Goal: Information Seeking & Learning: Learn about a topic

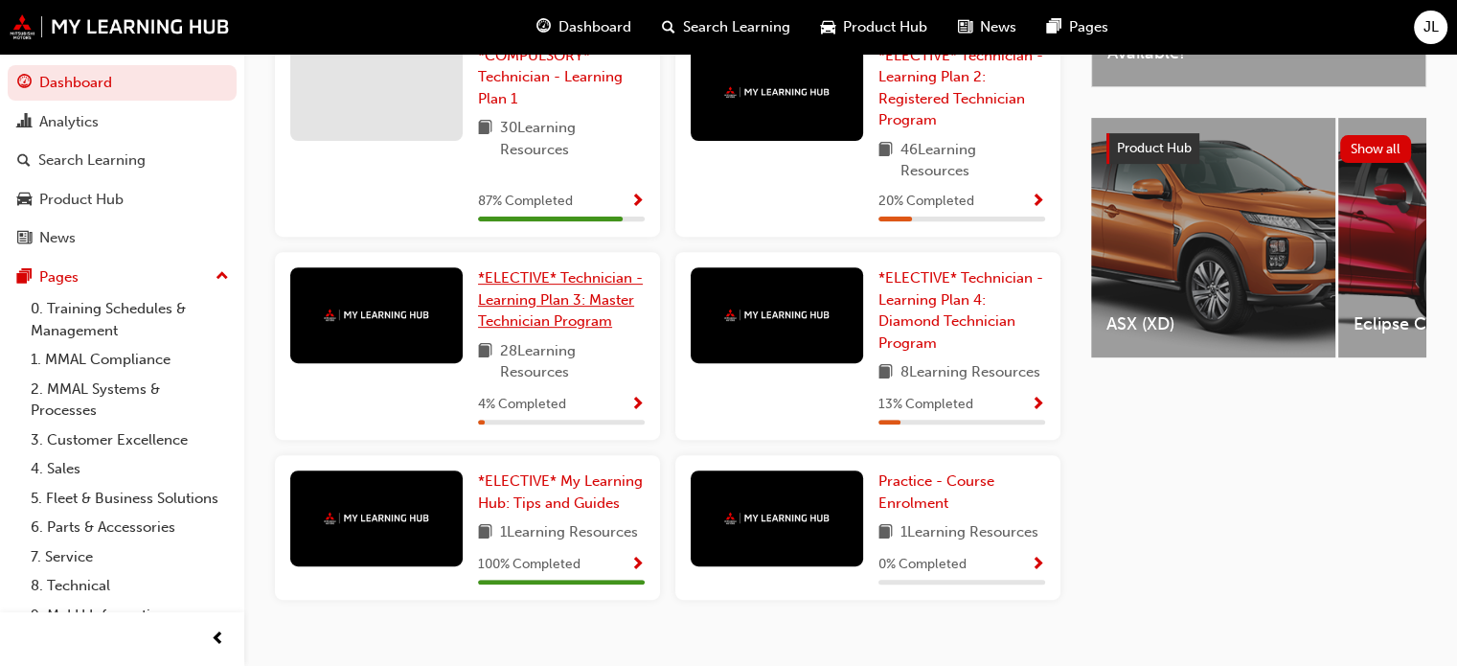
scroll to position [629, 0]
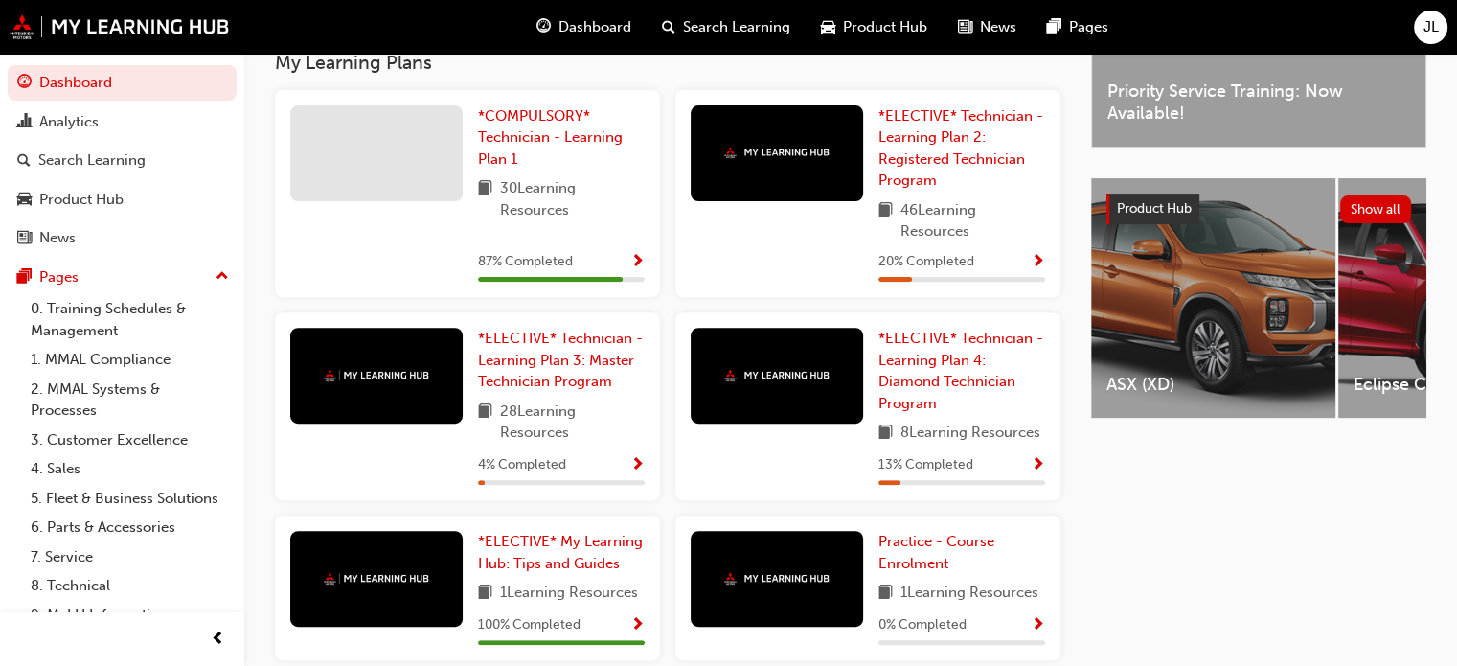
click at [638, 270] on span "Show Progress" at bounding box center [637, 262] width 14 height 17
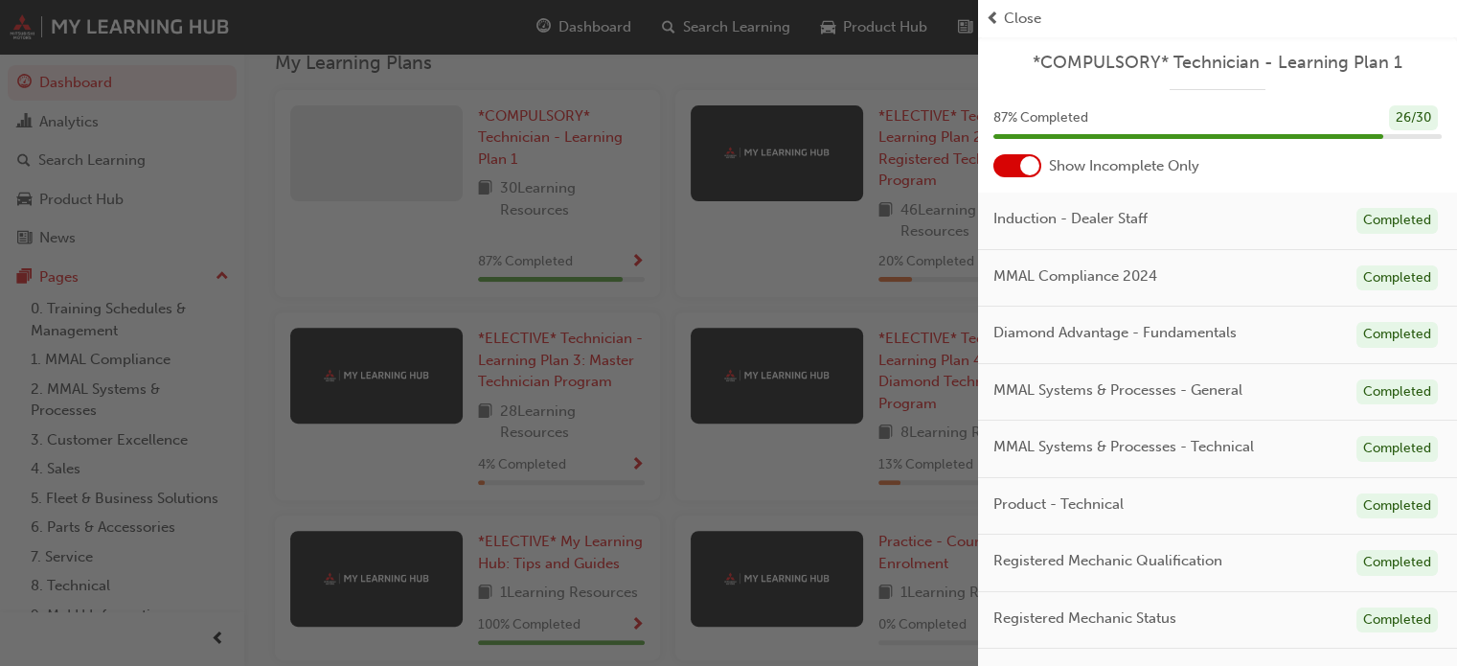
click at [1023, 170] on div at bounding box center [1029, 165] width 19 height 19
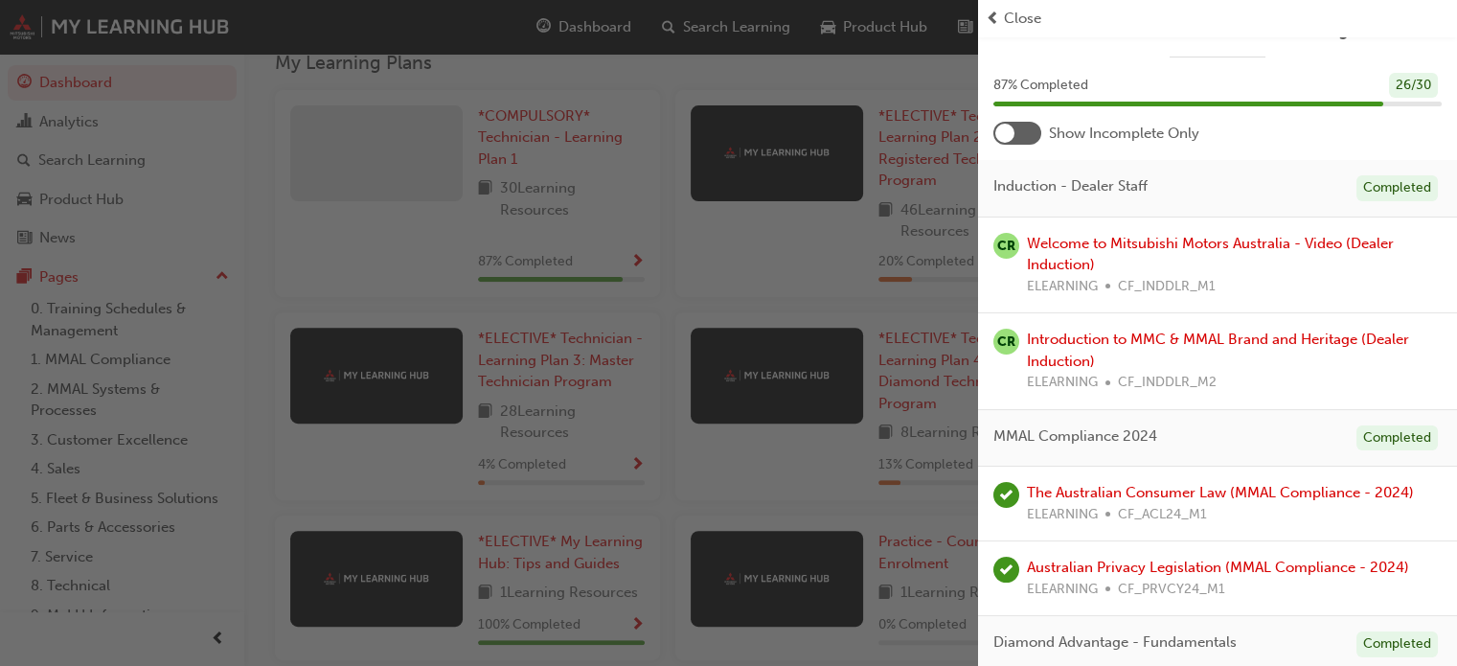
scroll to position [0, 0]
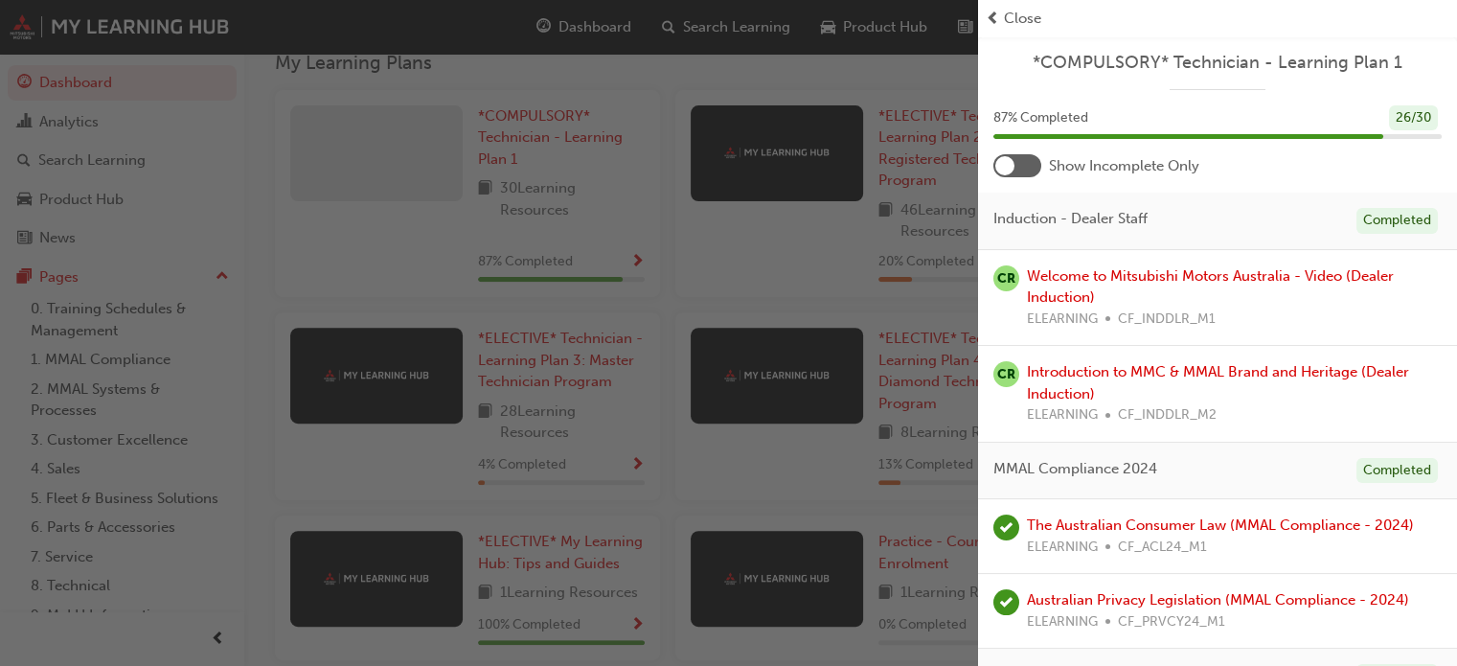
click at [1019, 165] on div at bounding box center [1017, 165] width 48 height 23
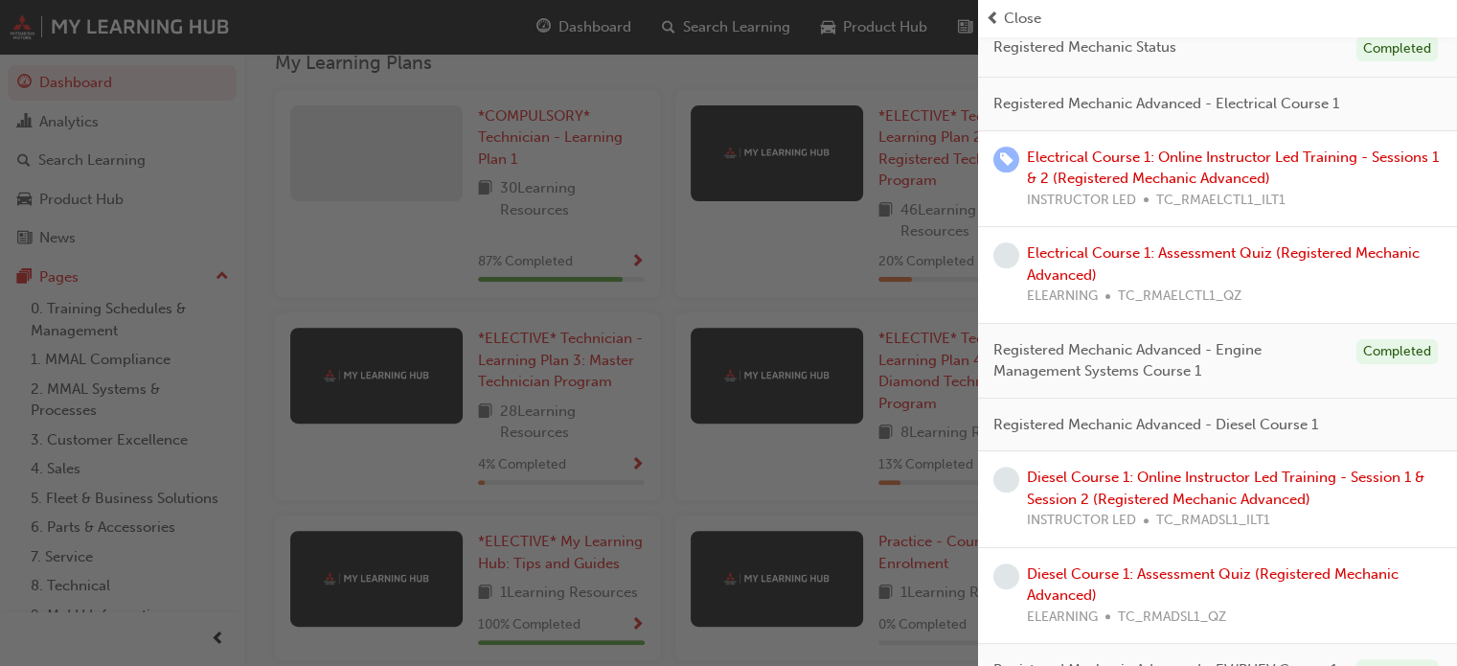
scroll to position [575, 0]
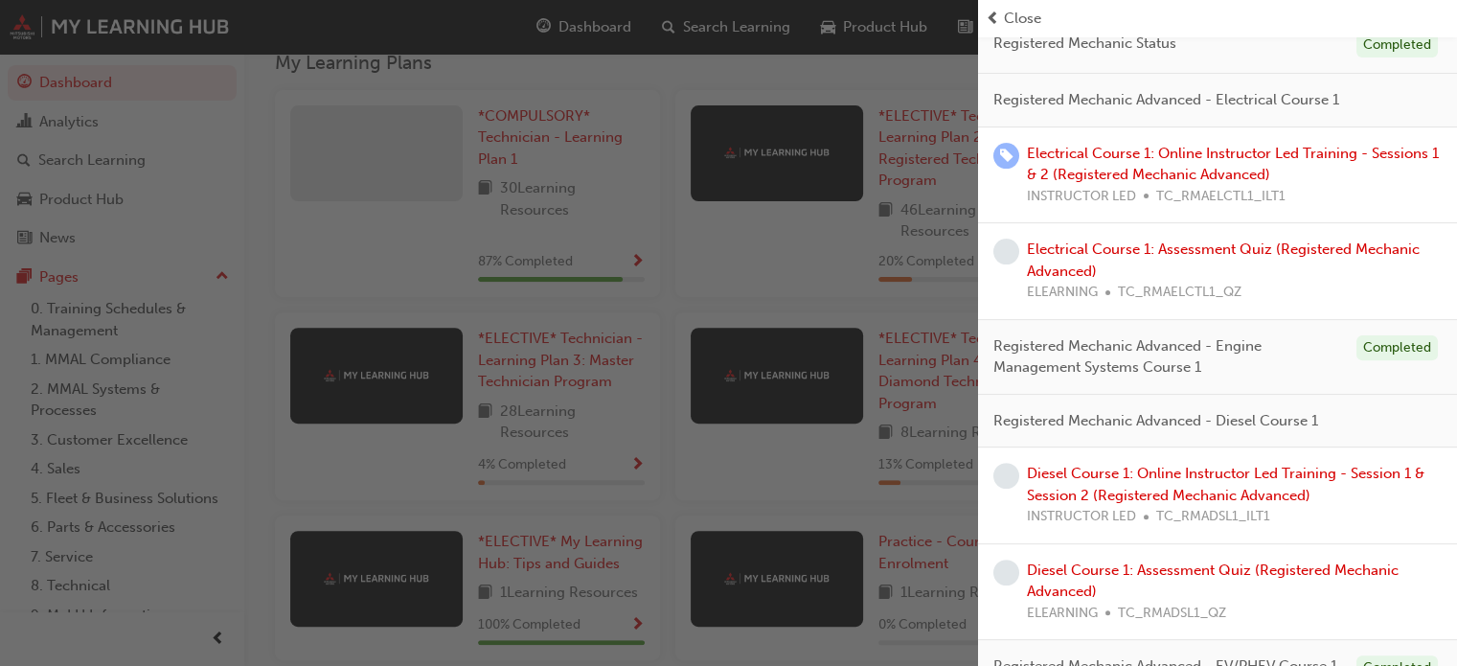
click at [1033, 23] on span "Close" at bounding box center [1022, 19] width 37 height 22
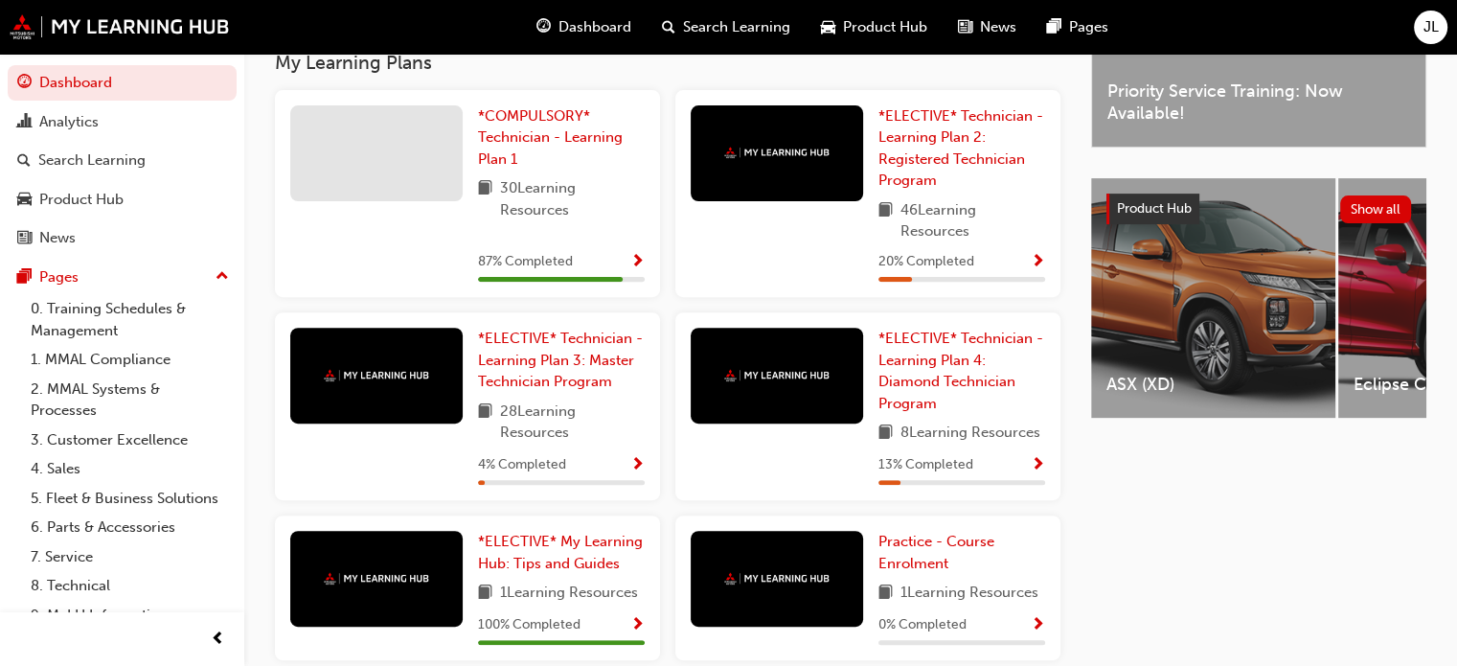
click at [362, 147] on div at bounding box center [376, 153] width 172 height 96
click at [513, 141] on span "*COMPULSORY* Technician - Learning Plan 1" at bounding box center [550, 137] width 145 height 60
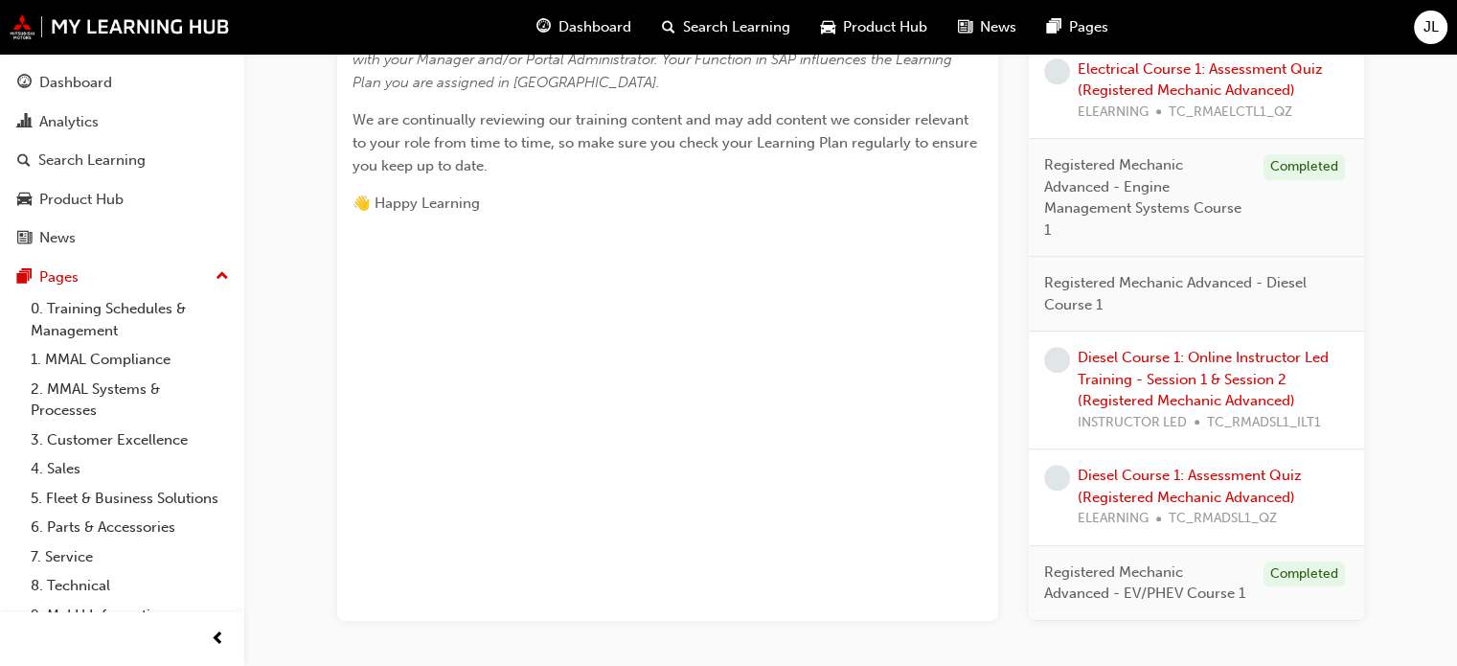
scroll to position [958, 0]
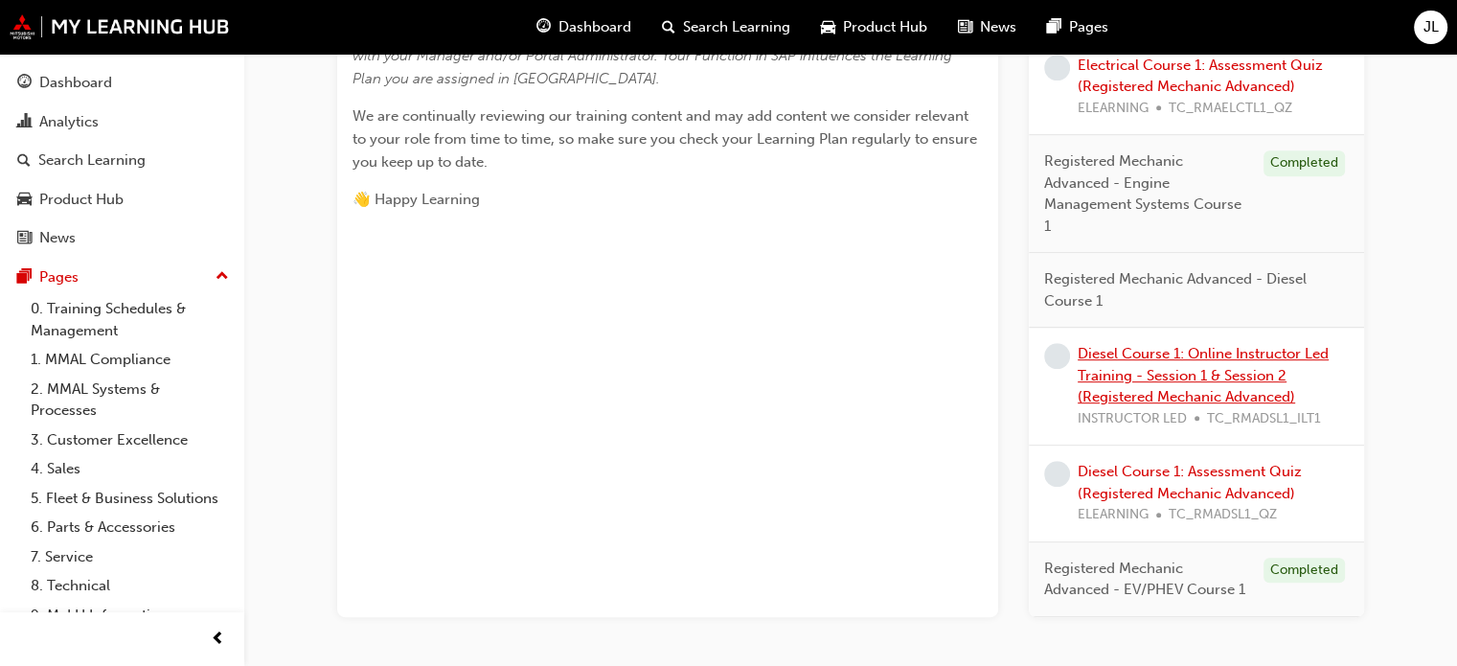
click at [1231, 348] on link "Diesel Course 1: Online Instructor Led Training - Session 1 & Session 2 (Regist…" at bounding box center [1203, 375] width 251 height 60
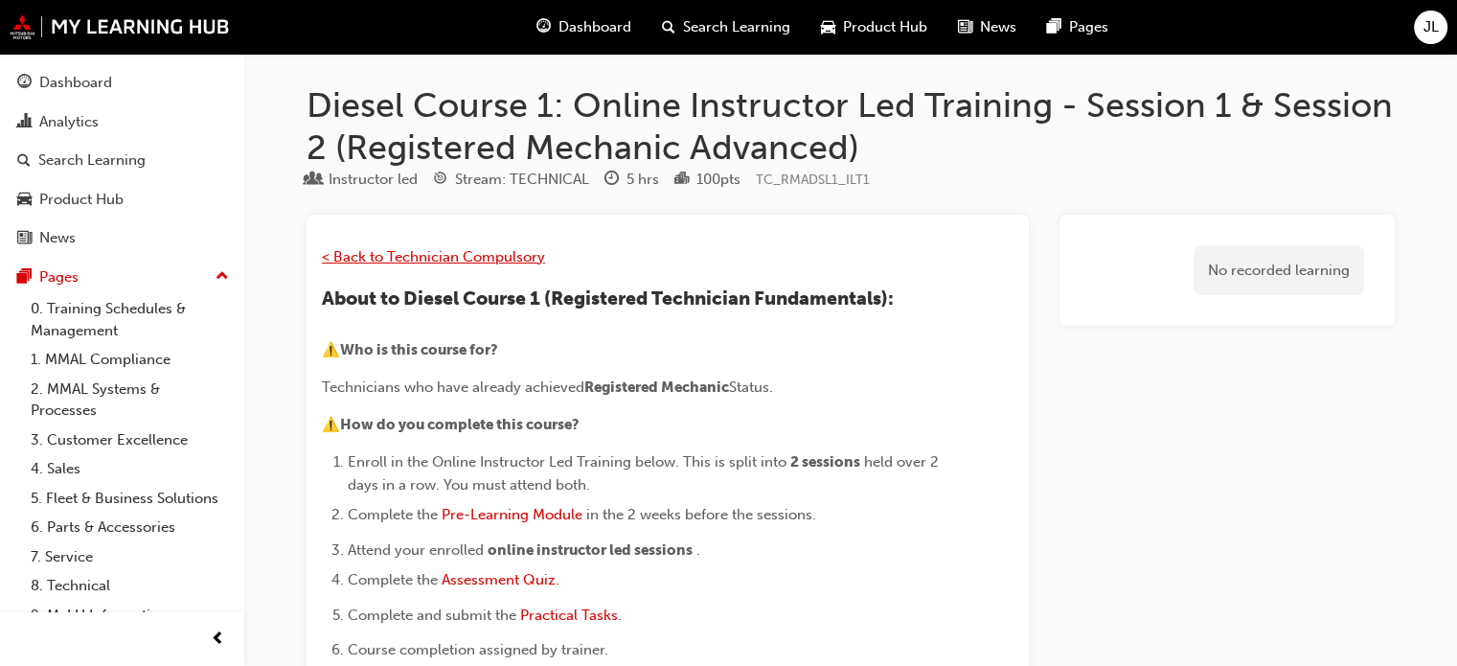
click at [498, 250] on span "< Back to Technician Compulsory" at bounding box center [433, 256] width 223 height 17
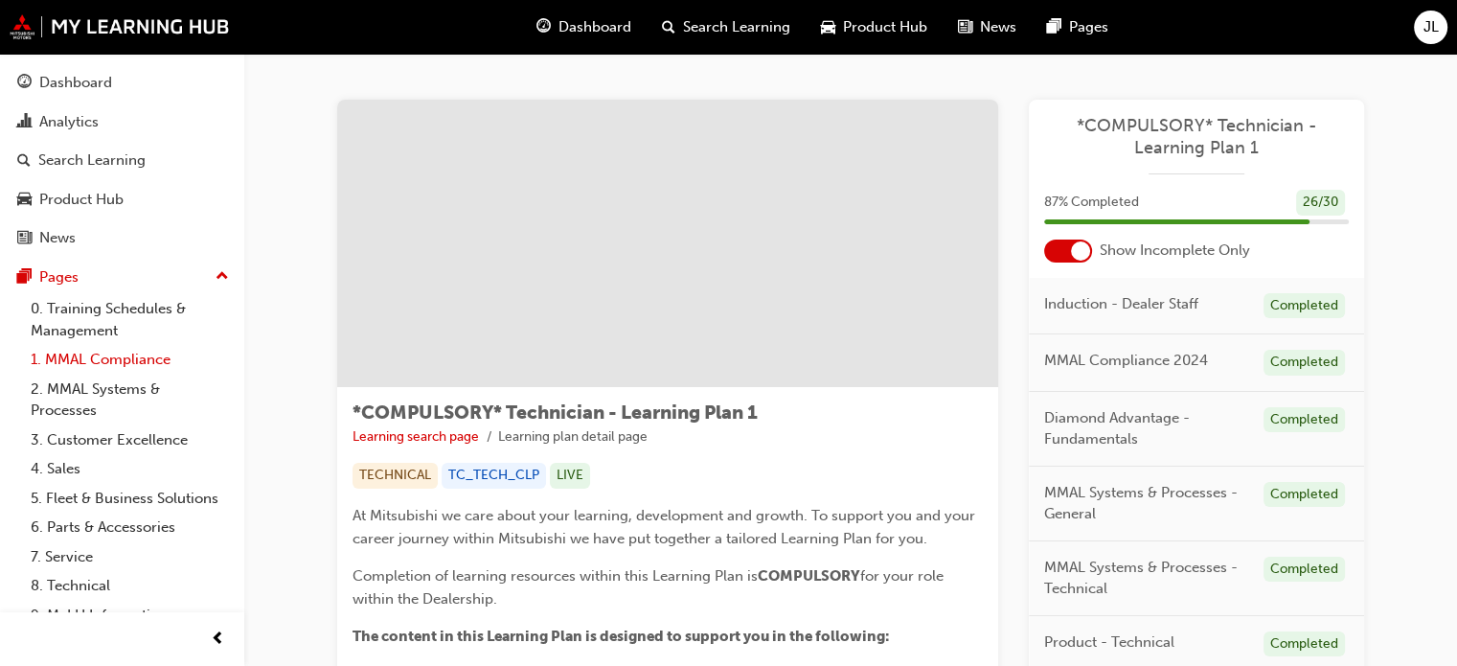
click at [70, 355] on link "1. MMAL Compliance" at bounding box center [130, 360] width 214 height 30
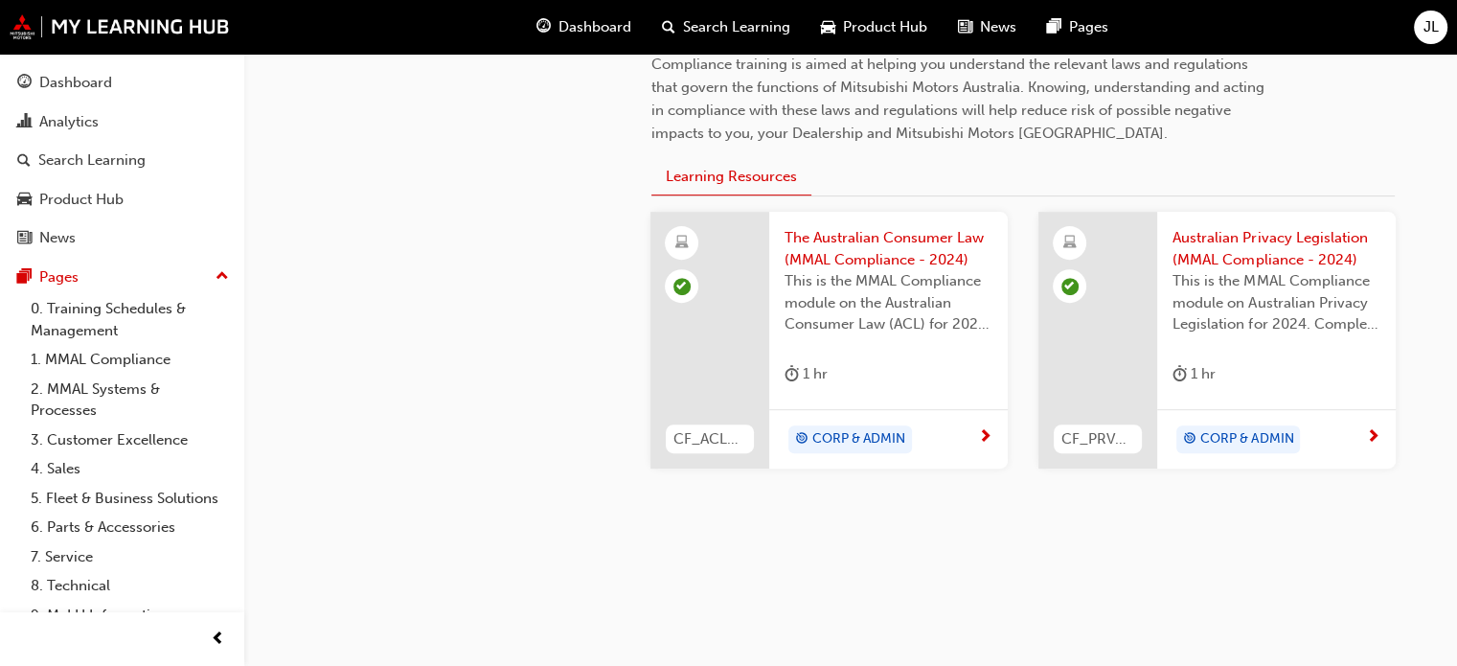
scroll to position [658, 0]
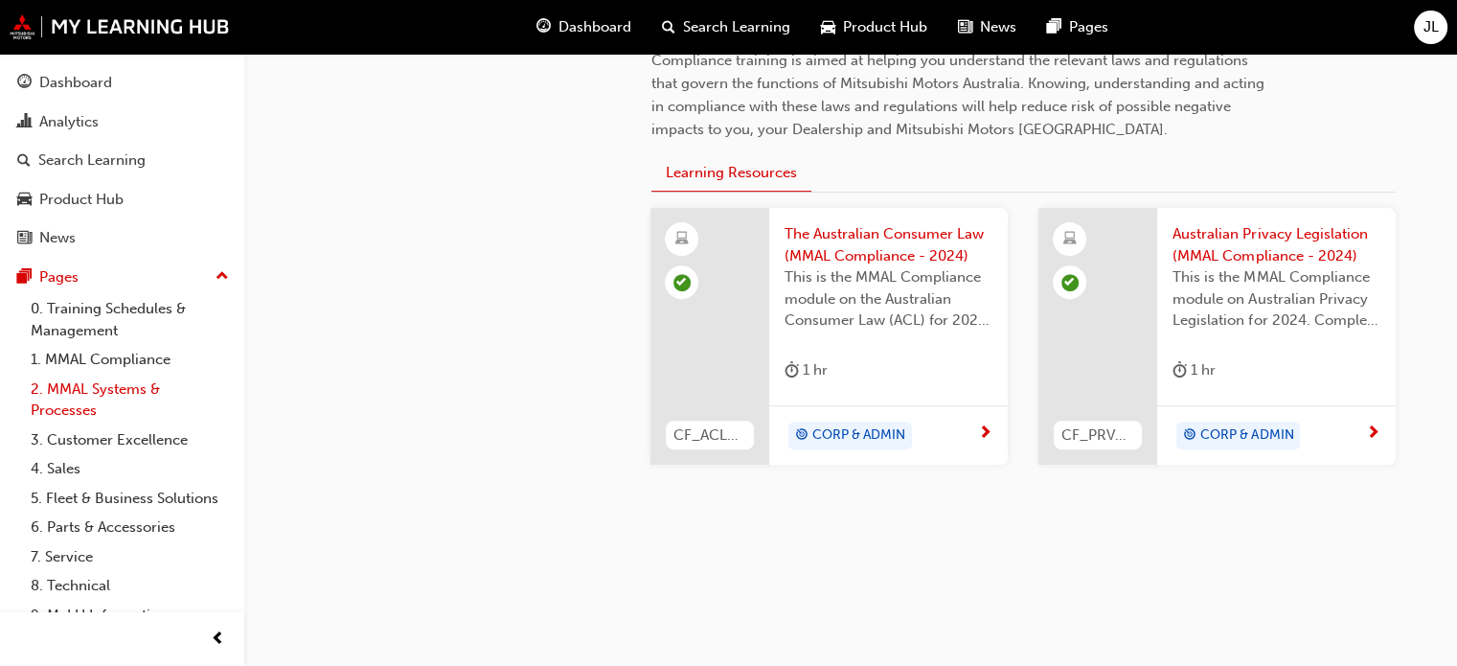
click at [92, 385] on link "2. MMAL Systems & Processes" at bounding box center [130, 399] width 214 height 51
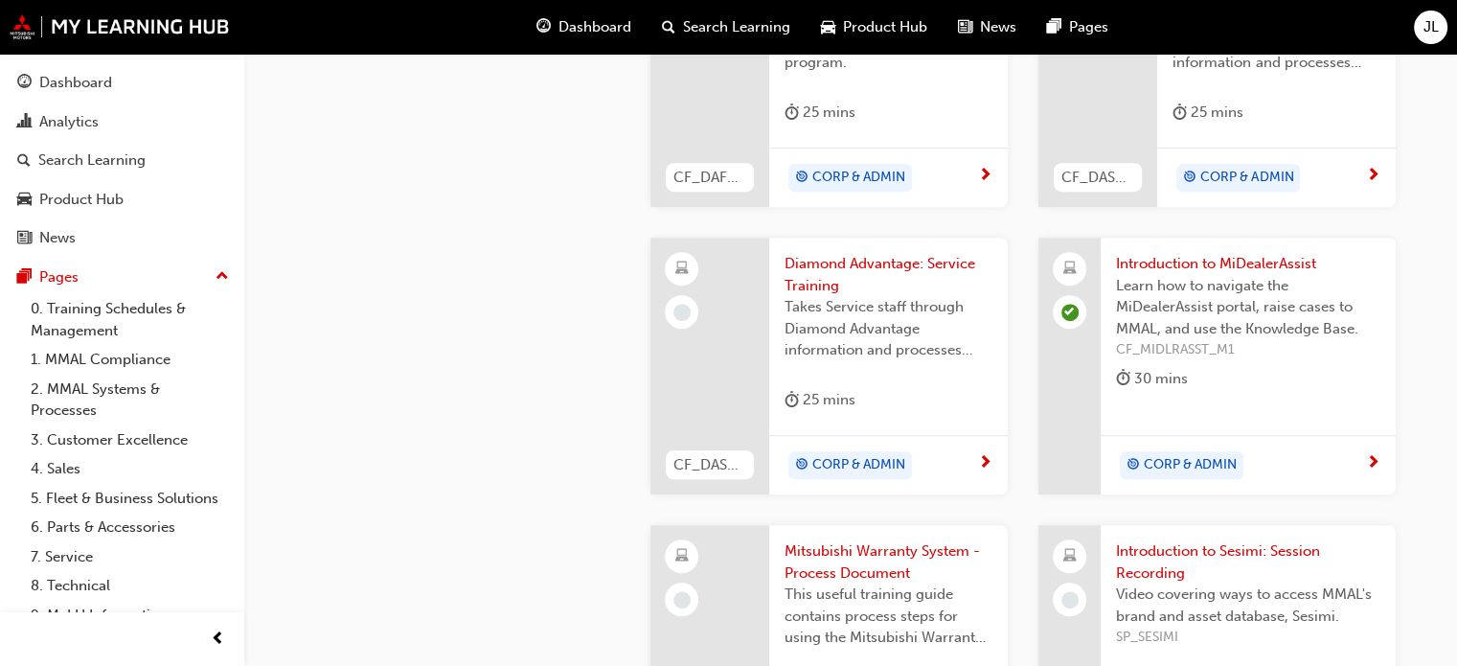
scroll to position [1437, 0]
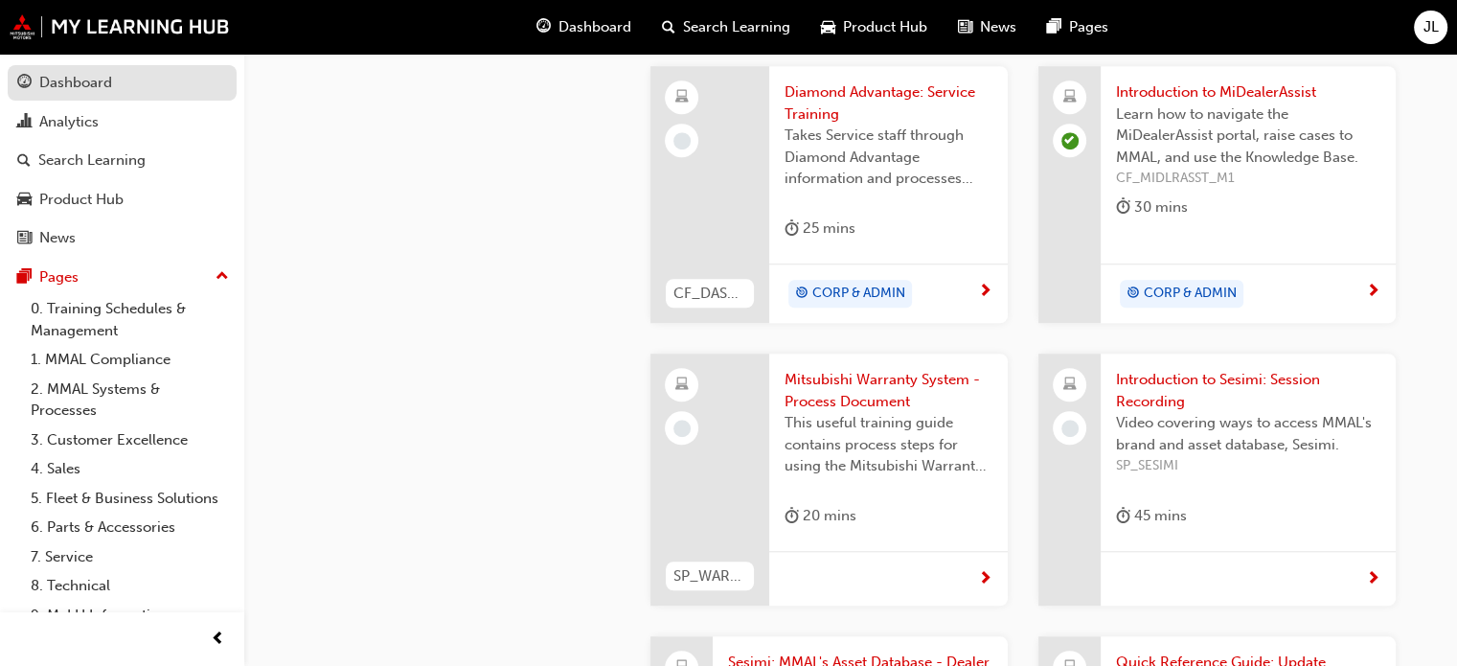
click at [58, 78] on div "Dashboard" at bounding box center [75, 83] width 73 height 22
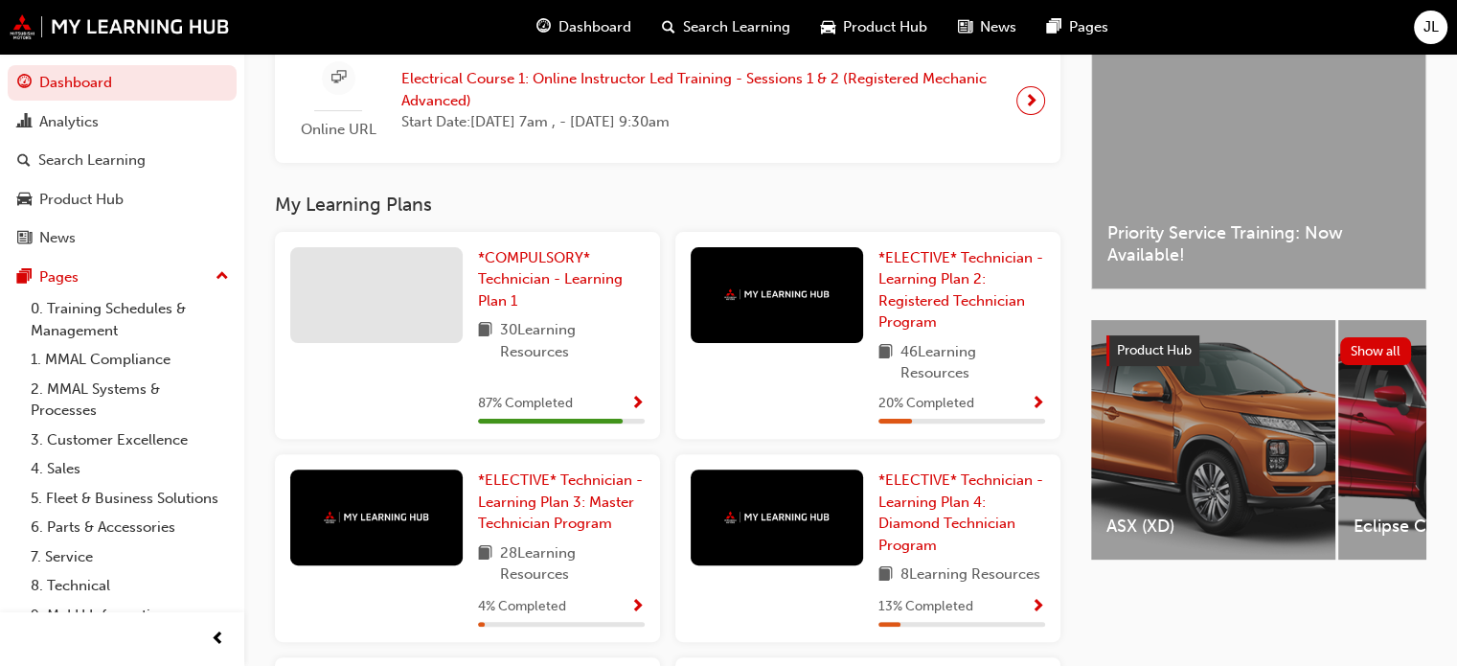
scroll to position [575, 0]
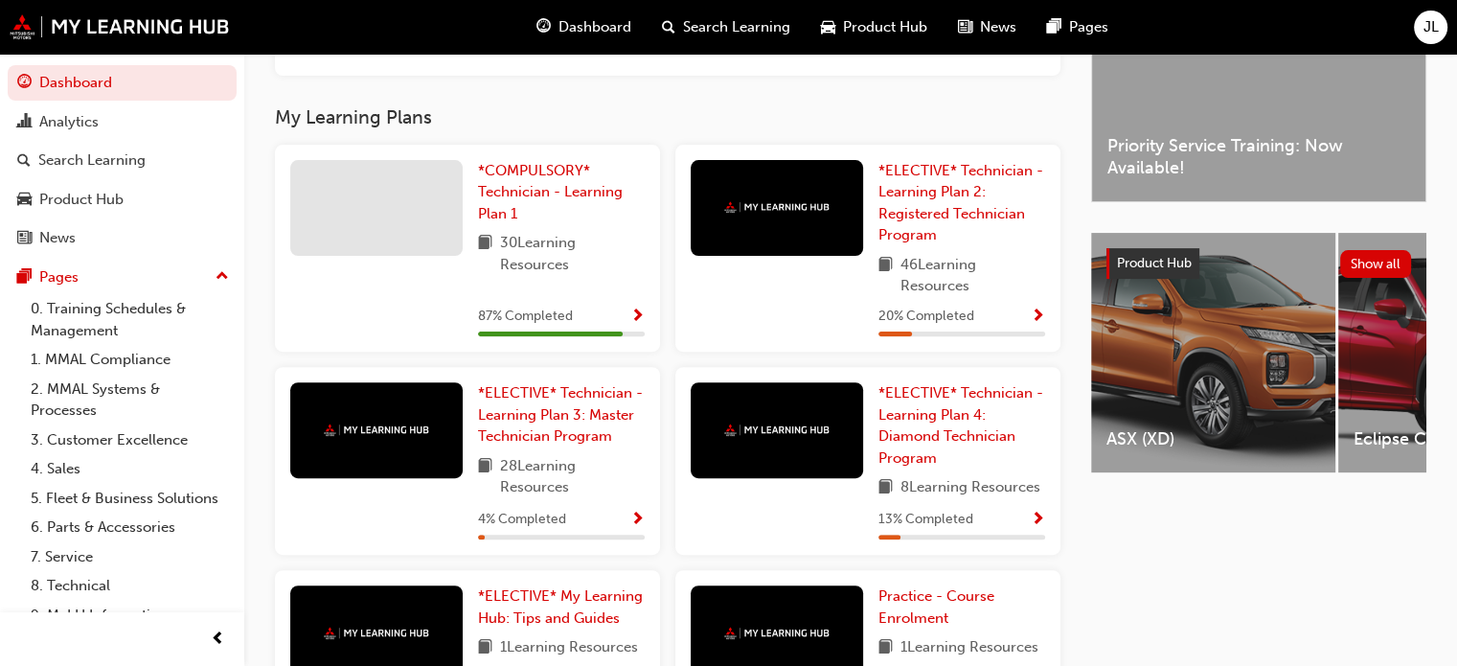
click at [406, 212] on div at bounding box center [376, 208] width 172 height 96
click at [486, 207] on link "*COMPULSORY* Technician - Learning Plan 1" at bounding box center [561, 192] width 167 height 65
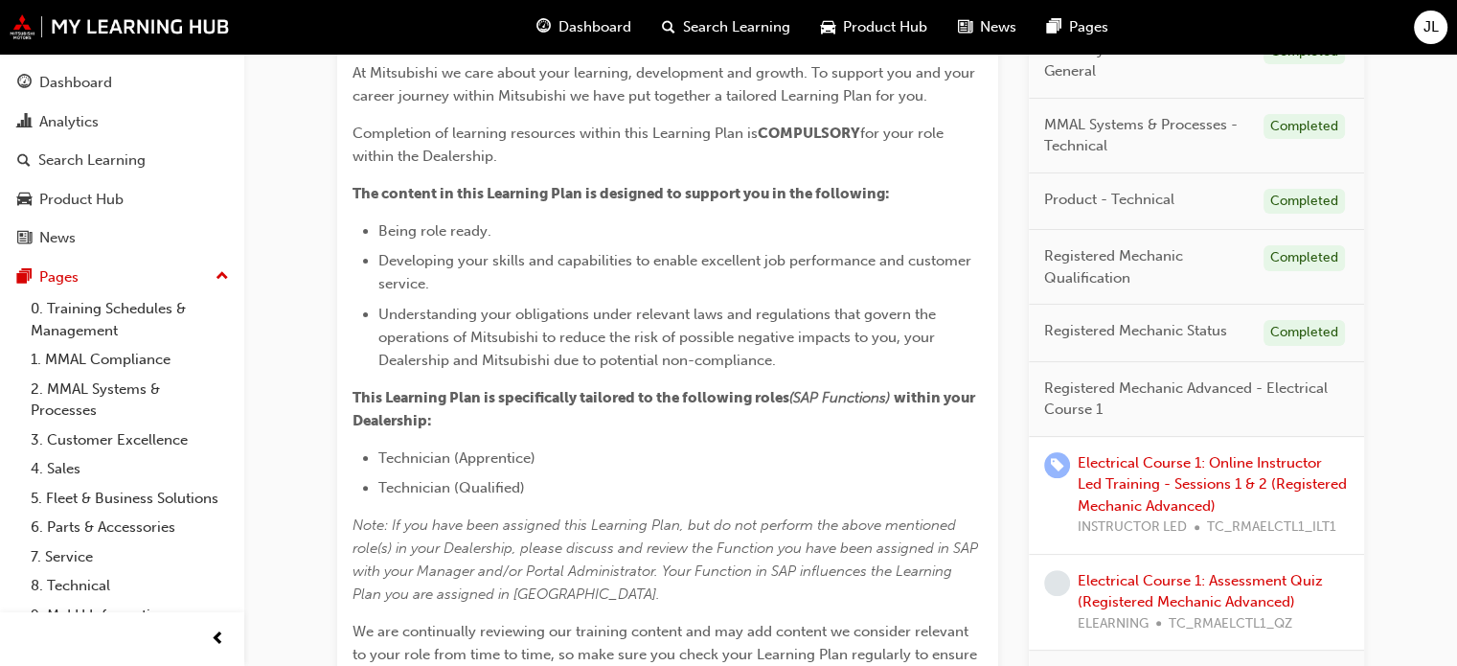
scroll to position [479, 0]
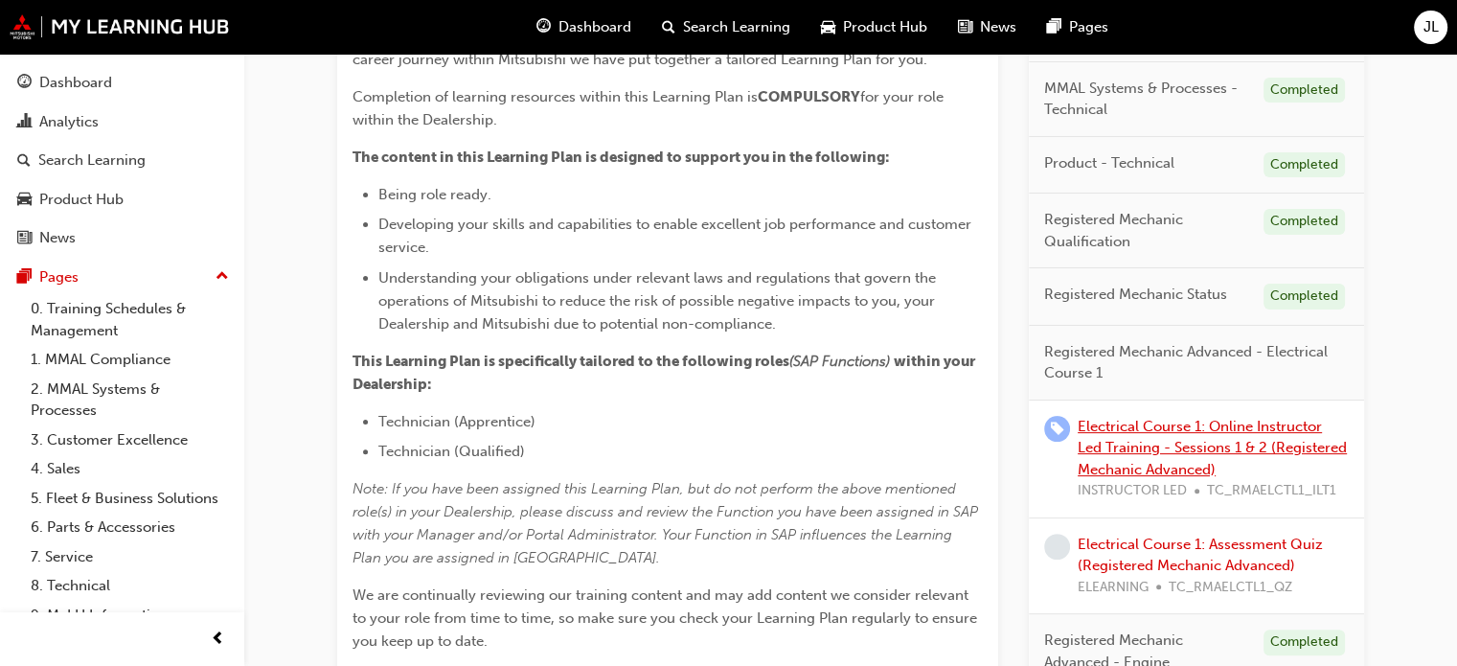
click at [1091, 428] on link "Electrical Course 1: Online Instructor Led Training - Sessions 1 & 2 (Registere…" at bounding box center [1212, 448] width 269 height 60
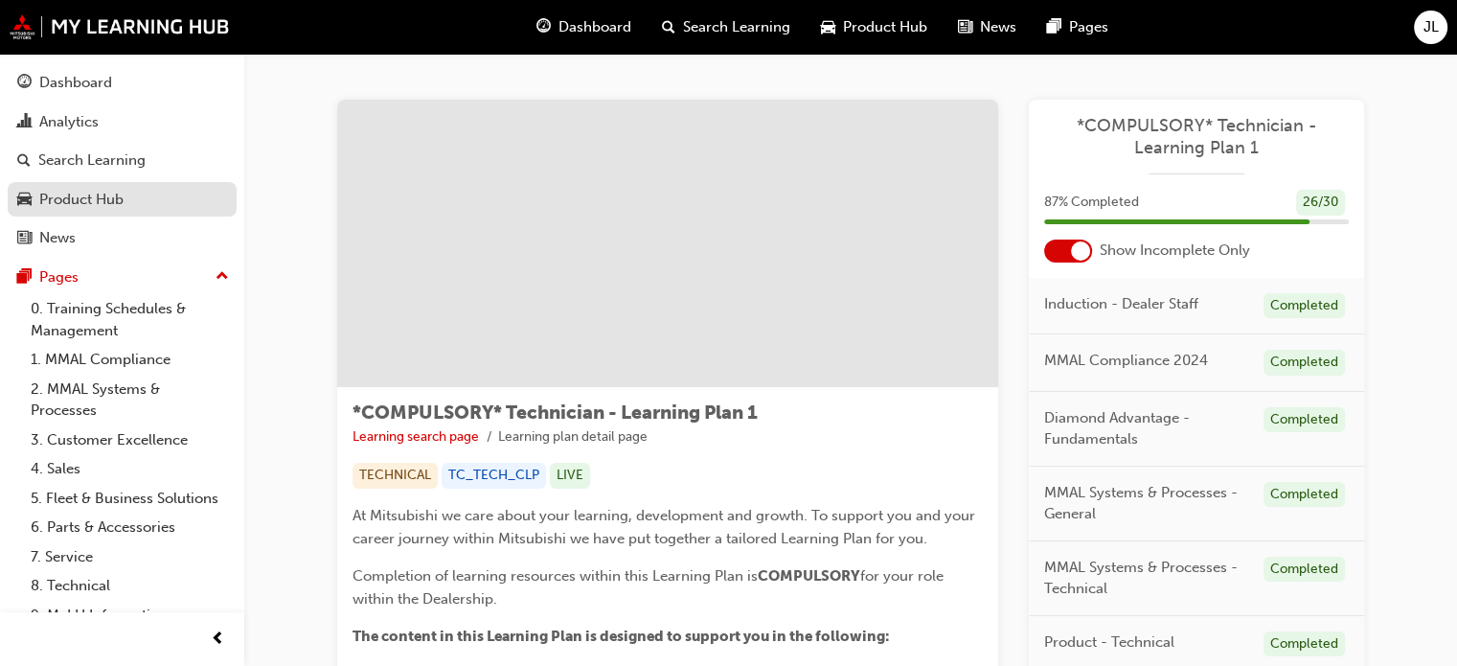
click at [119, 208] on div "Product Hub" at bounding box center [81, 200] width 84 height 22
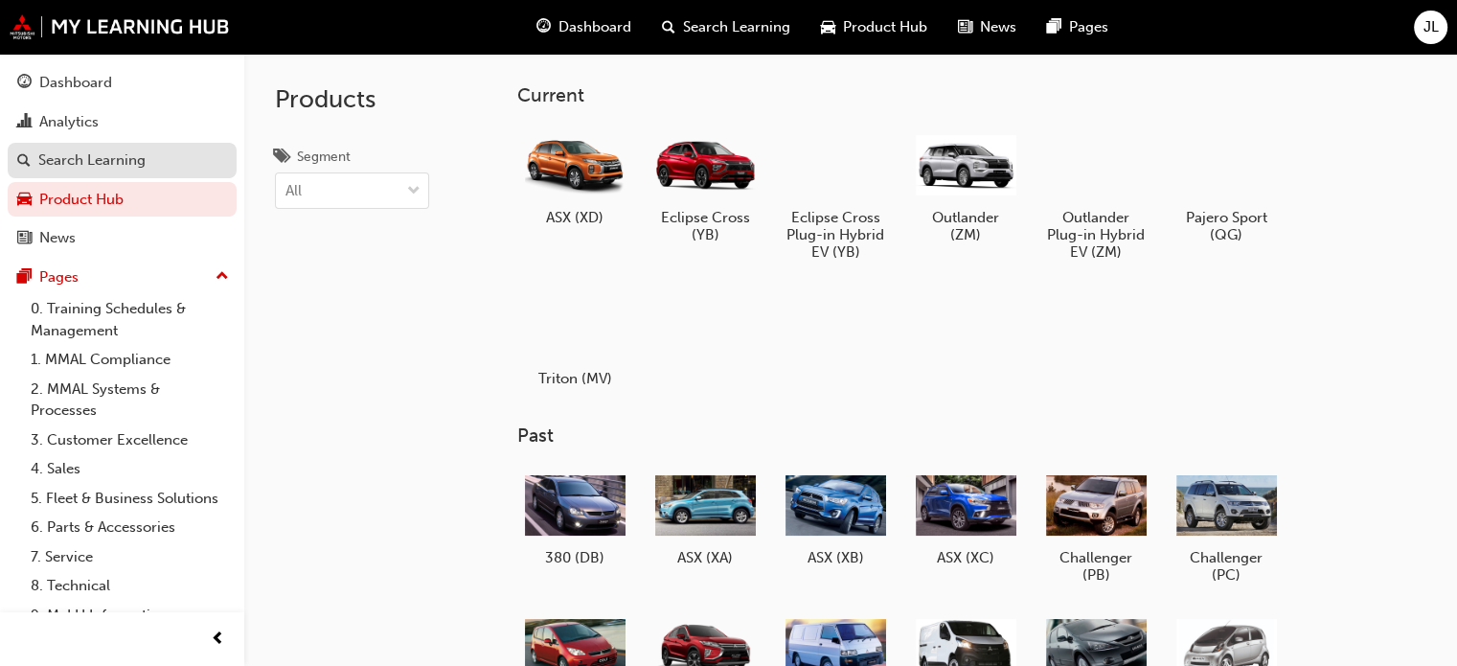
click at [85, 164] on div "Search Learning" at bounding box center [91, 160] width 107 height 22
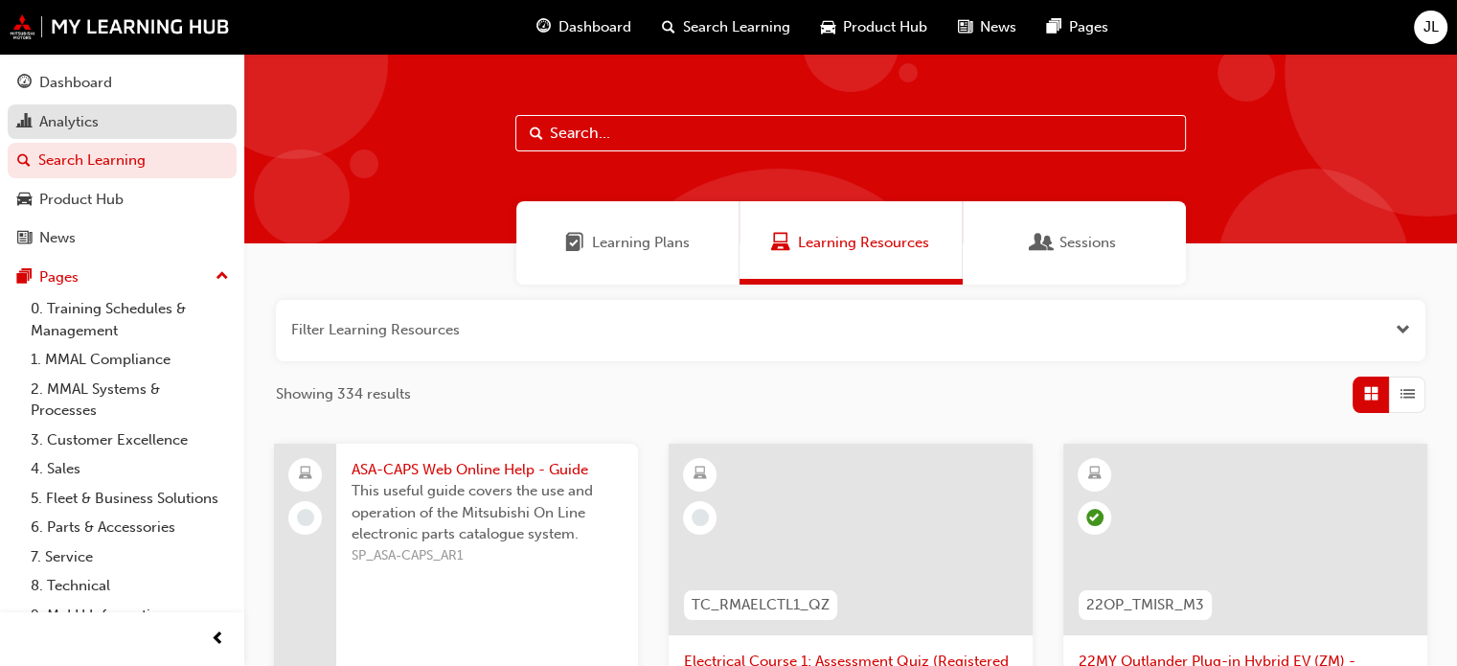
click at [107, 118] on div "Analytics" at bounding box center [122, 122] width 210 height 24
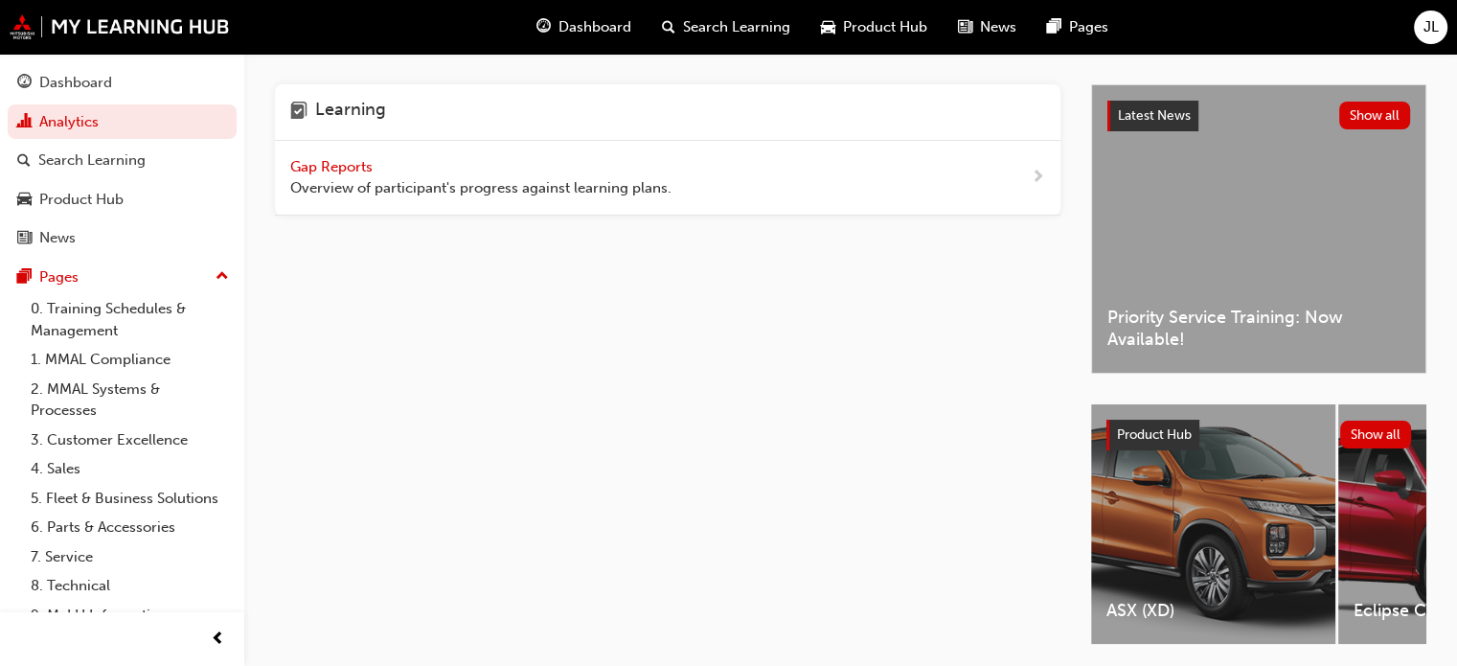
click at [315, 168] on span "Gap Reports" at bounding box center [333, 166] width 86 height 17
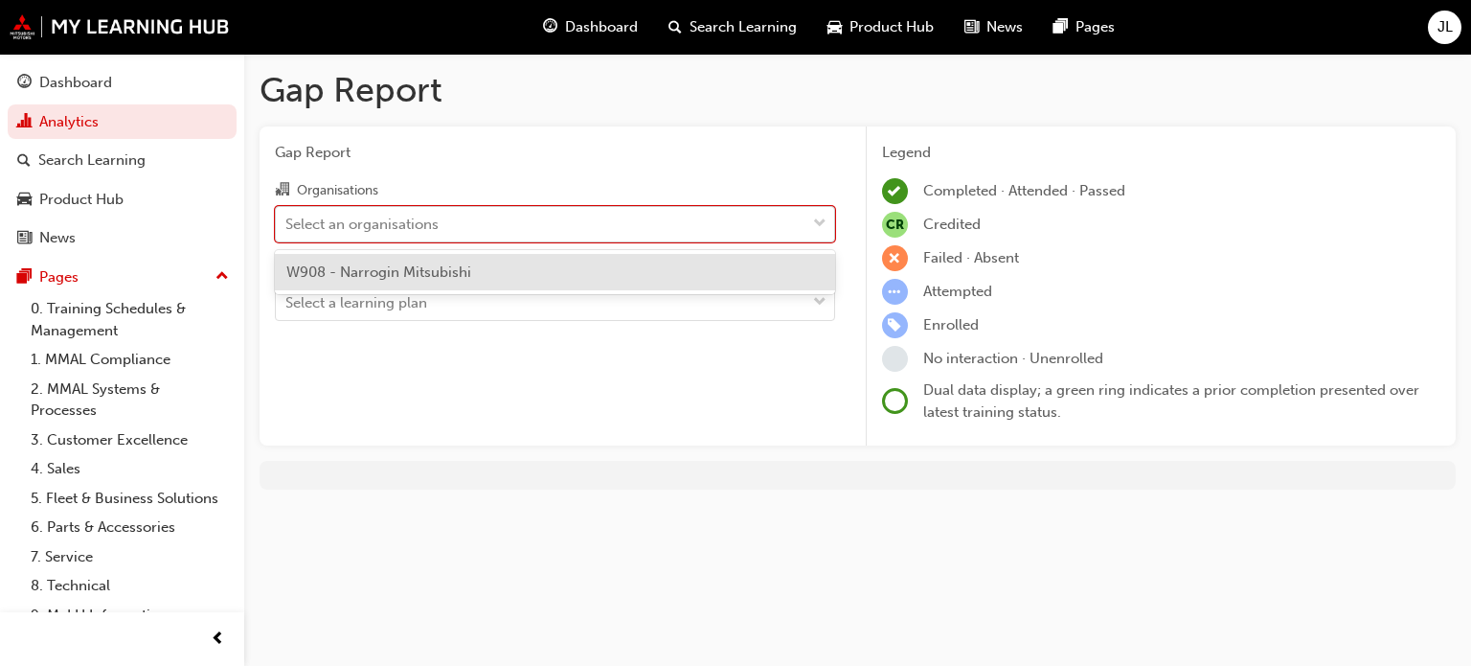
click at [518, 211] on div "Select an organisations" at bounding box center [541, 224] width 530 height 34
click at [287, 215] on input "Organisations option W908 - Narrogin Mitsubishi focused, 1 of 1. 1 result avail…" at bounding box center [286, 223] width 2 height 16
click at [520, 267] on div "W908 - Narrogin Mitsubishi" at bounding box center [555, 272] width 560 height 37
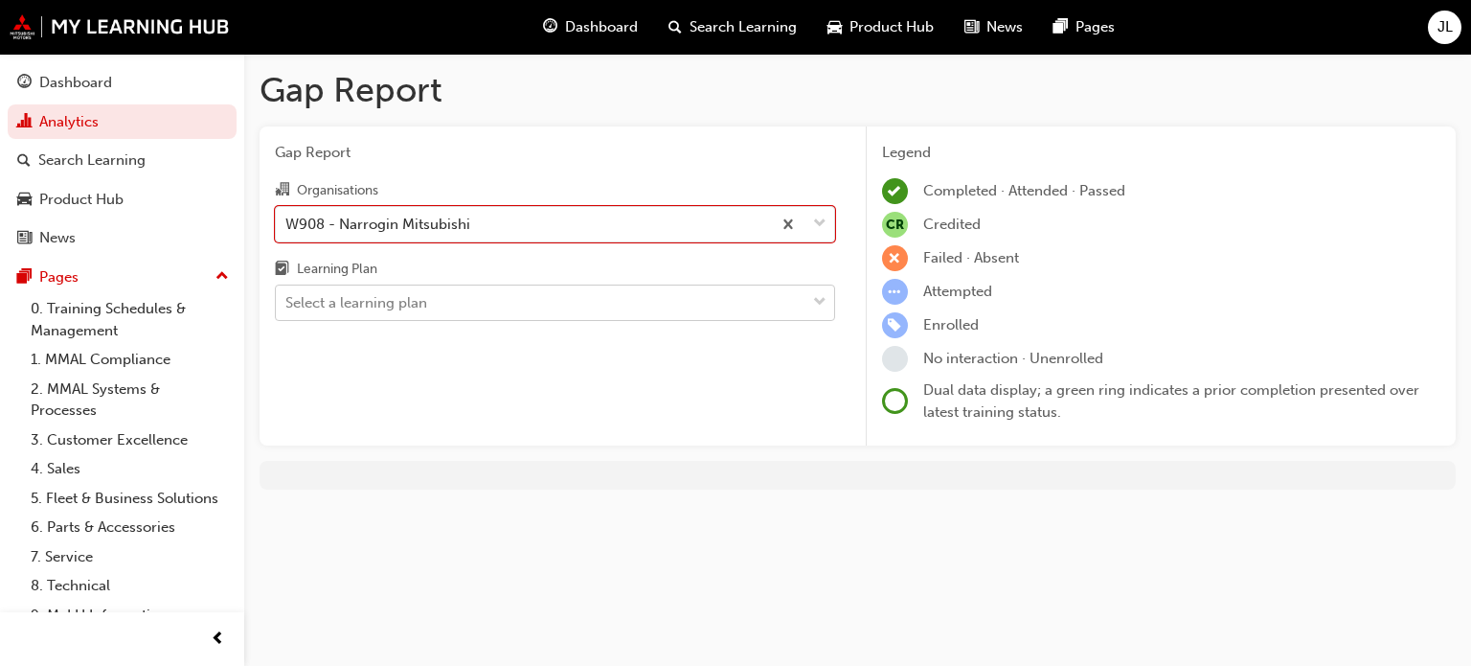
click at [517, 300] on div "Select a learning plan" at bounding box center [541, 303] width 530 height 34
click at [287, 300] on input "Learning Plan Select a learning plan" at bounding box center [286, 302] width 2 height 16
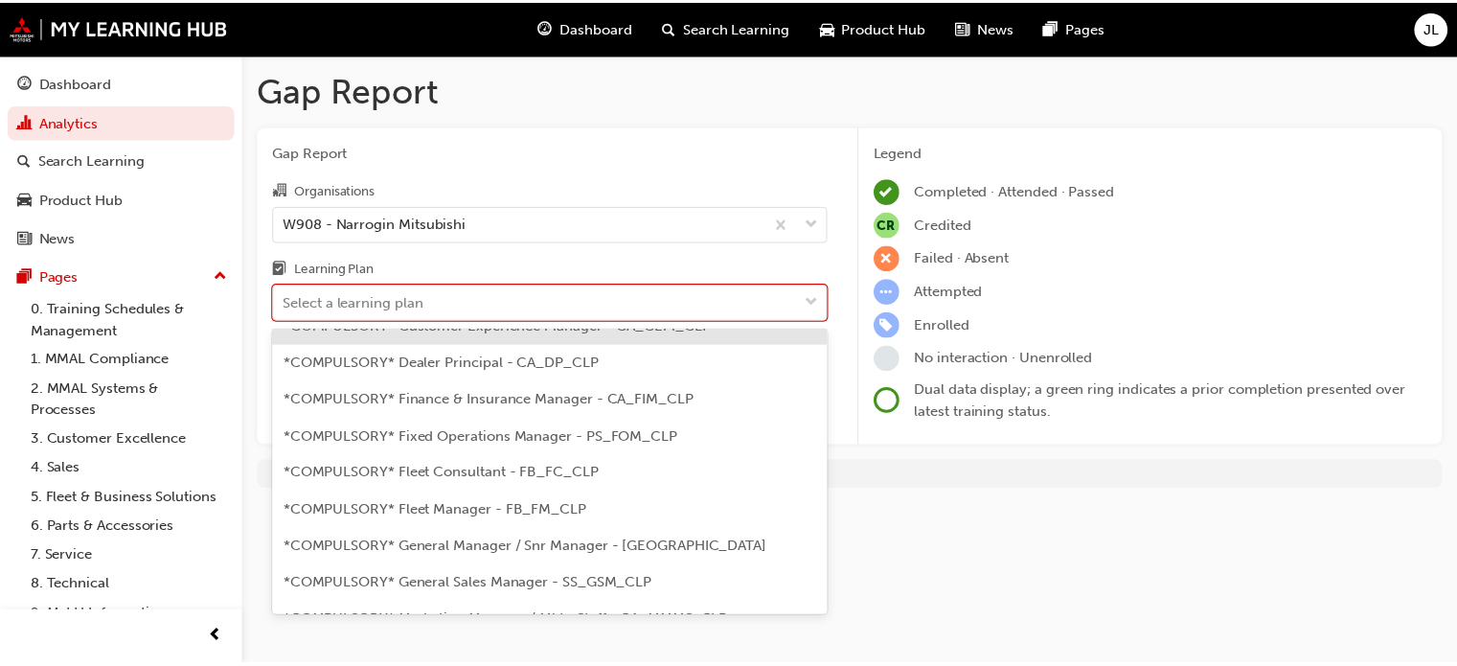
scroll to position [766, 0]
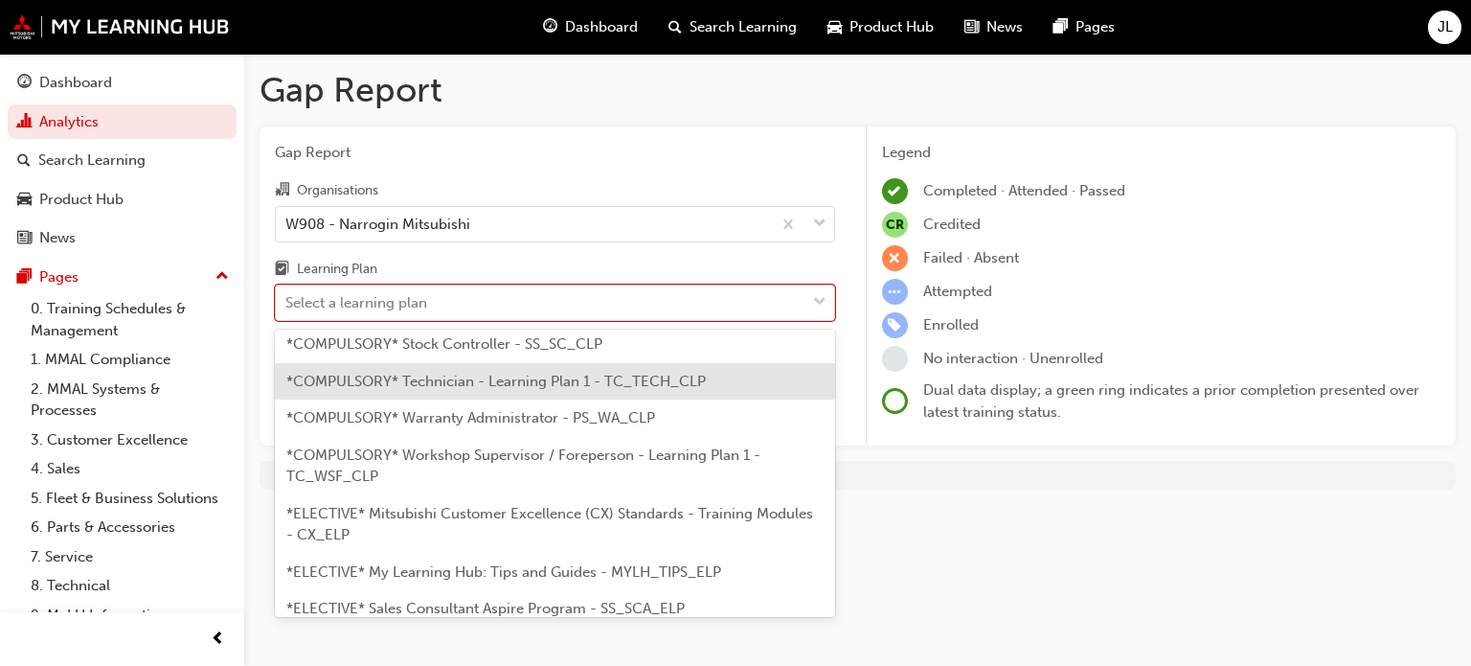
click at [541, 374] on div "*COMPULSORY* Technician - Learning Plan 1 - TC_TECH_CLP" at bounding box center [555, 381] width 560 height 37
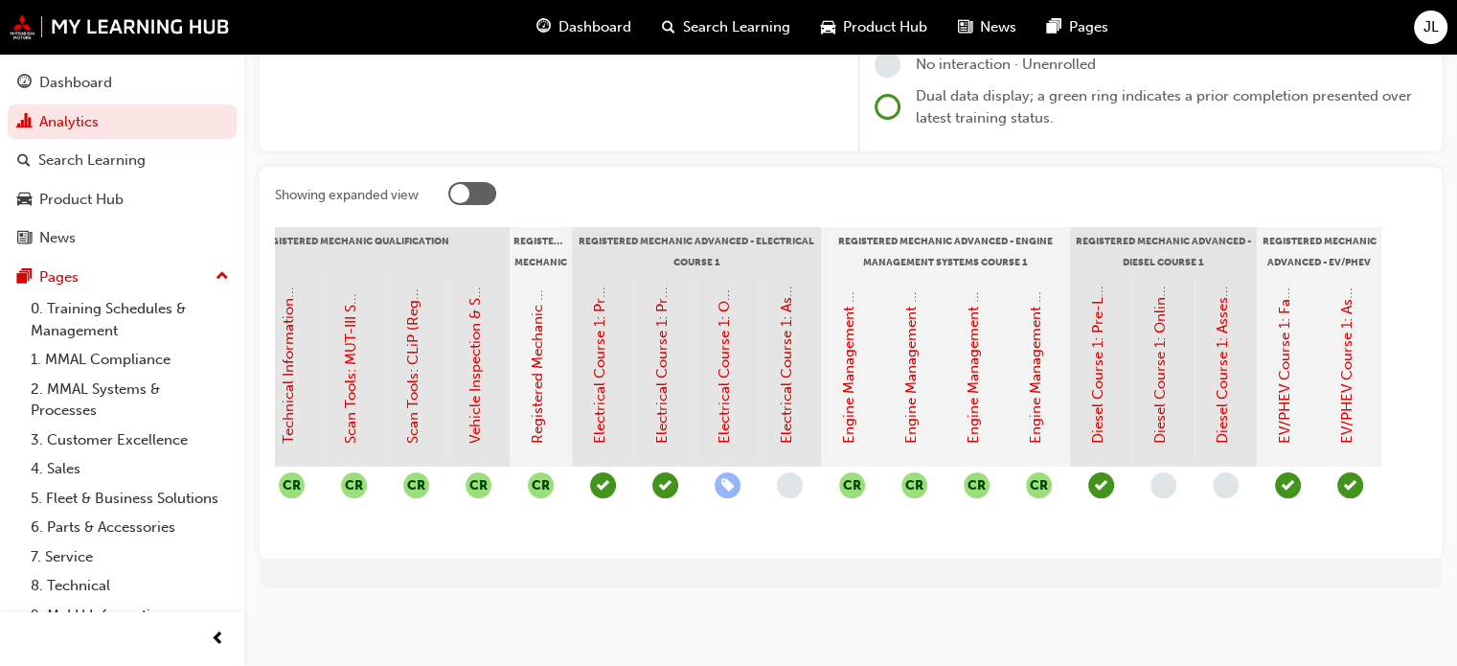
scroll to position [0, 1028]
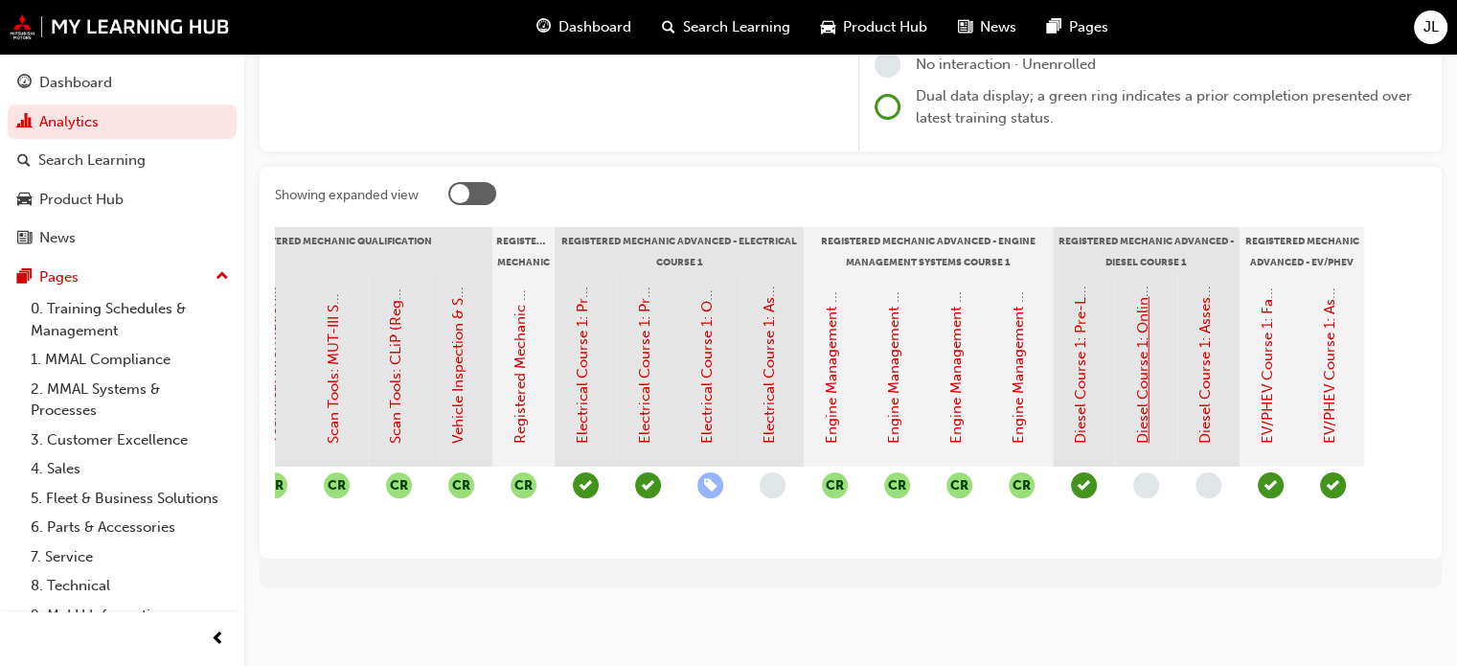
click at [1141, 341] on link "Diesel Course 1: Online Instructor Led Training - Session 1 & Session 2 (Regist…" at bounding box center [1142, 101] width 17 height 685
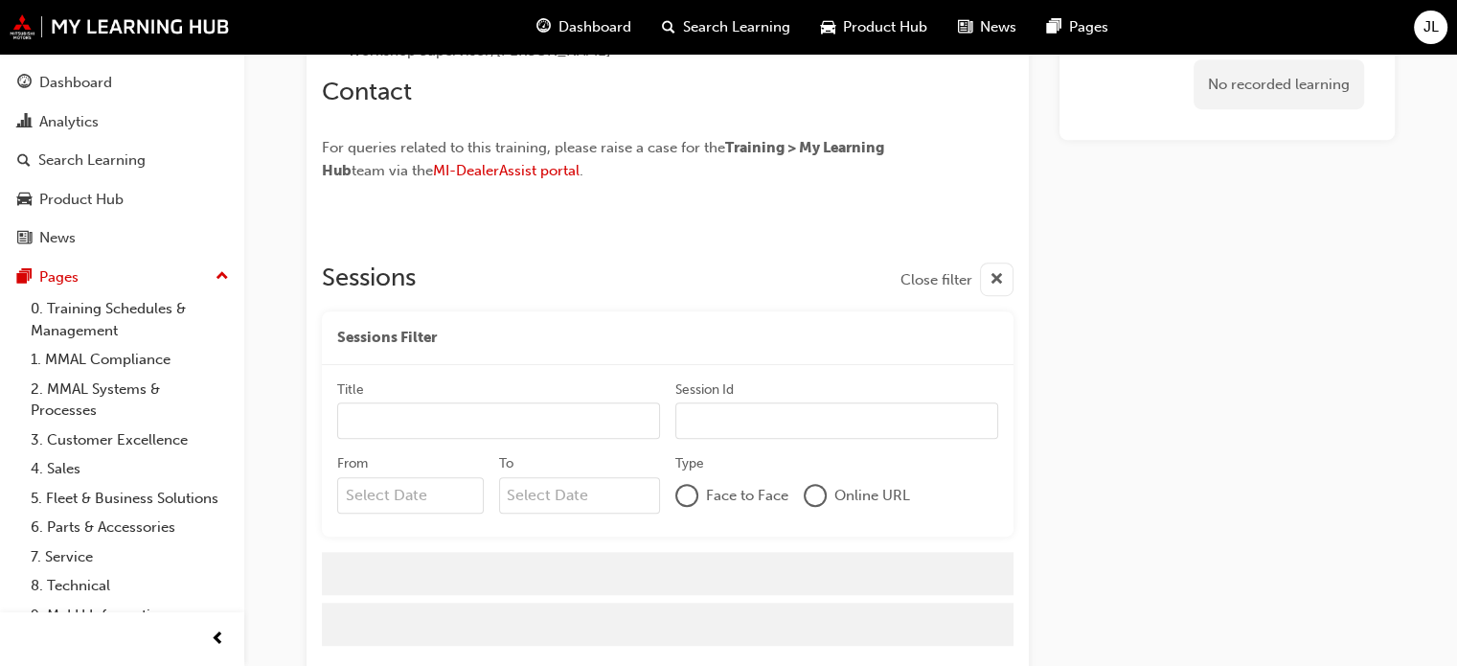
scroll to position [1222, 0]
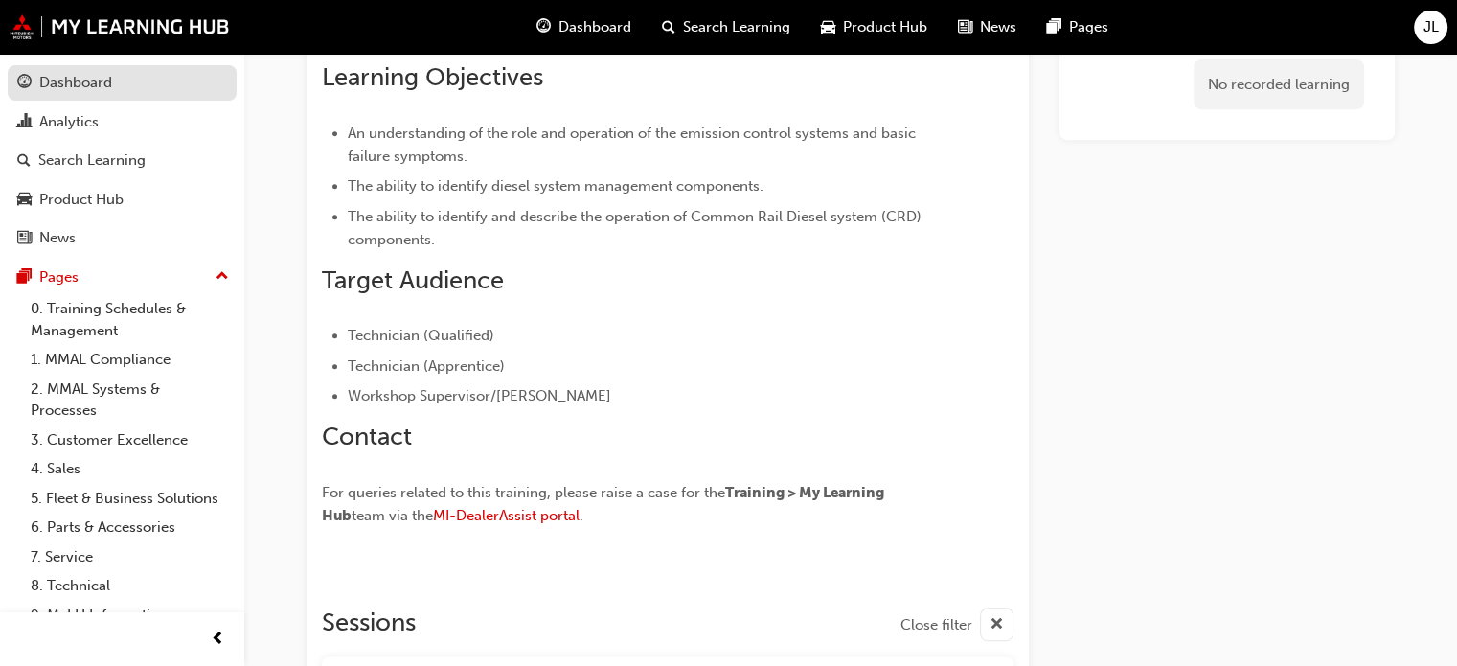
click at [53, 95] on link "Dashboard" at bounding box center [122, 82] width 229 height 35
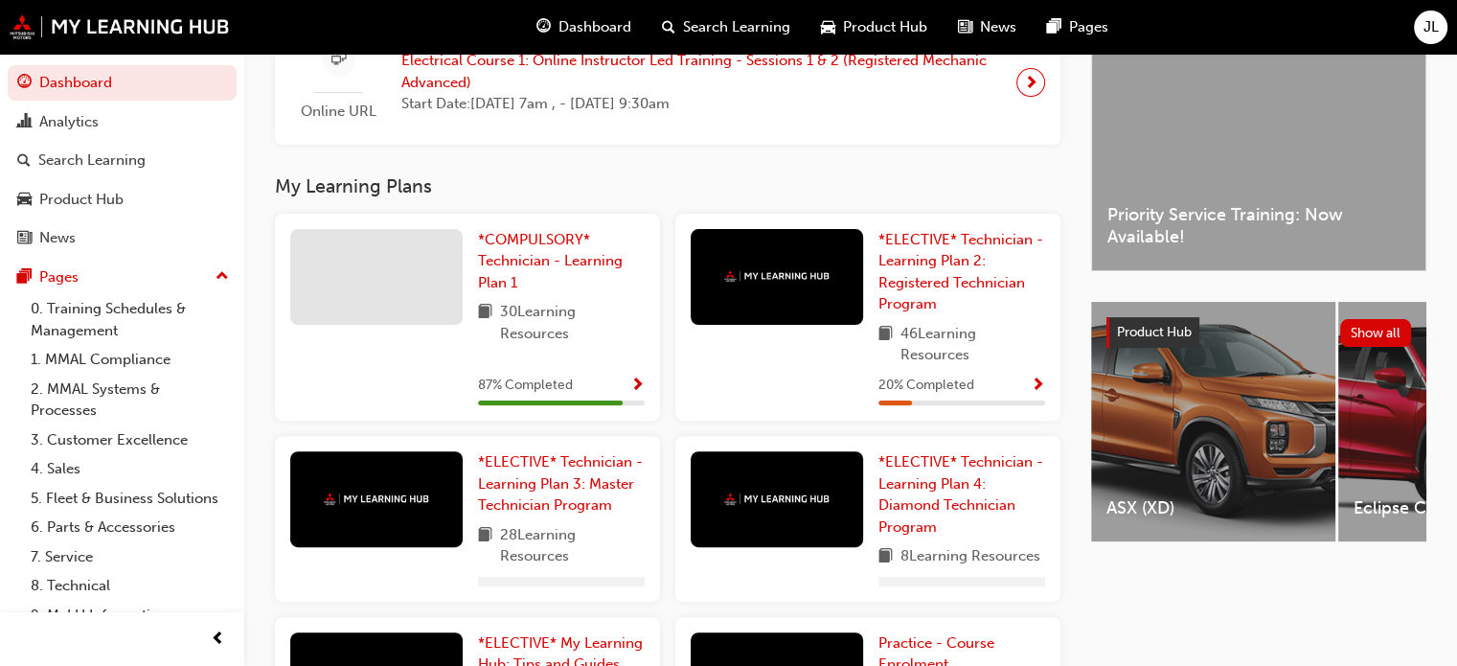
scroll to position [564, 0]
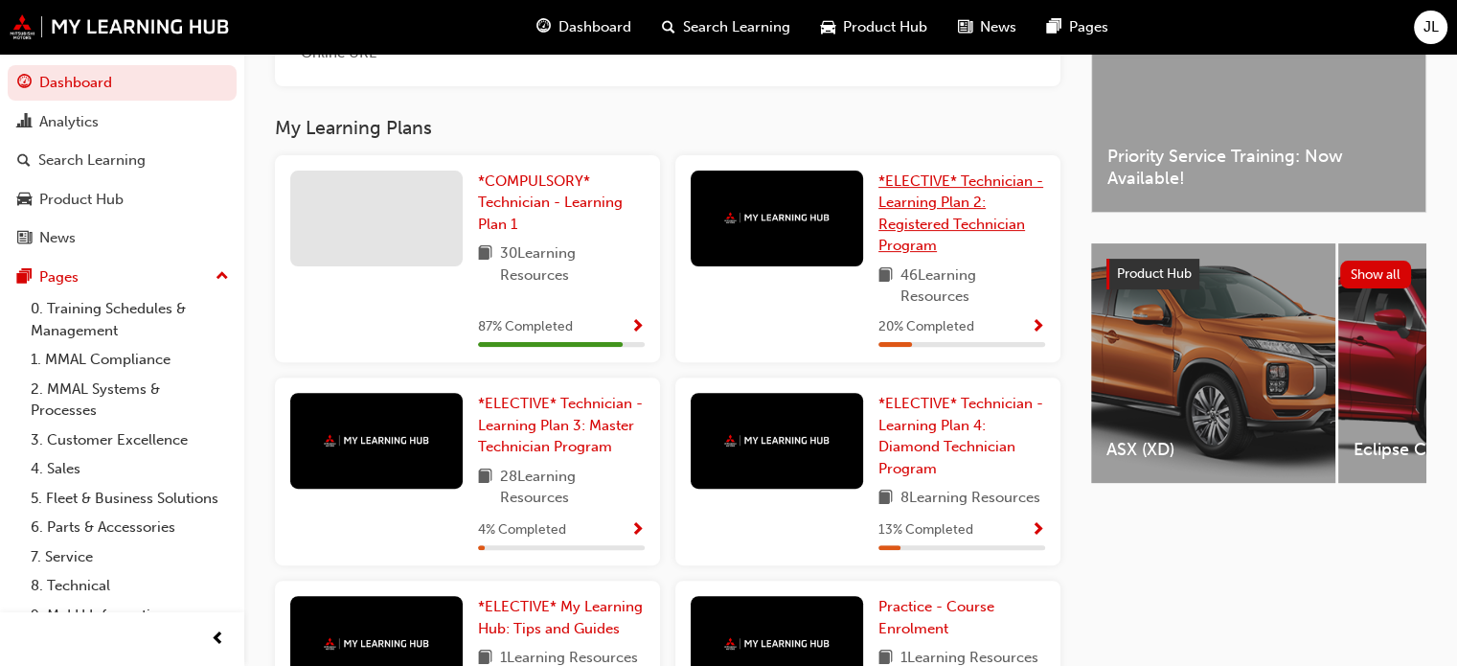
click at [921, 214] on span "*ELECTIVE* Technician - Learning Plan 2: Registered Technician Program" at bounding box center [960, 213] width 165 height 82
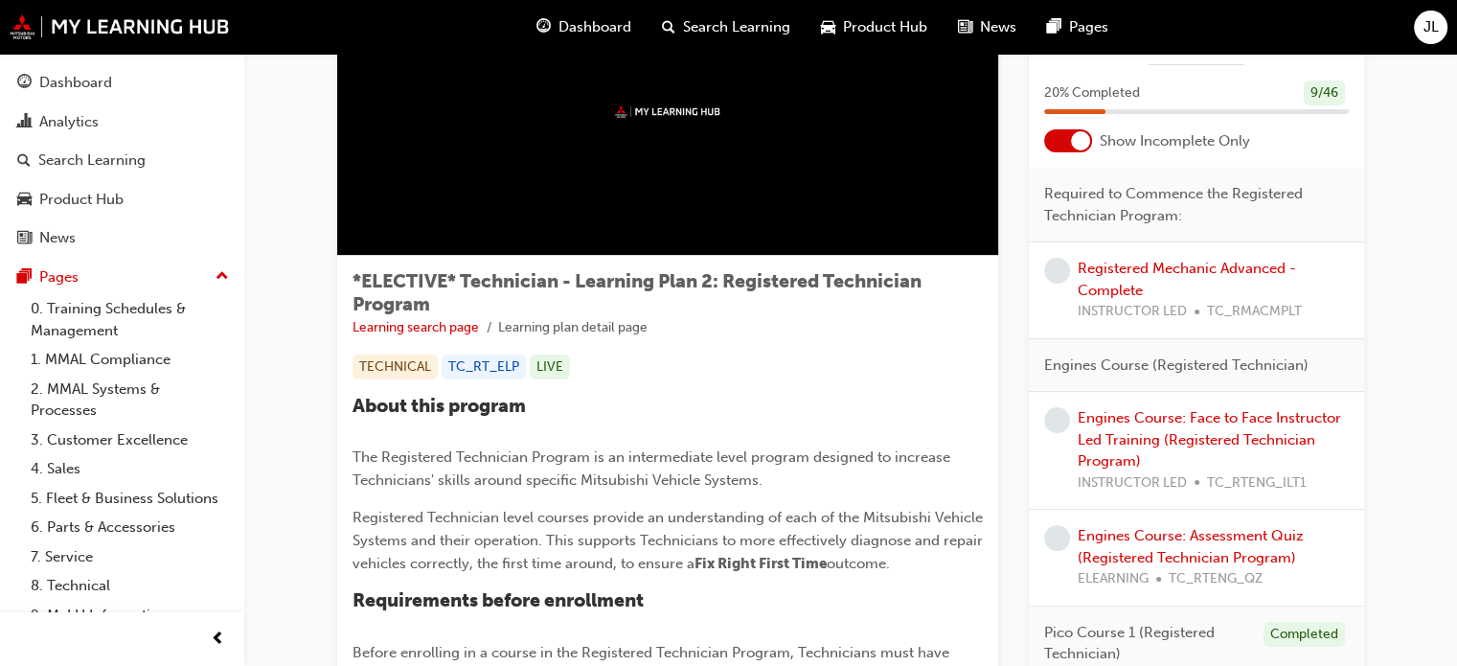
scroll to position [192, 0]
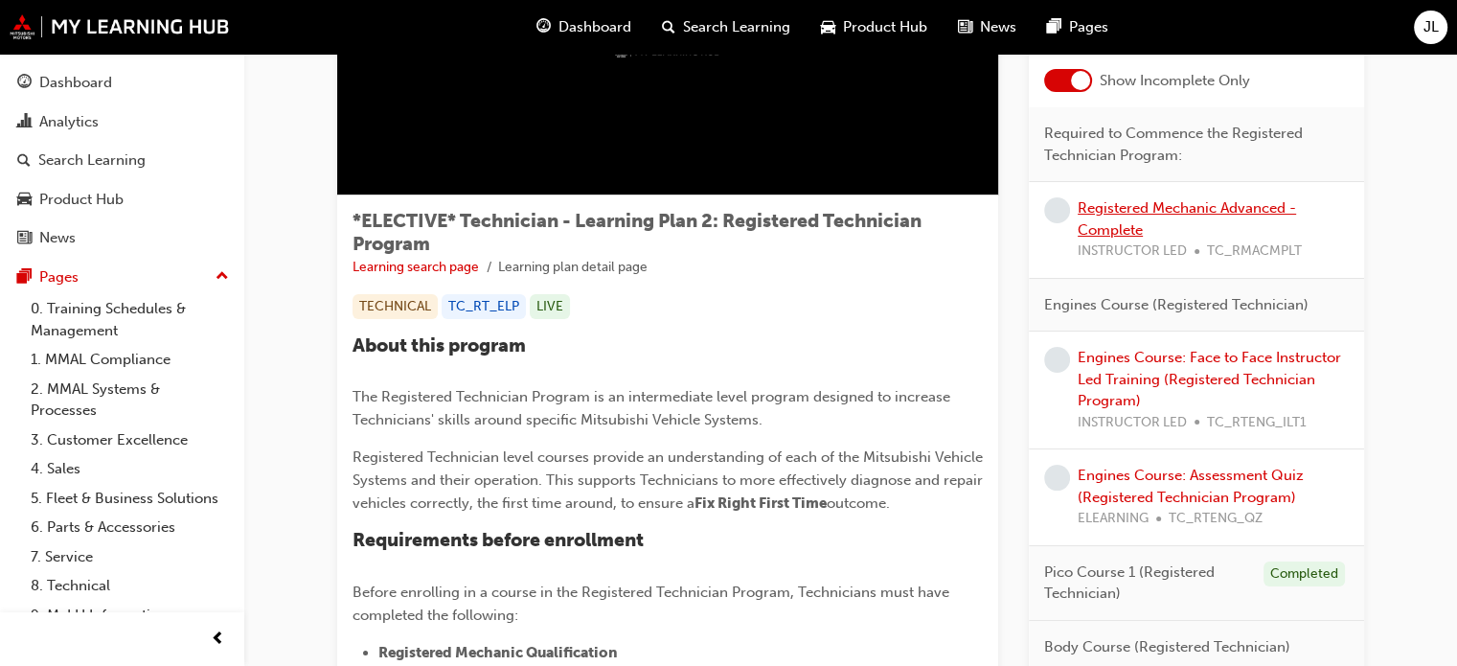
click at [1123, 210] on link "Registered Mechanic Advanced - Complete" at bounding box center [1187, 218] width 218 height 39
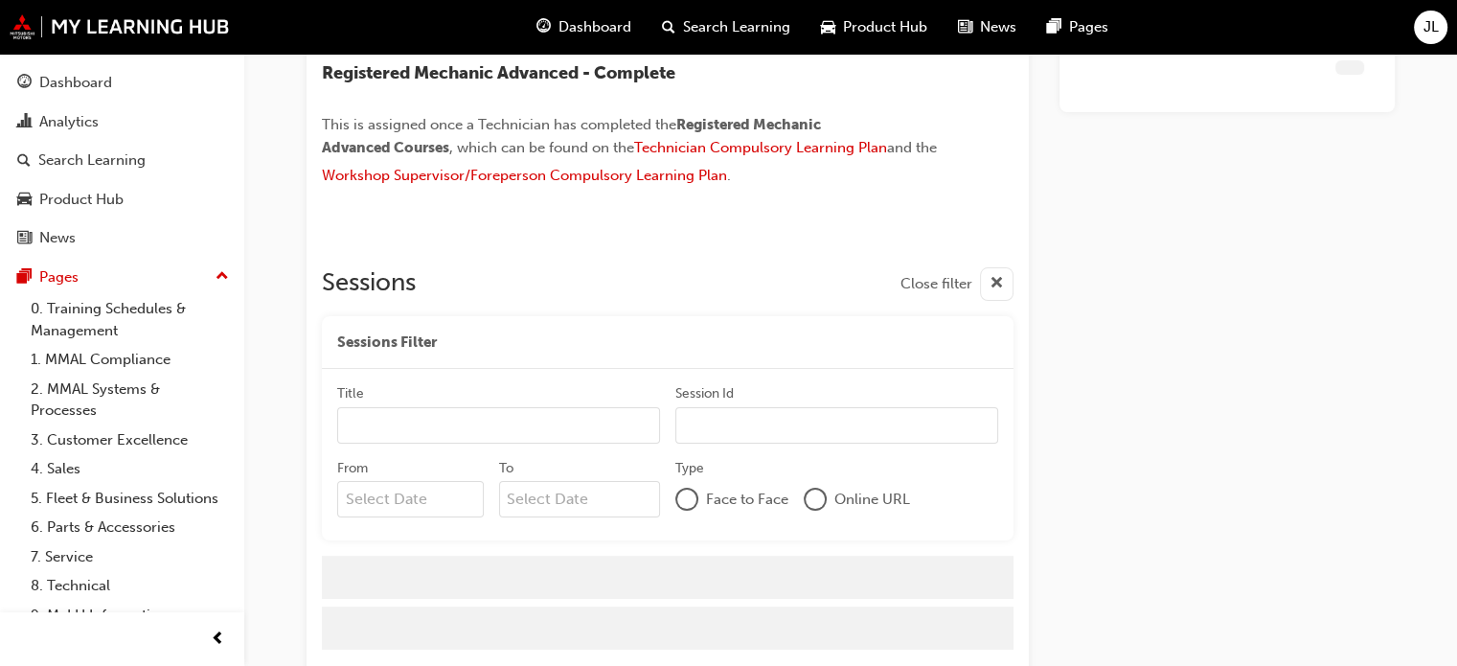
scroll to position [182, 0]
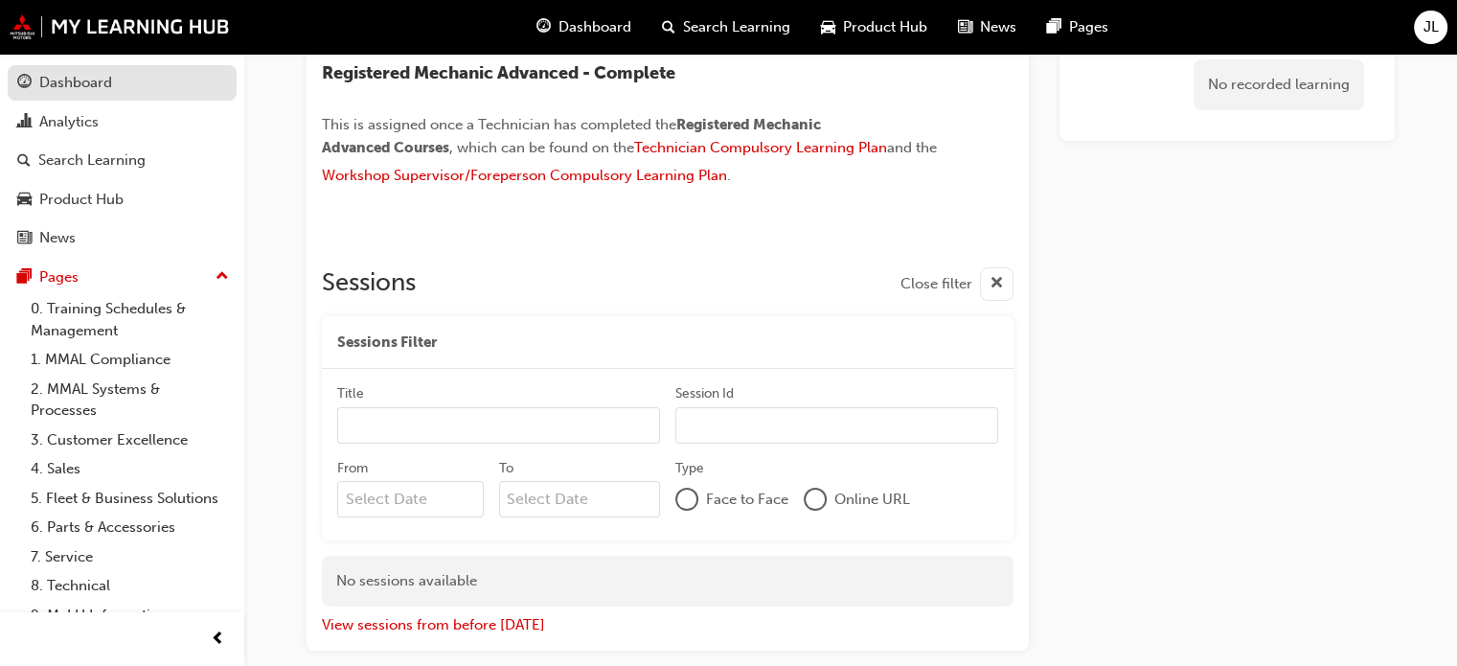
click at [72, 81] on div "Dashboard" at bounding box center [75, 83] width 73 height 22
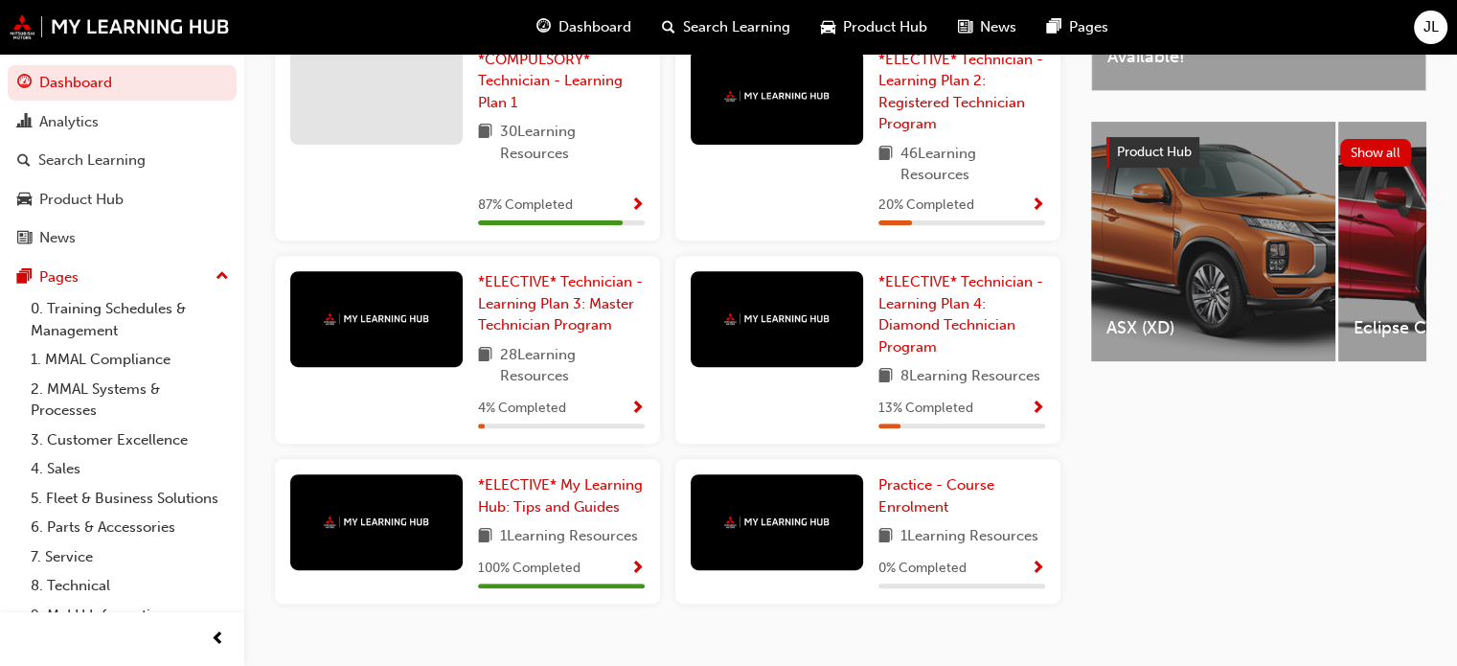
scroll to position [725, 0]
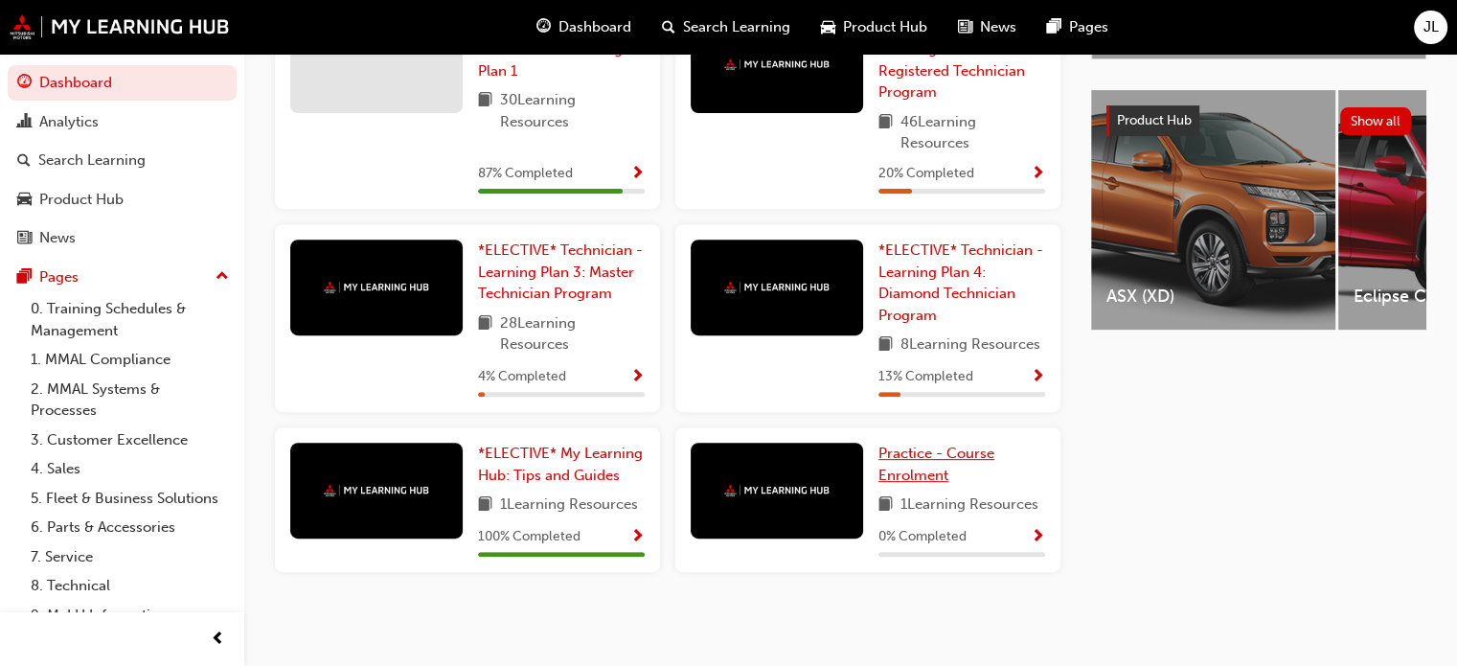
click at [923, 456] on span "Practice - Course Enrolment" at bounding box center [936, 463] width 116 height 39
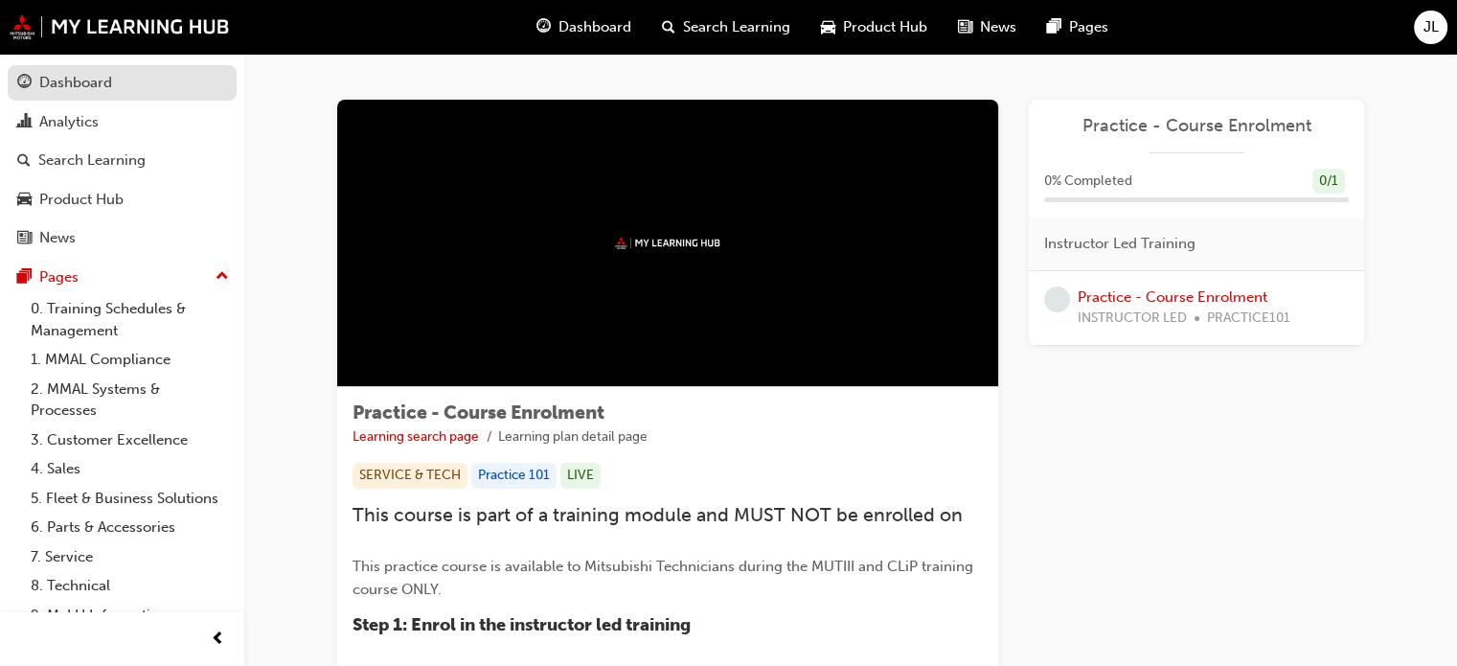
click at [96, 80] on div "Dashboard" at bounding box center [75, 83] width 73 height 22
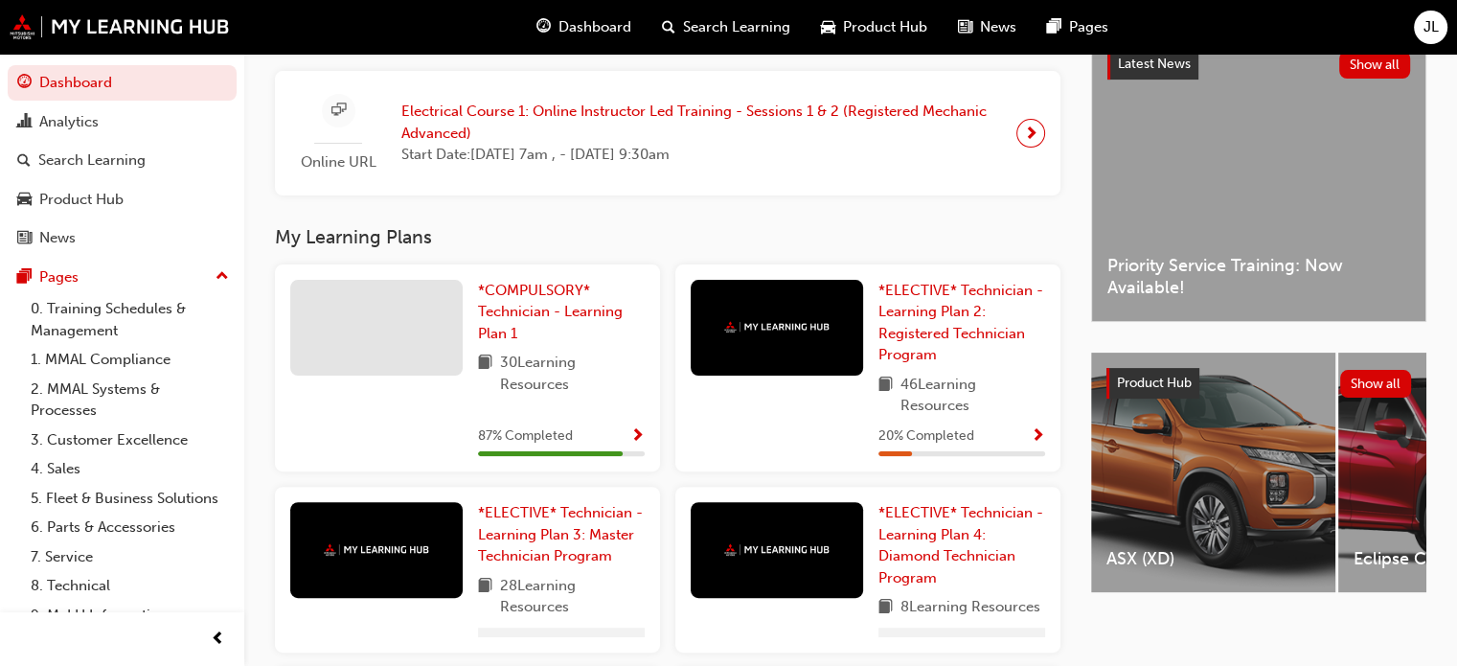
scroll to position [575, 0]
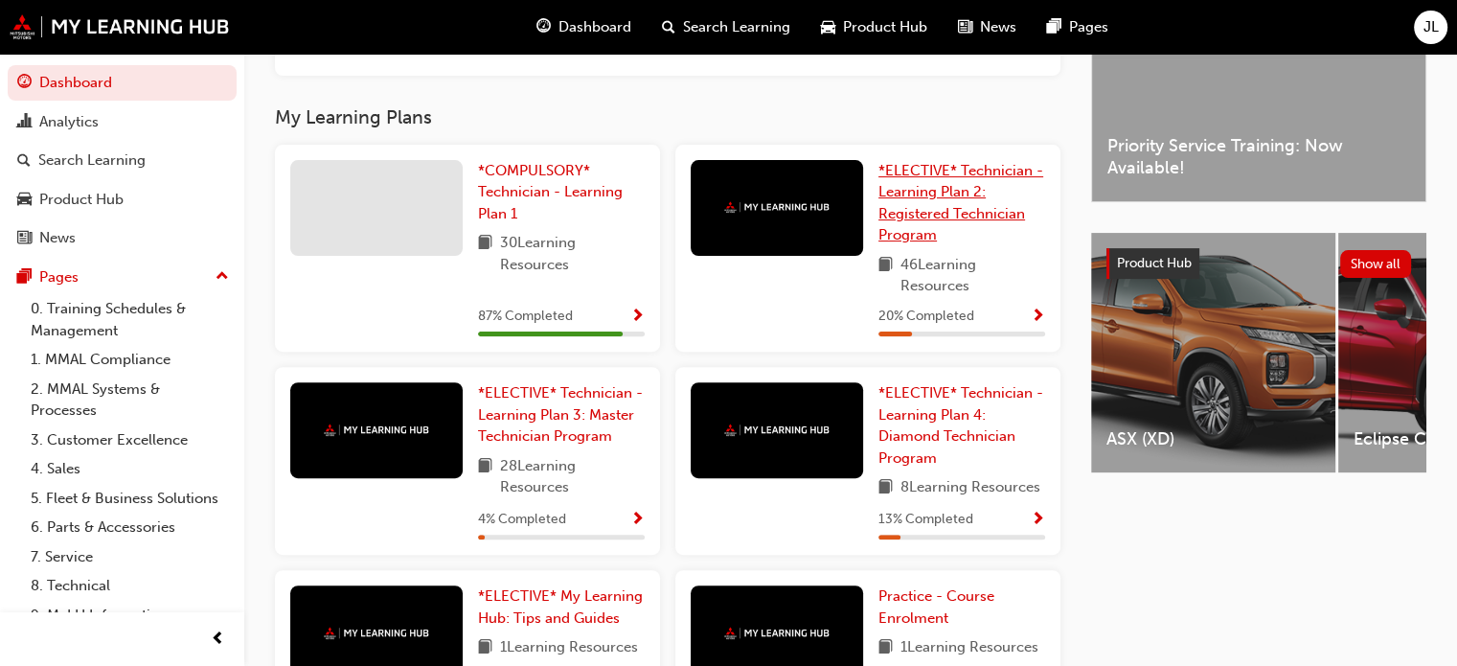
click at [918, 198] on span "*ELECTIVE* Technician - Learning Plan 2: Registered Technician Program" at bounding box center [960, 203] width 165 height 82
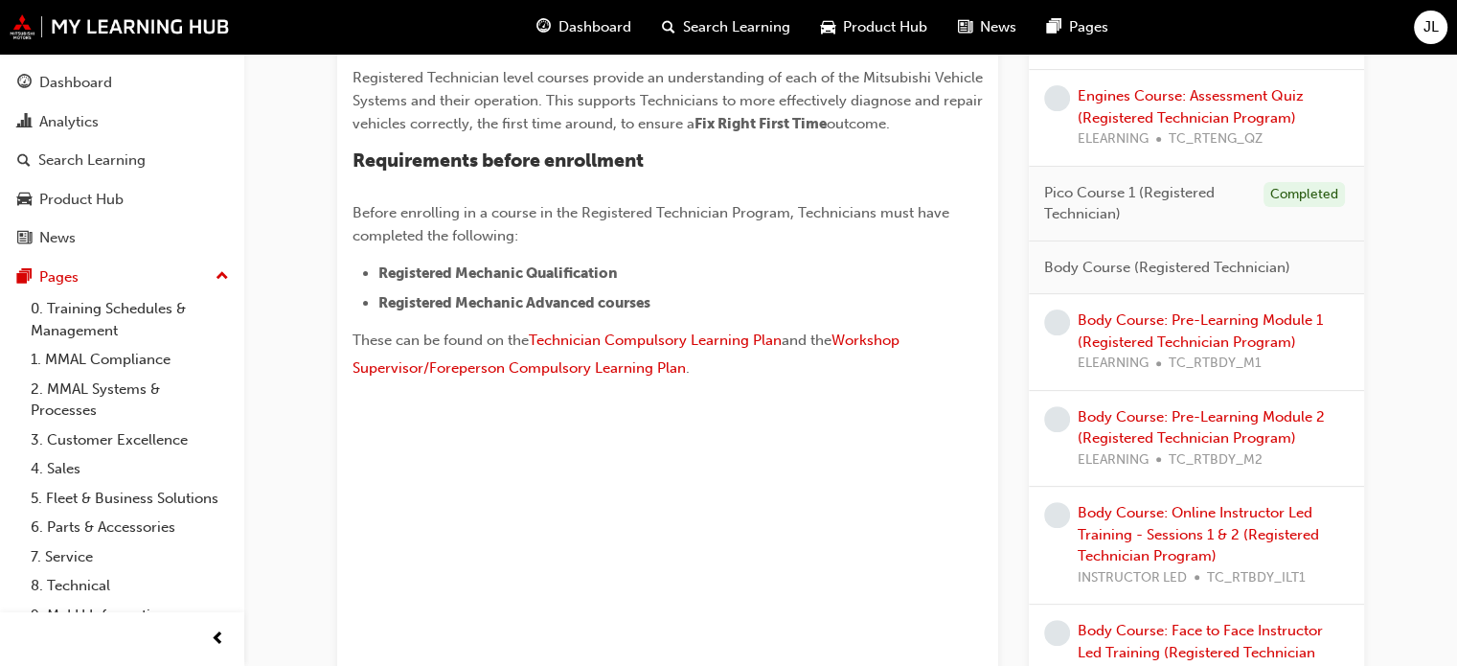
scroll to position [575, 0]
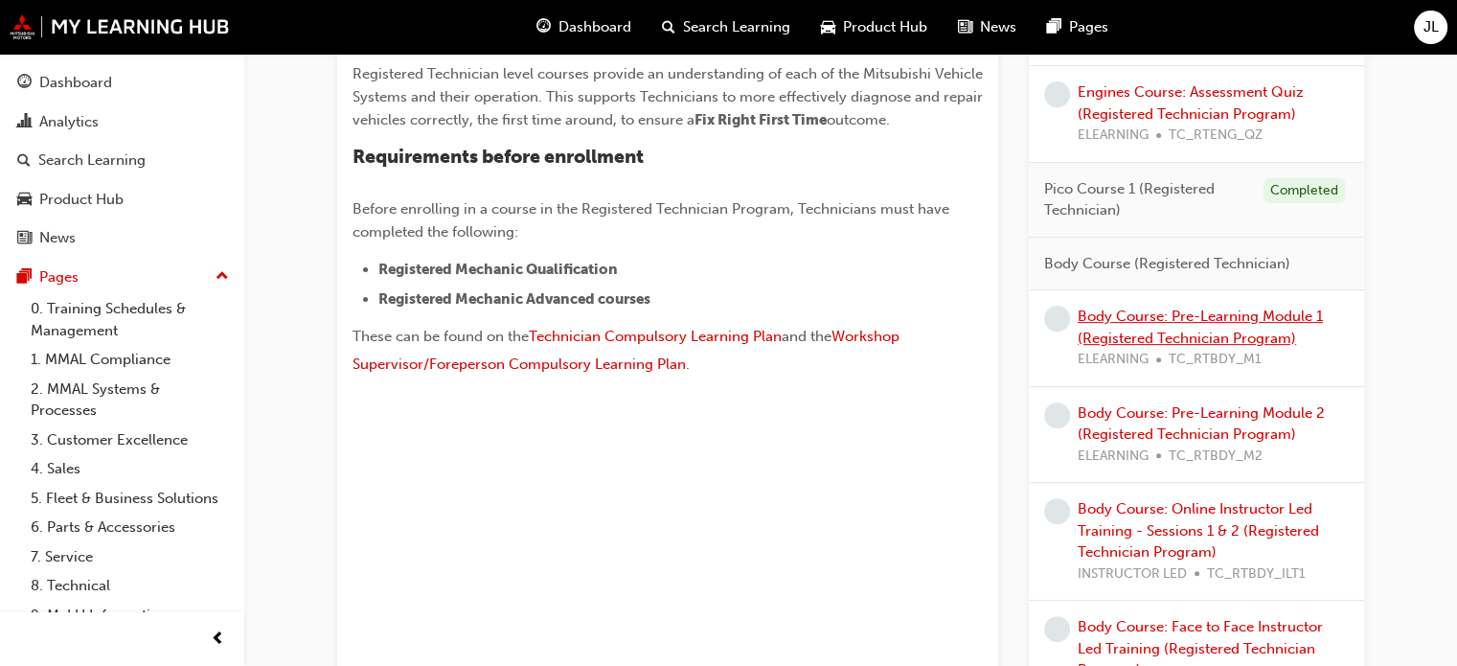
click at [1167, 321] on link "Body Course: Pre-Learning Module 1 (Registered Technician Program)" at bounding box center [1200, 326] width 245 height 39
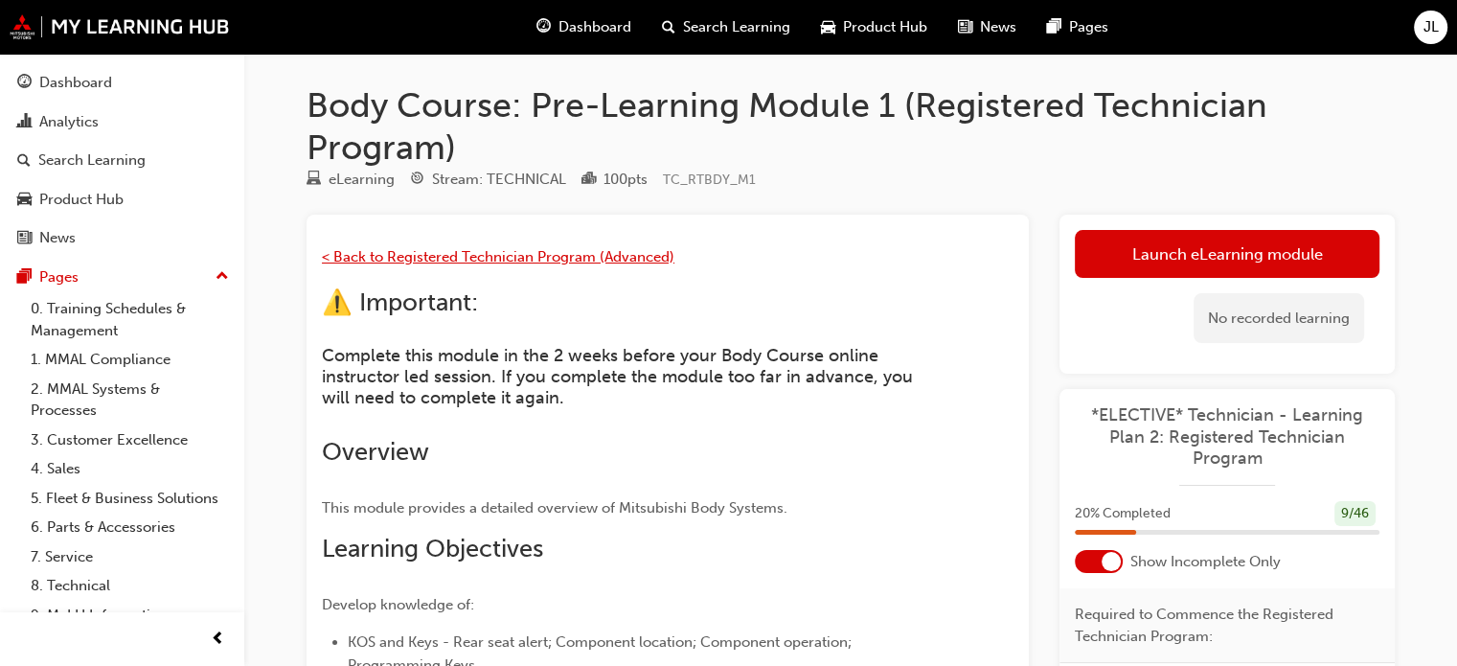
click at [368, 252] on span "< Back to Registered Technician Program (Advanced)" at bounding box center [498, 256] width 352 height 17
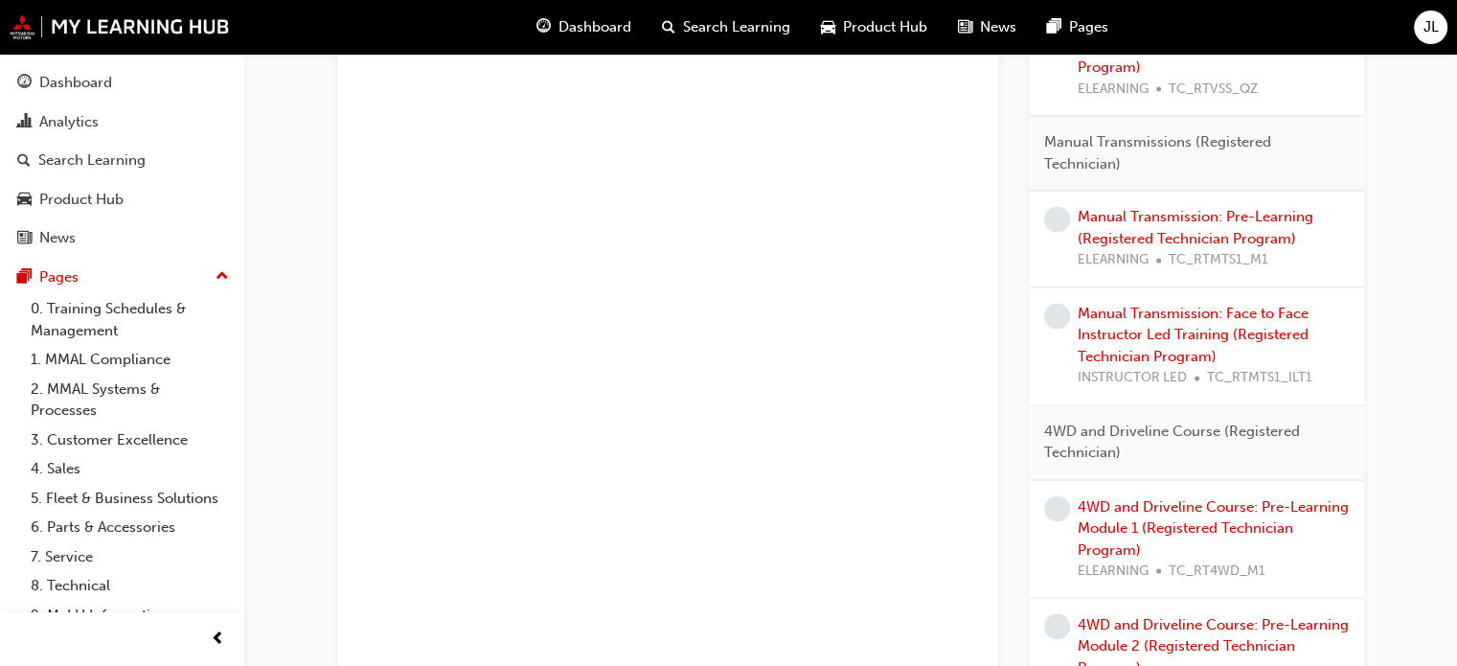
scroll to position [3161, 0]
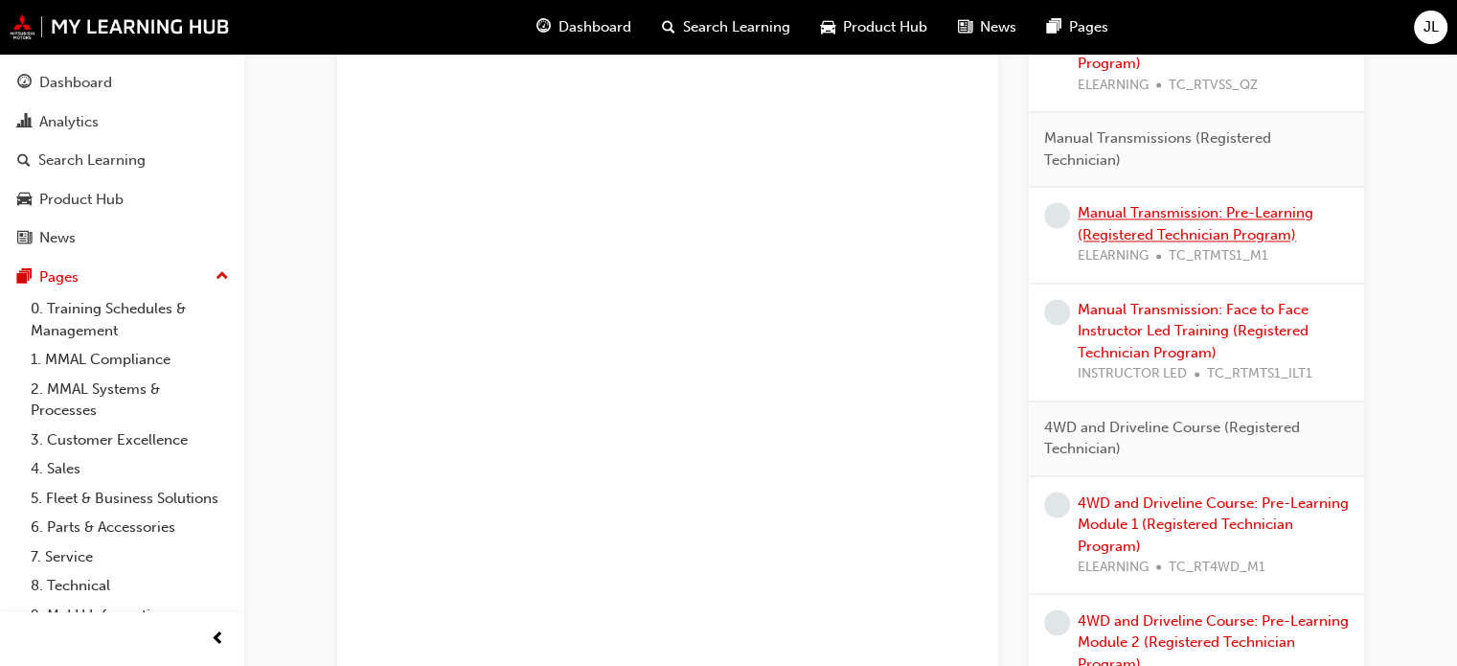
click at [1172, 208] on link "Manual Transmission: Pre-Learning (Registered Technician Program)" at bounding box center [1196, 223] width 236 height 39
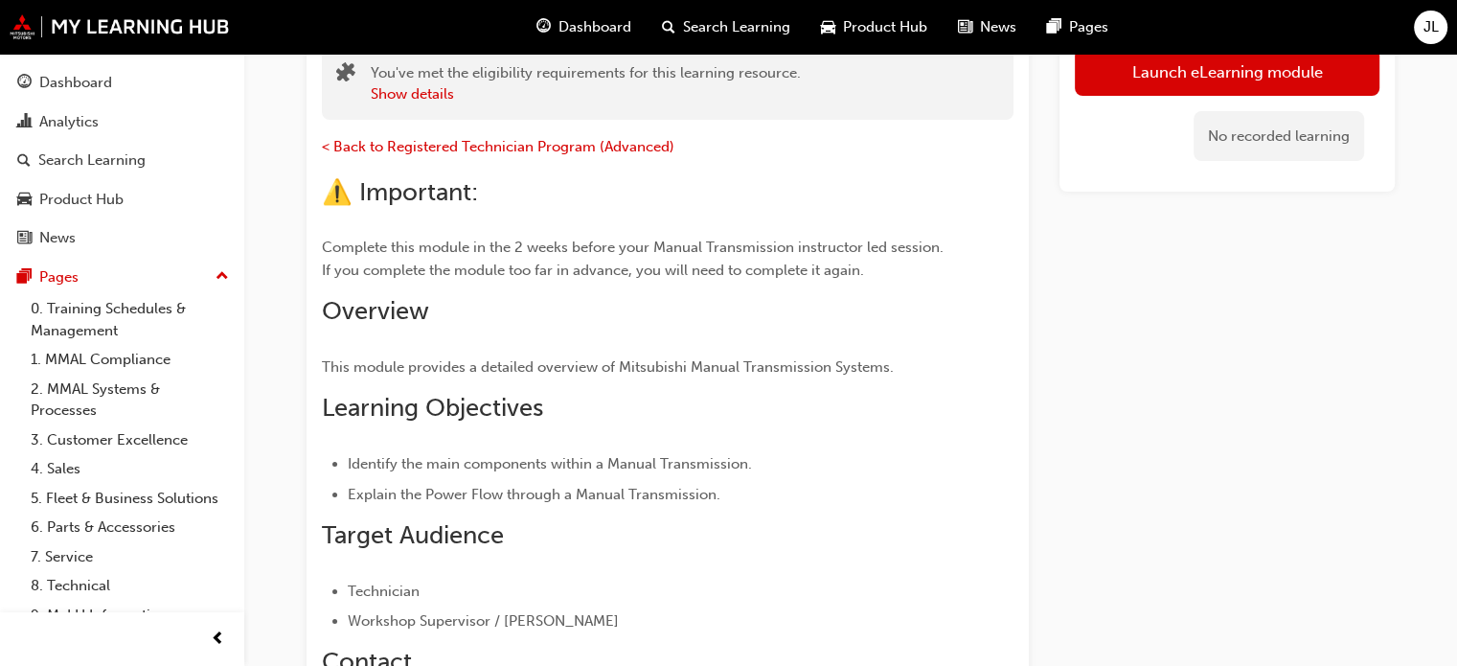
scroll to position [96, 0]
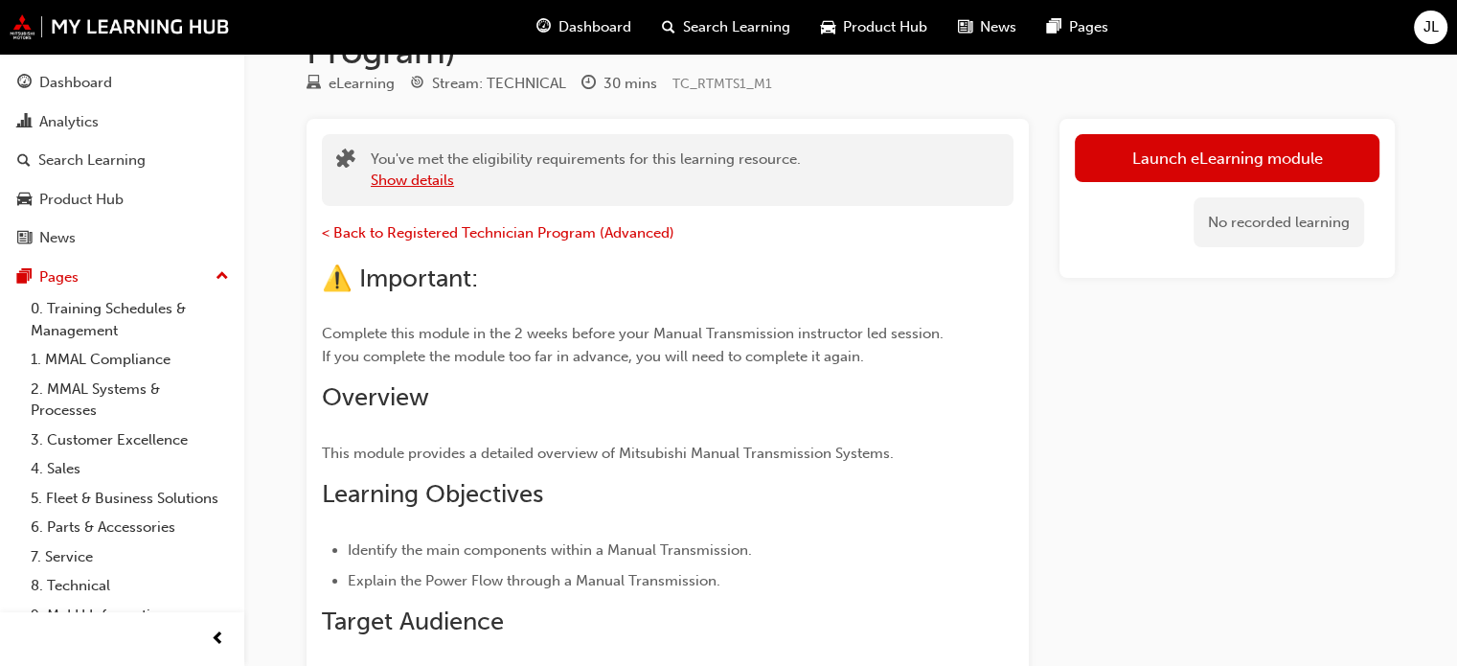
click at [410, 170] on button "Show details" at bounding box center [412, 181] width 83 height 22
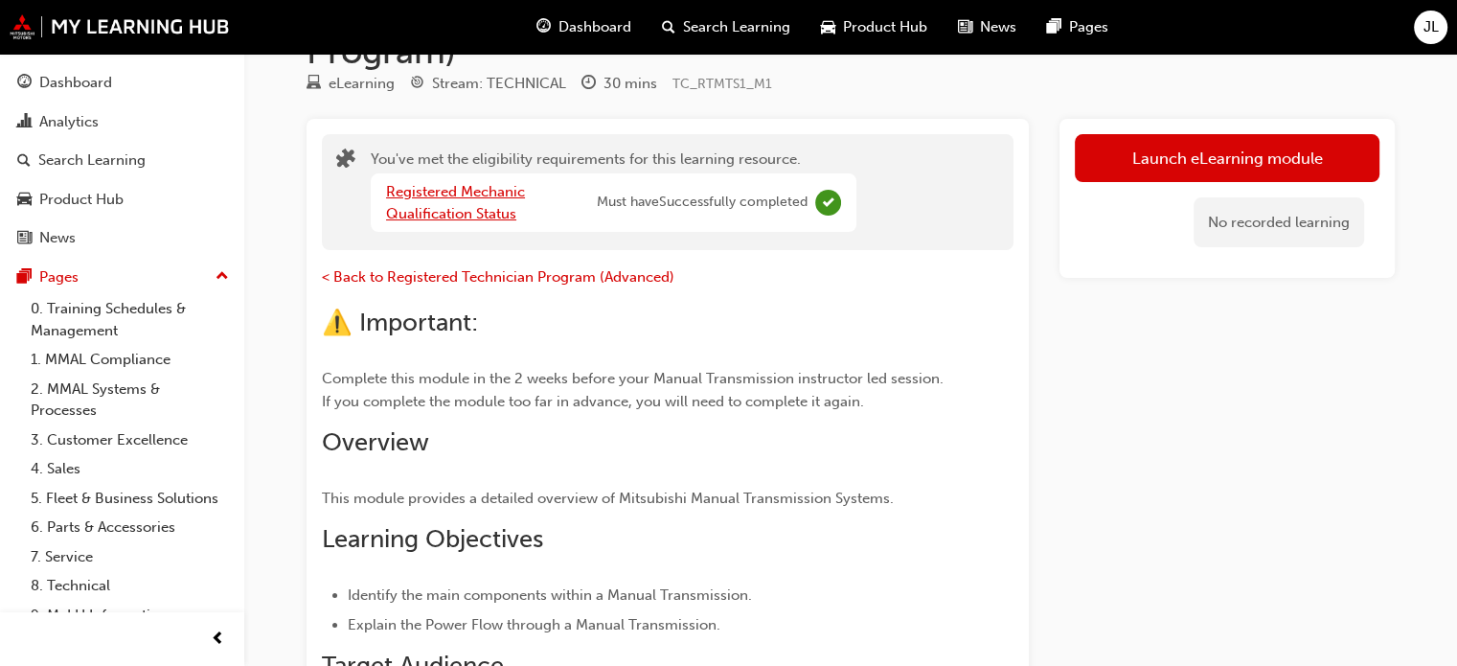
click at [464, 183] on link "Registered Mechanic Qualification Status" at bounding box center [455, 202] width 139 height 39
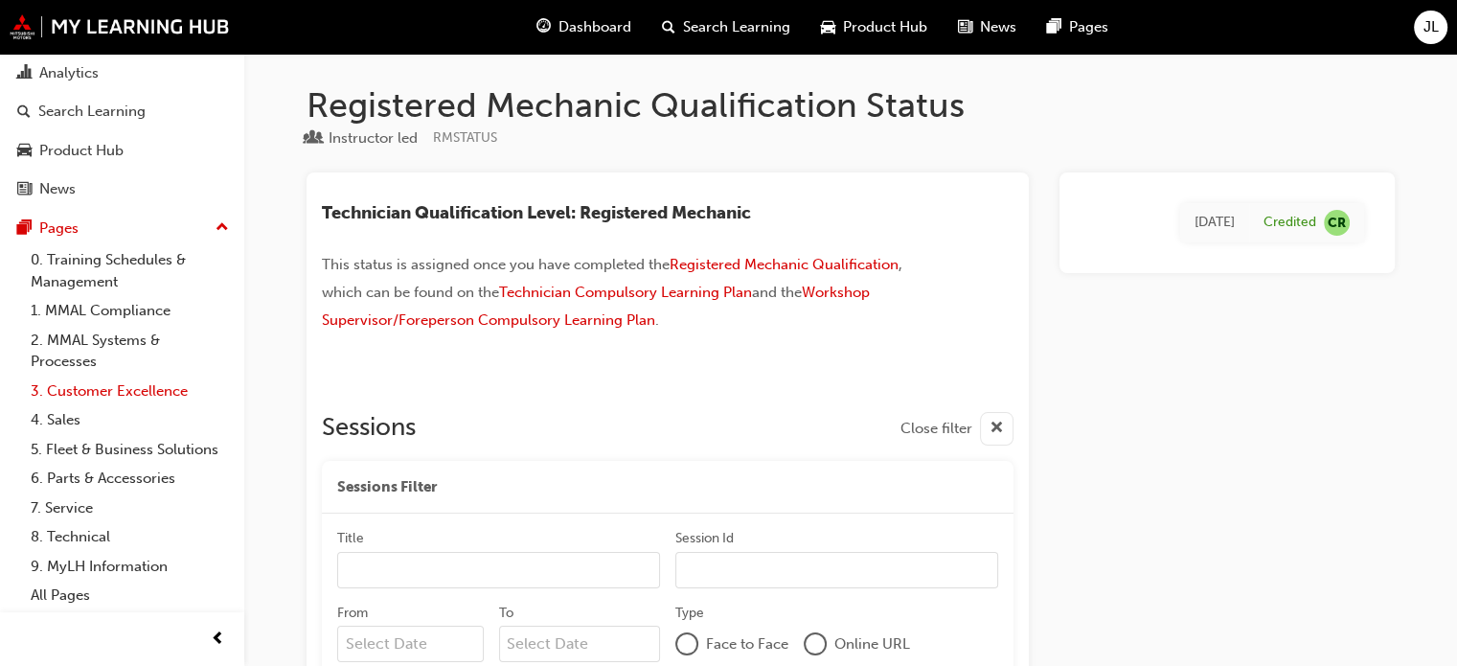
scroll to position [71, 0]
click at [91, 537] on link "8. Technical" at bounding box center [130, 537] width 214 height 30
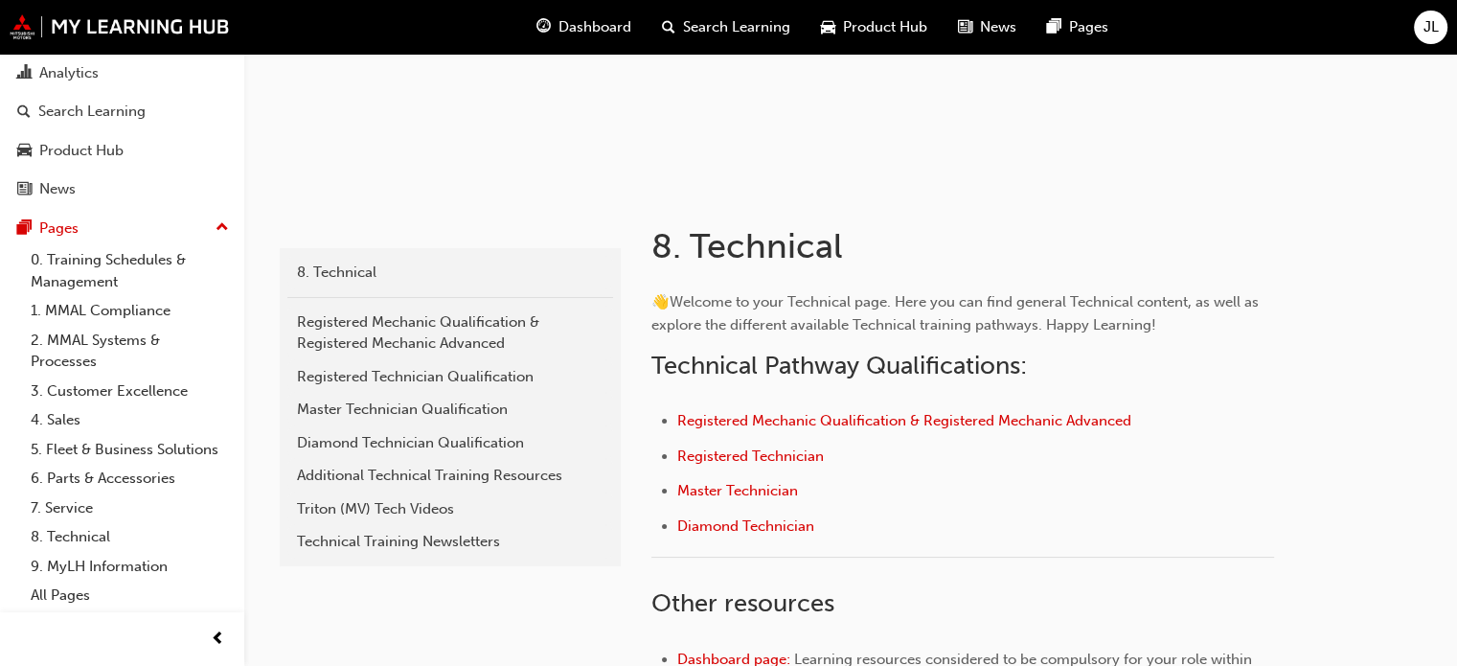
scroll to position [383, 0]
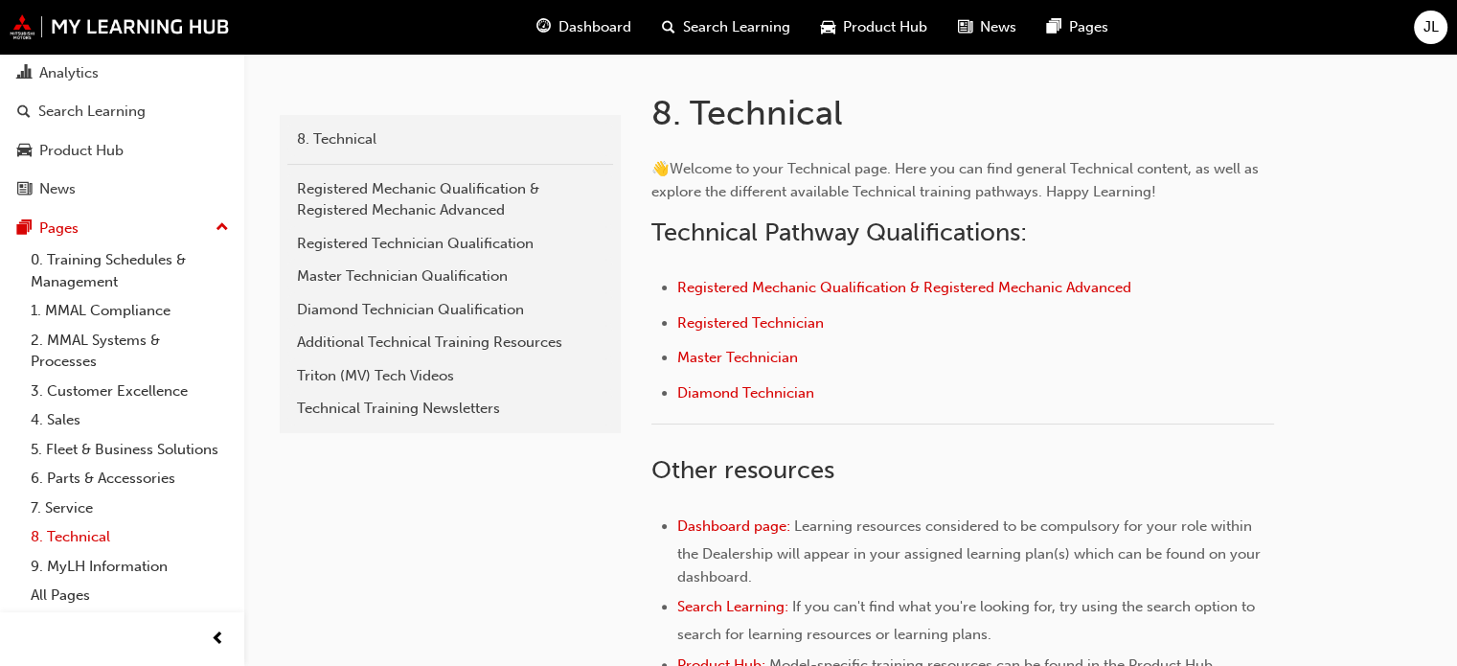
click at [73, 540] on link "8. Technical" at bounding box center [130, 537] width 214 height 30
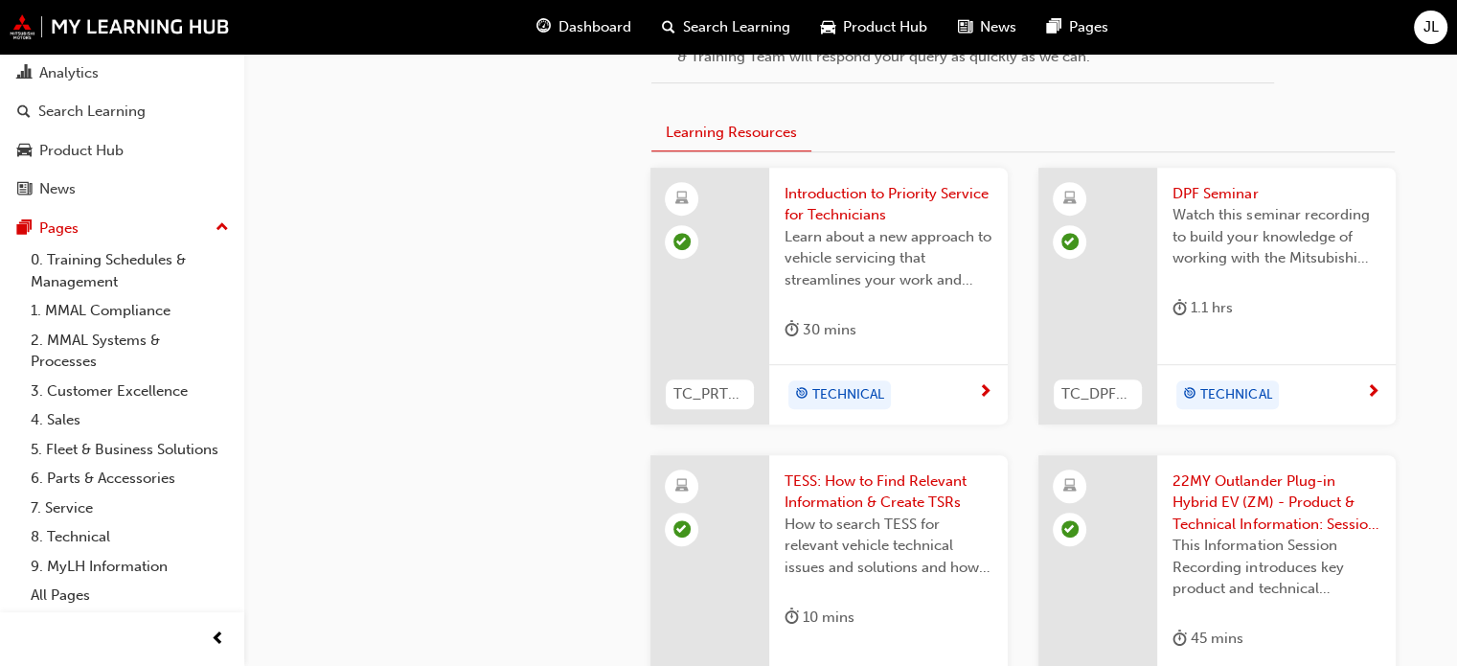
scroll to position [1149, 0]
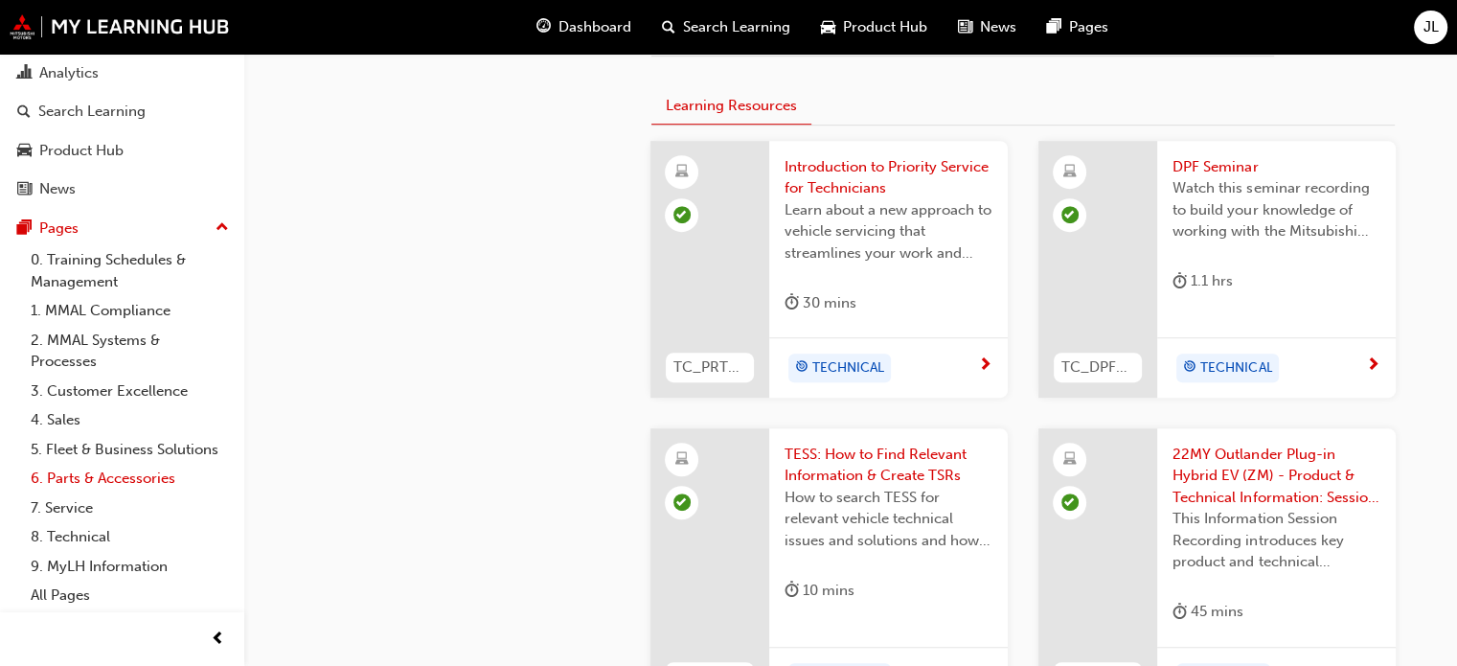
click at [77, 478] on link "6. Parts & Accessories" at bounding box center [130, 479] width 214 height 30
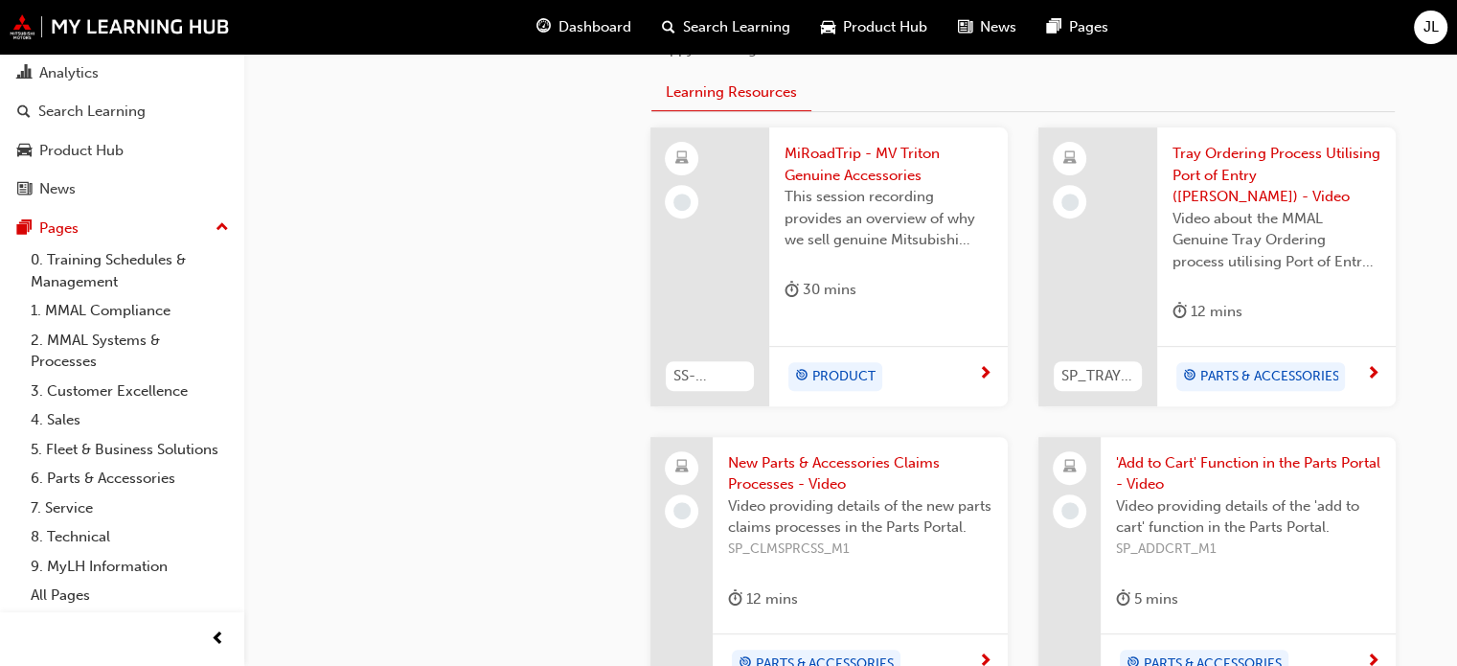
scroll to position [1054, 0]
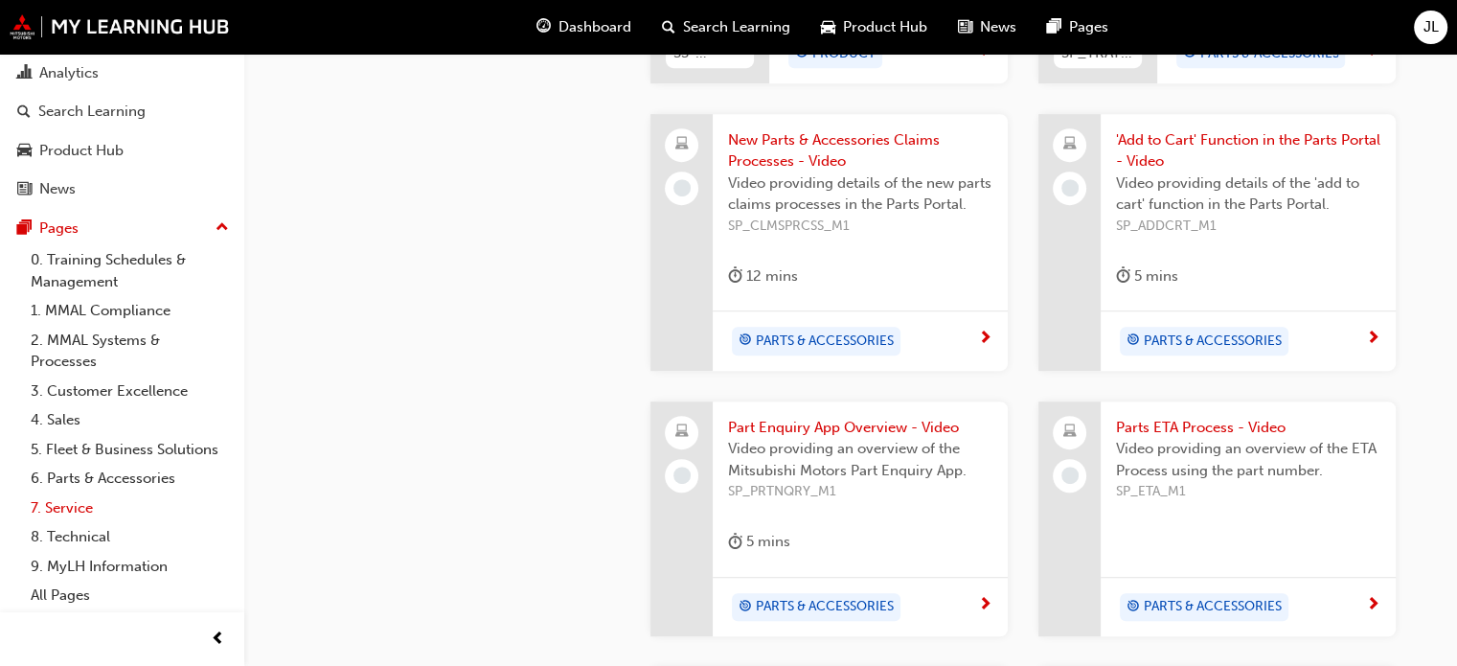
click at [61, 507] on link "7. Service" at bounding box center [130, 508] width 214 height 30
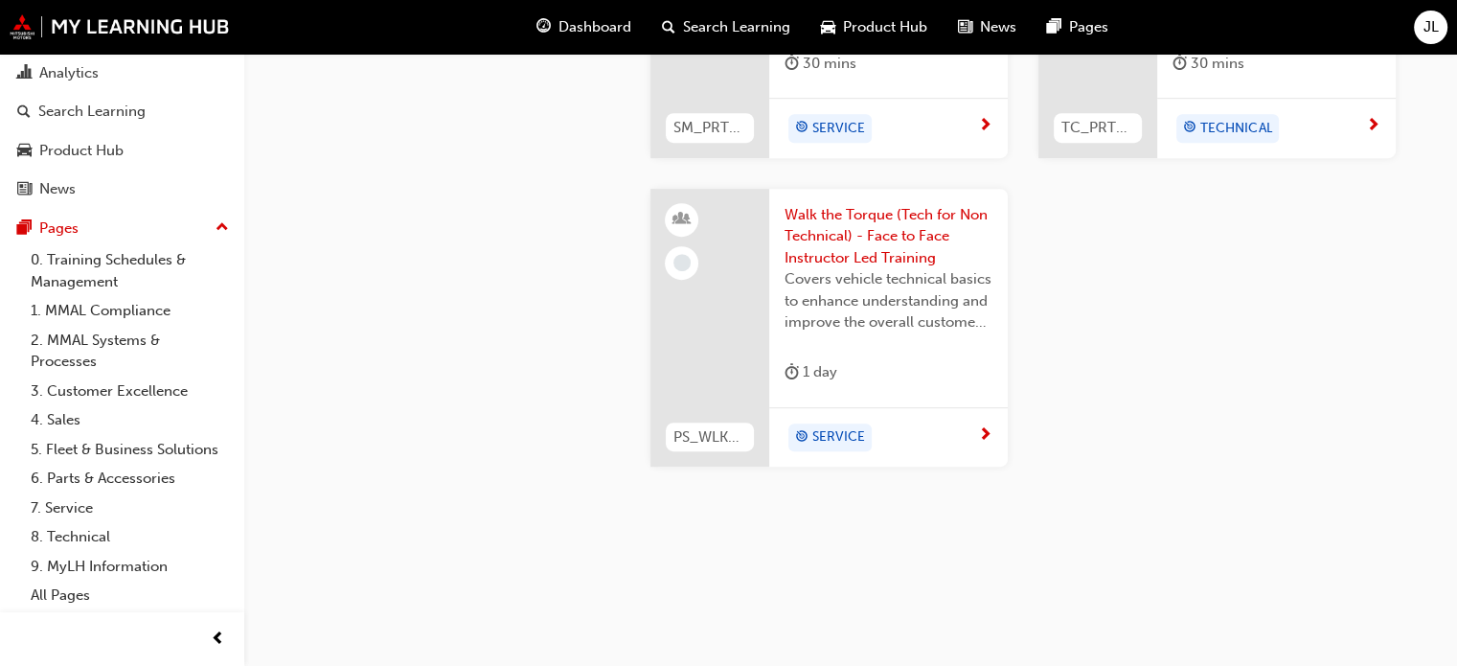
scroll to position [1046, 0]
click at [84, 533] on link "8. Technical" at bounding box center [130, 537] width 214 height 30
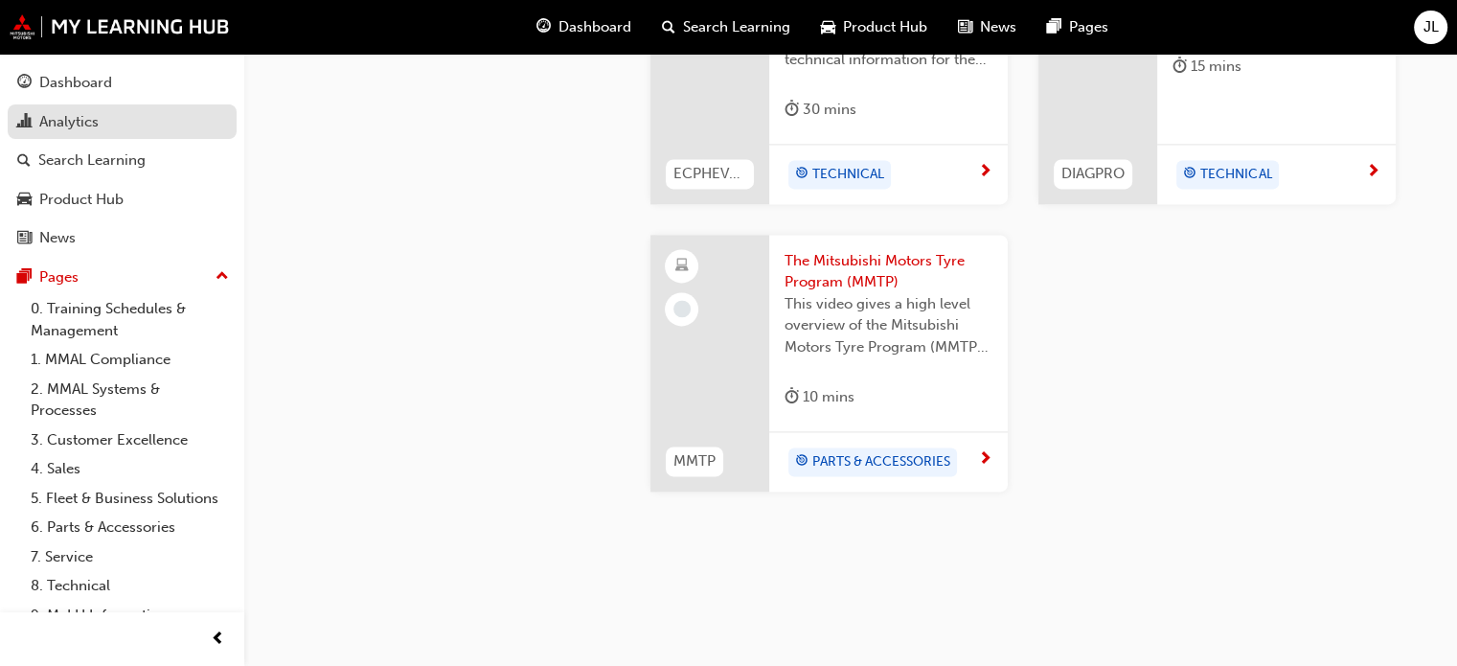
click at [77, 125] on div "Analytics" at bounding box center [68, 122] width 59 height 22
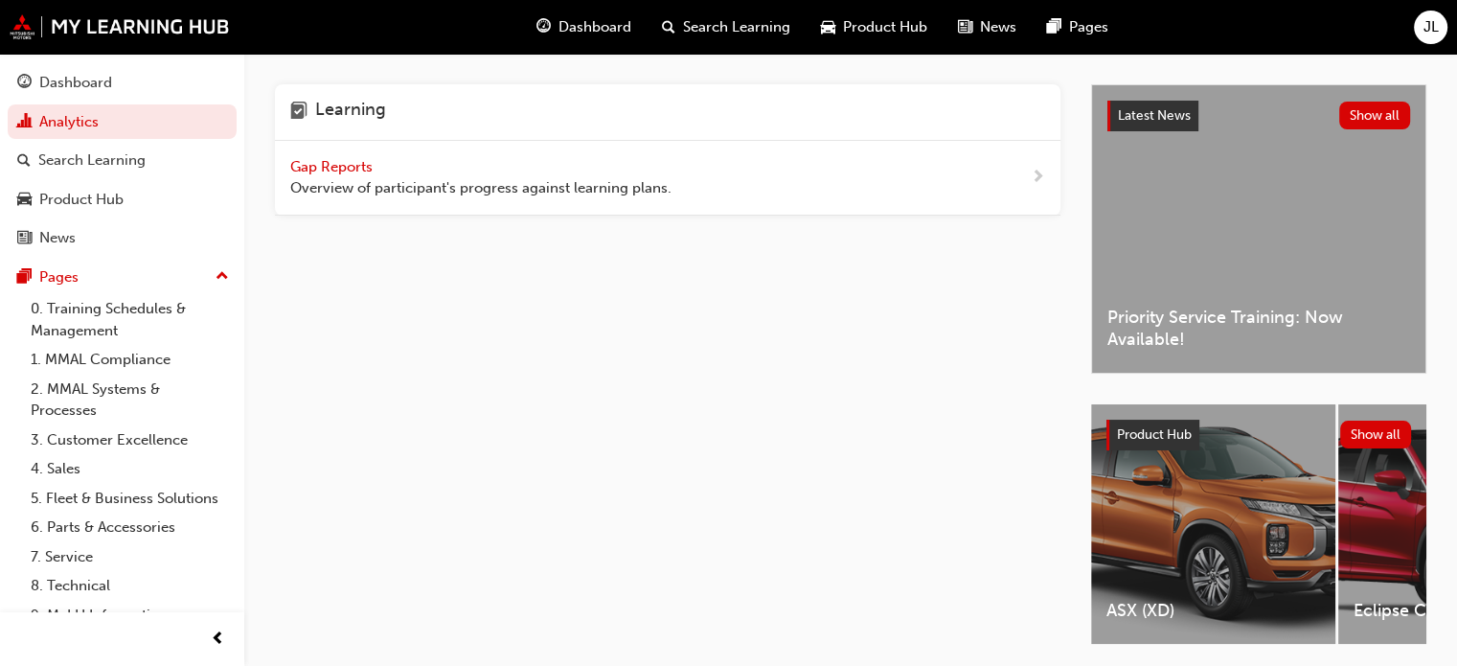
click at [342, 164] on span "Gap Reports" at bounding box center [333, 166] width 86 height 17
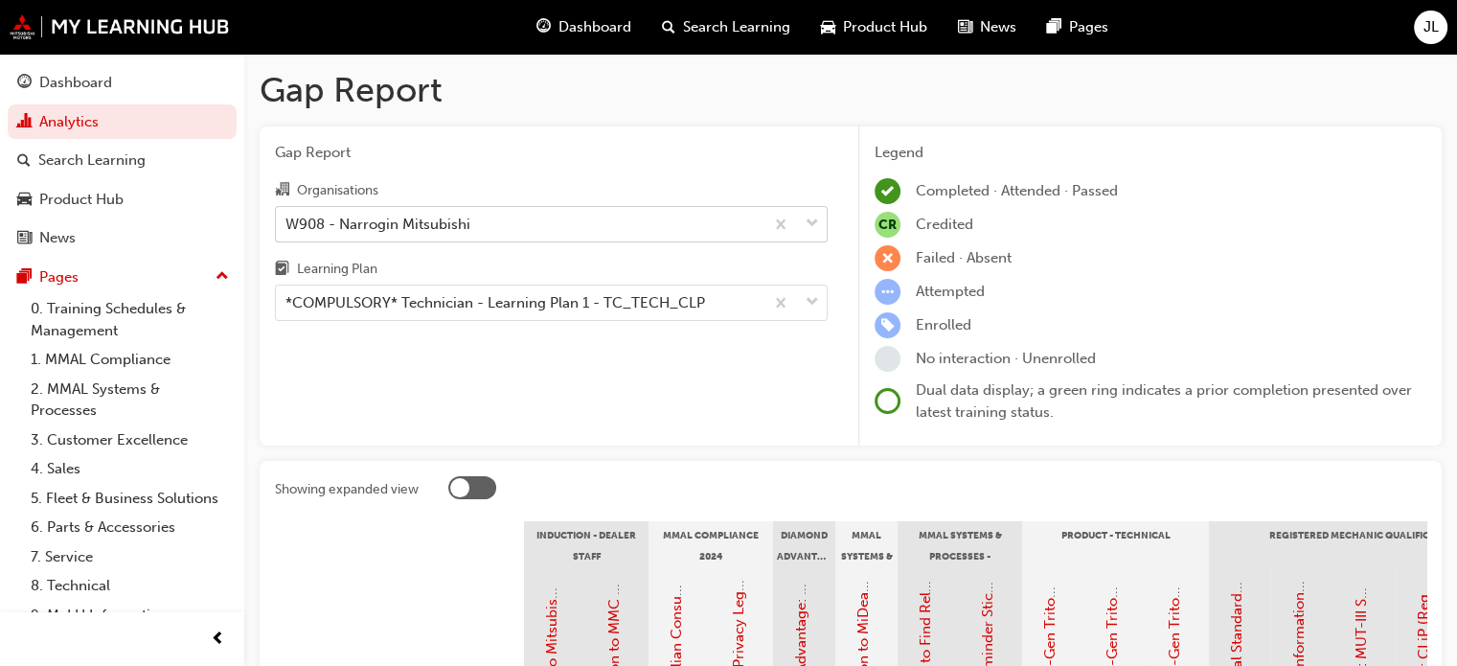
click at [452, 224] on div "W908 - Narrogin Mitsubishi" at bounding box center [377, 224] width 185 height 22
click at [287, 224] on input "Organisations W908 - Narrogin Mitsubishi" at bounding box center [286, 223] width 2 height 16
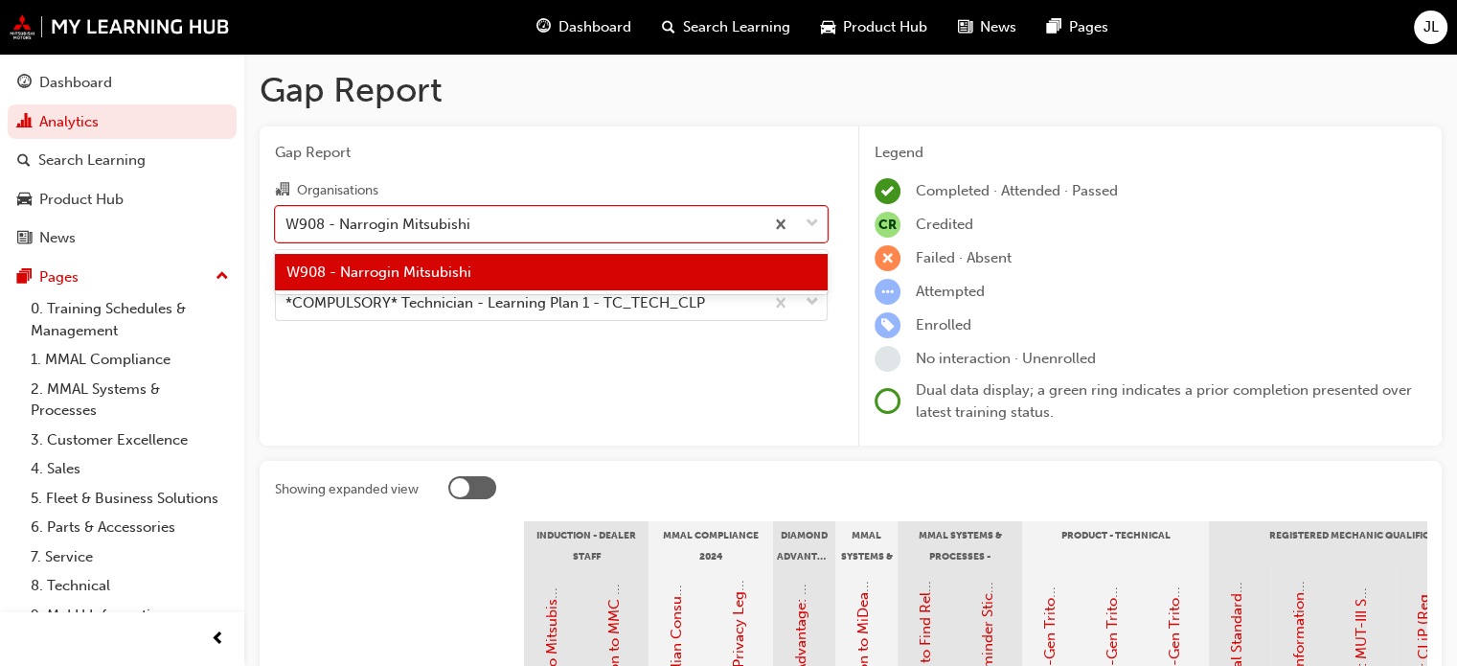
click at [473, 266] on div "W908 - Narrogin Mitsubishi" at bounding box center [551, 272] width 553 height 37
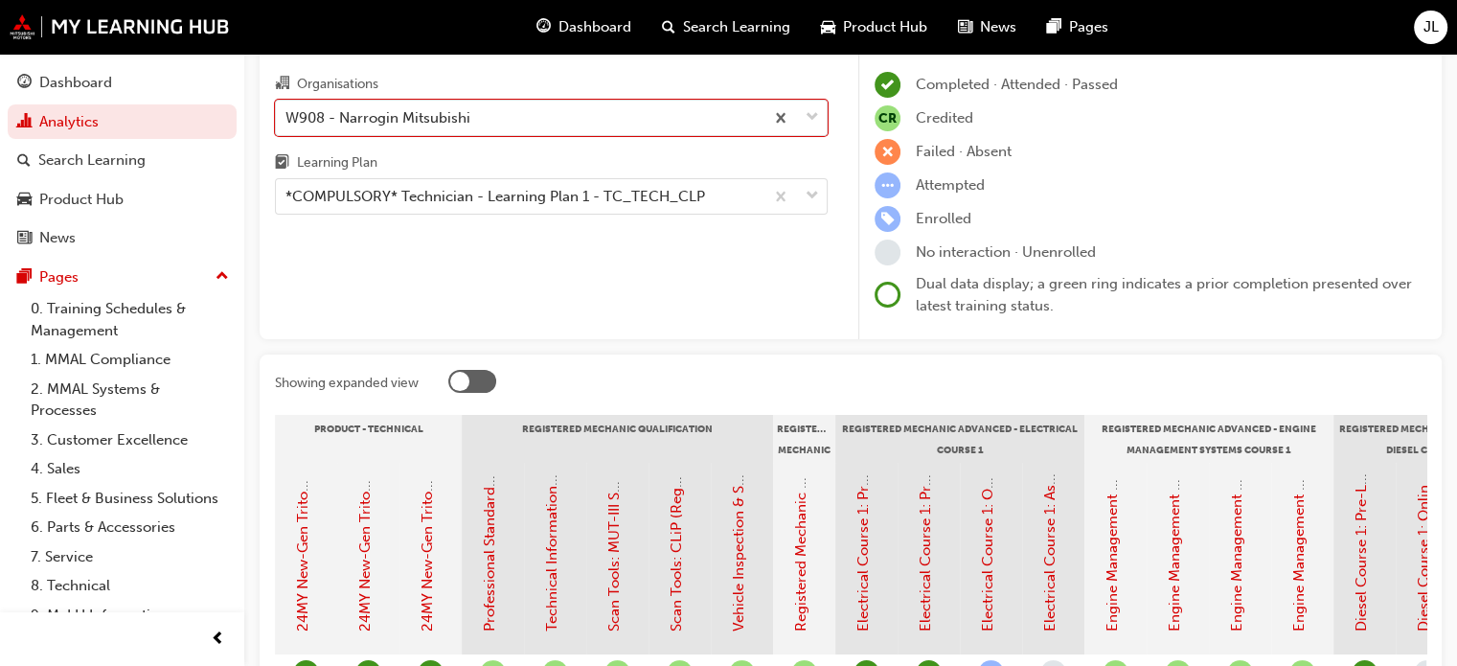
scroll to position [20, 0]
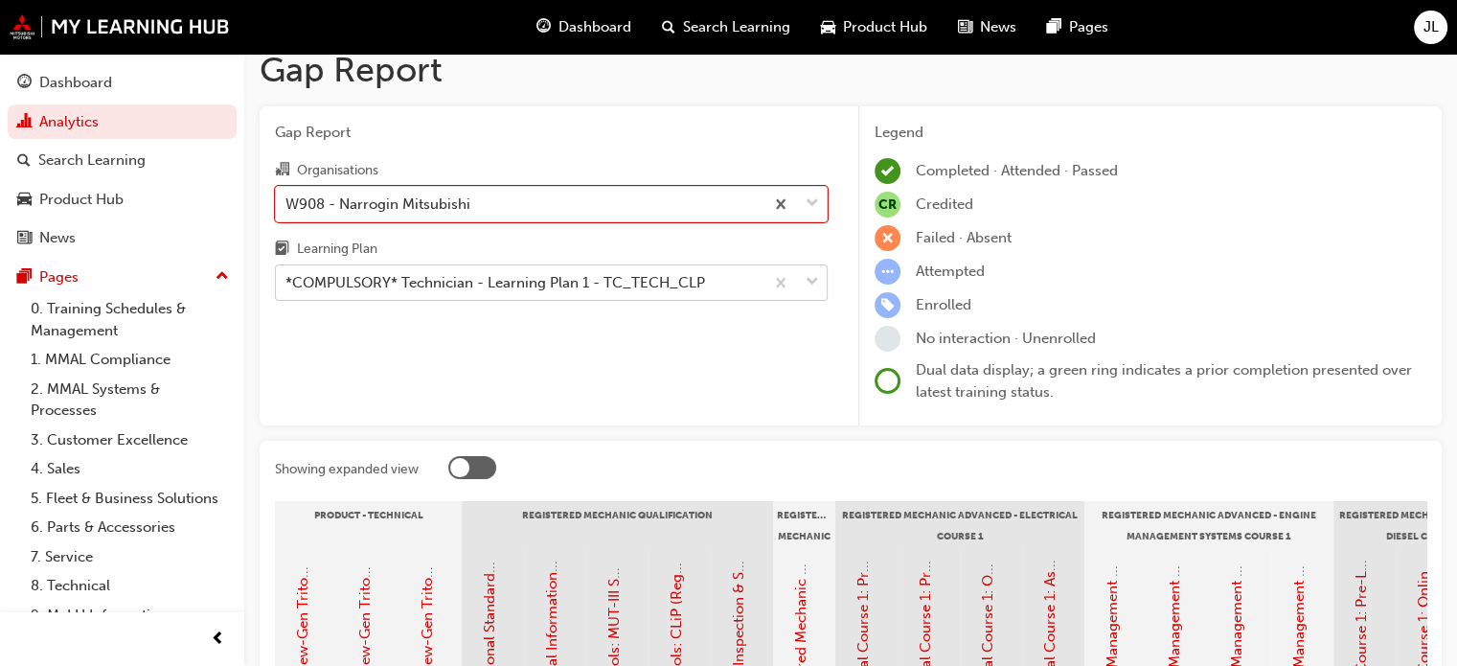
click at [697, 283] on div "*COMPULSORY* Technician - Learning Plan 1 - TC_TECH_CLP" at bounding box center [495, 283] width 420 height 22
click at [287, 283] on input "Learning Plan *COMPULSORY* Technician - Learning Plan 1 - TC_TECH_CLP" at bounding box center [286, 282] width 2 height 16
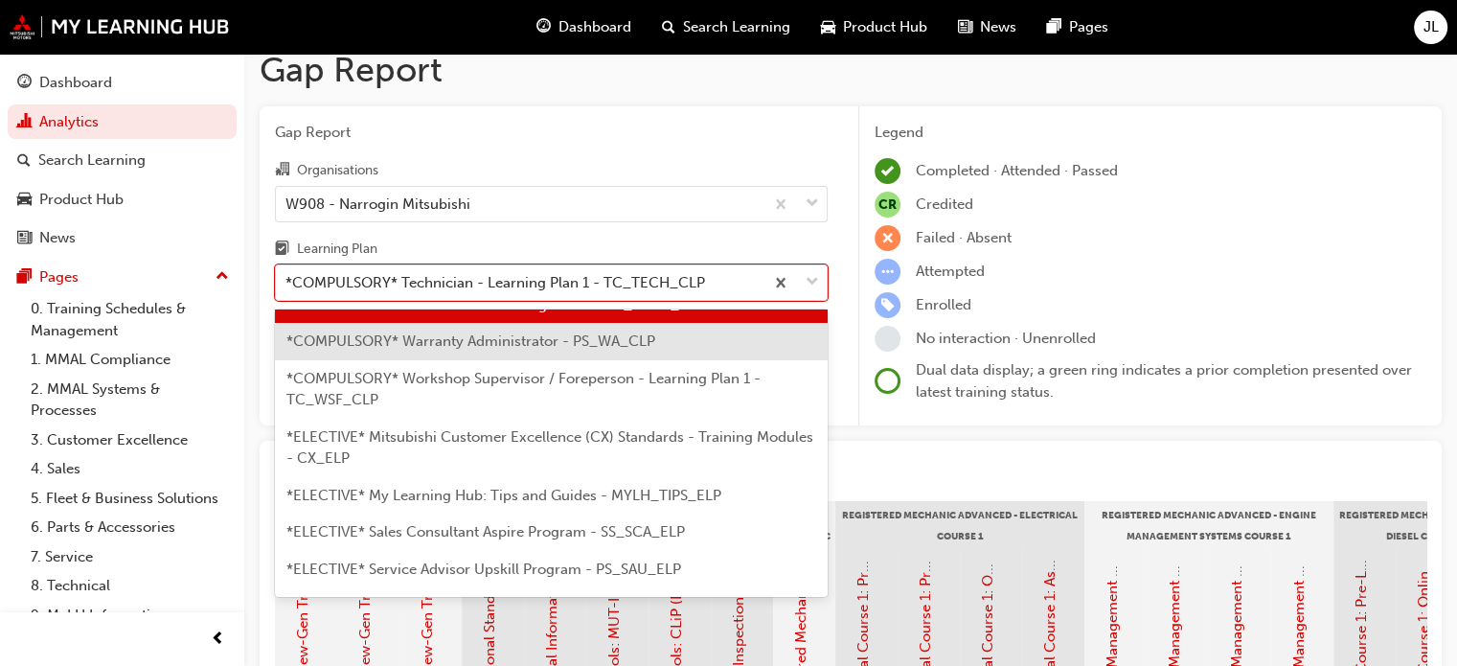
scroll to position [828, 0]
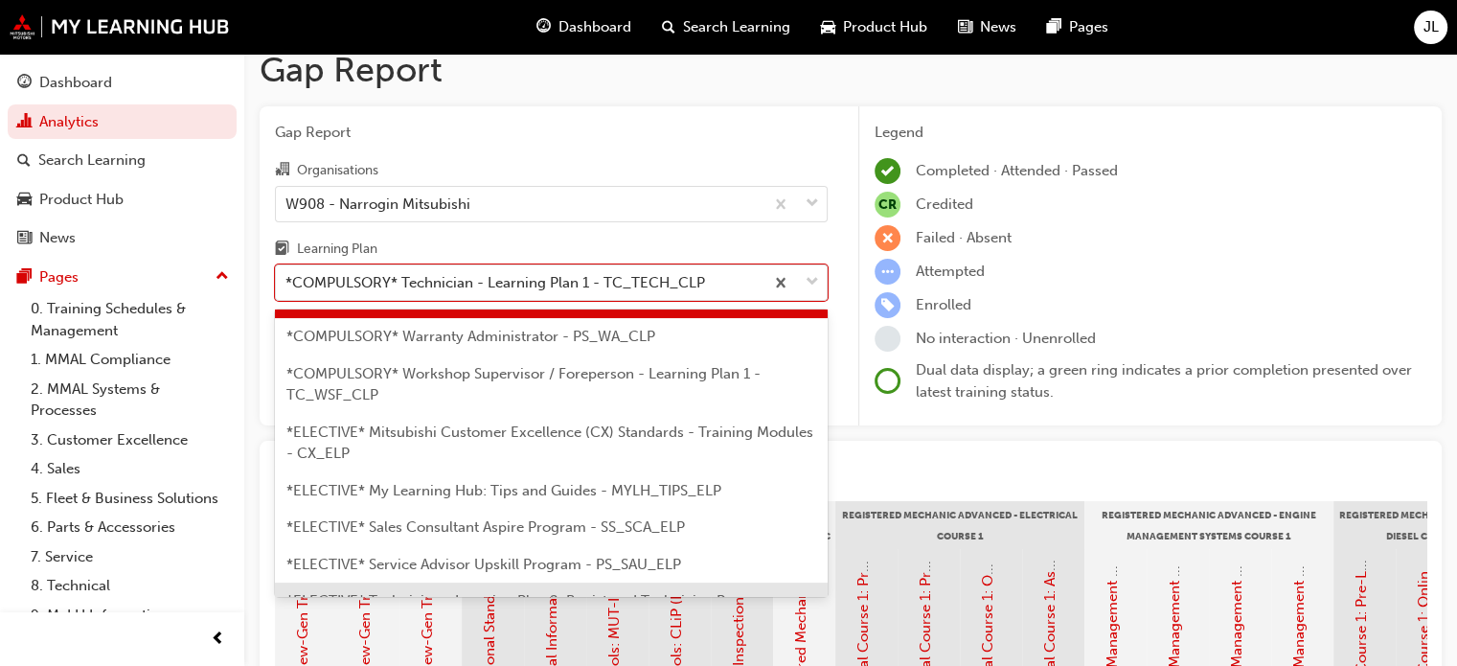
drag, startPoint x: 687, startPoint y: 577, endPoint x: 697, endPoint y: 578, distance: 10.6
click at [687, 592] on span "*ELECTIVE* Technician - Learning Plan 2: Registered Technician Program - TC_RT_…" at bounding box center [535, 611] width 499 height 39
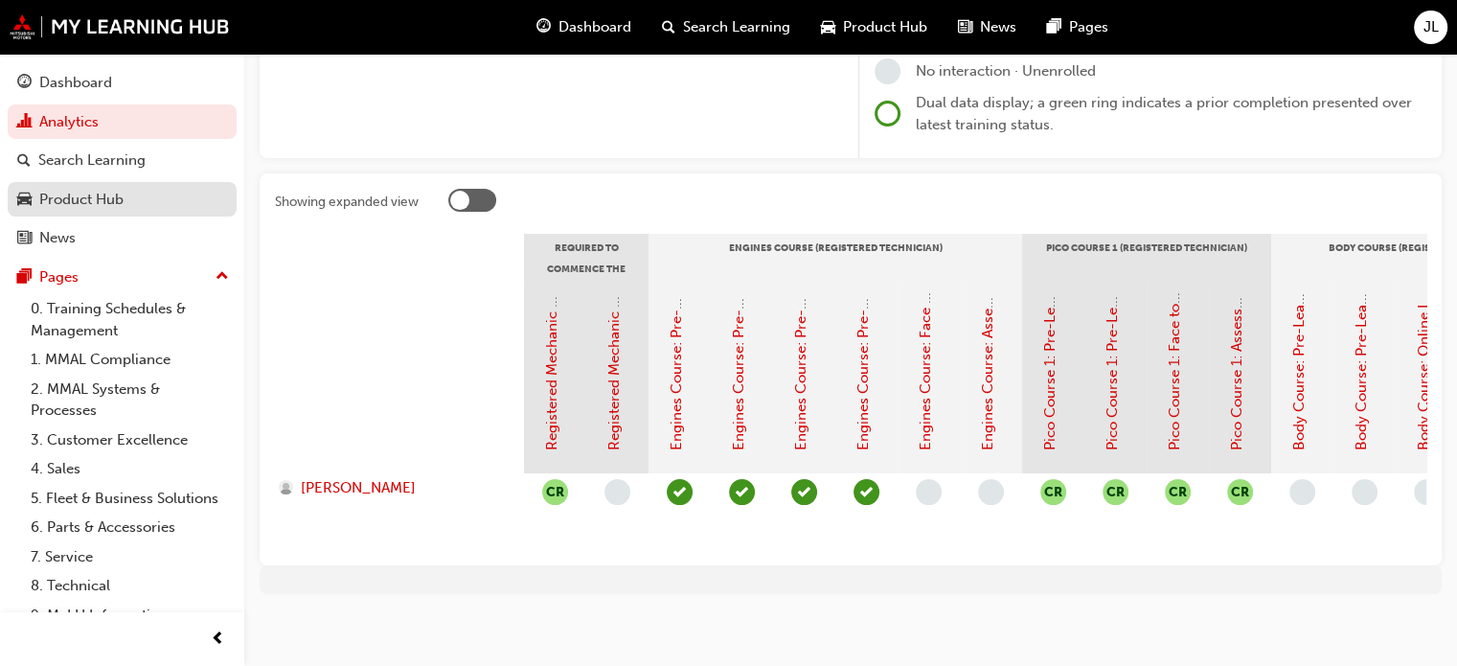
click at [108, 202] on div "Product Hub" at bounding box center [81, 200] width 84 height 22
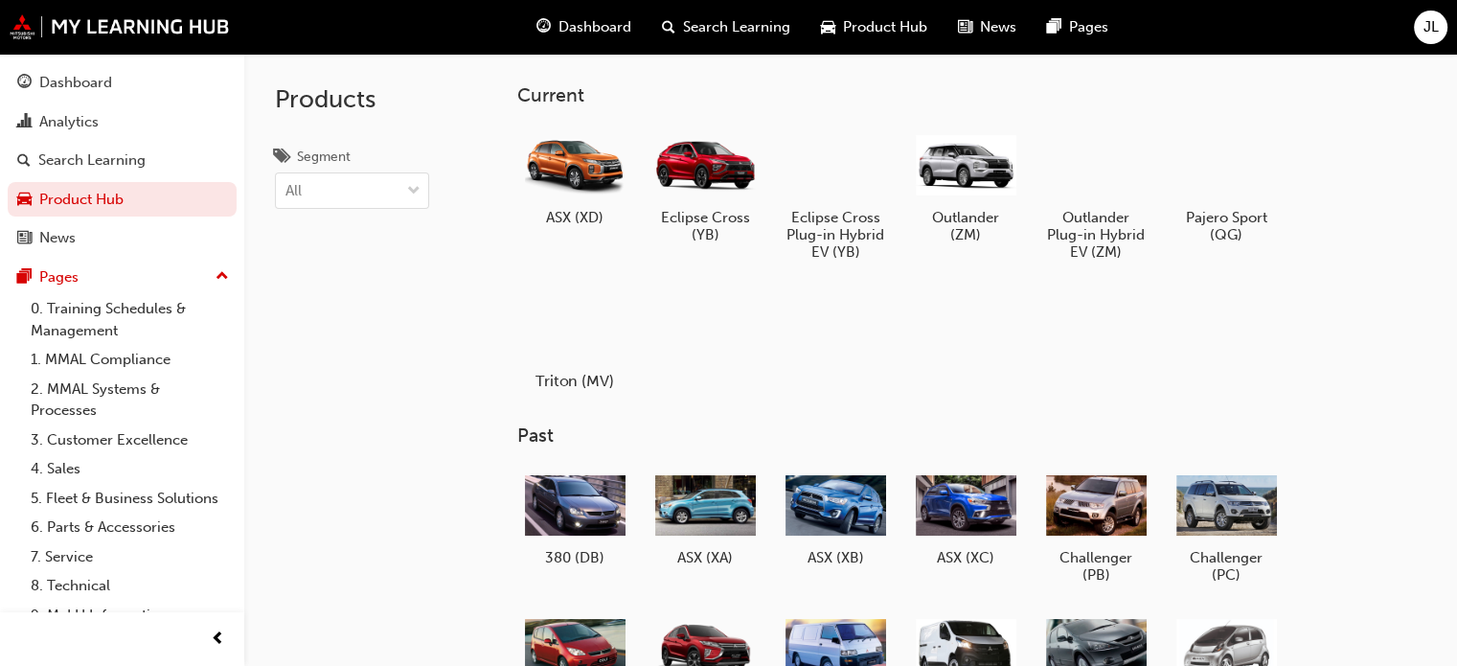
click at [597, 325] on div at bounding box center [575, 325] width 106 height 77
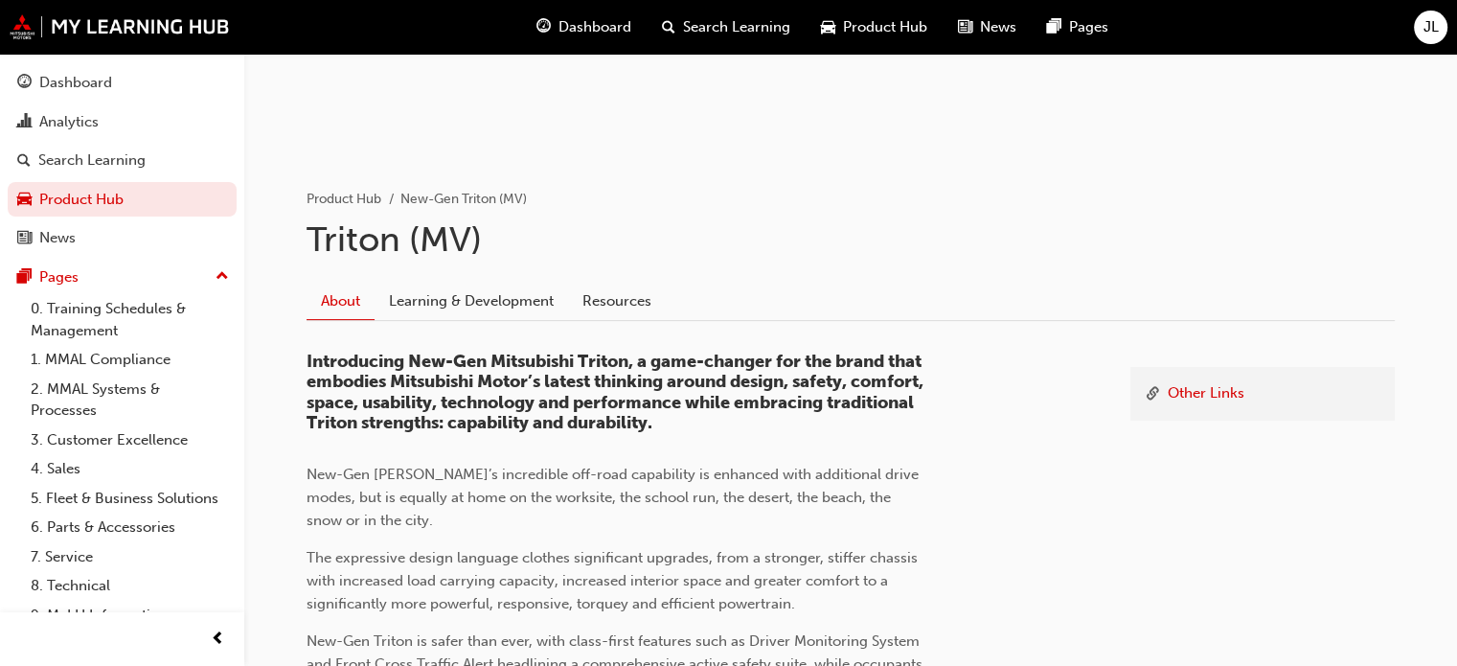
scroll to position [287, 0]
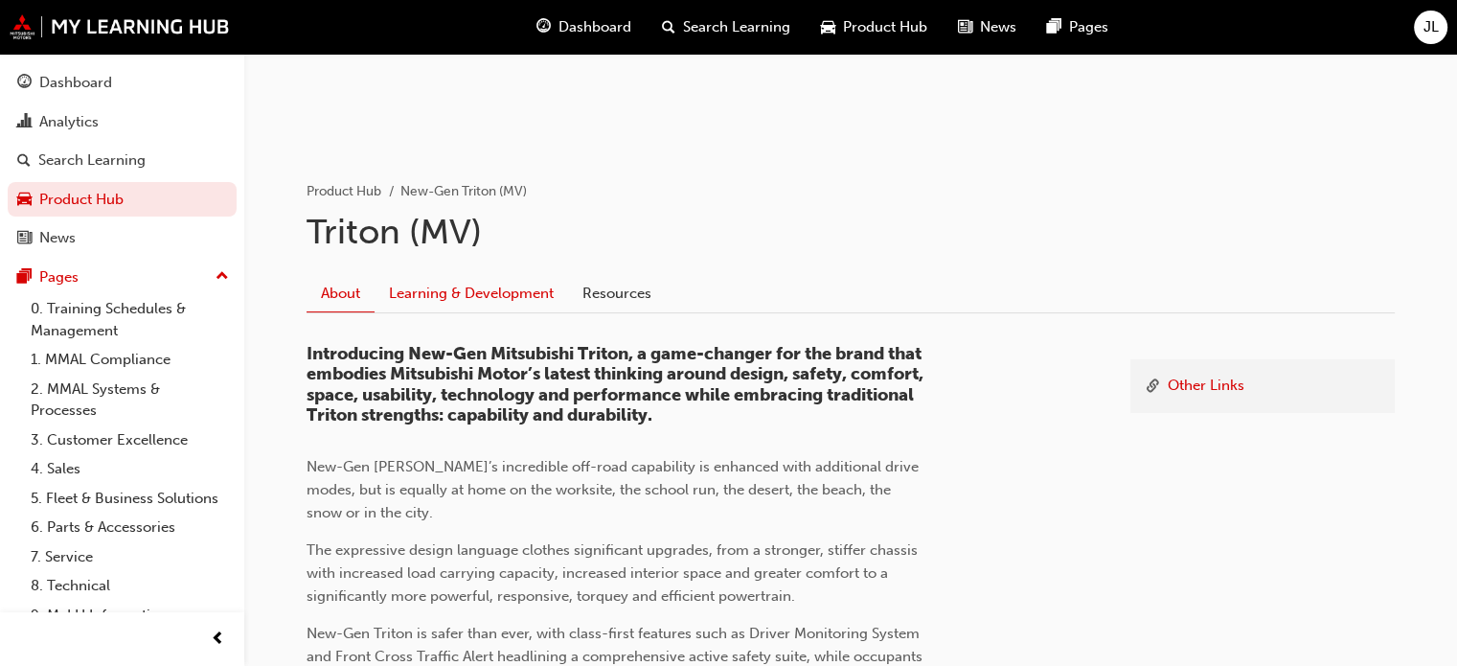
click at [429, 295] on link "Learning & Development" at bounding box center [470, 293] width 193 height 36
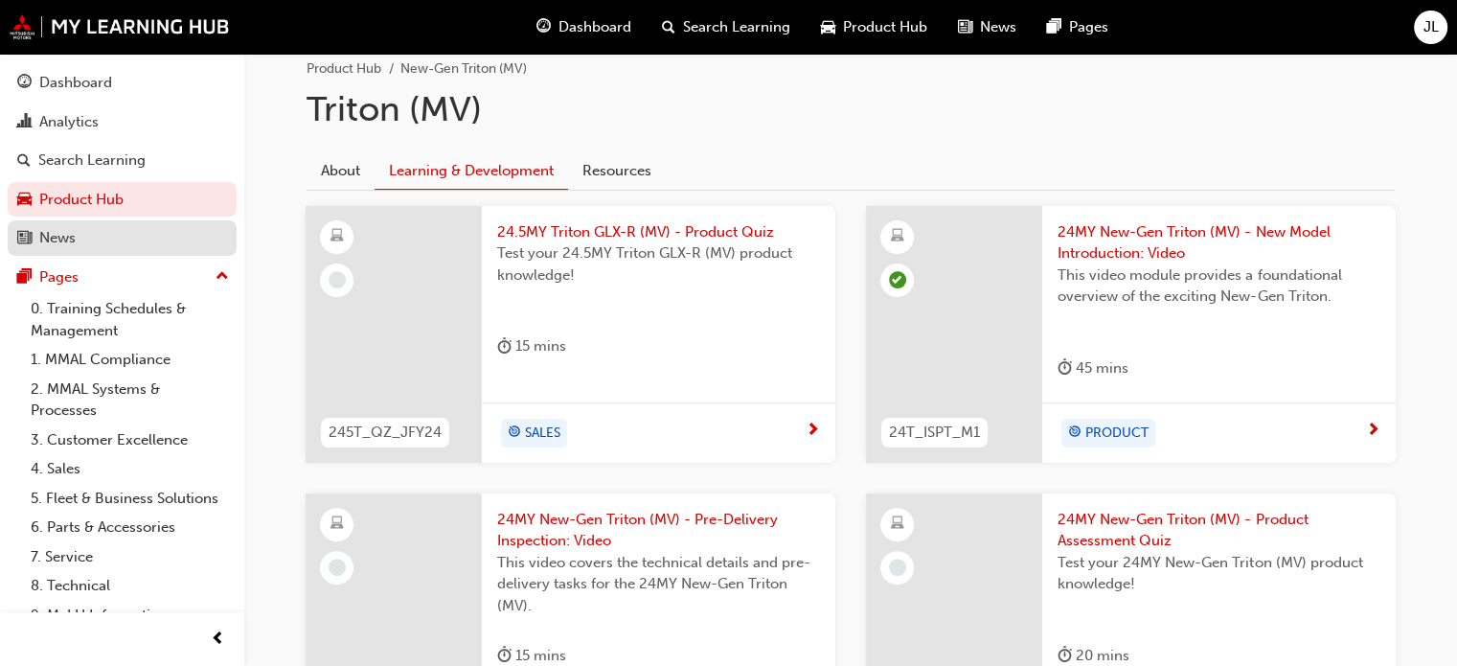
scroll to position [230, 0]
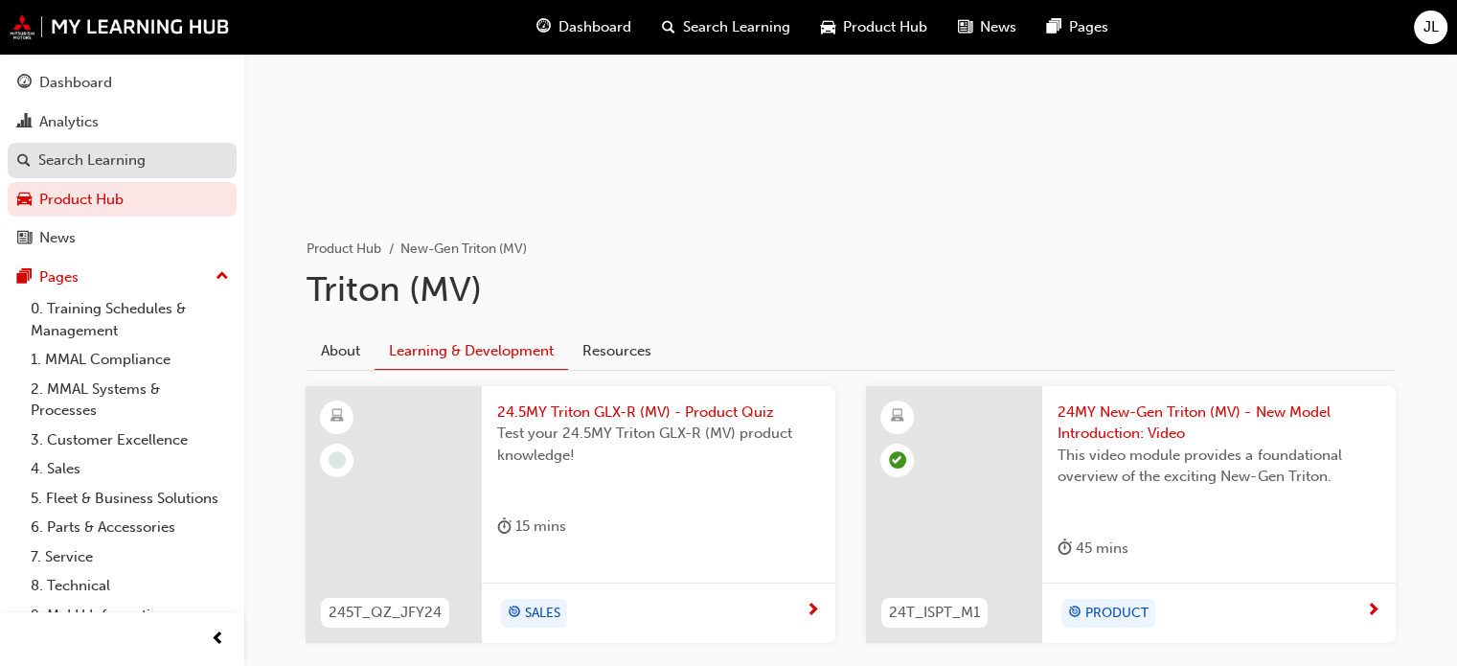
click at [115, 162] on div "Search Learning" at bounding box center [91, 160] width 107 height 22
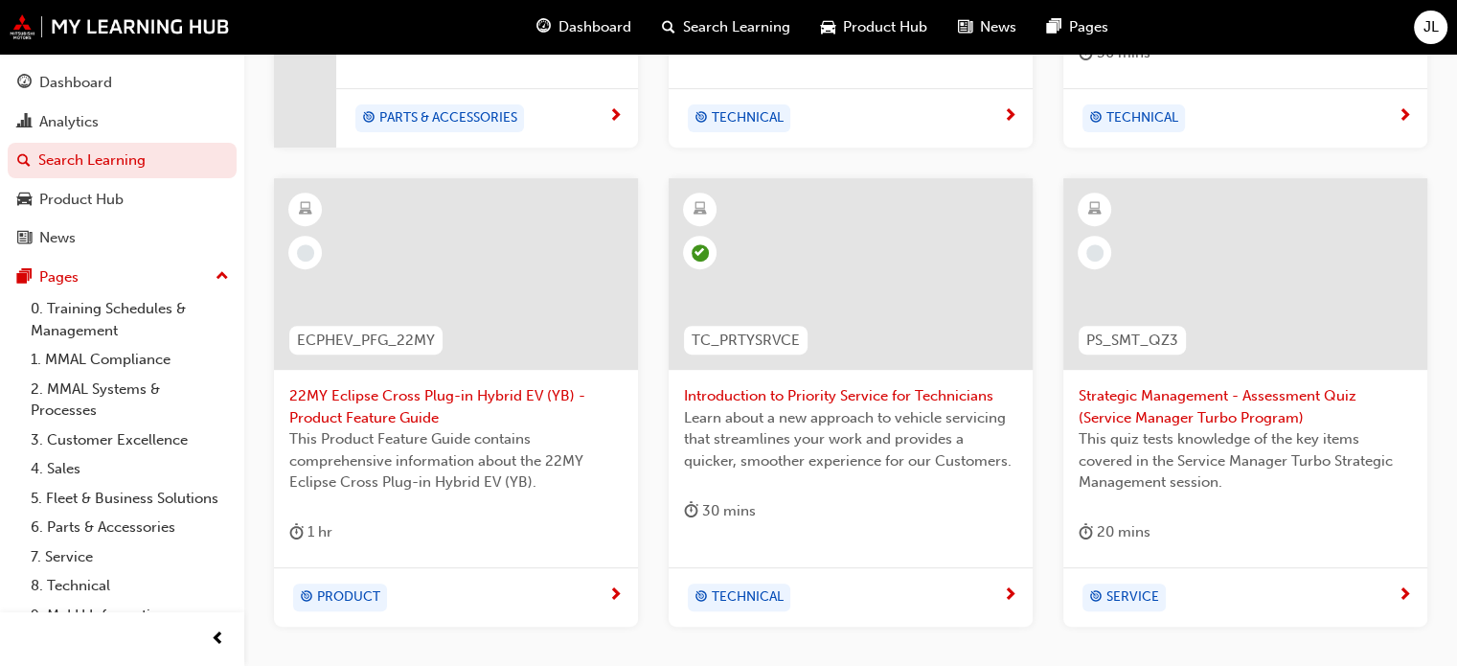
scroll to position [766, 0]
click at [61, 87] on div "Dashboard" at bounding box center [75, 83] width 73 height 22
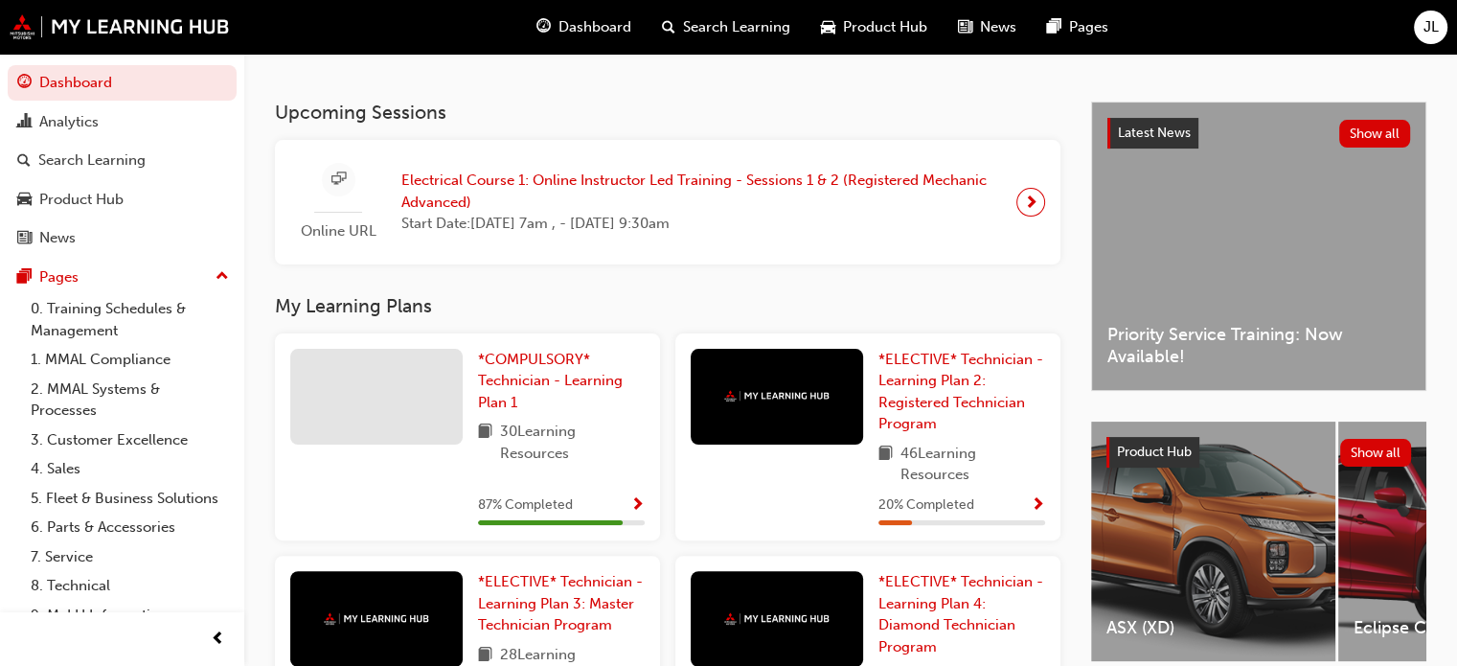
scroll to position [383, 0]
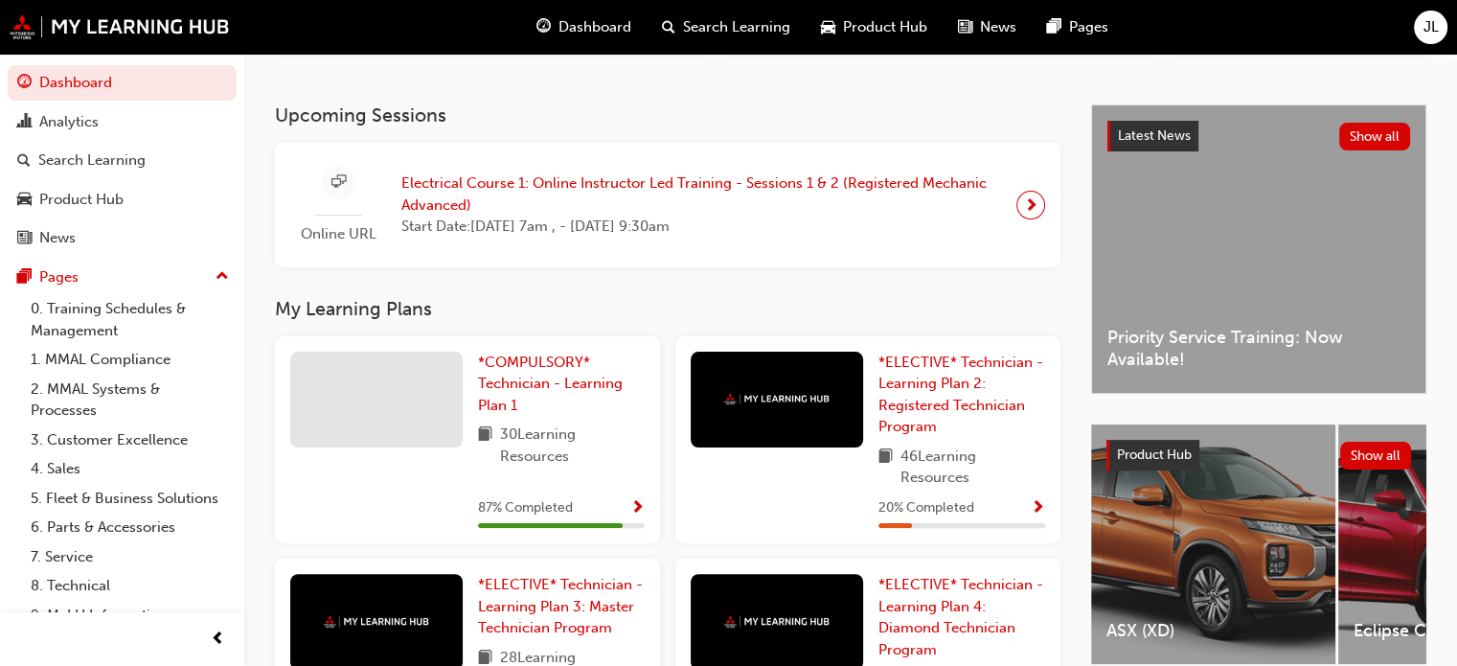
click at [1031, 205] on span "next-icon" at bounding box center [1031, 205] width 14 height 27
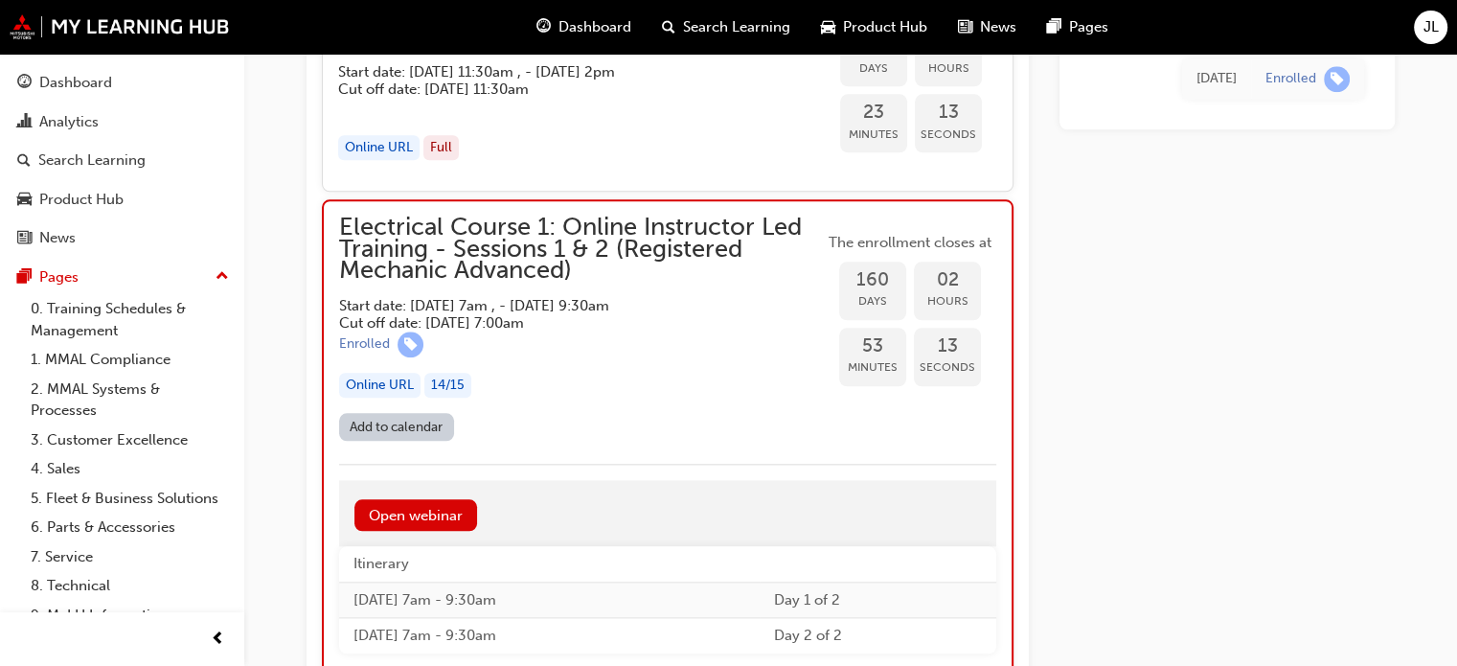
scroll to position [1995, 0]
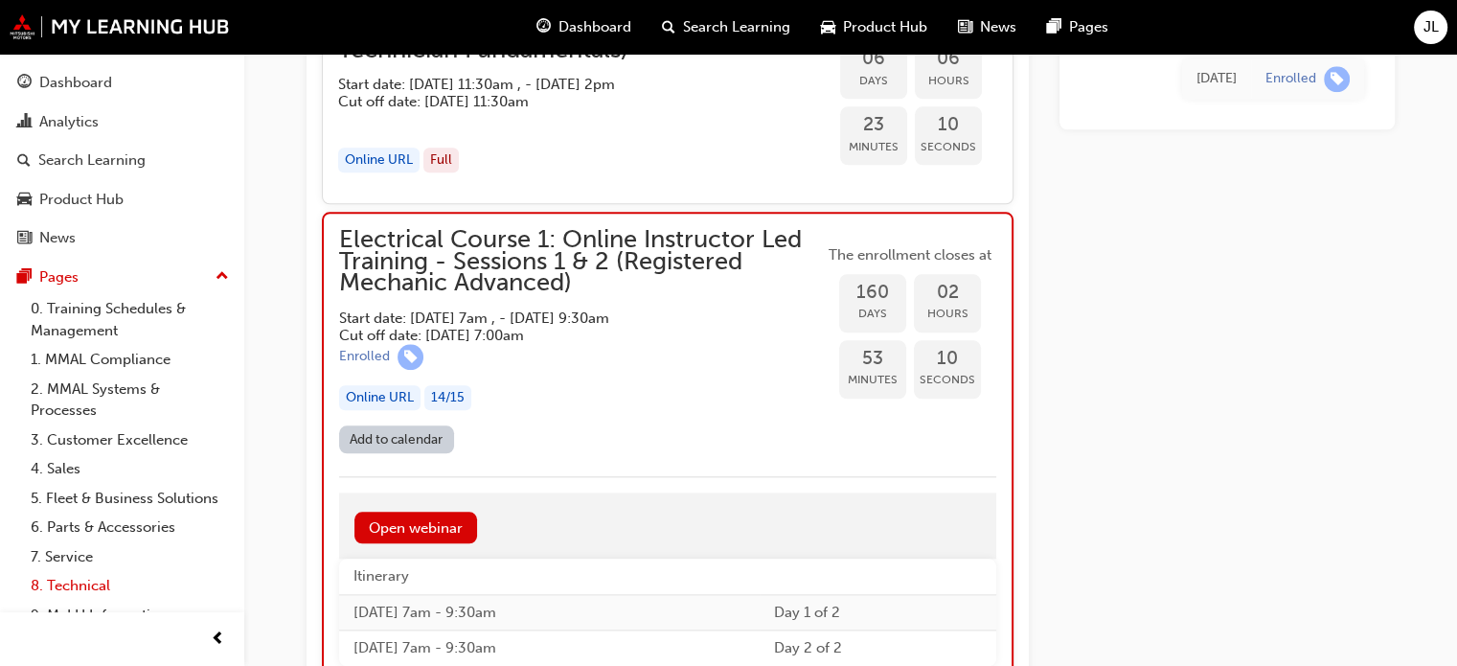
click at [81, 599] on link "8. Technical" at bounding box center [130, 586] width 214 height 30
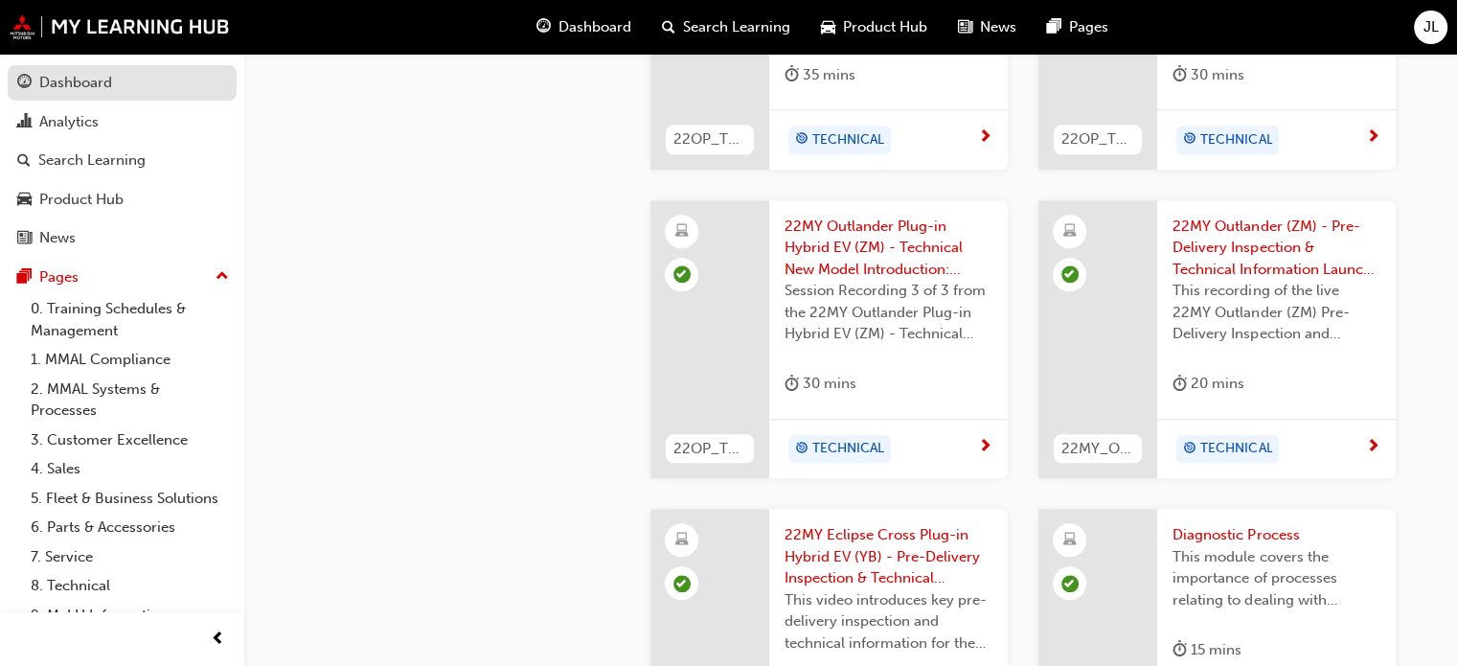
click at [91, 83] on div "Dashboard" at bounding box center [75, 83] width 73 height 22
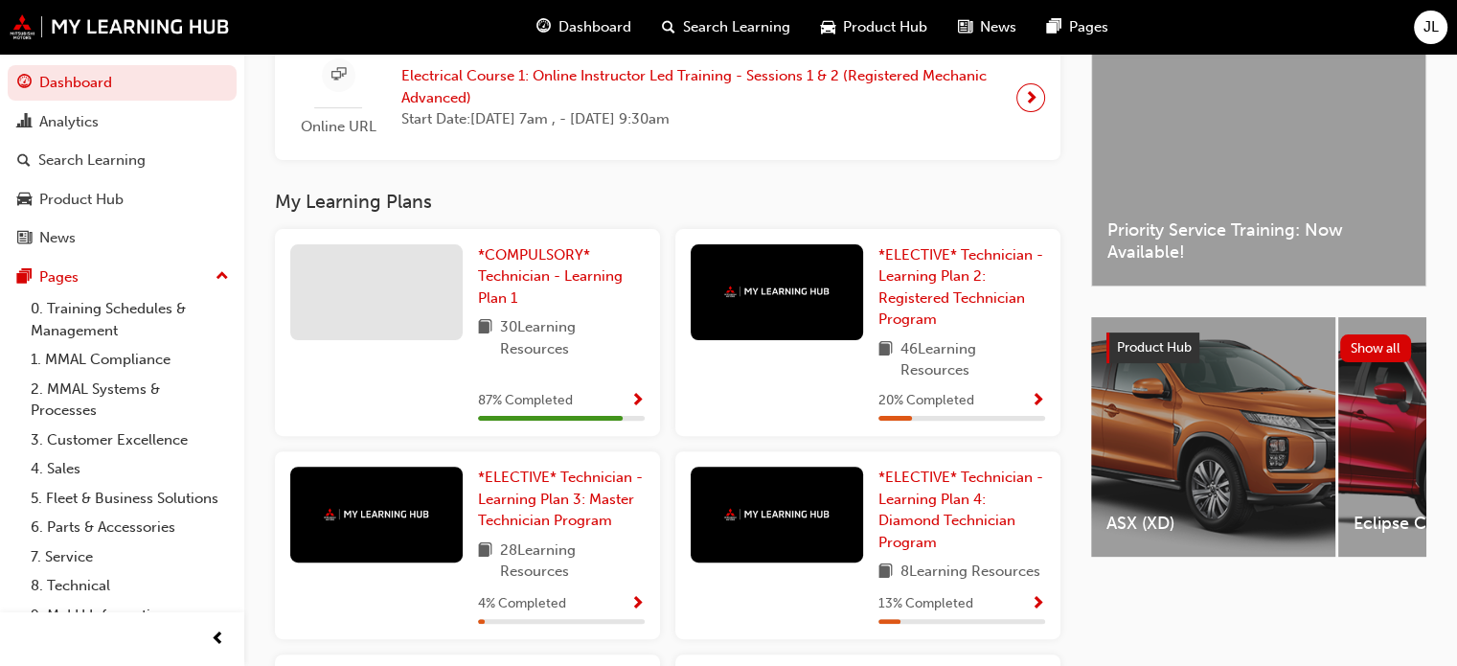
scroll to position [585, 0]
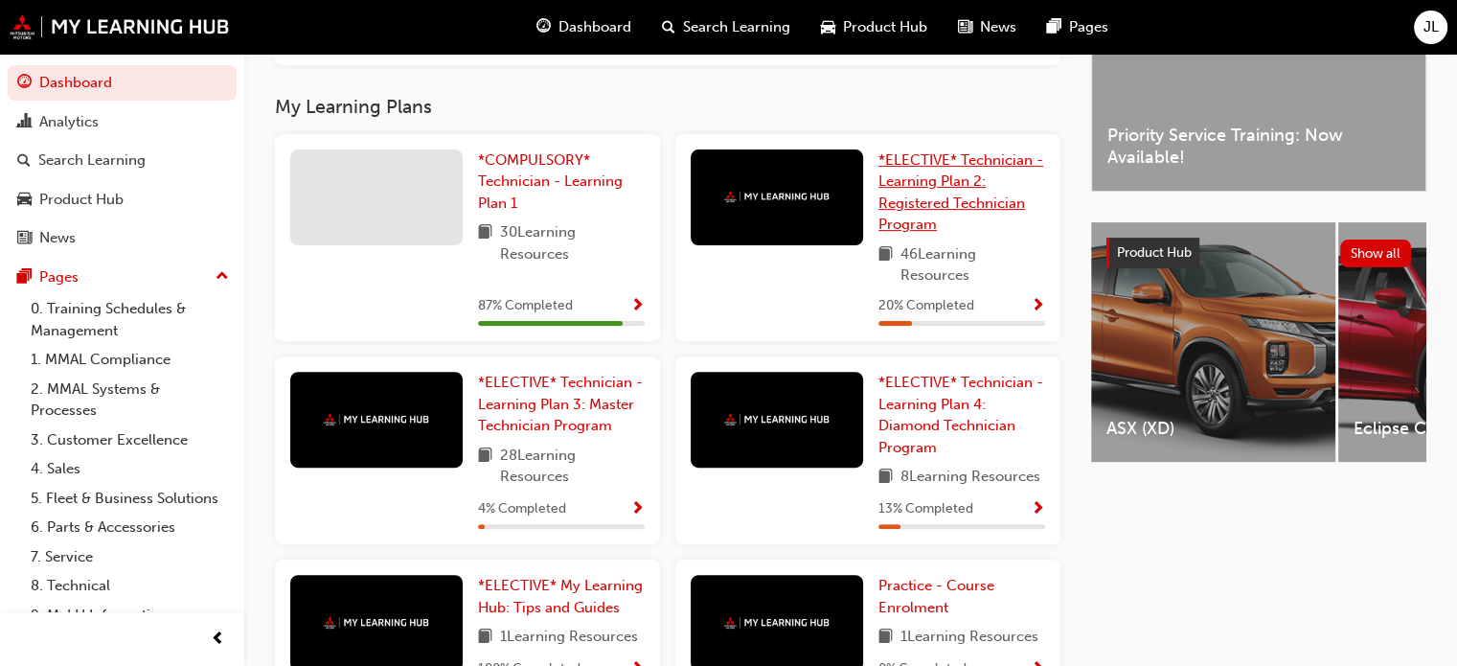
click at [928, 184] on span "*ELECTIVE* Technician - Learning Plan 2: Registered Technician Program" at bounding box center [960, 192] width 165 height 82
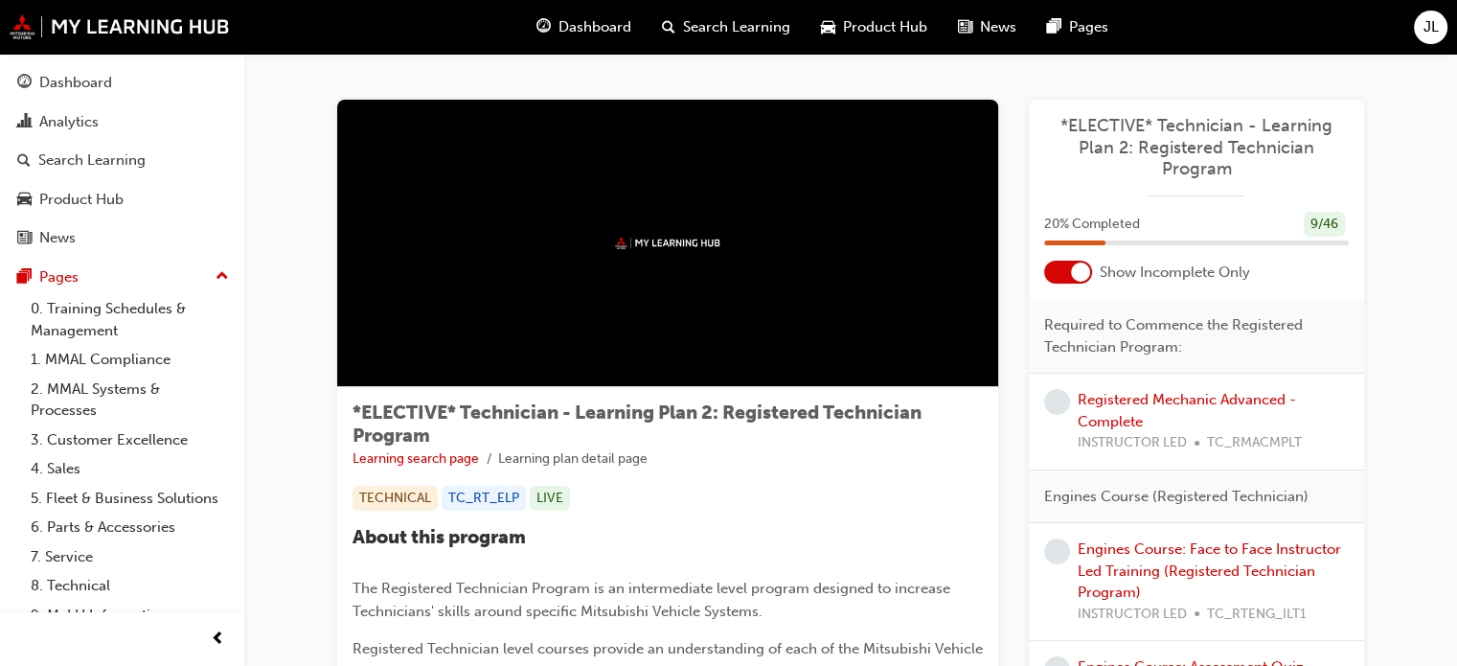
click at [1088, 274] on div at bounding box center [1080, 271] width 19 height 19
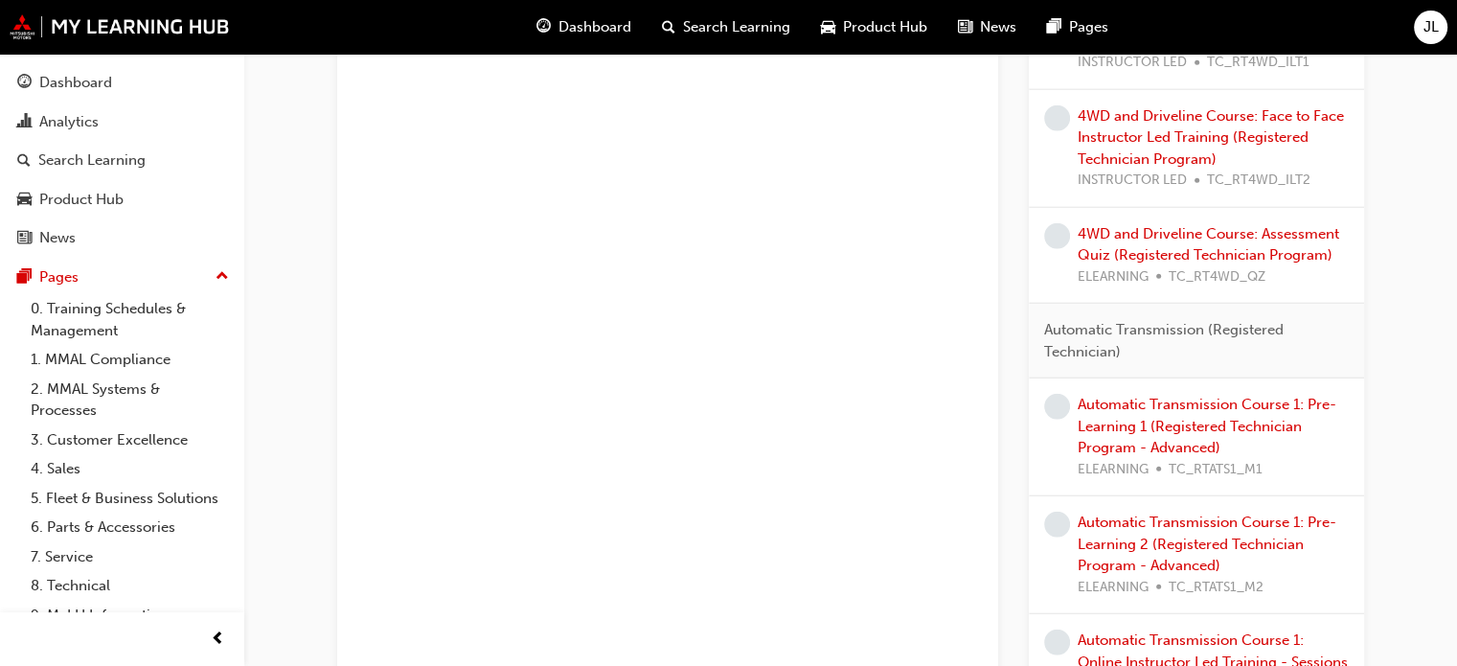
scroll to position [4789, 0]
click at [97, 389] on link "2. MMAL Systems & Processes" at bounding box center [130, 399] width 214 height 51
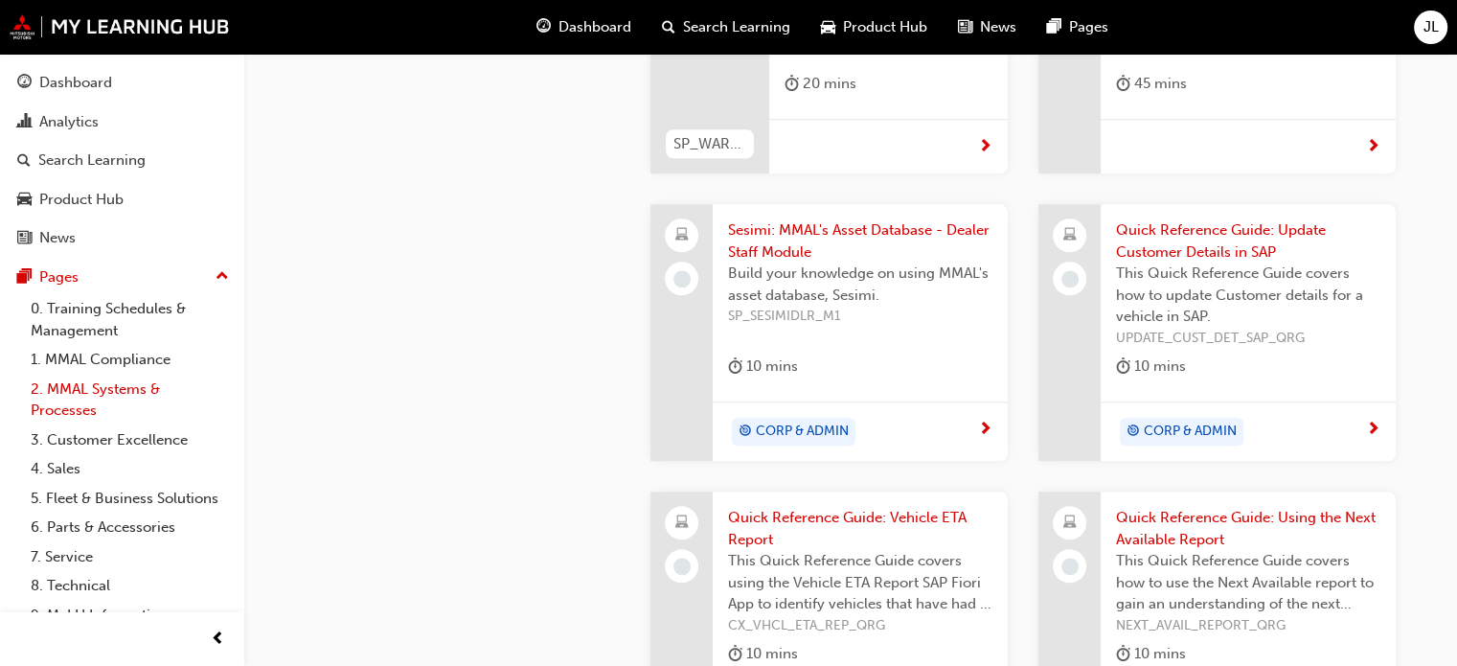
scroll to position [1916, 0]
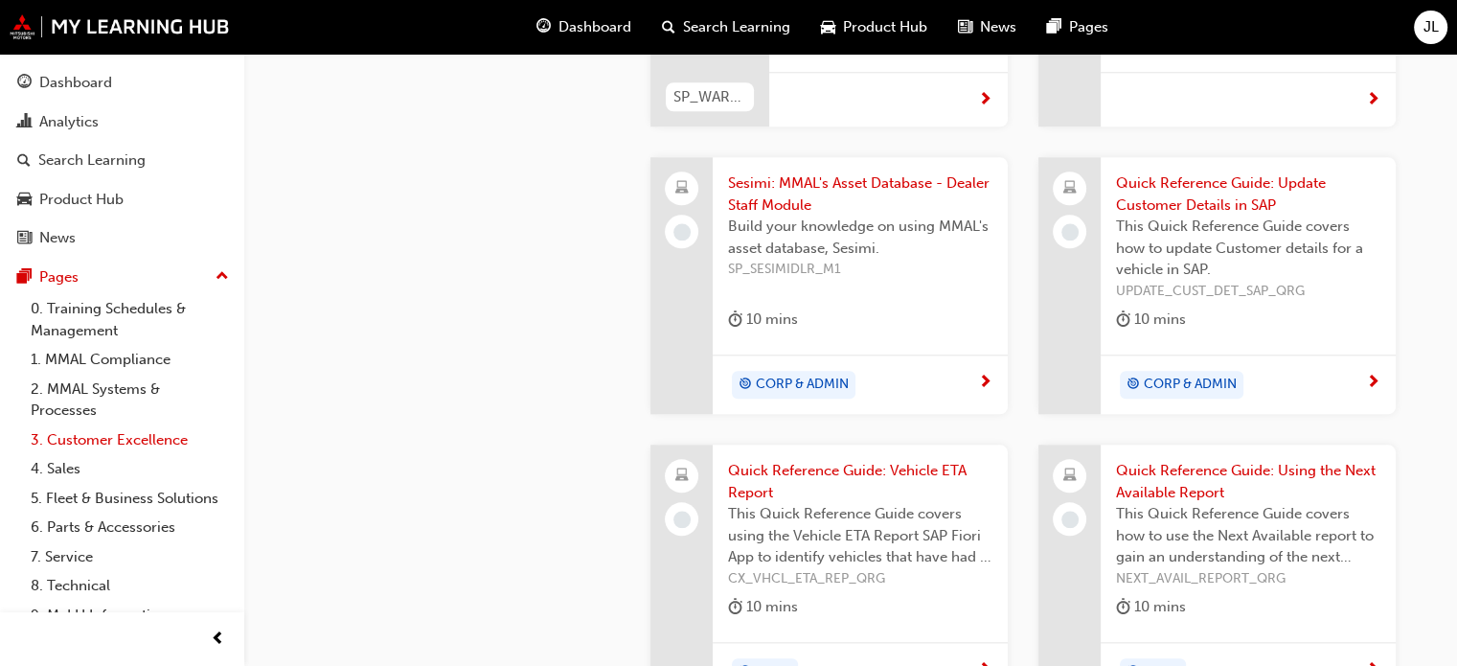
click at [93, 440] on link "3. Customer Excellence" at bounding box center [130, 440] width 214 height 30
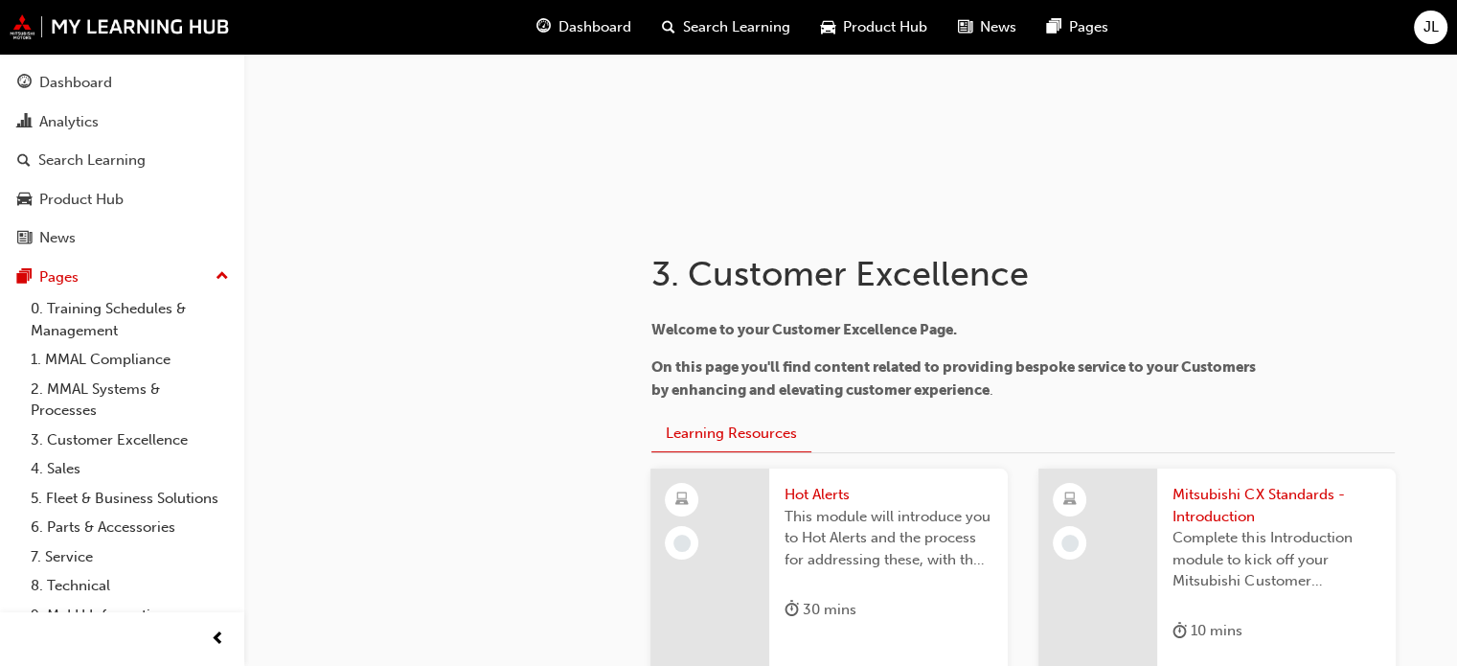
scroll to position [287, 0]
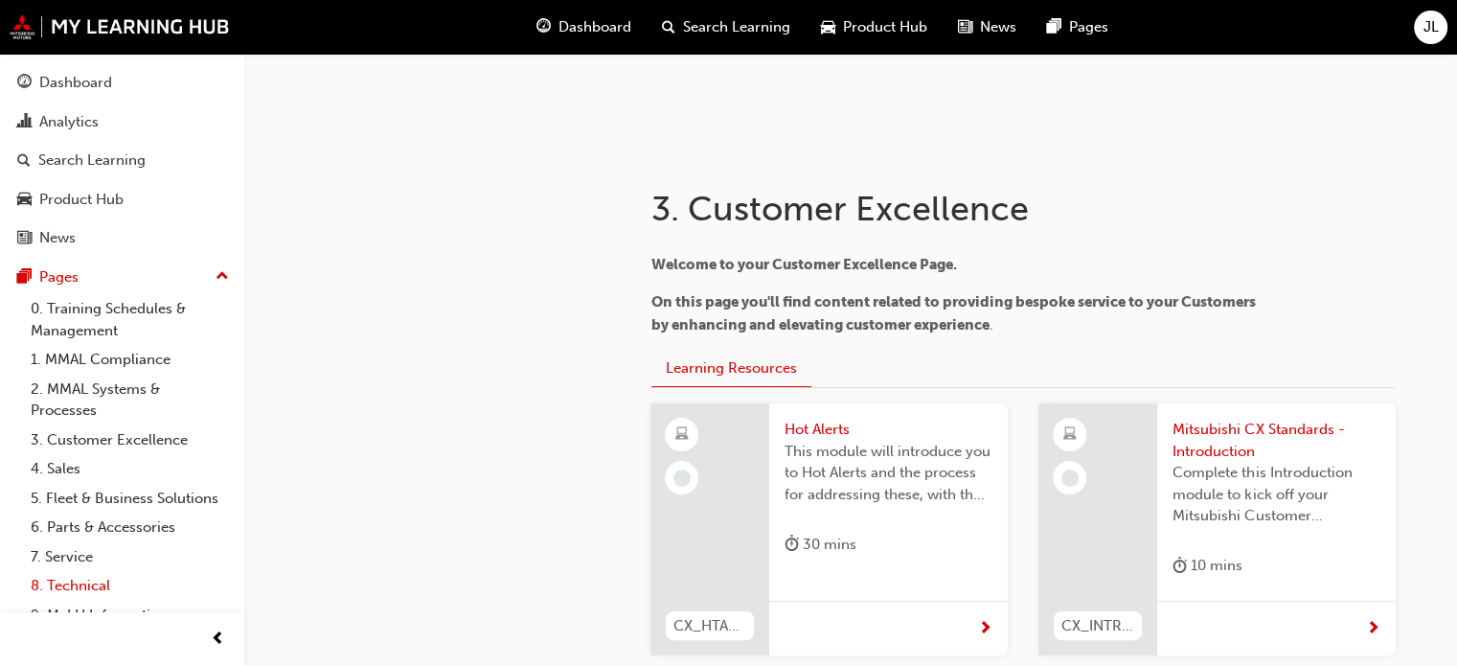
click at [77, 601] on link "8. Technical" at bounding box center [130, 586] width 214 height 30
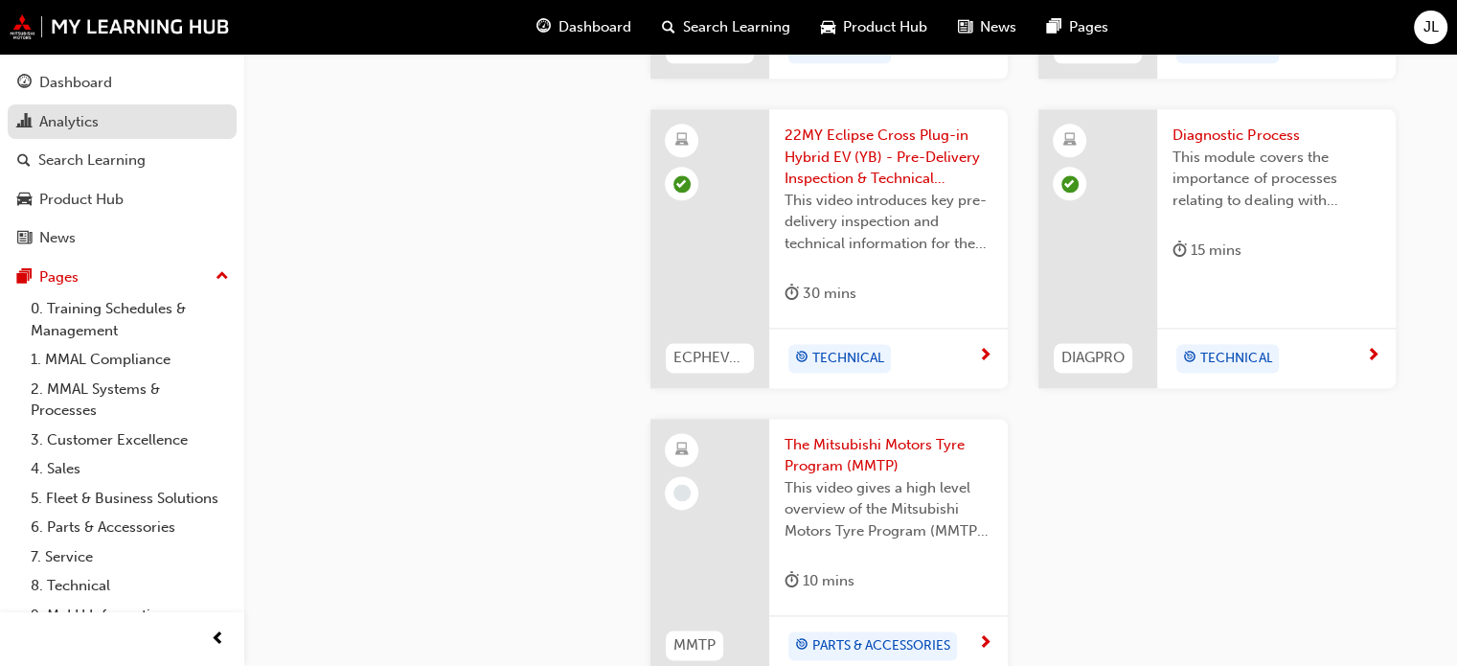
click at [149, 113] on div "Analytics" at bounding box center [122, 122] width 210 height 24
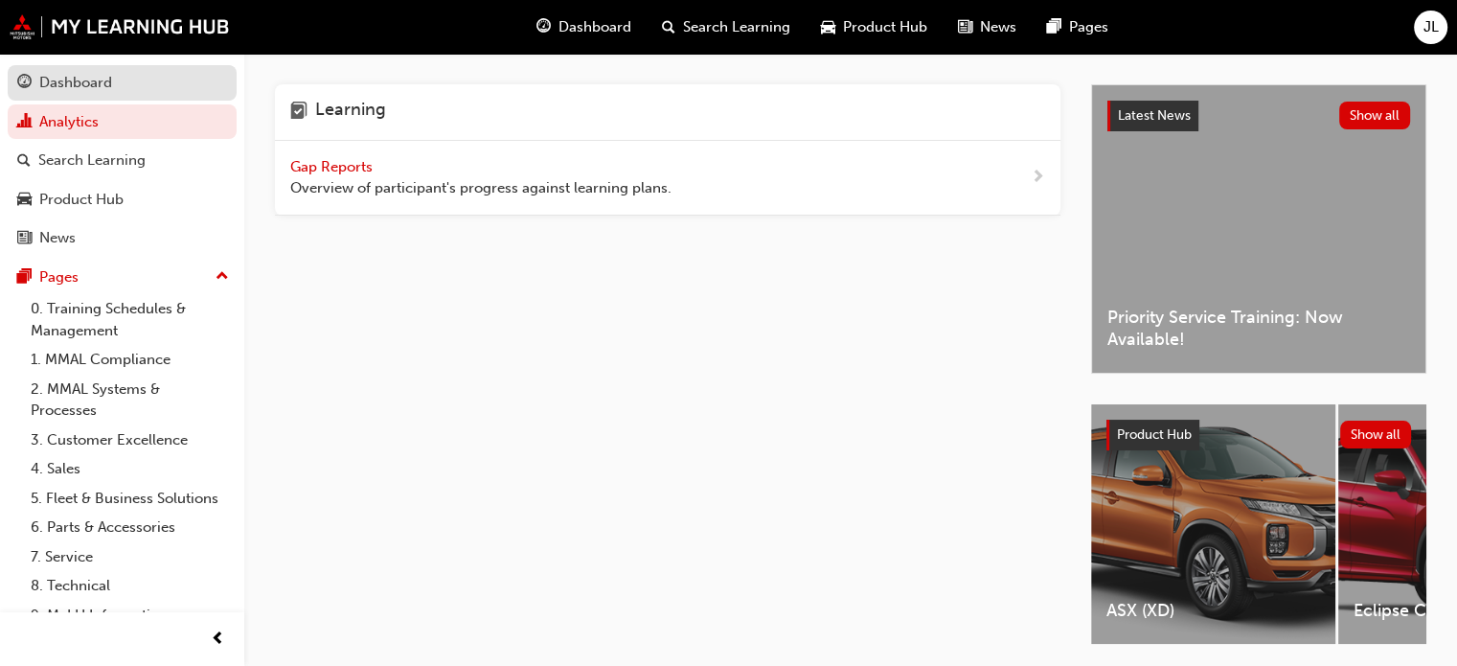
click at [130, 84] on div "Dashboard" at bounding box center [122, 83] width 210 height 24
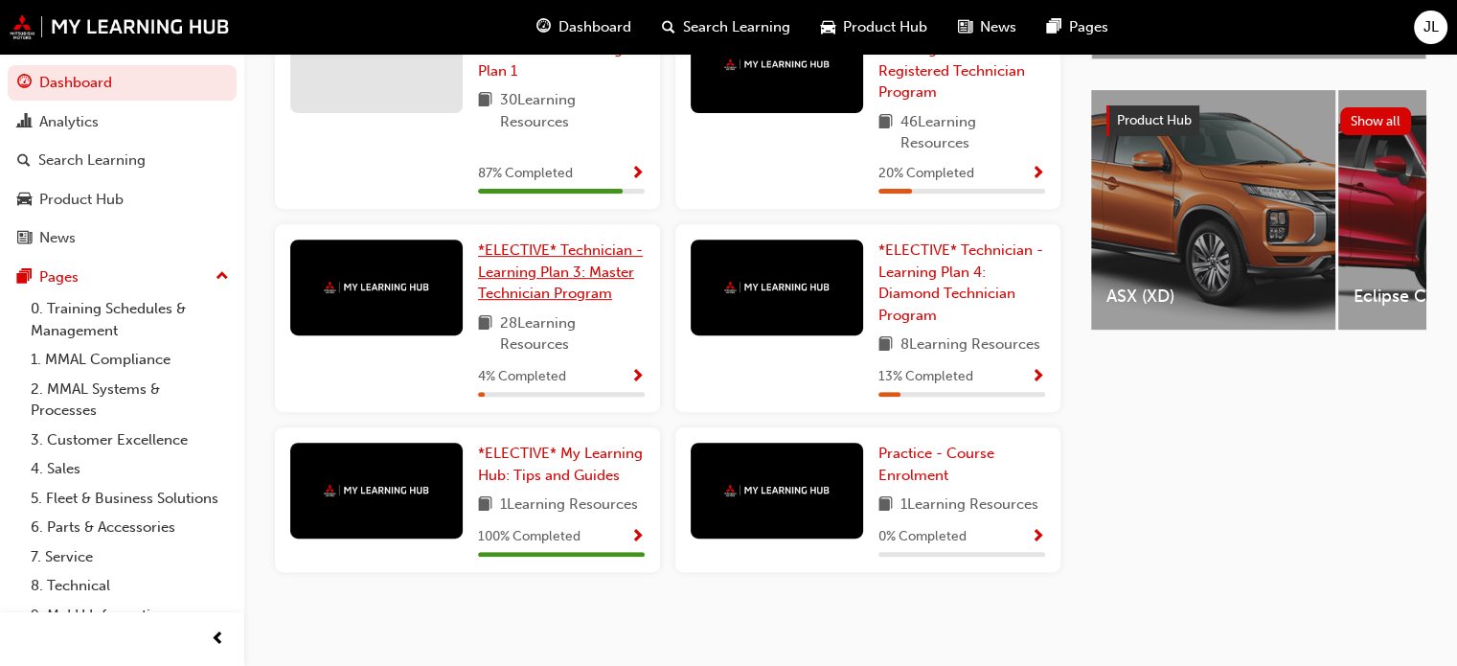
scroll to position [725, 0]
click at [944, 291] on span "*ELECTIVE* Technician - Learning Plan 4: Diamond Technician Program" at bounding box center [960, 282] width 165 height 82
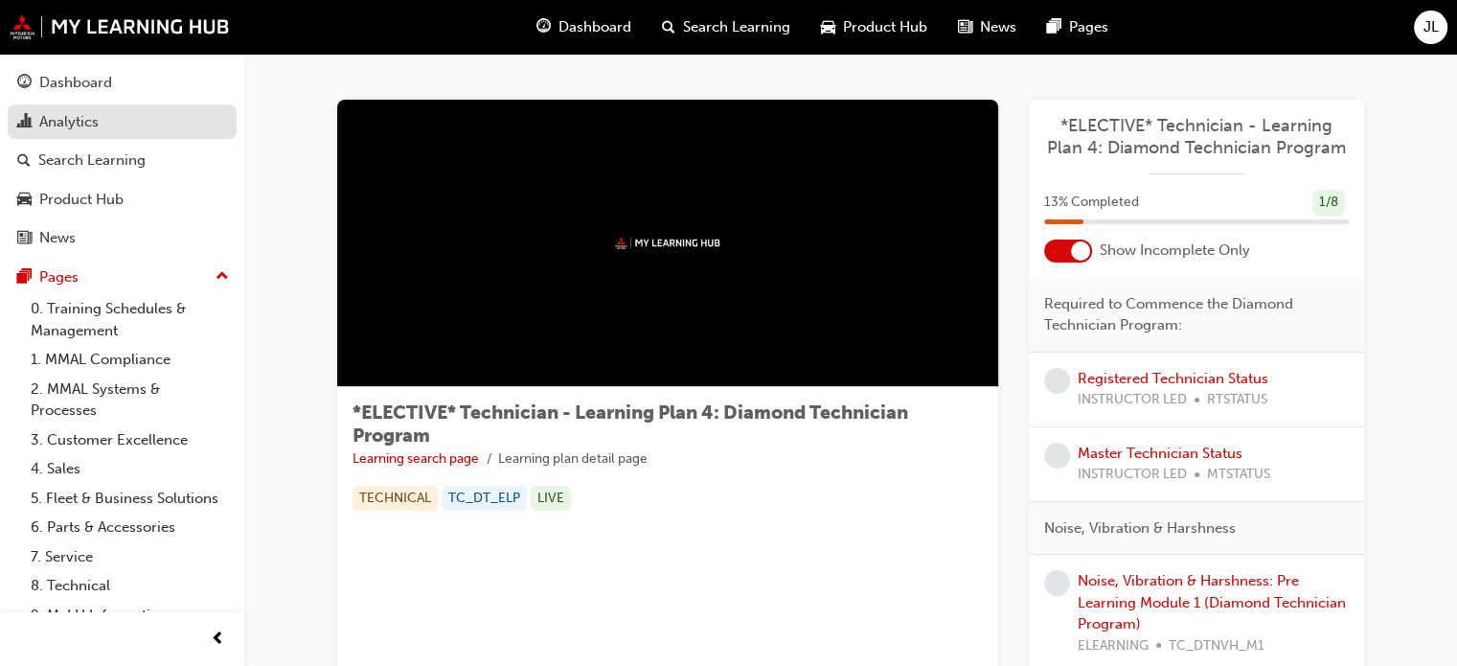
click at [77, 125] on div "Analytics" at bounding box center [68, 122] width 59 height 22
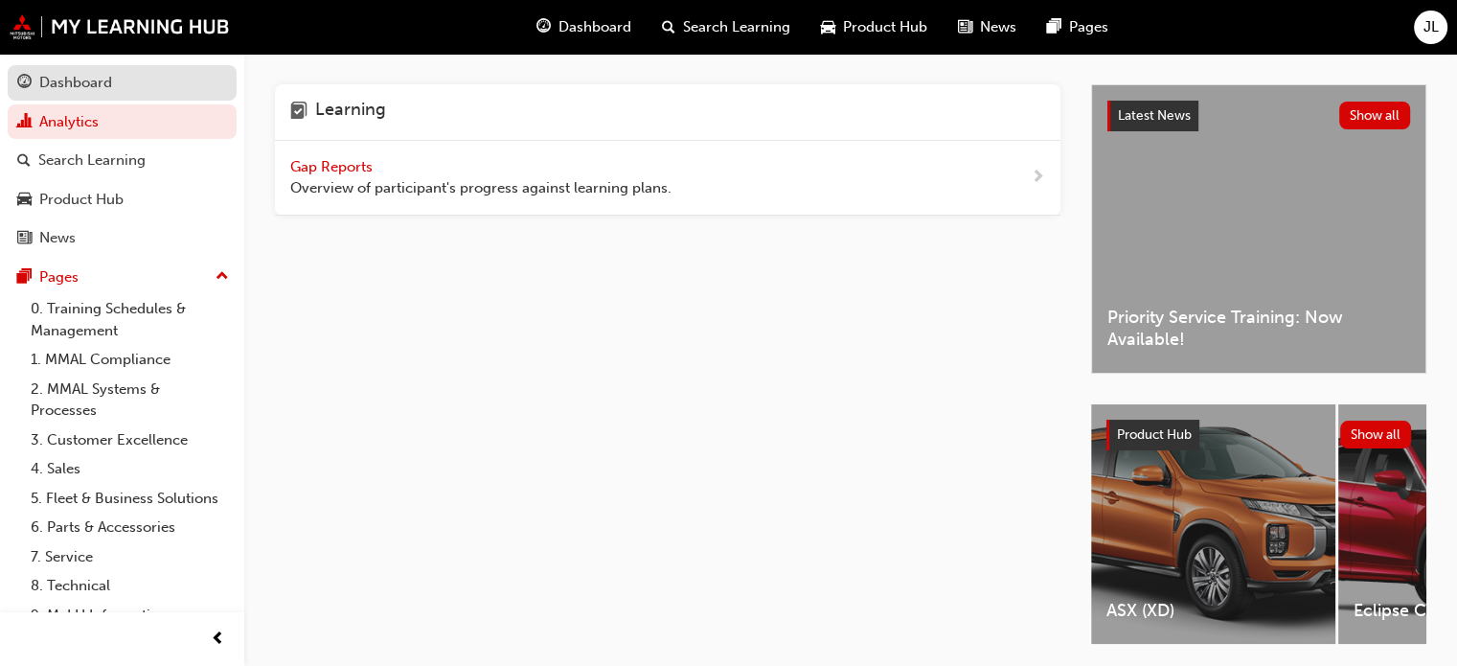
click at [65, 91] on div "Dashboard" at bounding box center [75, 83] width 73 height 22
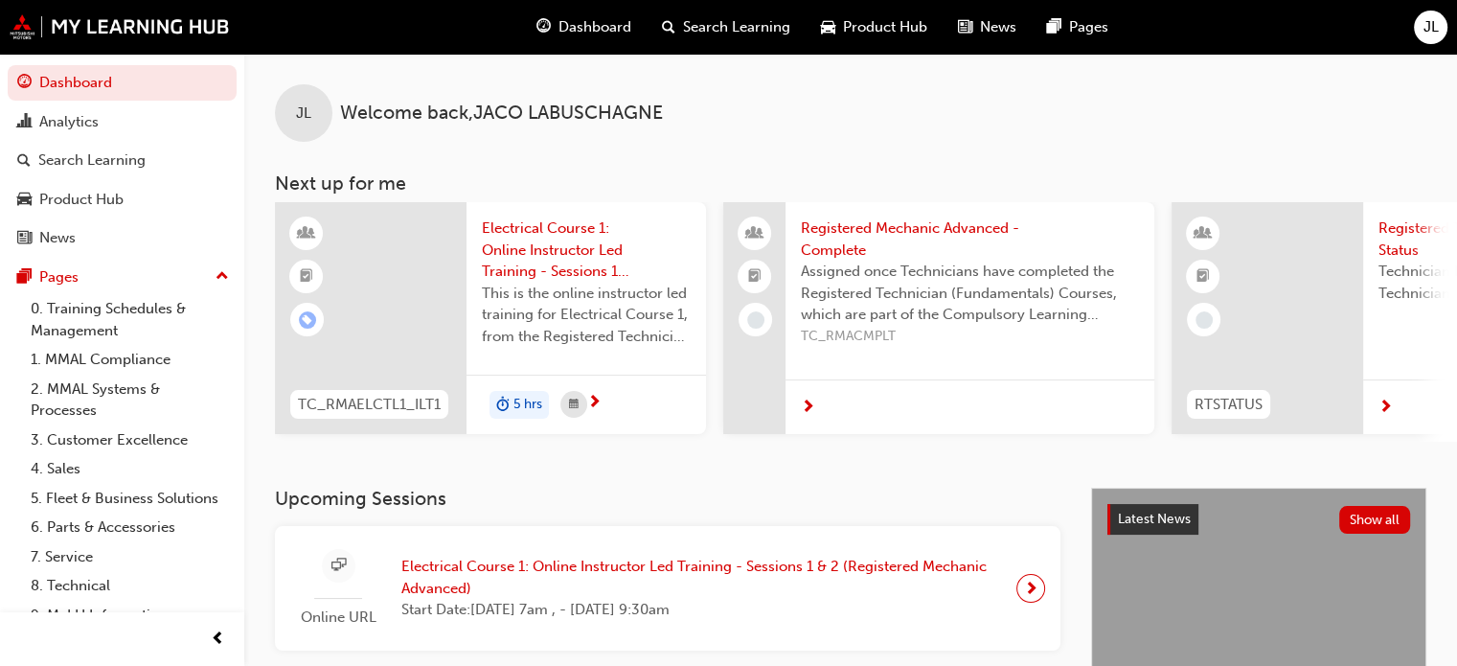
click at [1387, 409] on span "next-icon" at bounding box center [1385, 407] width 14 height 17
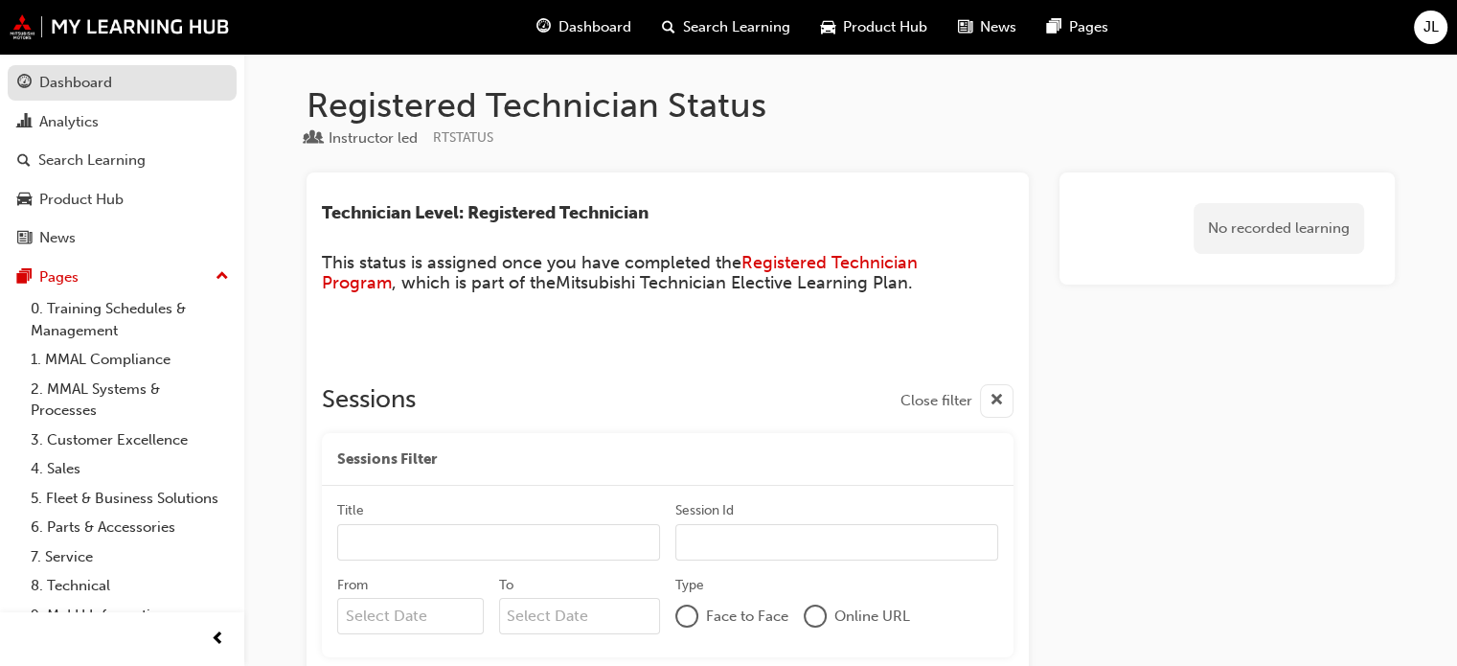
click at [56, 75] on div "Dashboard" at bounding box center [75, 83] width 73 height 22
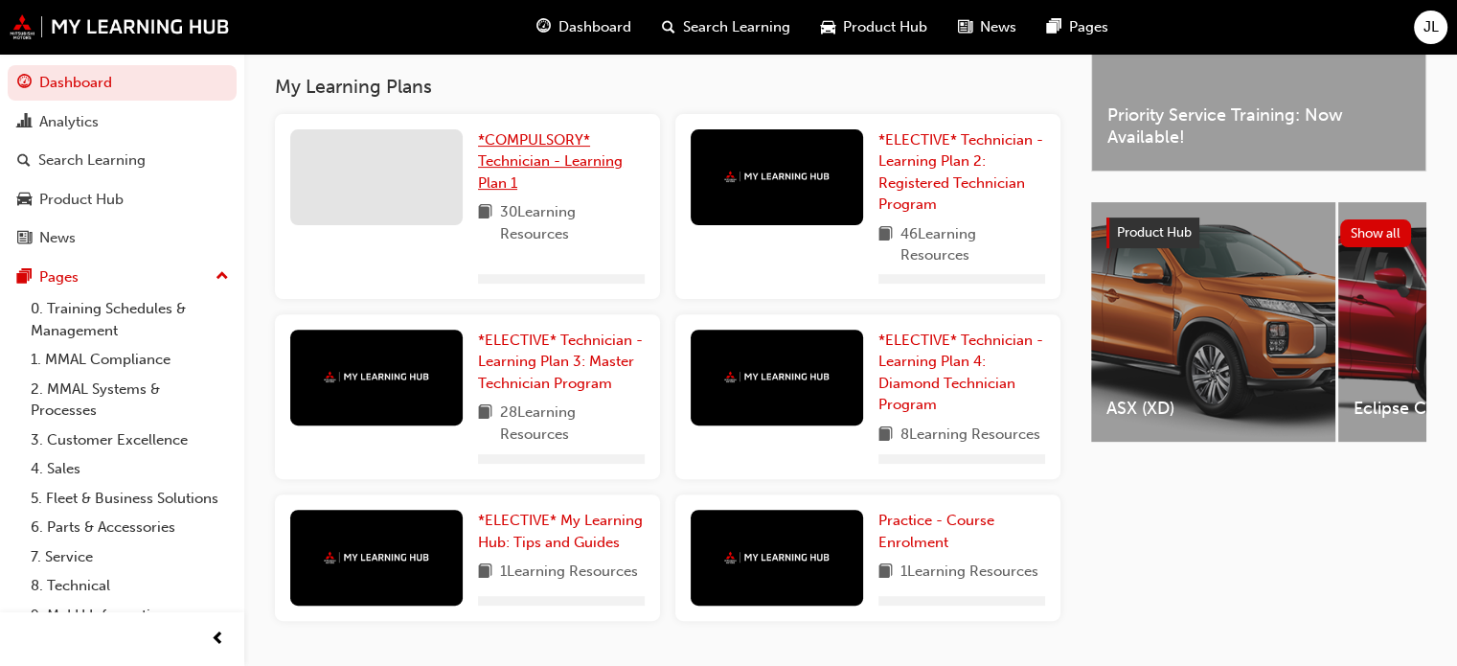
scroll to position [660, 0]
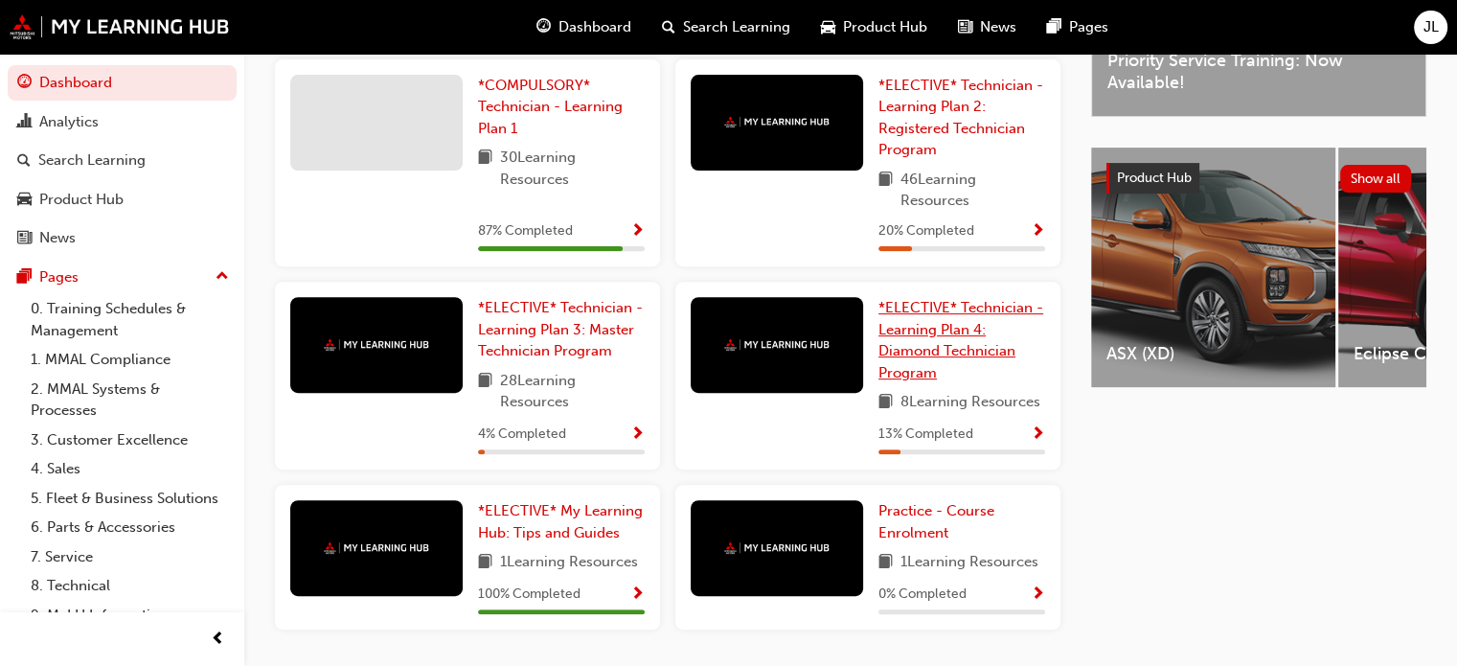
click at [954, 348] on span "*ELECTIVE* Technician - Learning Plan 4: Diamond Technician Program" at bounding box center [960, 340] width 165 height 82
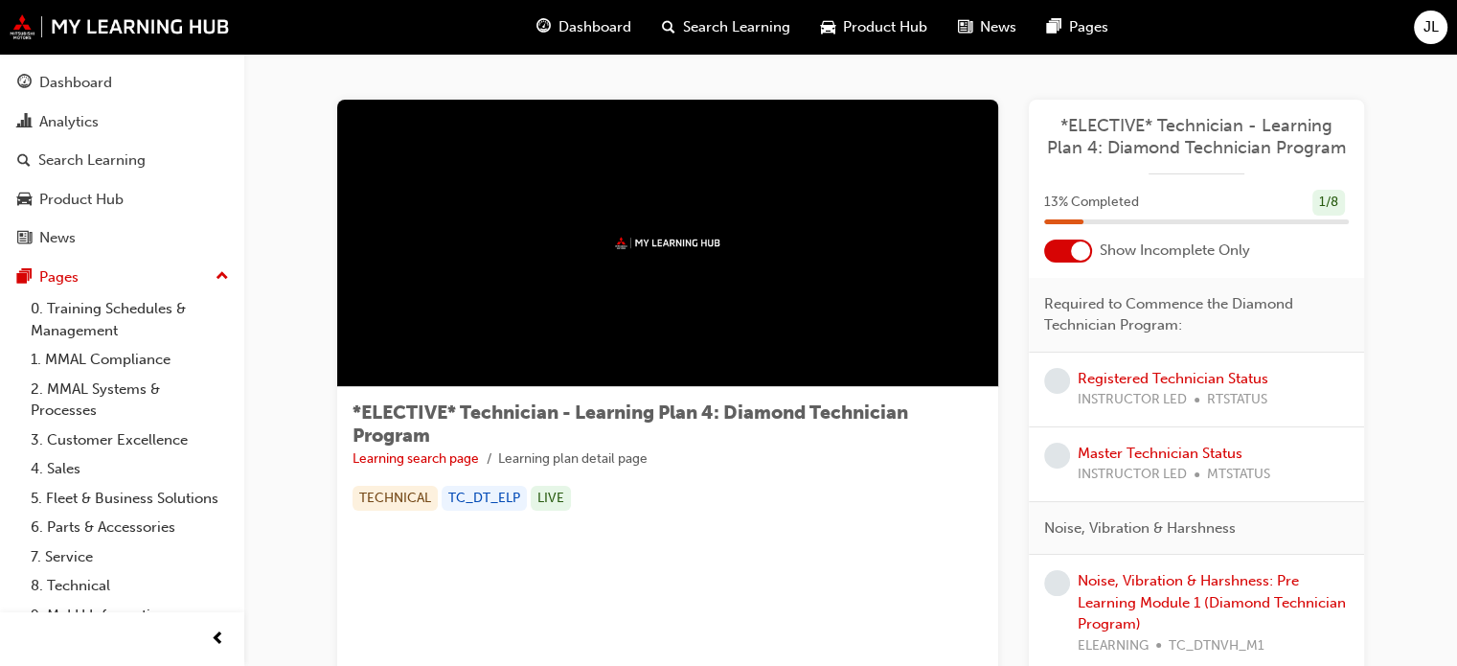
click at [1082, 252] on div at bounding box center [1080, 250] width 19 height 19
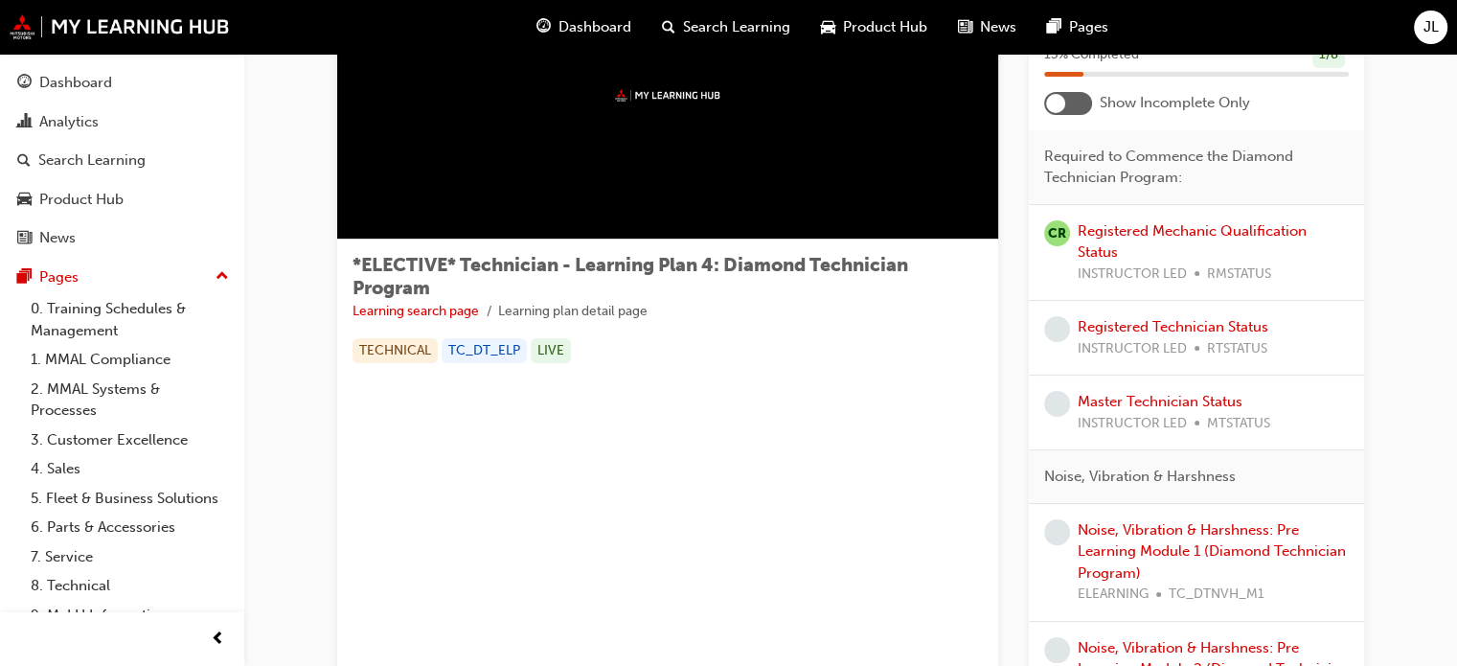
scroll to position [137, 0]
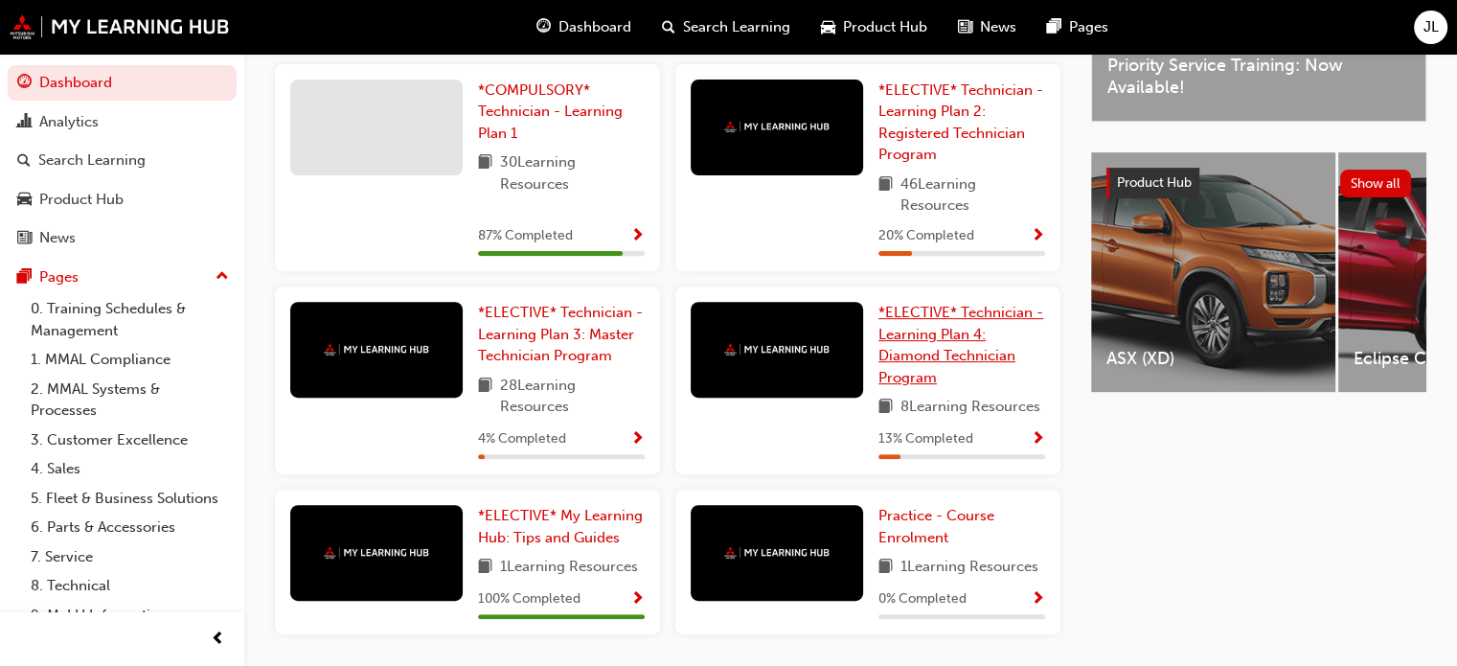
scroll to position [533, 0]
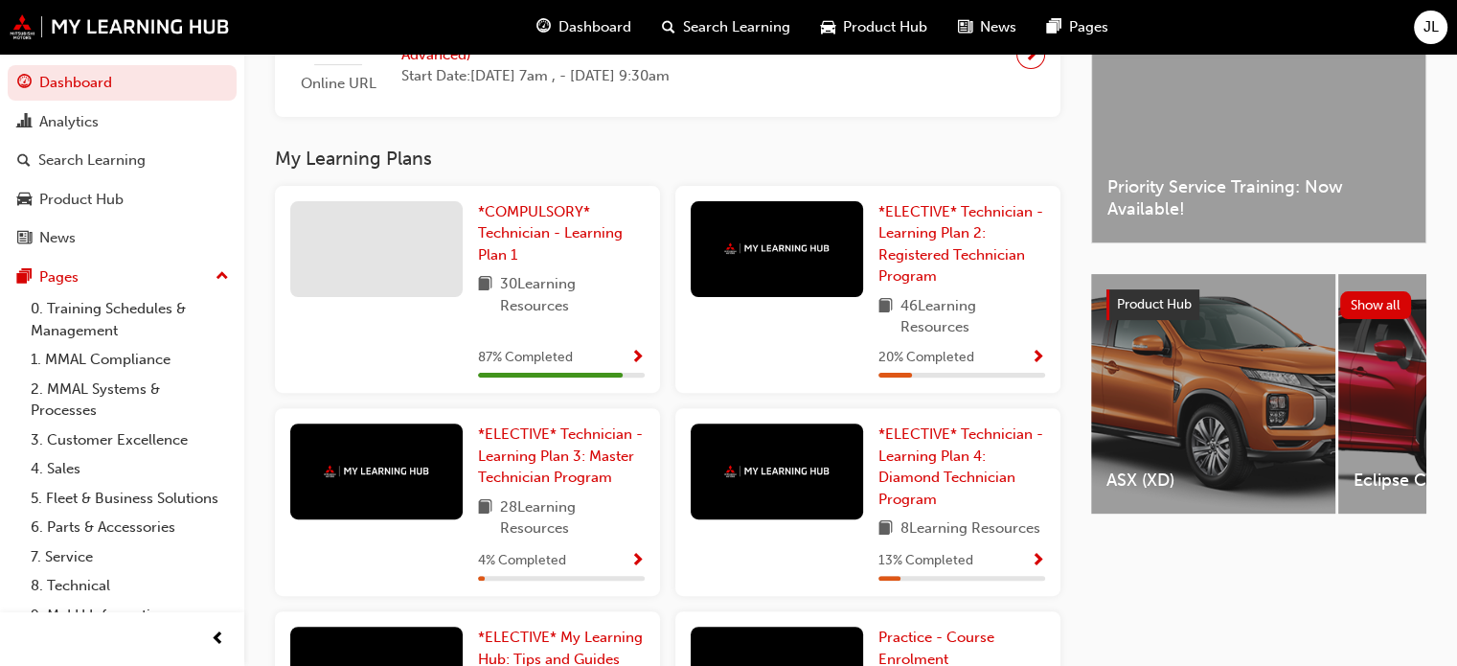
click at [1038, 357] on span "Show Progress" at bounding box center [1038, 358] width 14 height 17
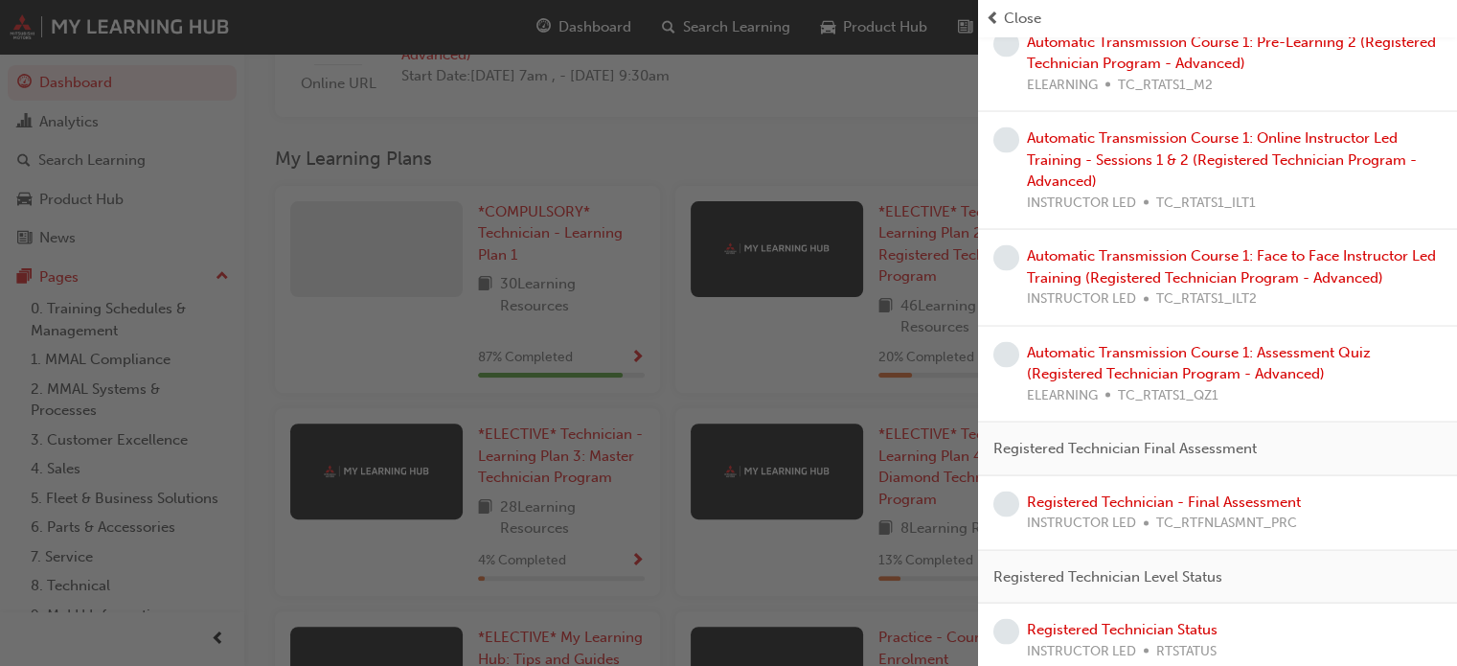
scroll to position [3698, 0]
click at [681, 391] on div "button" at bounding box center [489, 333] width 978 height 666
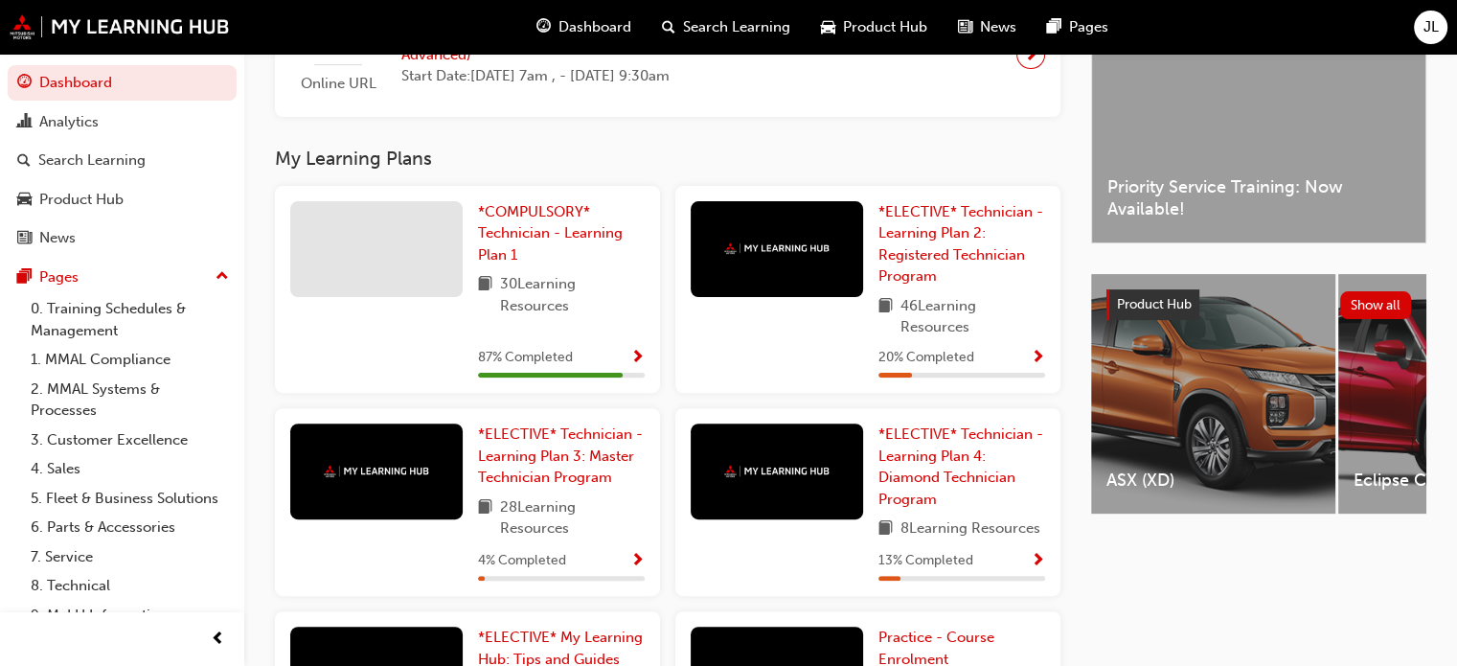
click at [644, 570] on button "button" at bounding box center [637, 561] width 14 height 24
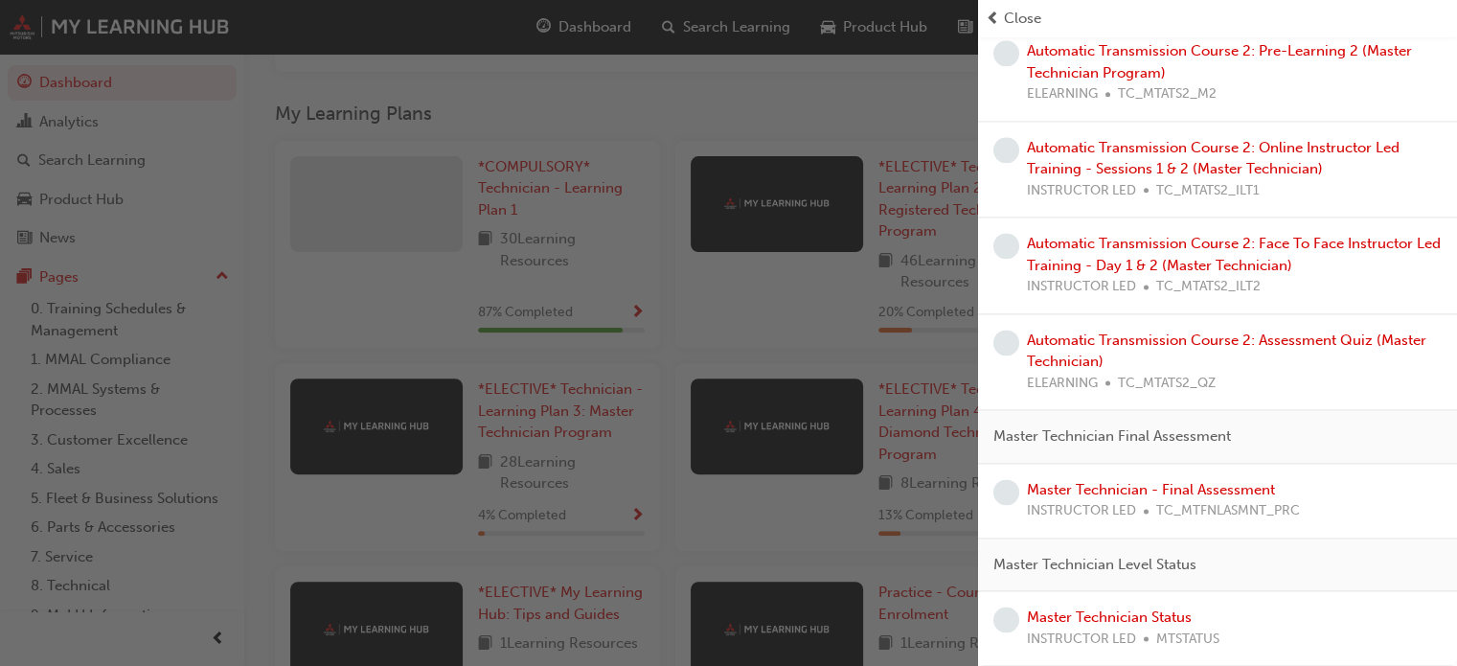
scroll to position [725, 0]
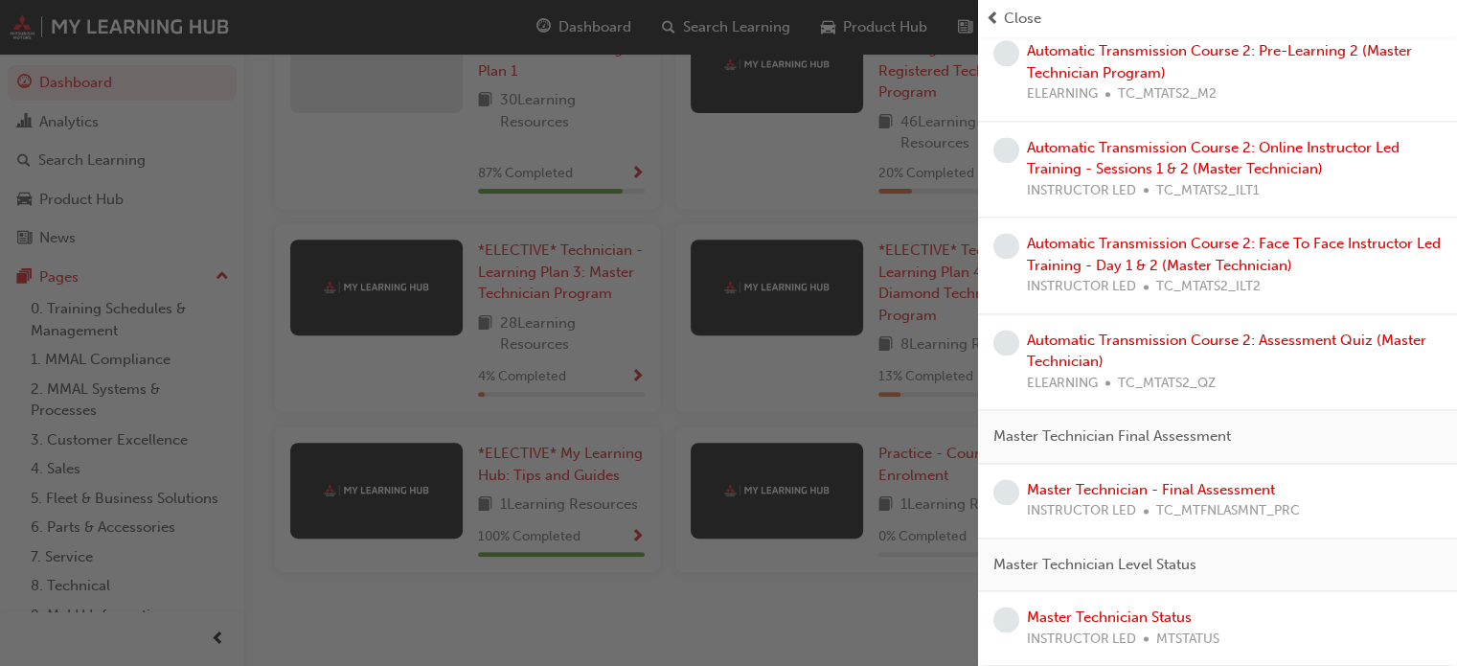
click at [829, 364] on div "button" at bounding box center [489, 333] width 978 height 666
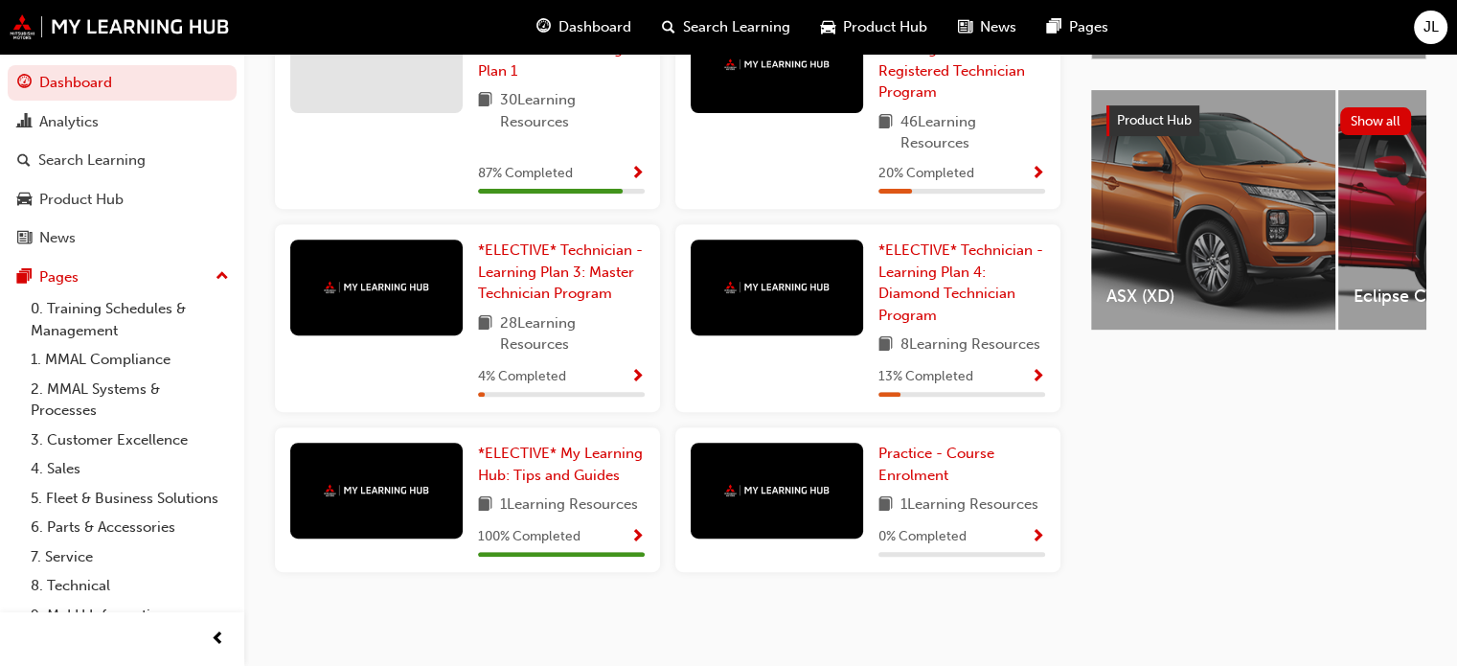
click at [1036, 374] on span "Show Progress" at bounding box center [1038, 377] width 14 height 17
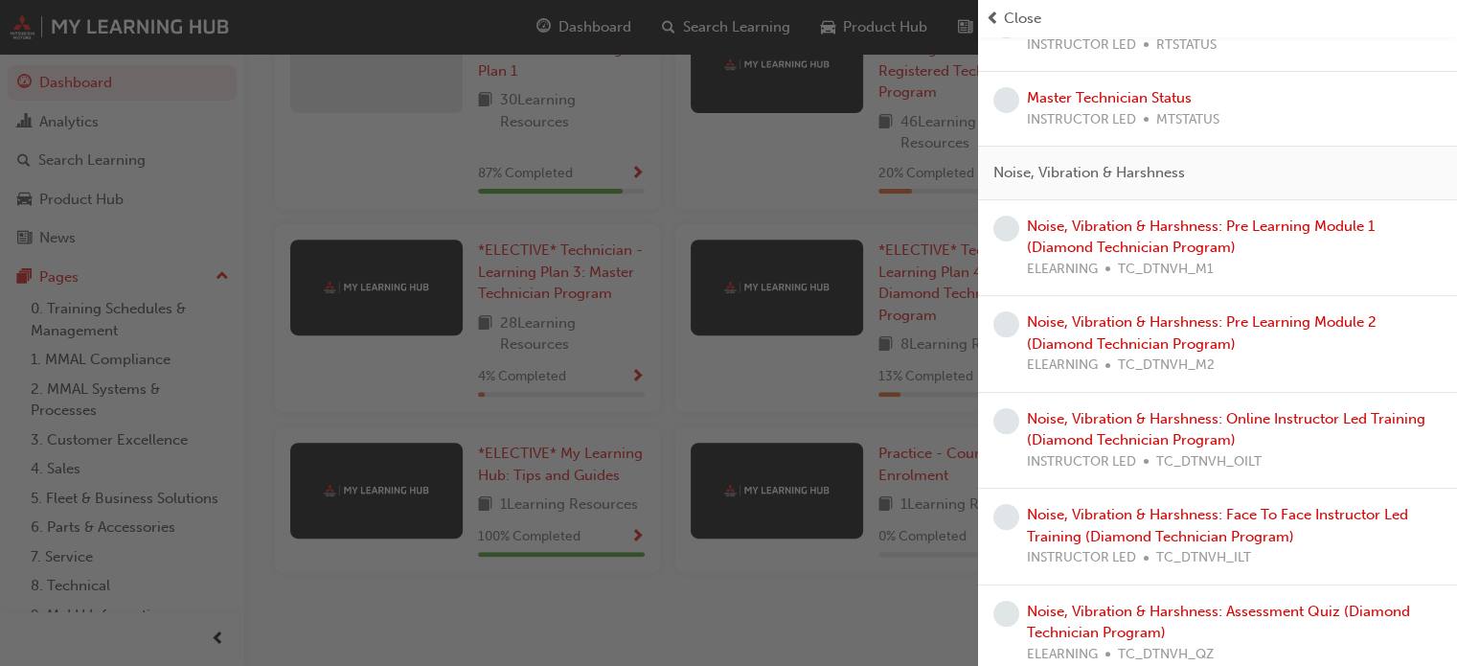
scroll to position [284, 0]
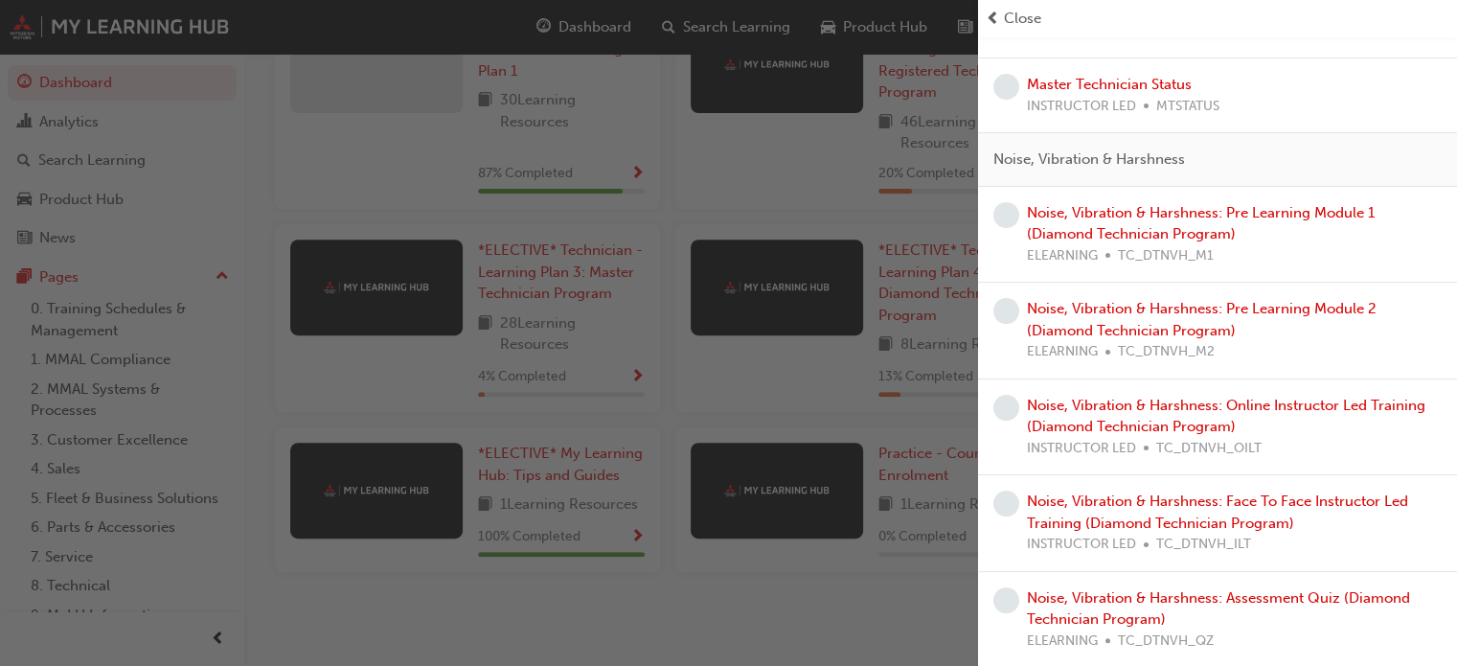
click at [647, 563] on div "button" at bounding box center [489, 333] width 978 height 666
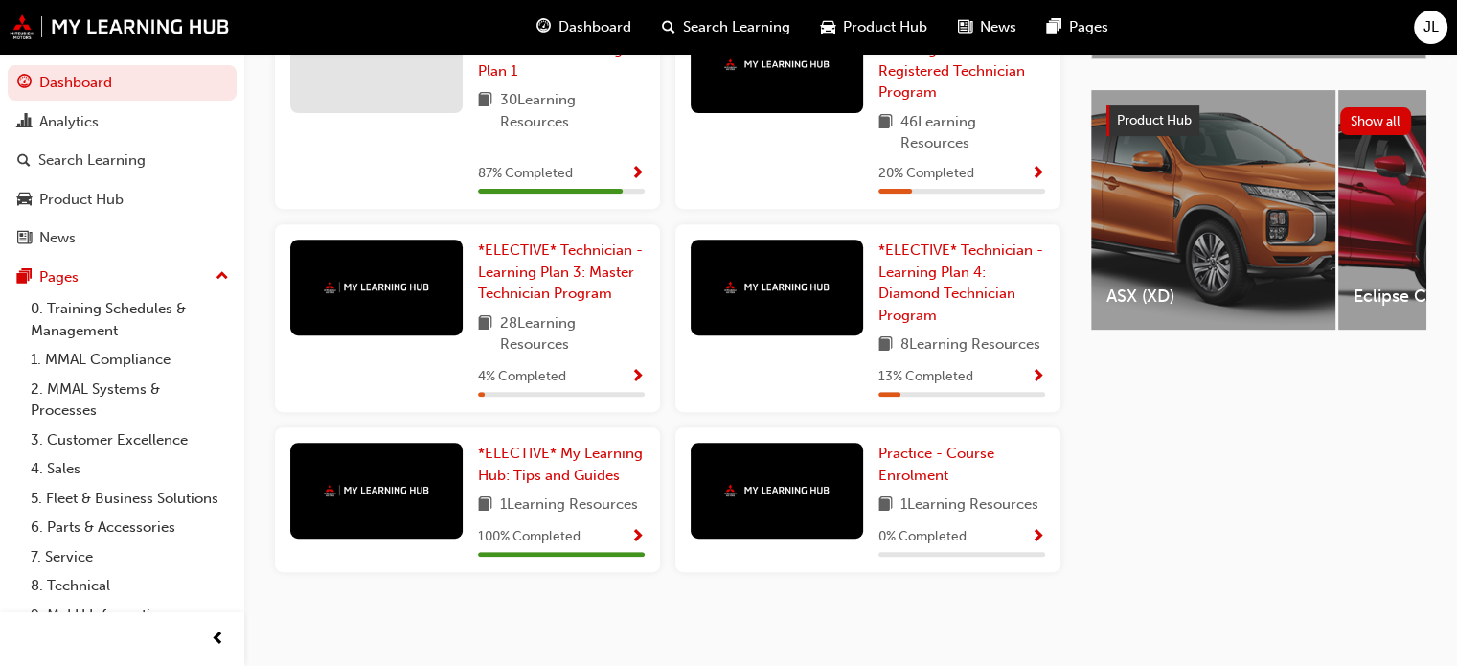
click at [632, 529] on span "Show Progress" at bounding box center [637, 537] width 14 height 17
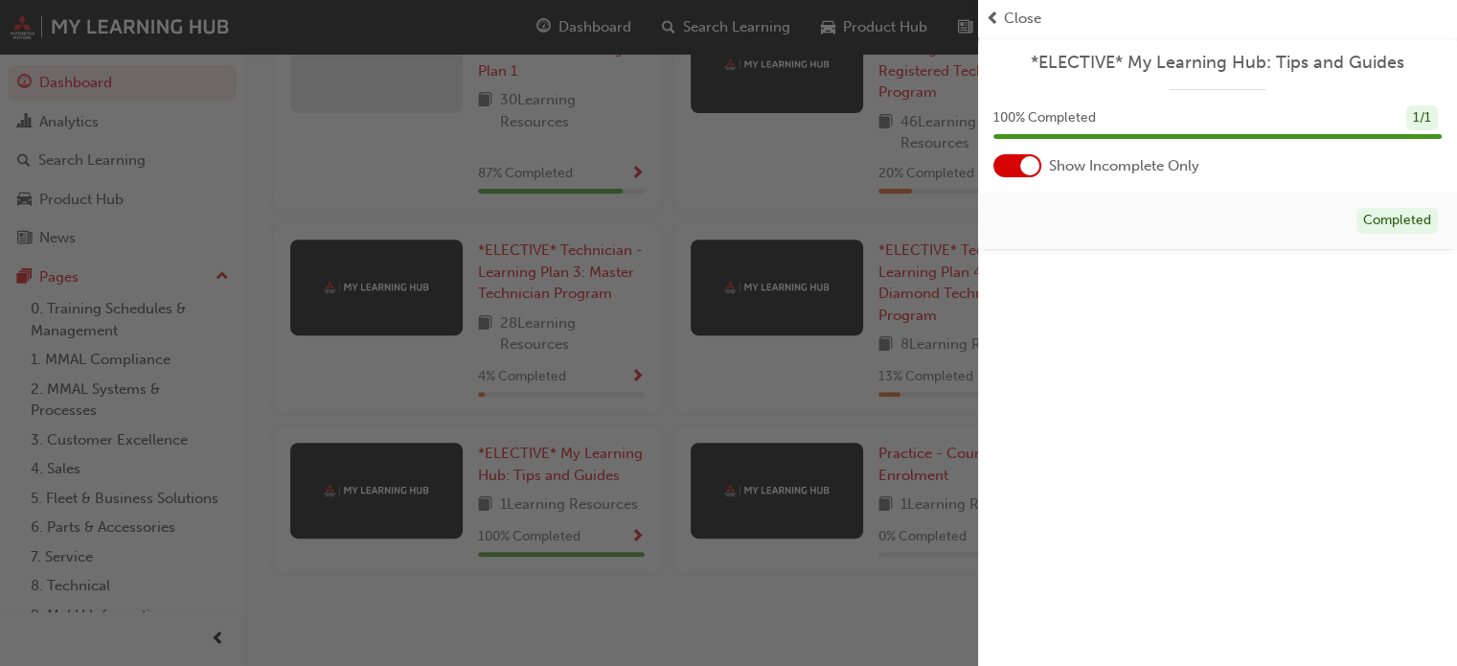
click at [739, 548] on div "button" at bounding box center [489, 333] width 978 height 666
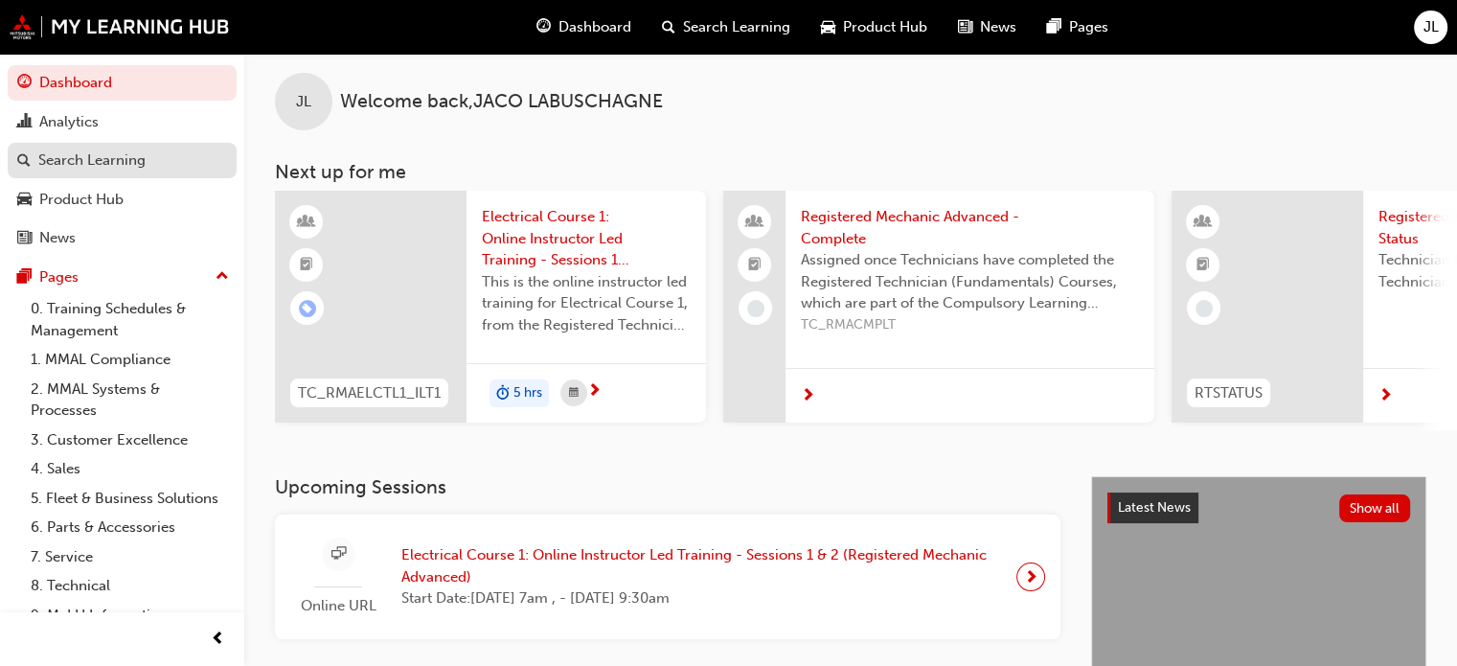
scroll to position [0, 0]
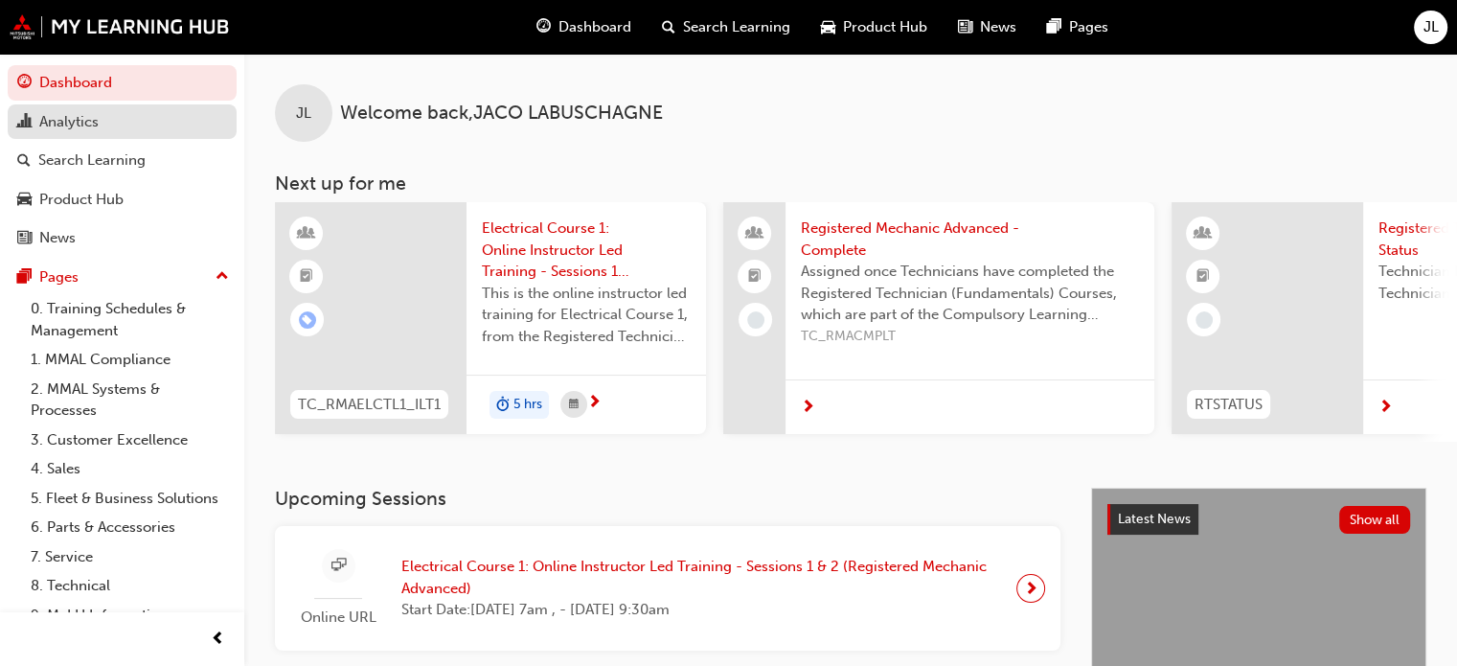
click at [112, 125] on div "Analytics" at bounding box center [122, 122] width 210 height 24
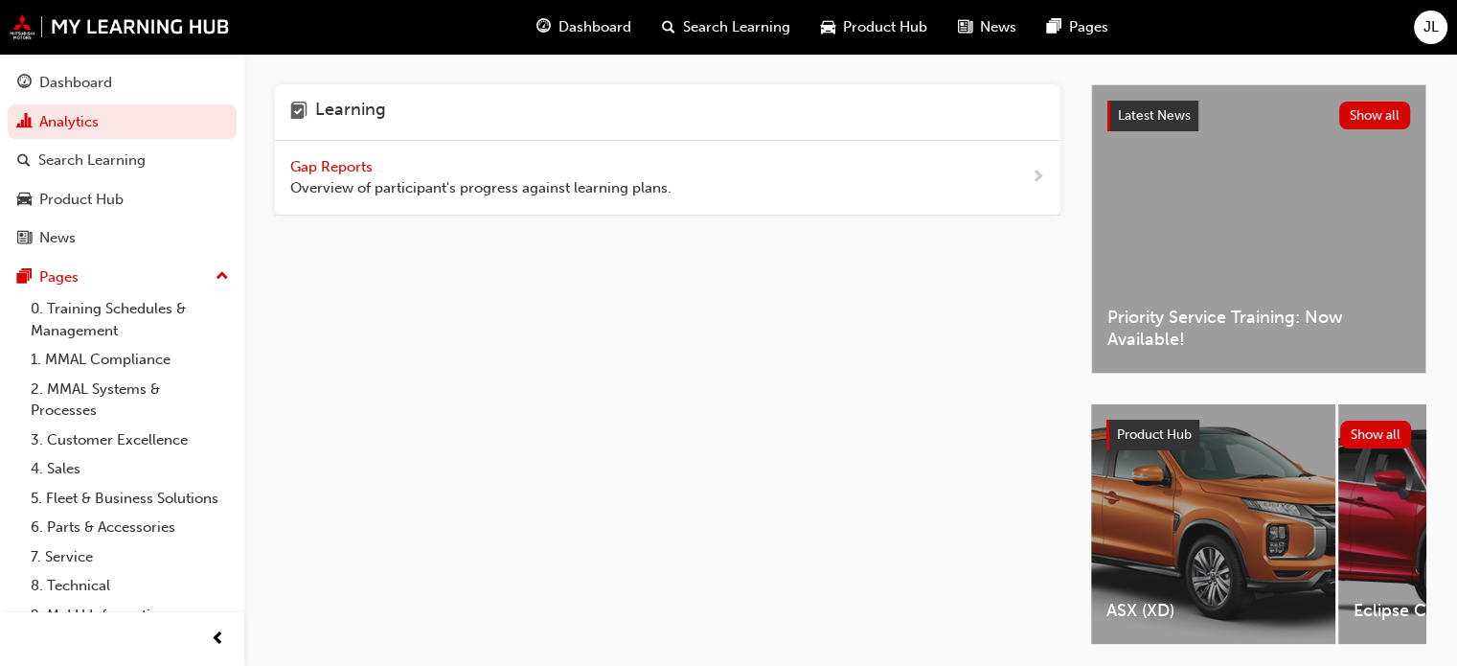
click at [403, 177] on span "Overview of participant's progress against learning plans." at bounding box center [480, 188] width 381 height 22
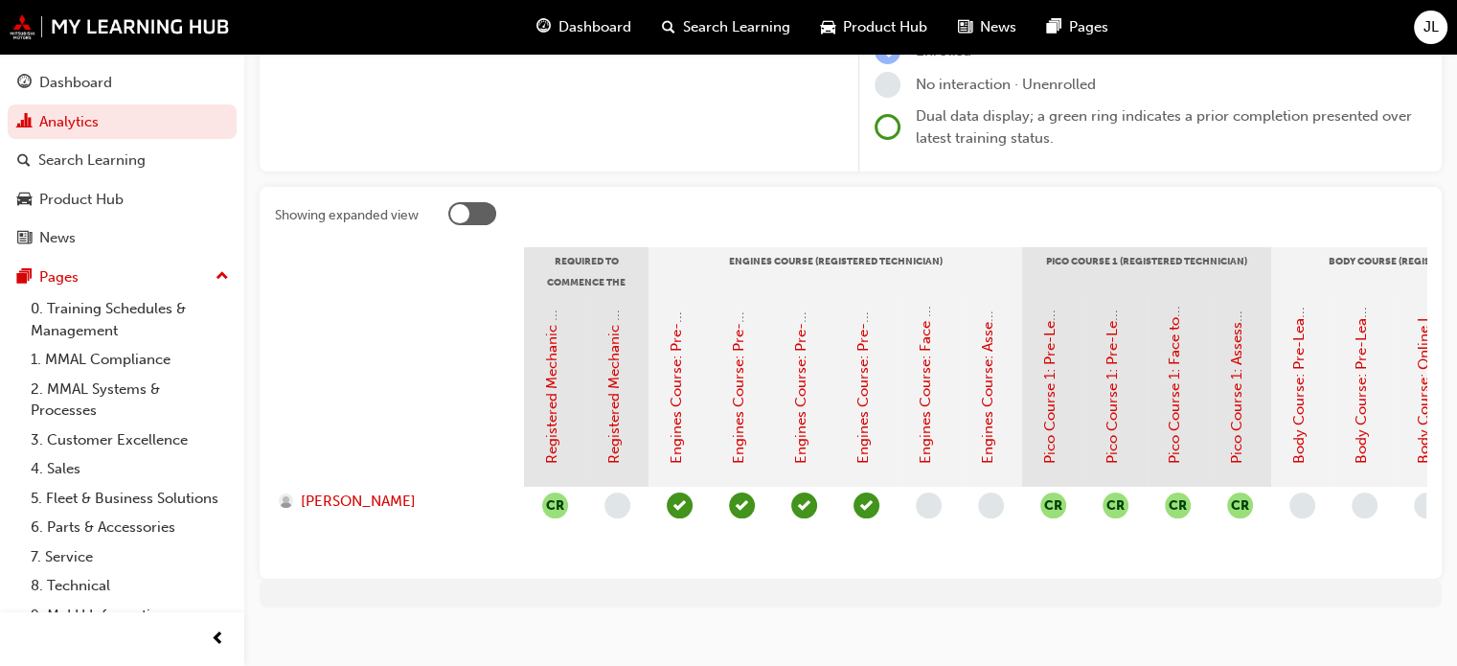
scroll to position [307, 0]
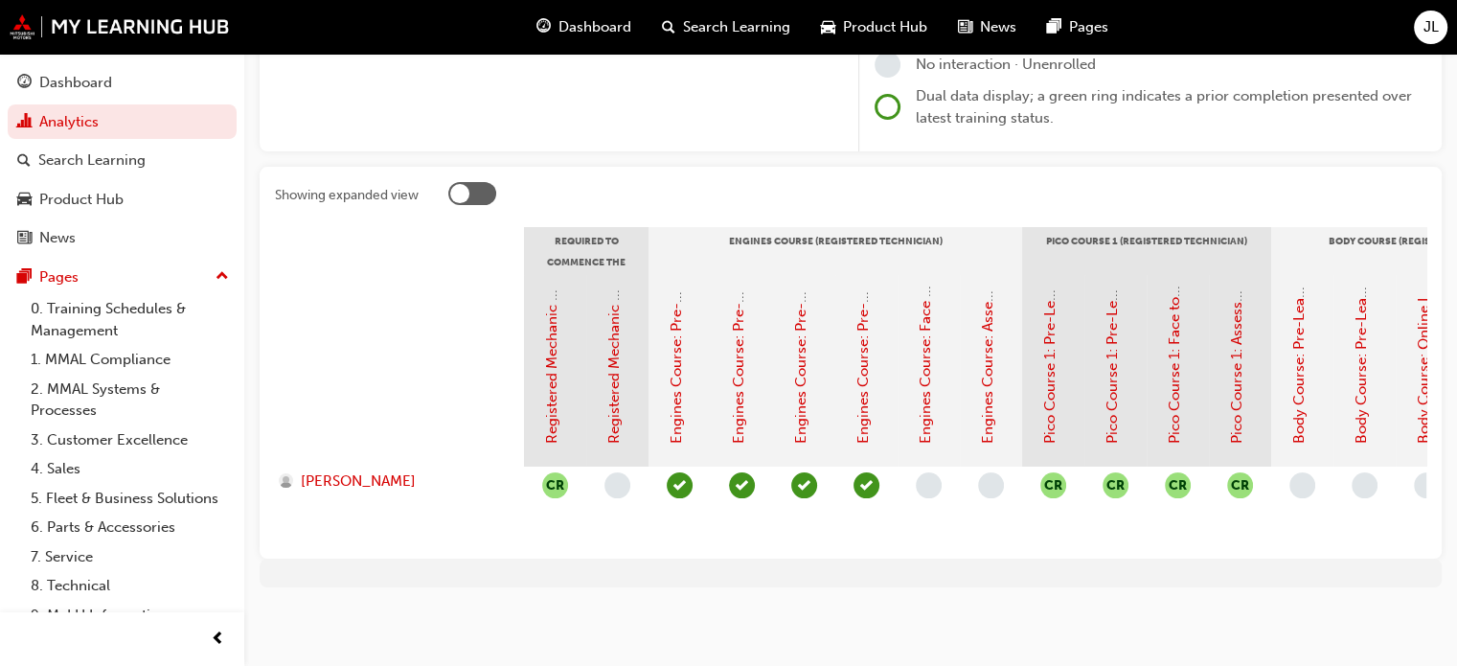
click at [460, 184] on div at bounding box center [459, 193] width 19 height 19
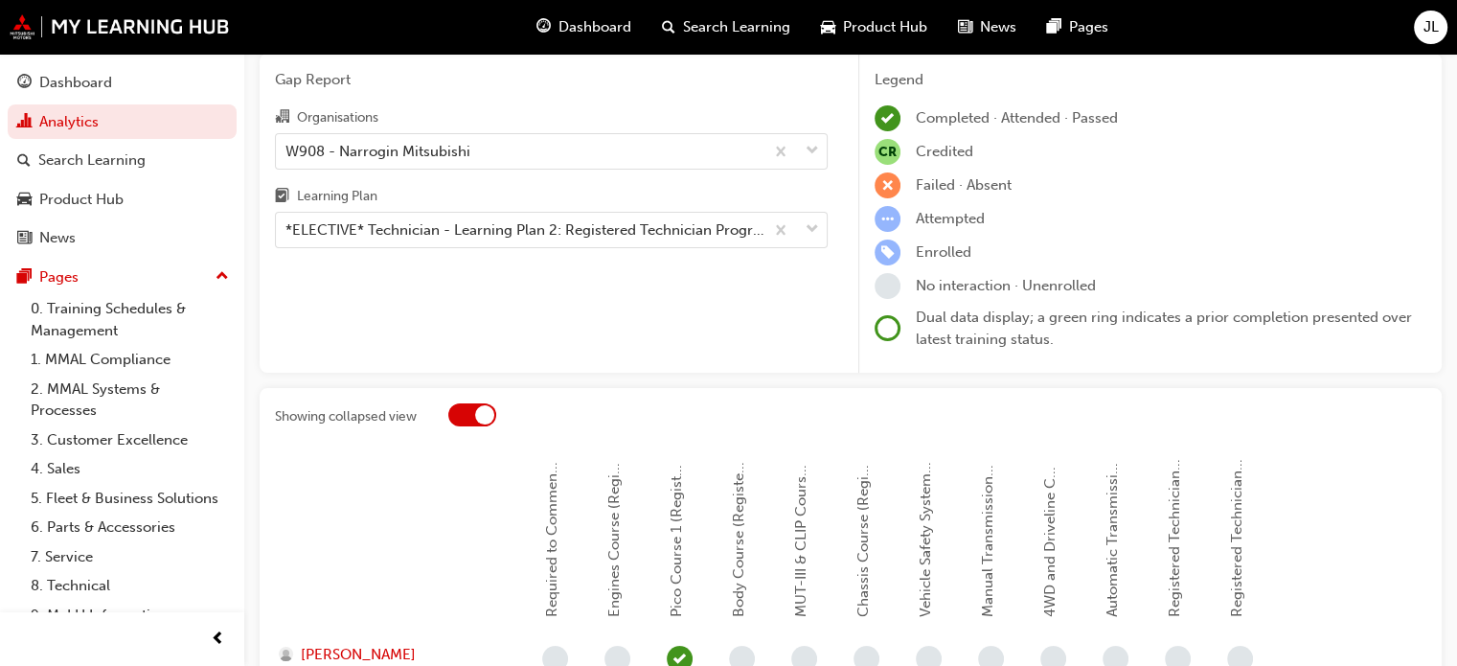
scroll to position [54, 0]
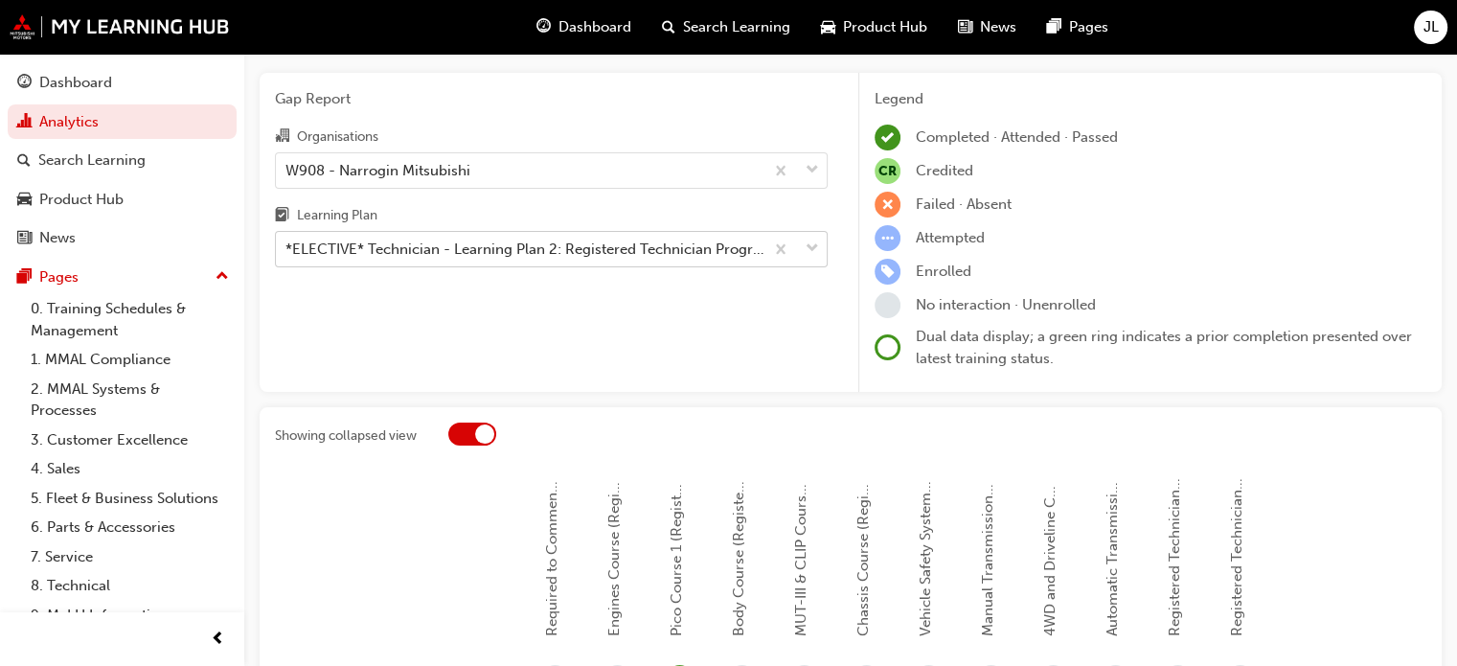
click at [670, 257] on div "*ELECTIVE* Technician - Learning Plan 2: Registered Technician Program - TC_RT_…" at bounding box center [525, 249] width 480 height 22
click at [287, 257] on input "Learning Plan *ELECTIVE* Technician - Learning Plan 2: Registered Technician Pr…" at bounding box center [286, 248] width 2 height 16
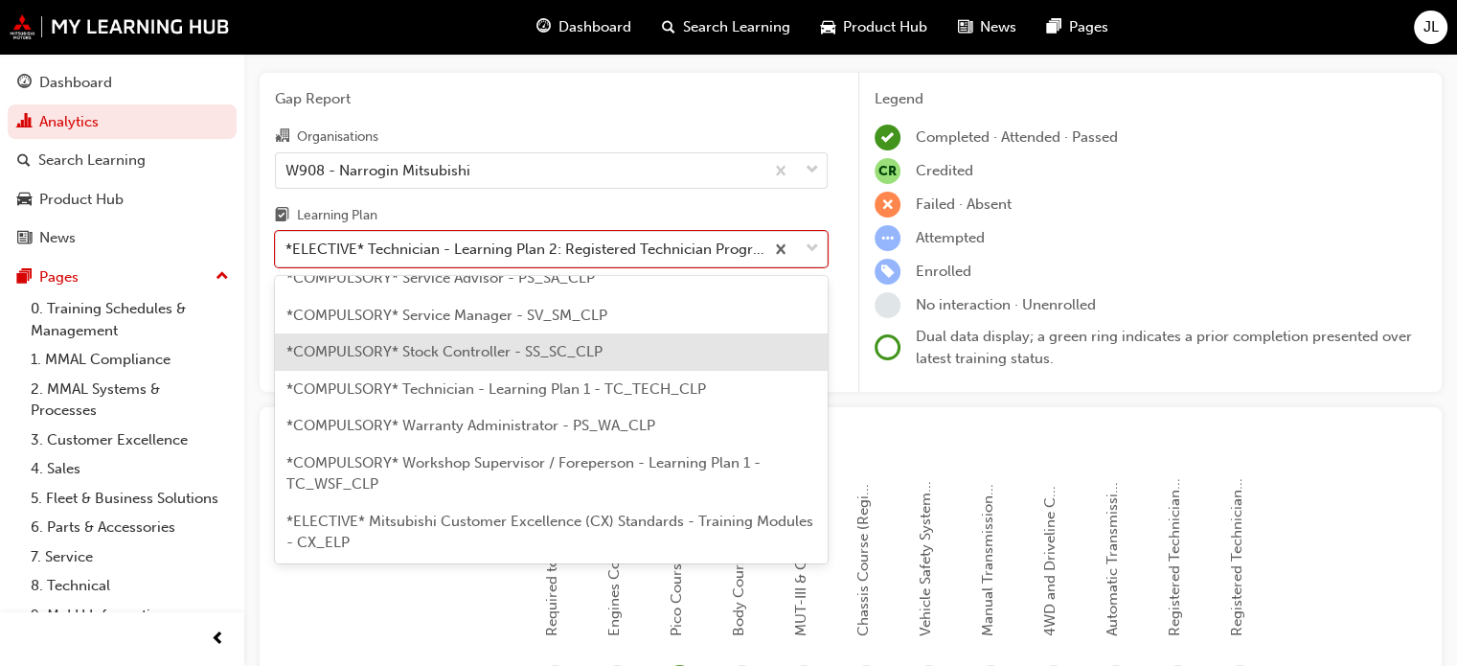
scroll to position [678, 0]
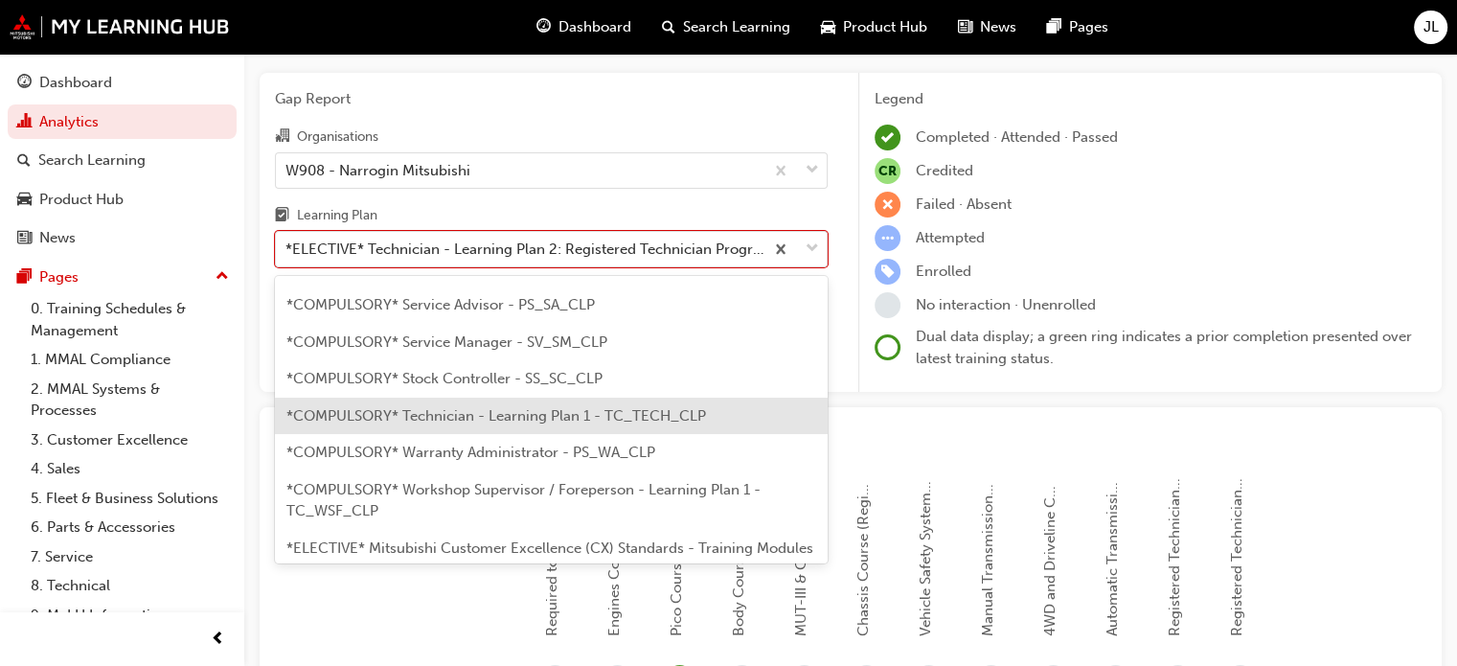
click at [479, 407] on span "*COMPULSORY* Technician - Learning Plan 1 - TC_TECH_CLP" at bounding box center [496, 415] width 420 height 17
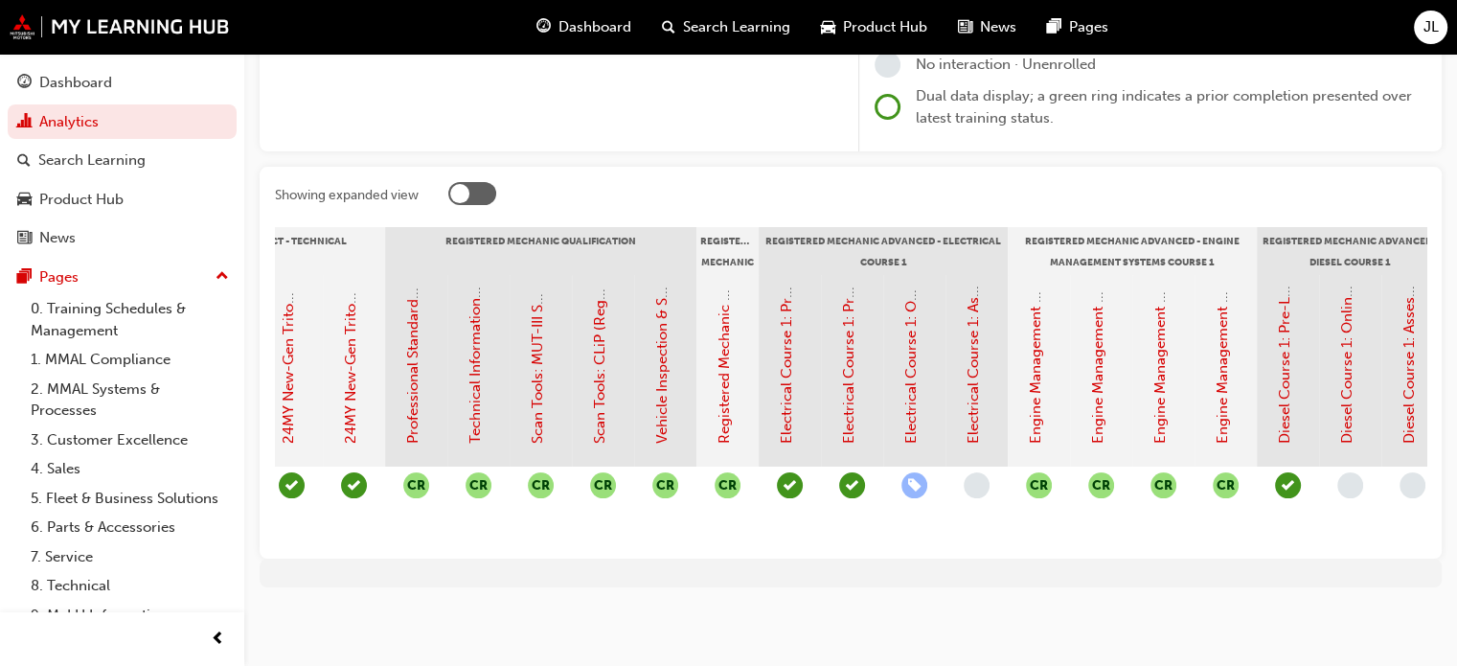
scroll to position [0, 836]
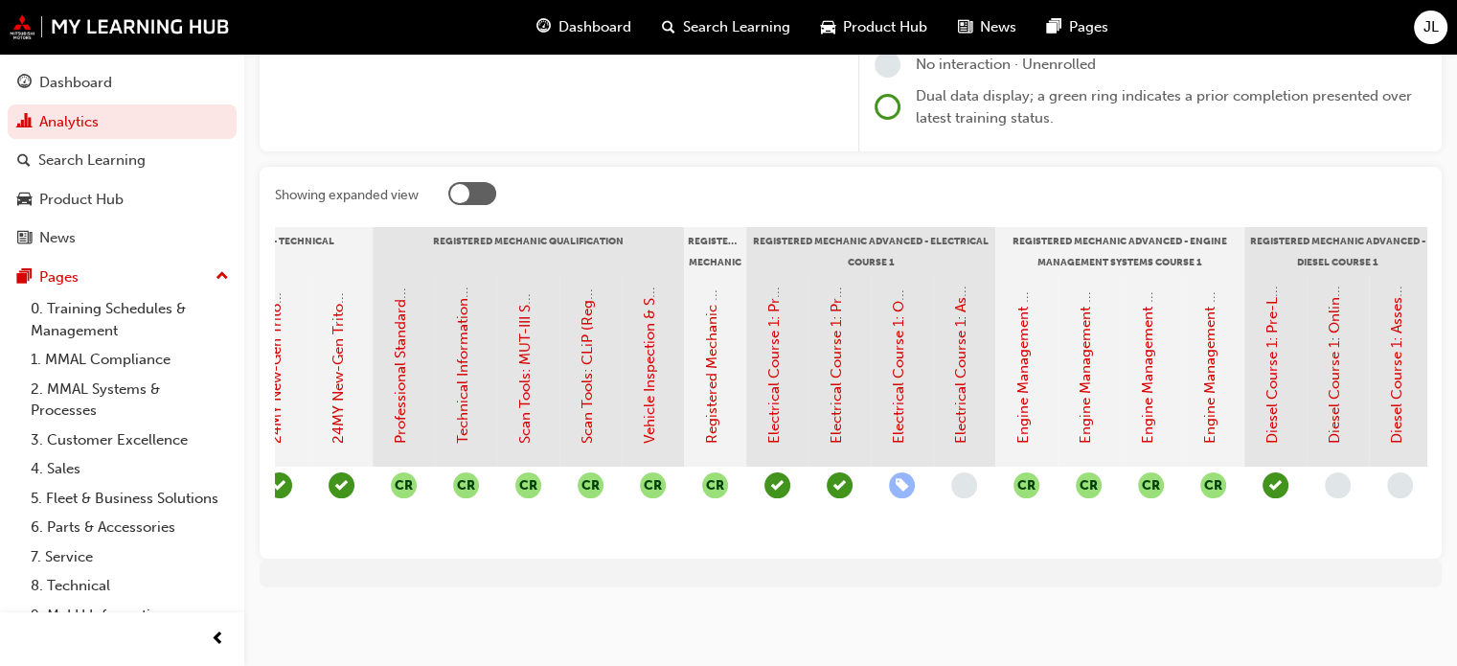
click at [885, 234] on div "Registered Mechanic Advanced - Electrical Course 1" at bounding box center [870, 251] width 249 height 48
click at [126, 155] on div "Search Learning" at bounding box center [91, 160] width 107 height 22
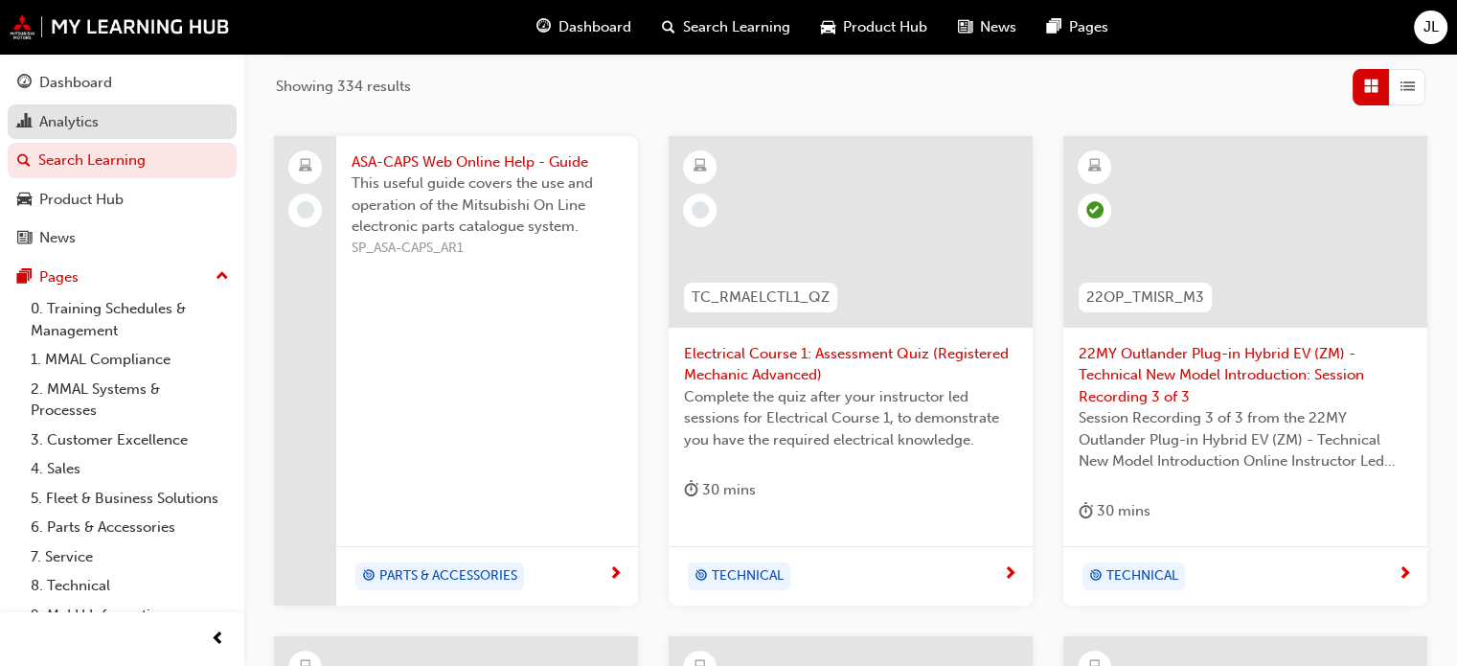
click at [140, 129] on div "Analytics" at bounding box center [122, 122] width 210 height 24
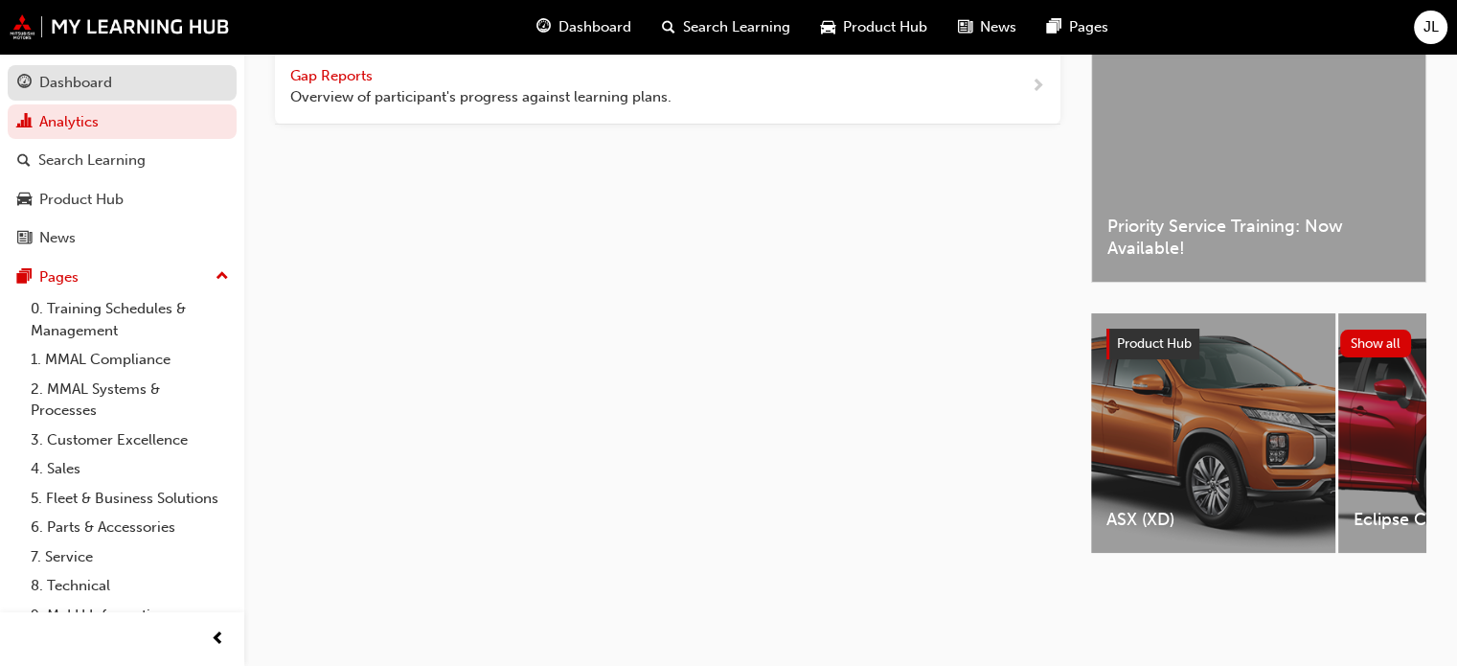
click at [79, 78] on div "Dashboard" at bounding box center [75, 83] width 73 height 22
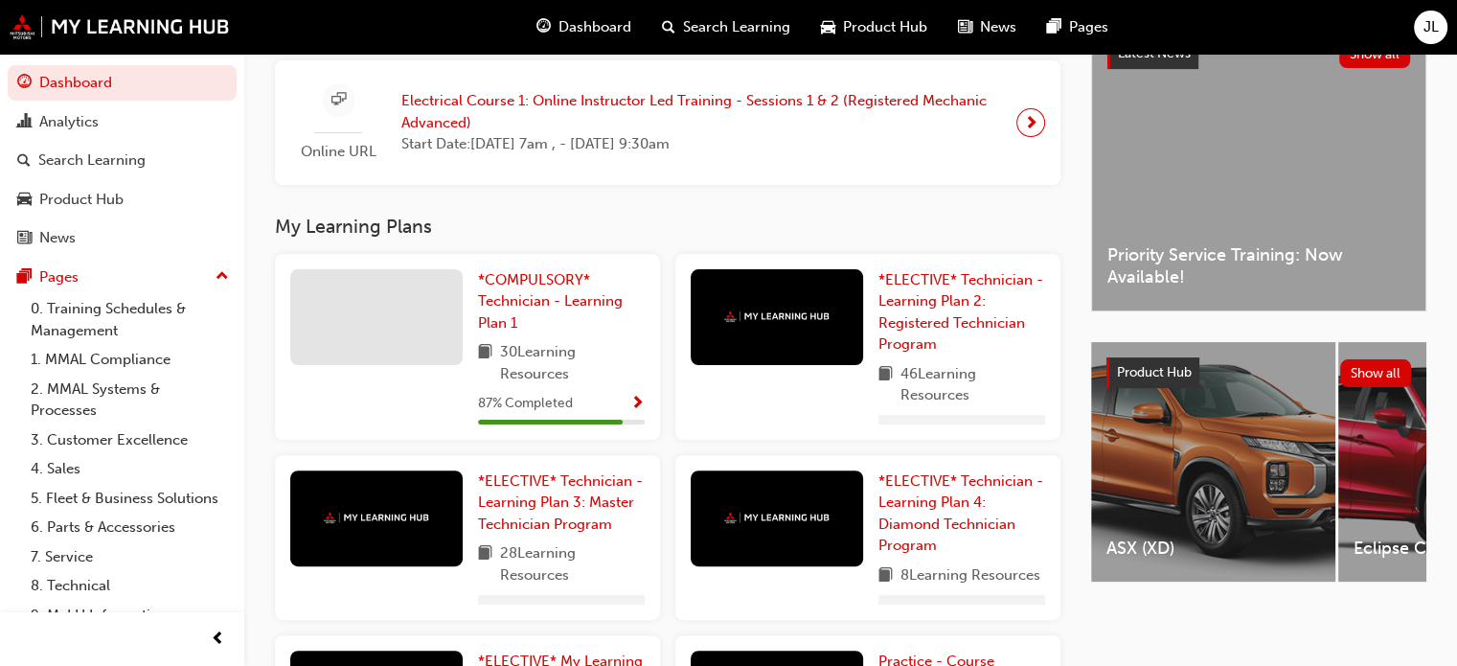
scroll to position [481, 0]
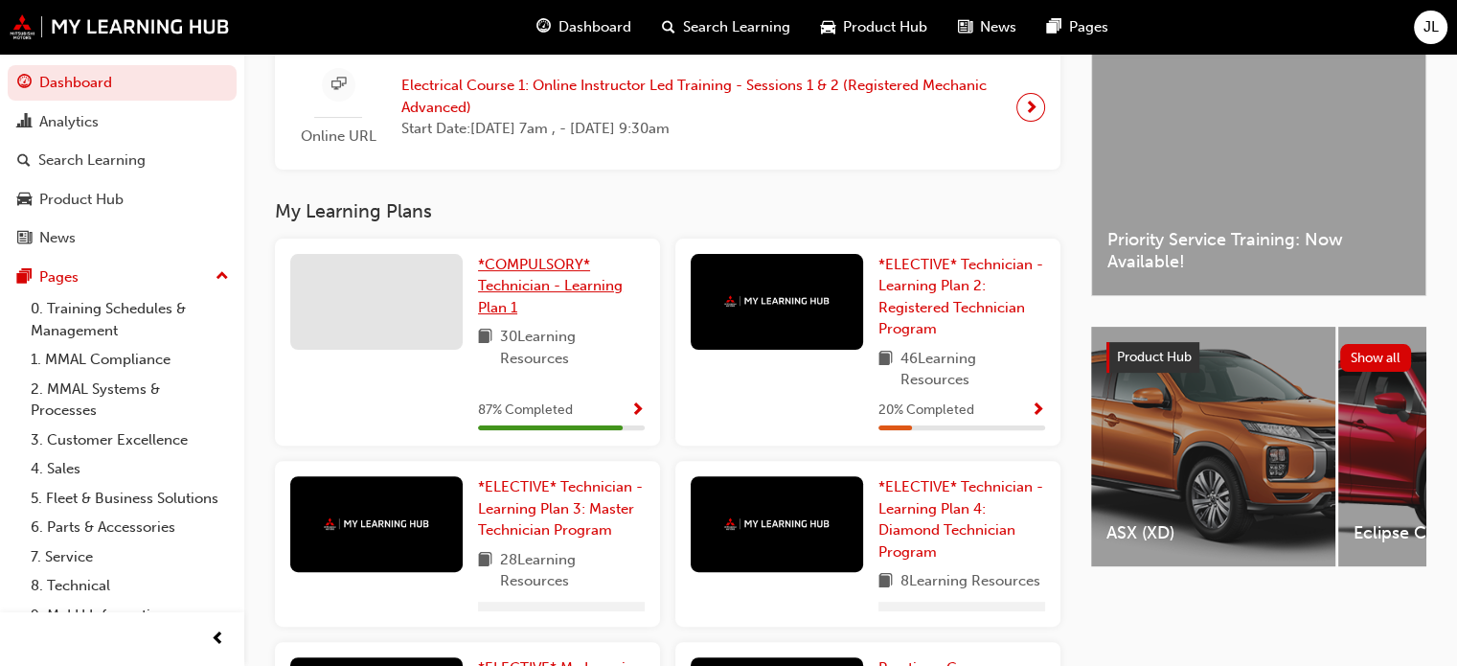
click at [545, 283] on span "*COMPULSORY* Technician - Learning Plan 1" at bounding box center [550, 286] width 145 height 60
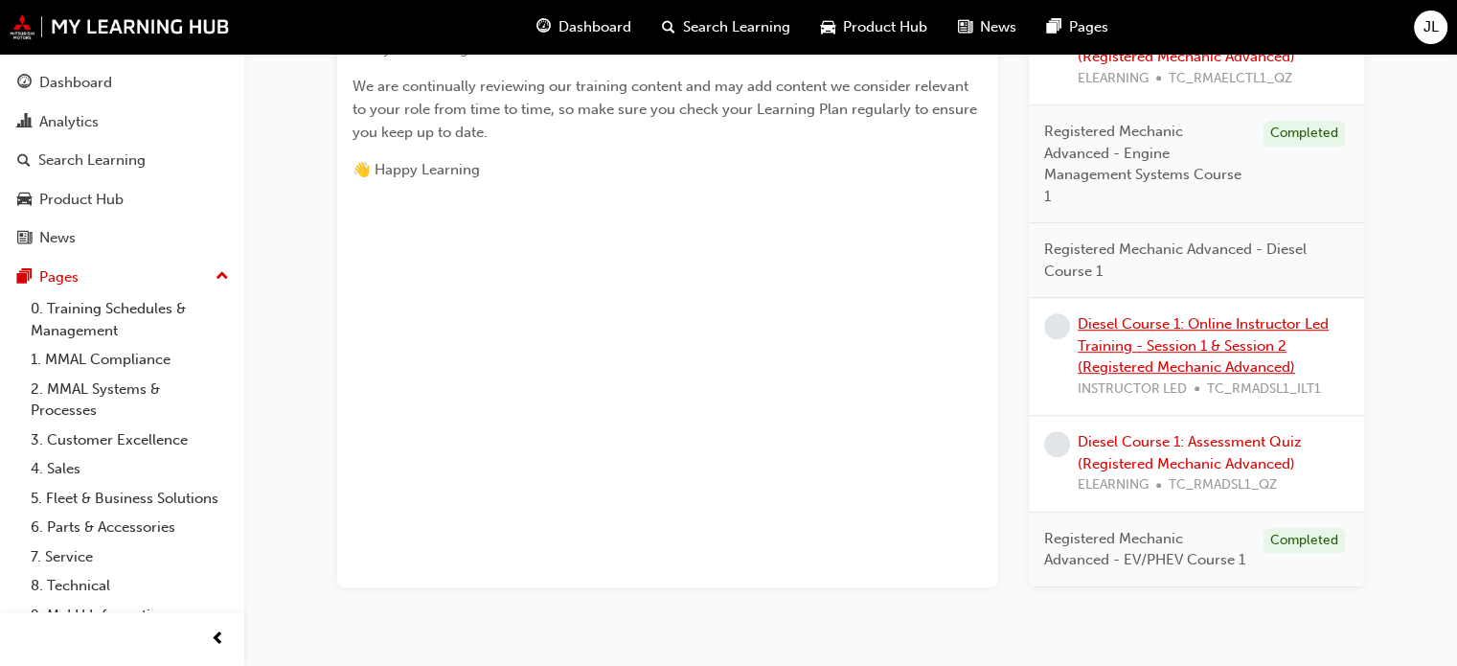
scroll to position [566, 0]
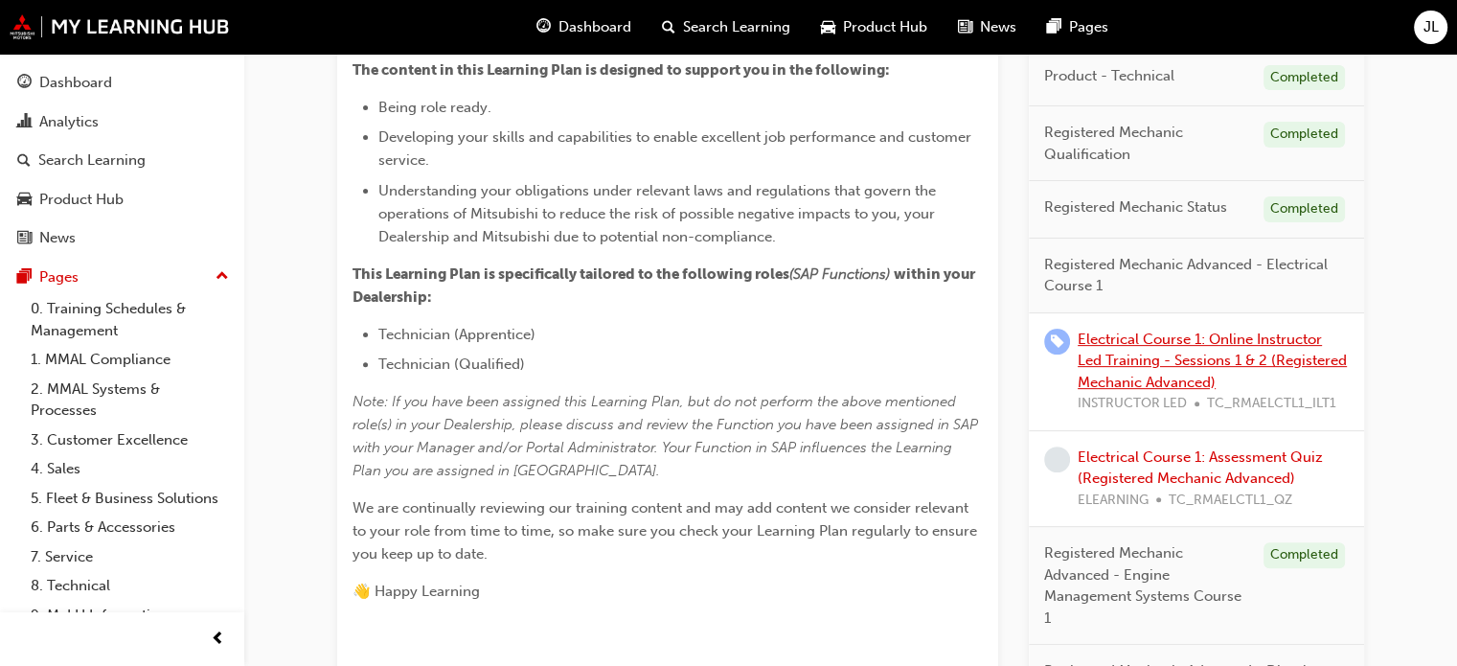
click at [1164, 367] on link "Electrical Course 1: Online Instructor Led Training - Sessions 1 & 2 (Registere…" at bounding box center [1212, 360] width 269 height 60
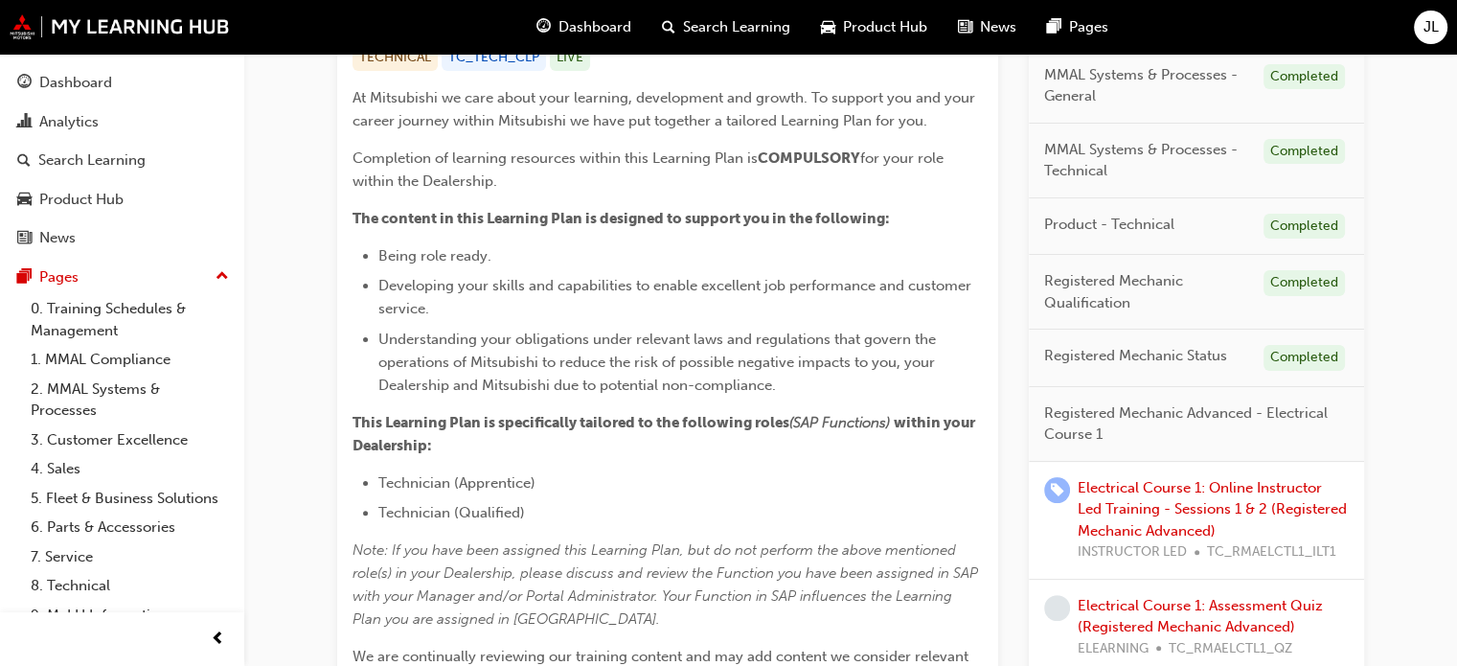
scroll to position [287, 0]
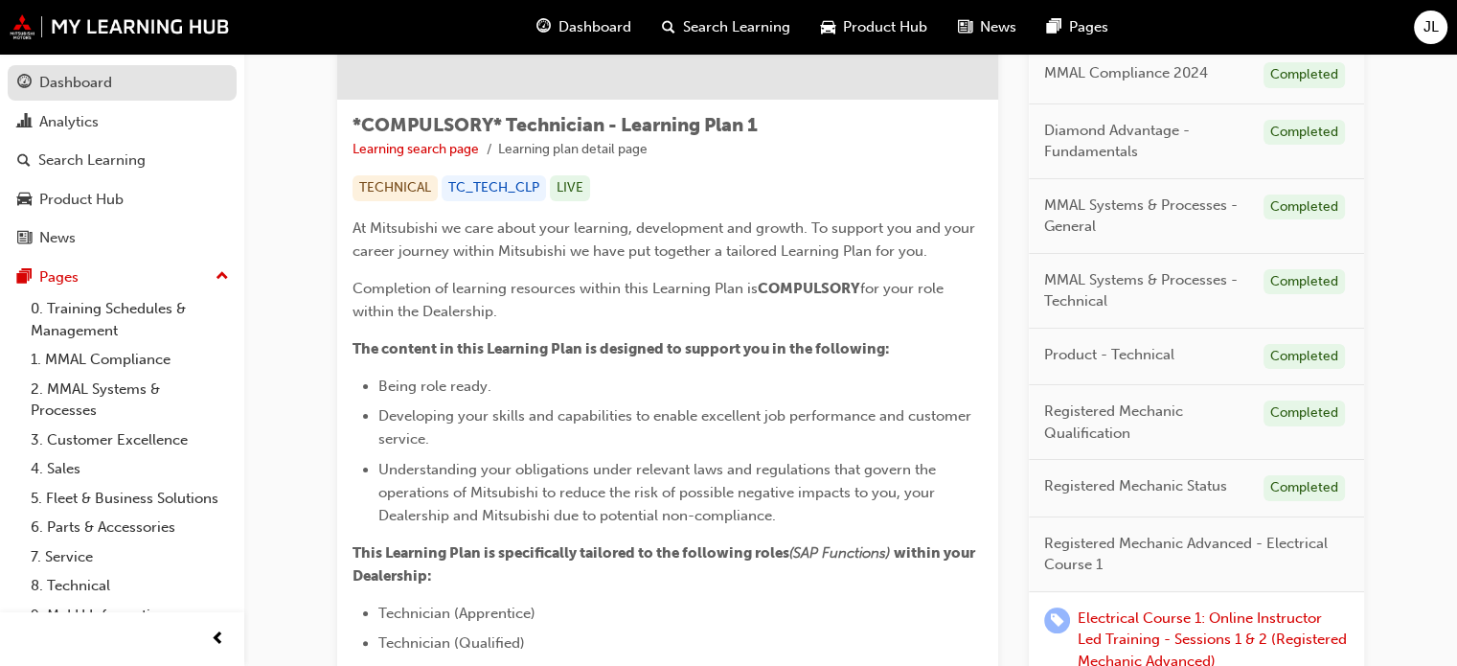
click at [85, 78] on div "Dashboard" at bounding box center [75, 83] width 73 height 22
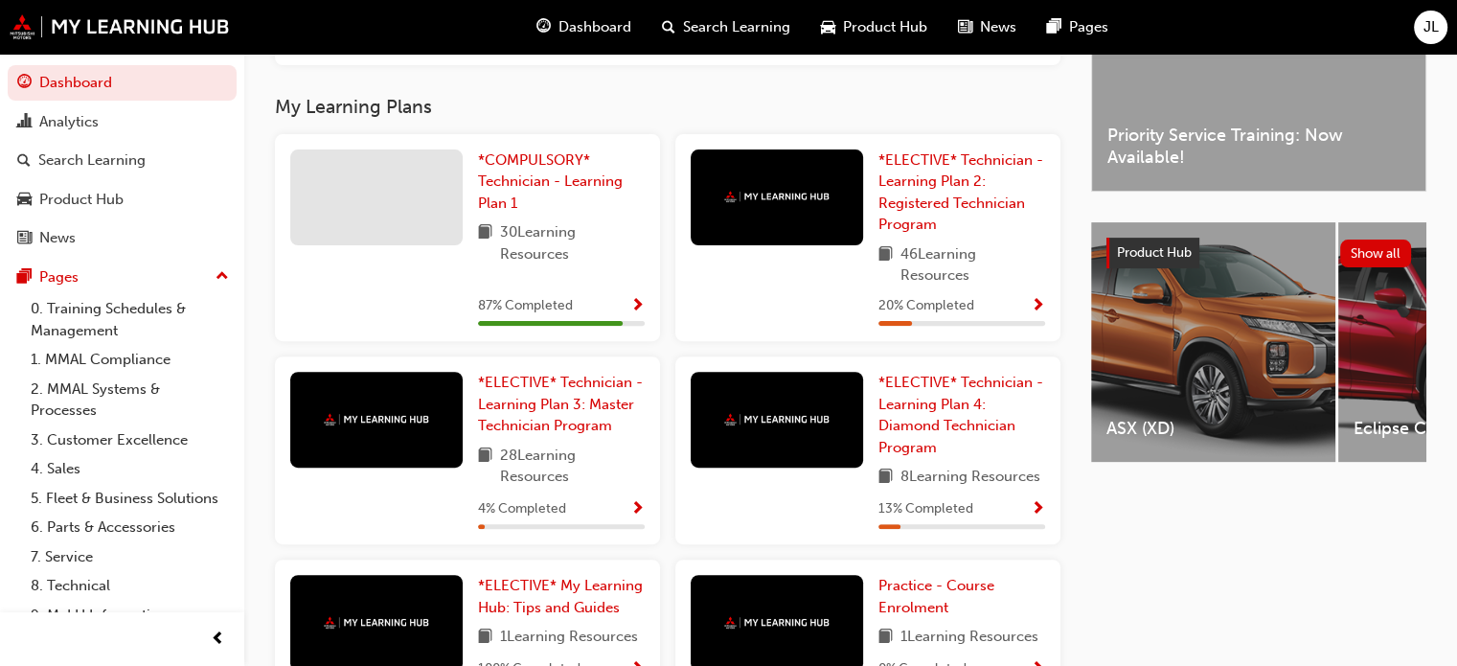
scroll to position [670, 0]
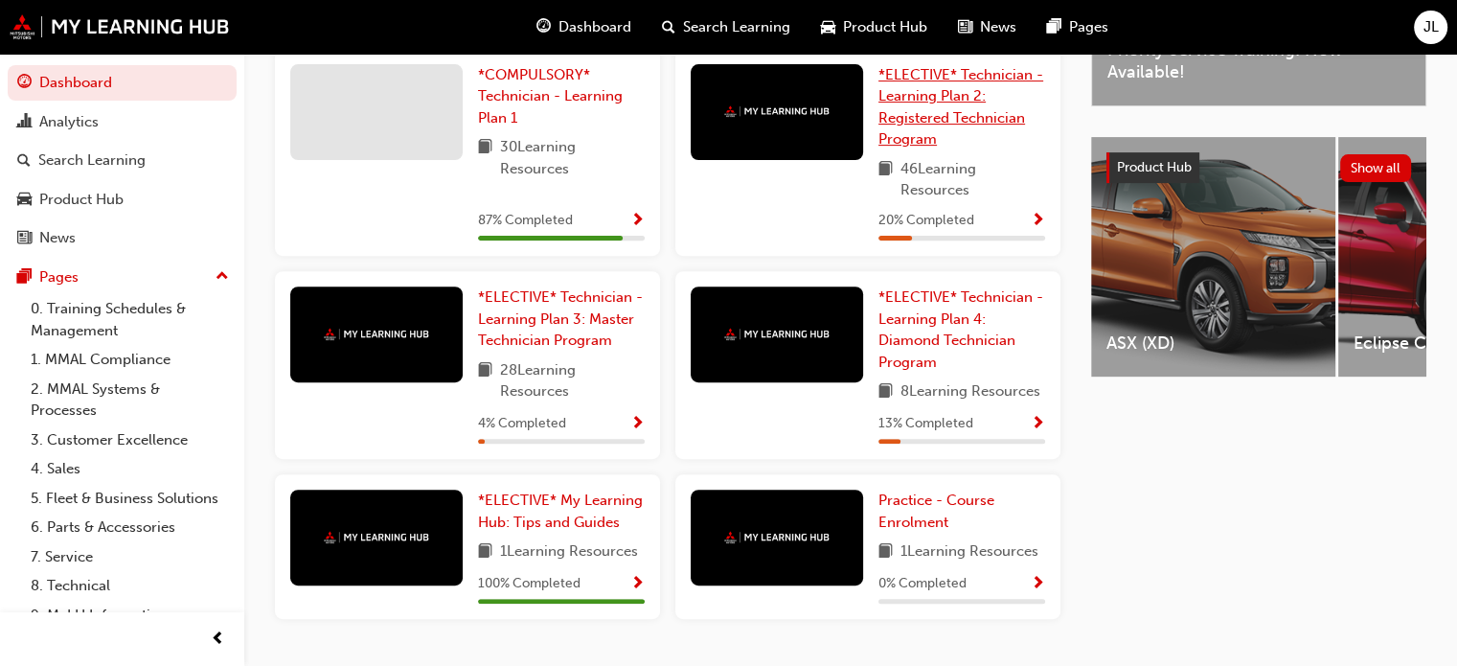
click at [919, 114] on span "*ELECTIVE* Technician - Learning Plan 2: Registered Technician Program" at bounding box center [960, 107] width 165 height 82
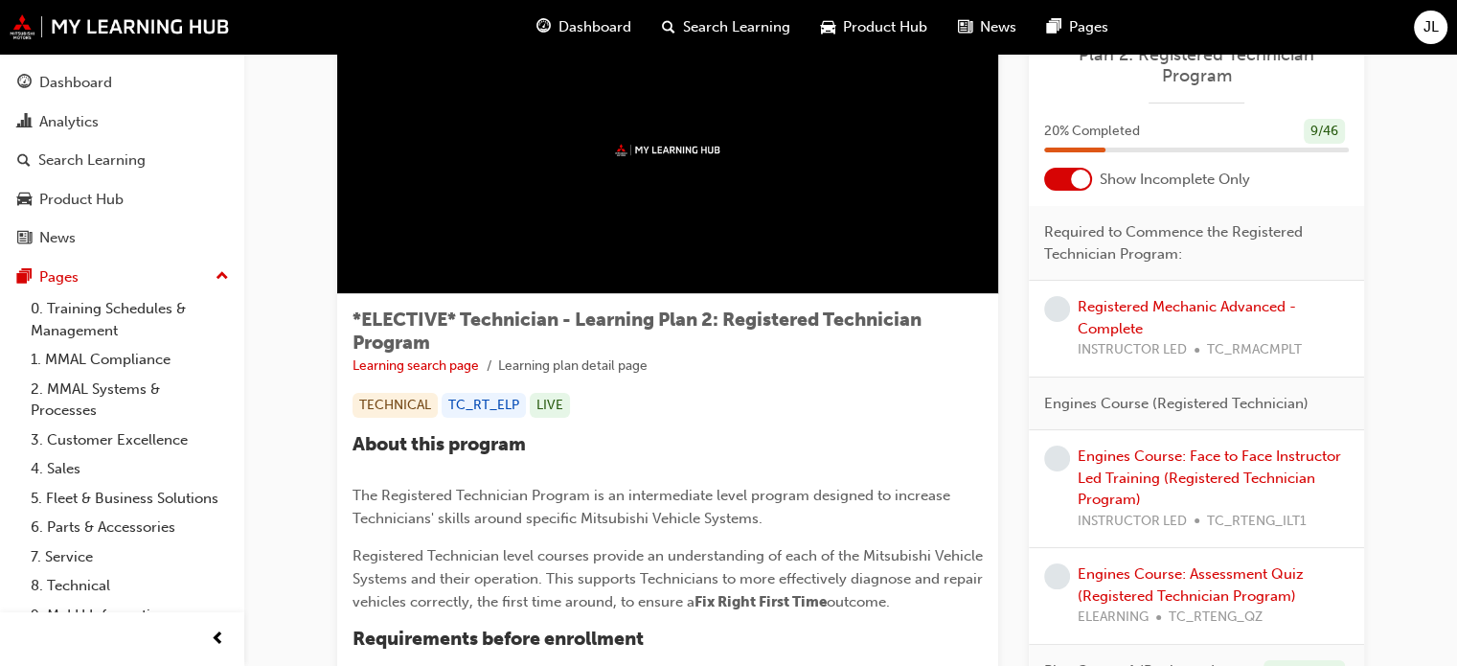
scroll to position [96, 0]
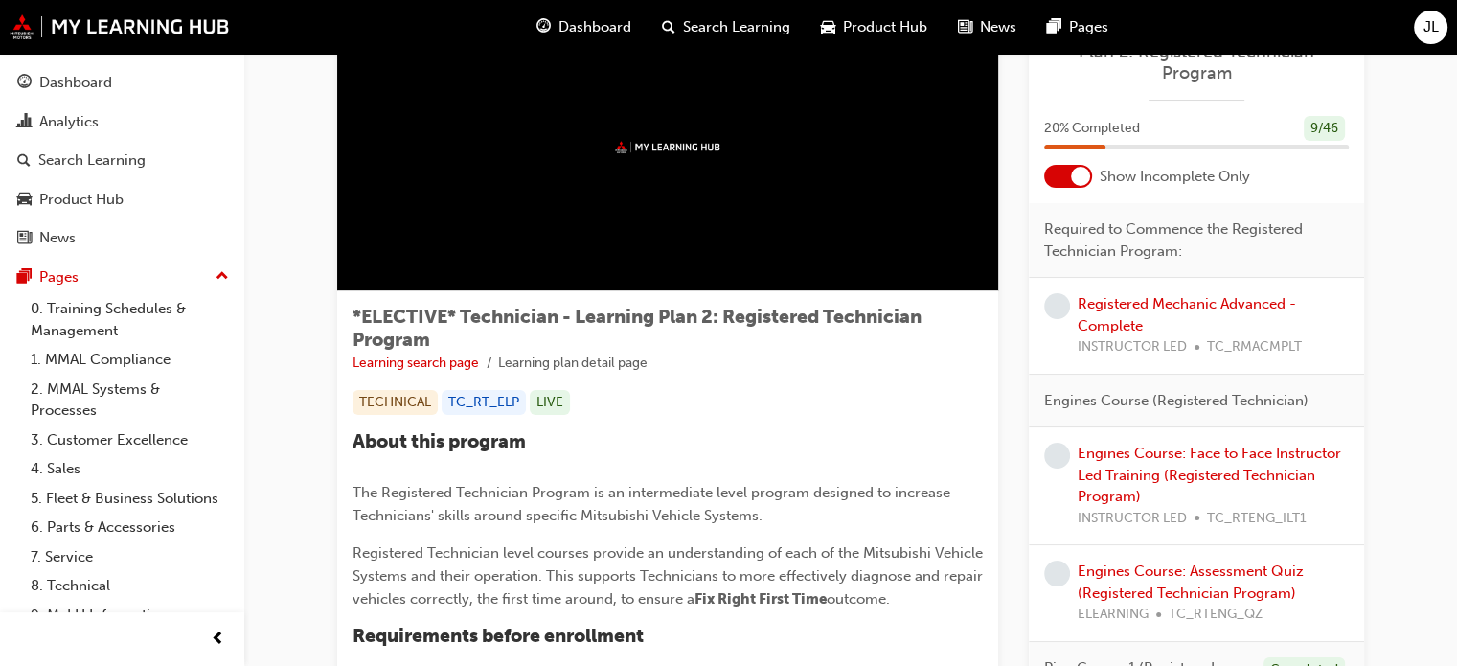
click at [1058, 182] on div at bounding box center [1068, 176] width 48 height 23
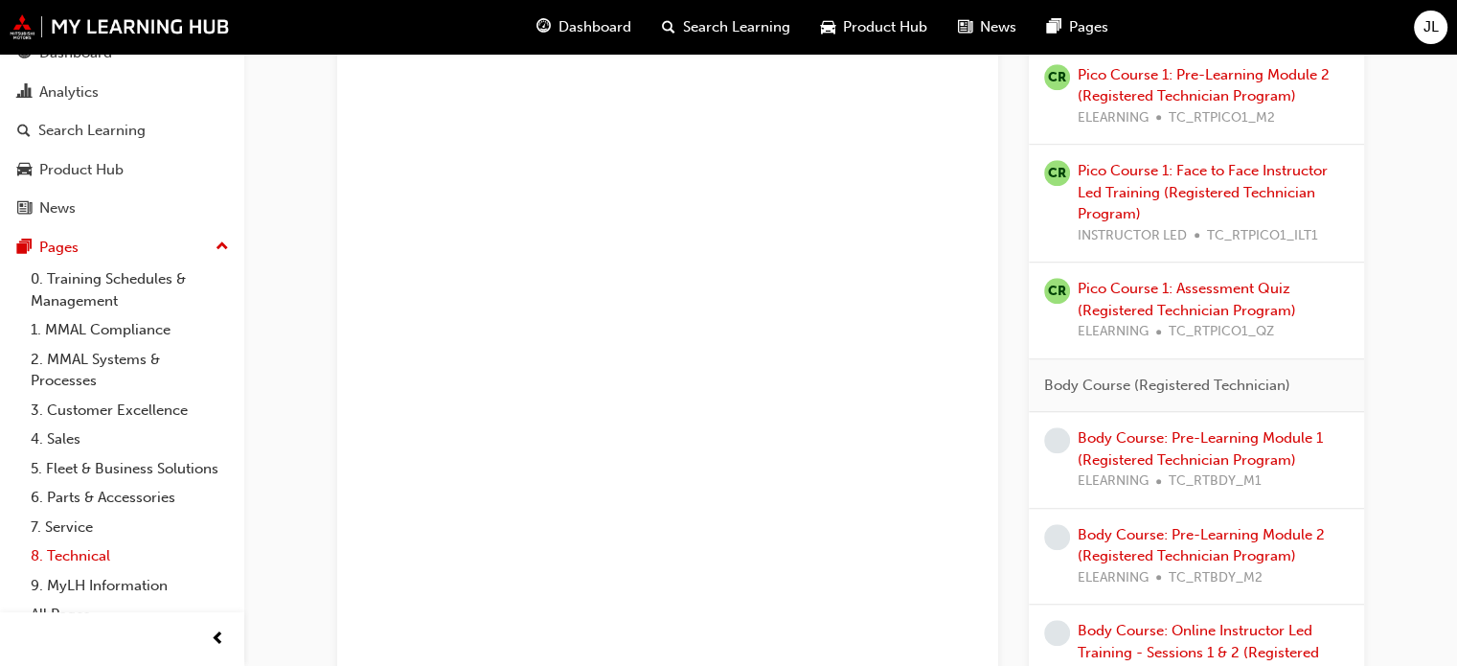
scroll to position [71, 0]
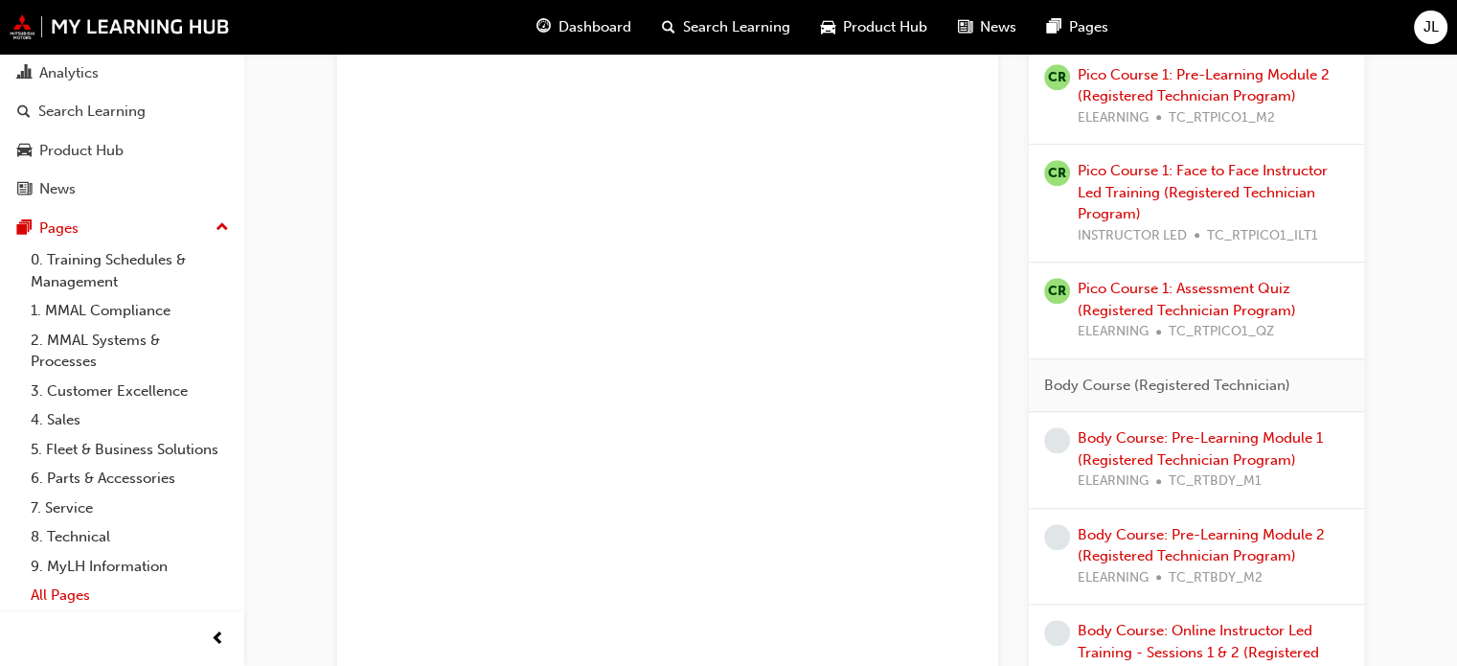
click at [53, 591] on link "All Pages" at bounding box center [130, 595] width 214 height 30
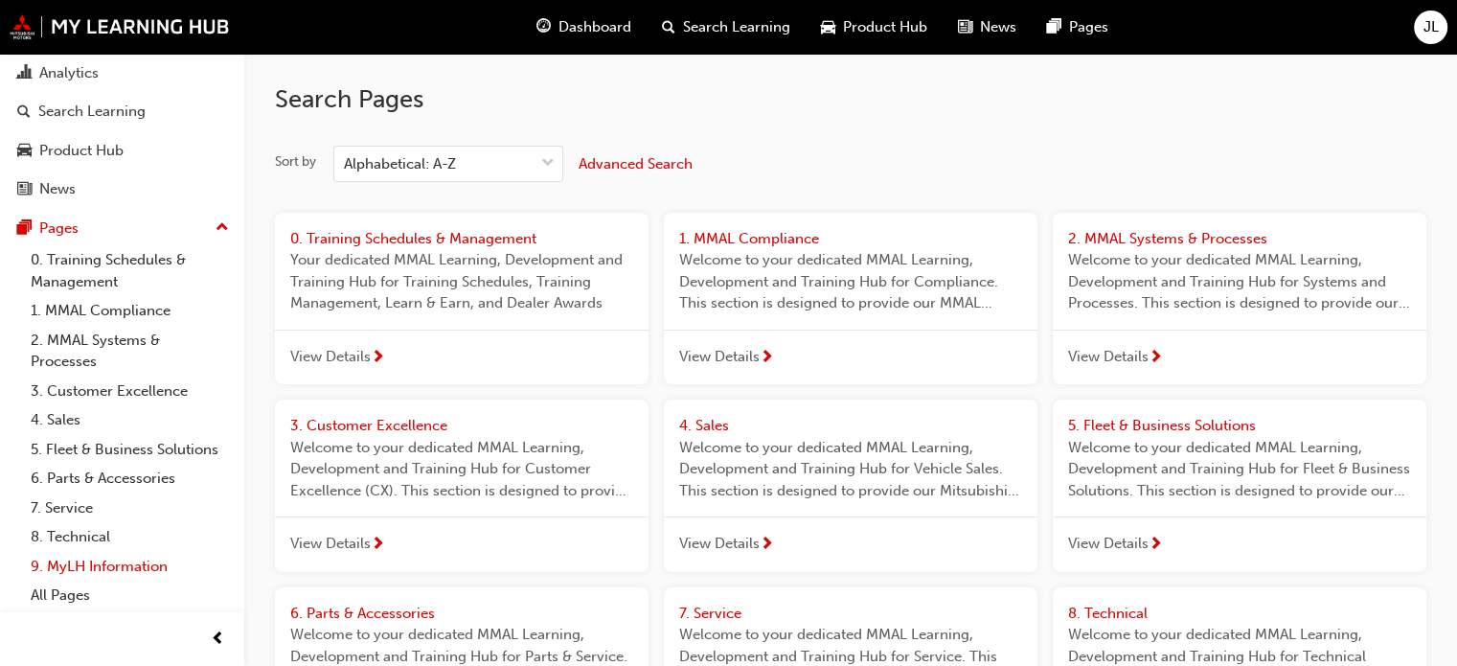
click at [91, 568] on link "9. MyLH Information" at bounding box center [130, 567] width 214 height 30
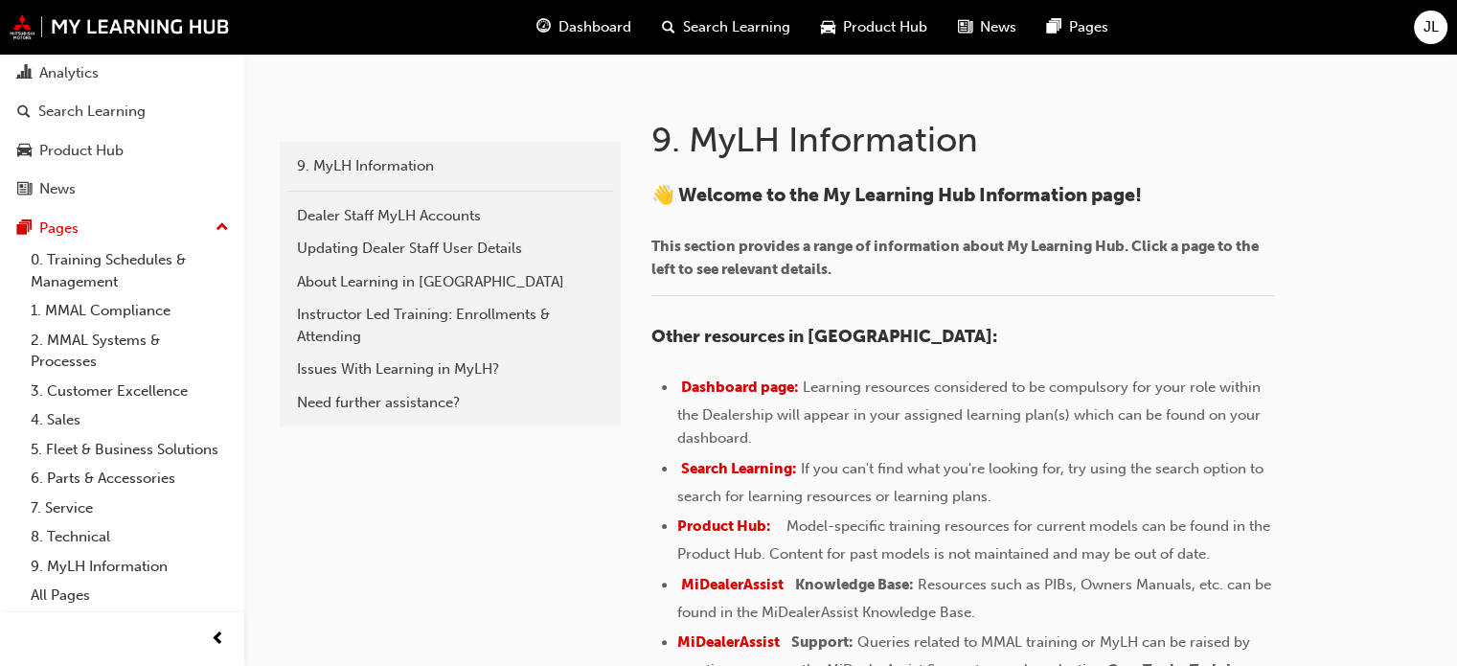
scroll to position [352, 0]
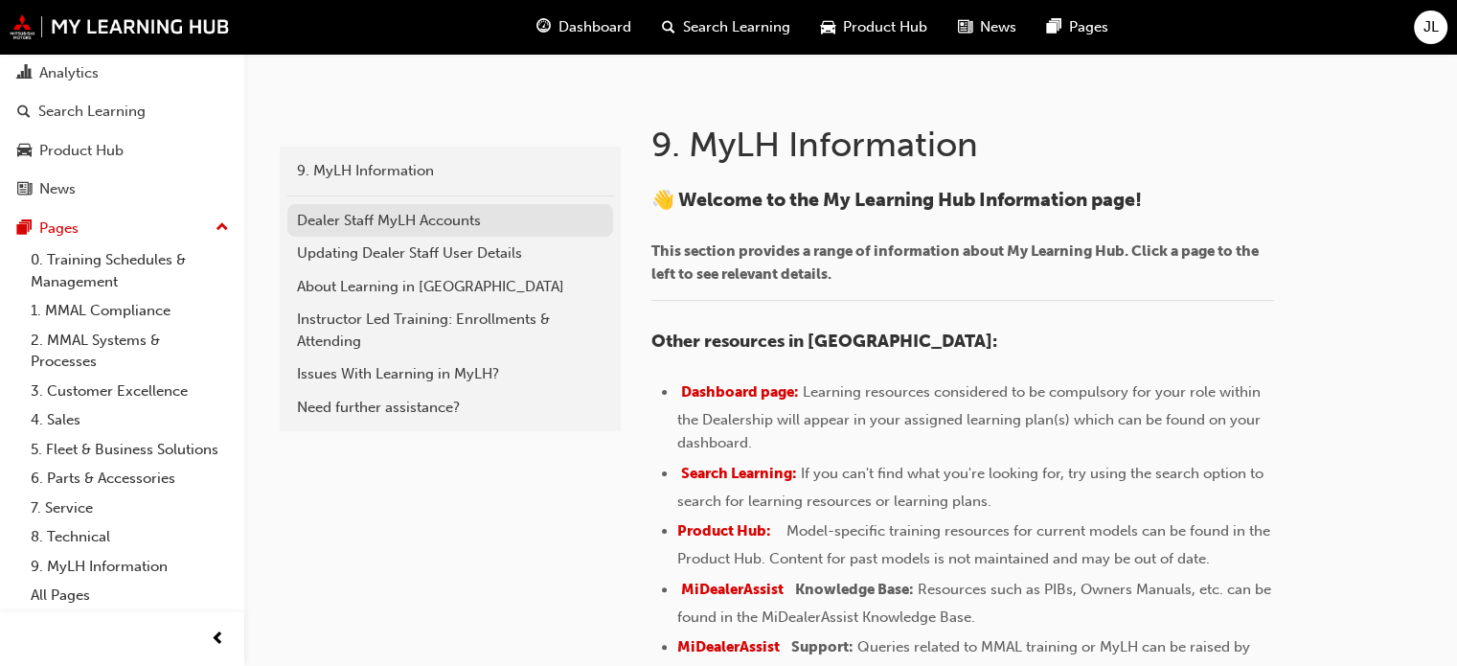
click at [401, 222] on div "Dealer Staff MyLH Accounts" at bounding box center [450, 221] width 306 height 22
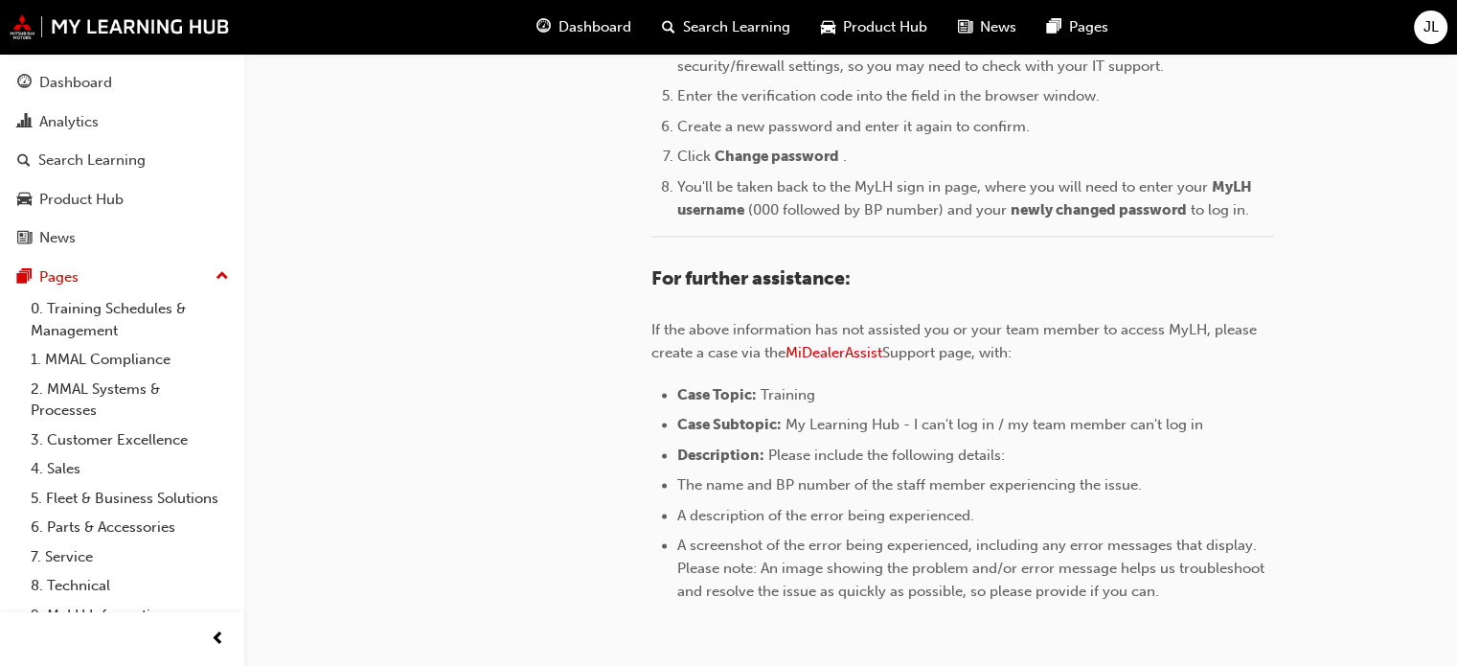
scroll to position [2490, 0]
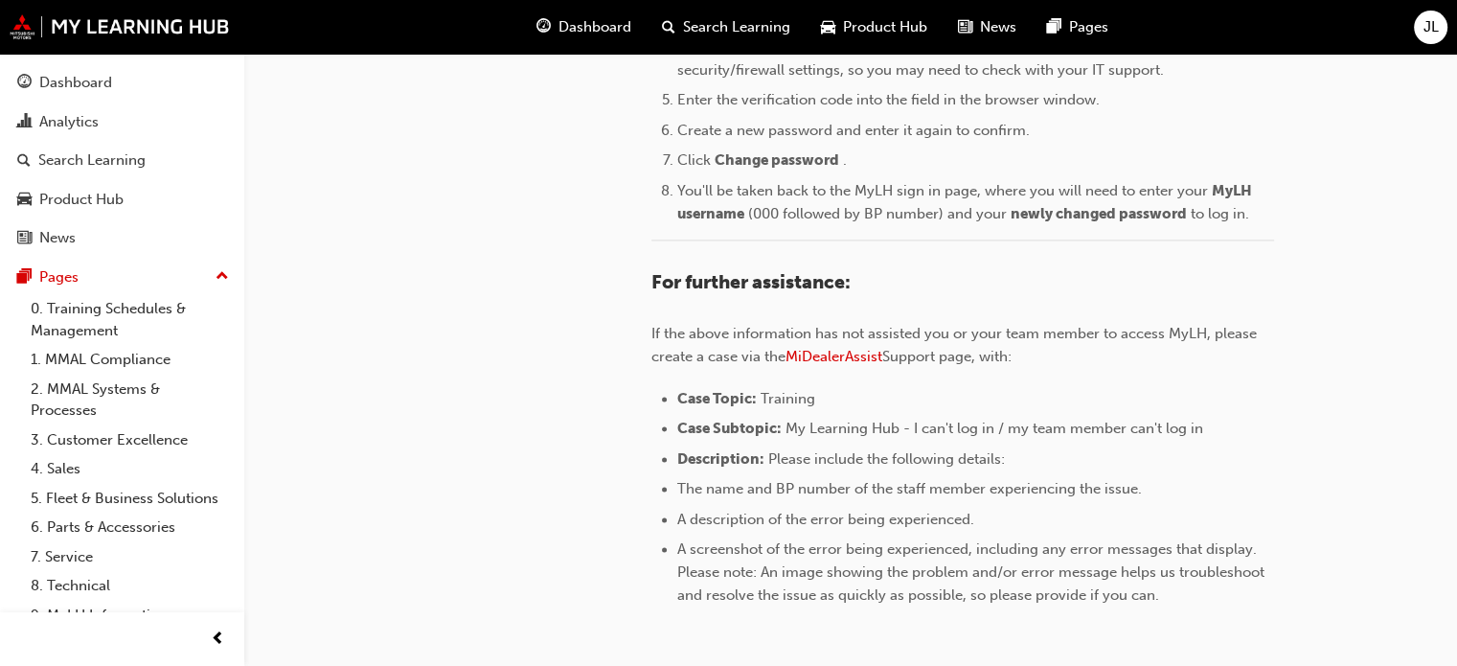
click at [1426, 21] on span "JL" at bounding box center [1430, 27] width 15 height 22
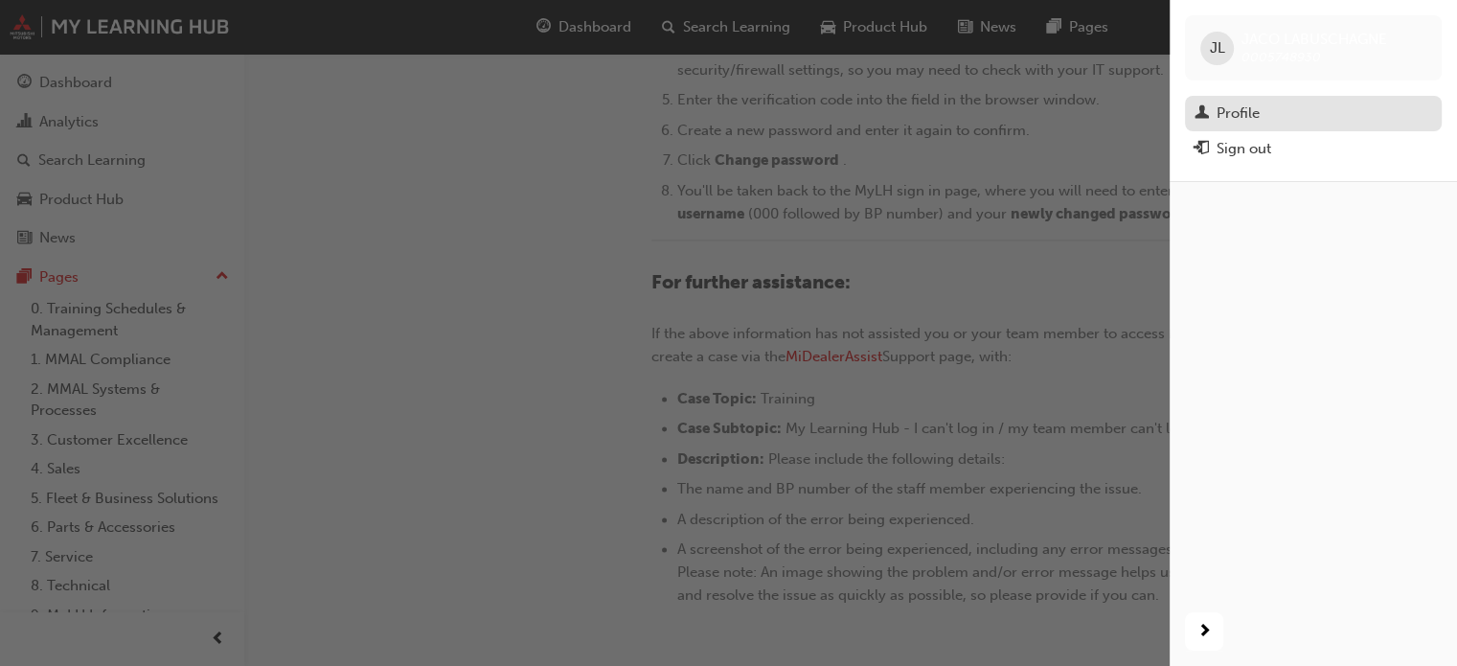
click at [1253, 116] on div "Profile" at bounding box center [1237, 113] width 43 height 22
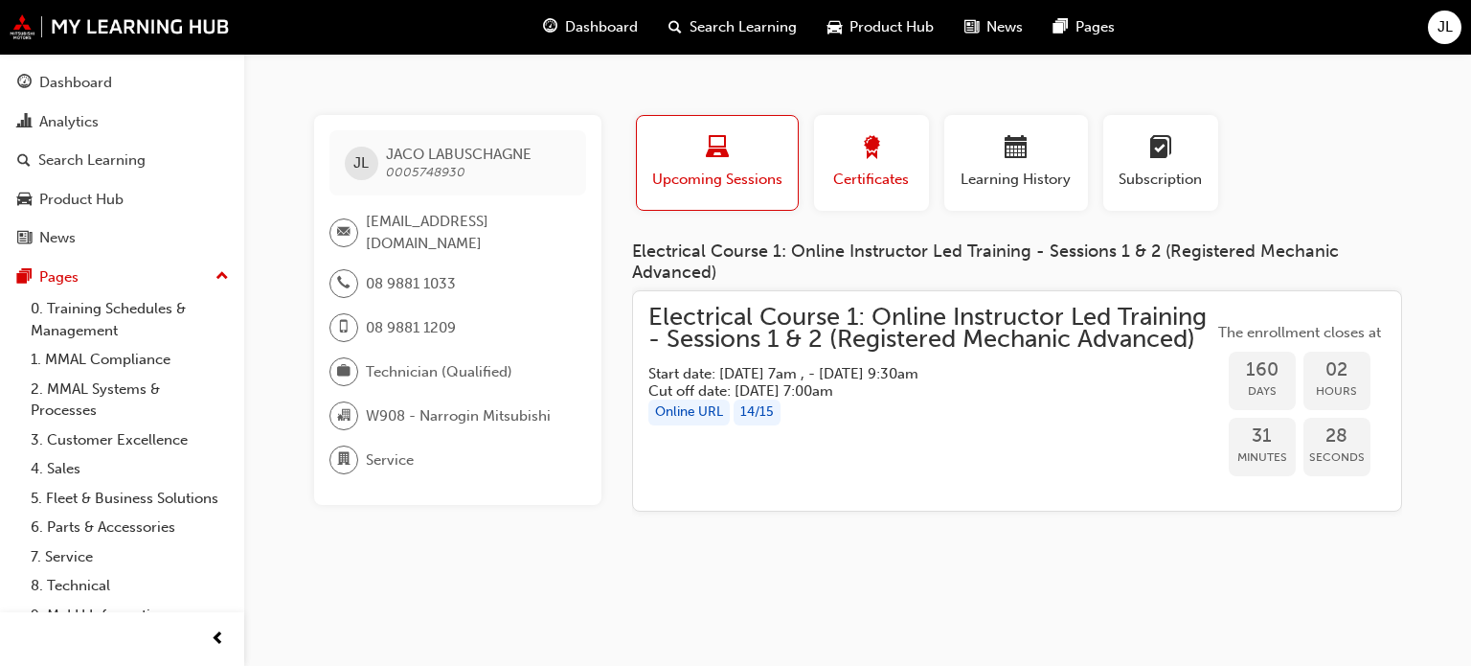
click at [862, 160] on span "award-icon" at bounding box center [871, 149] width 23 height 26
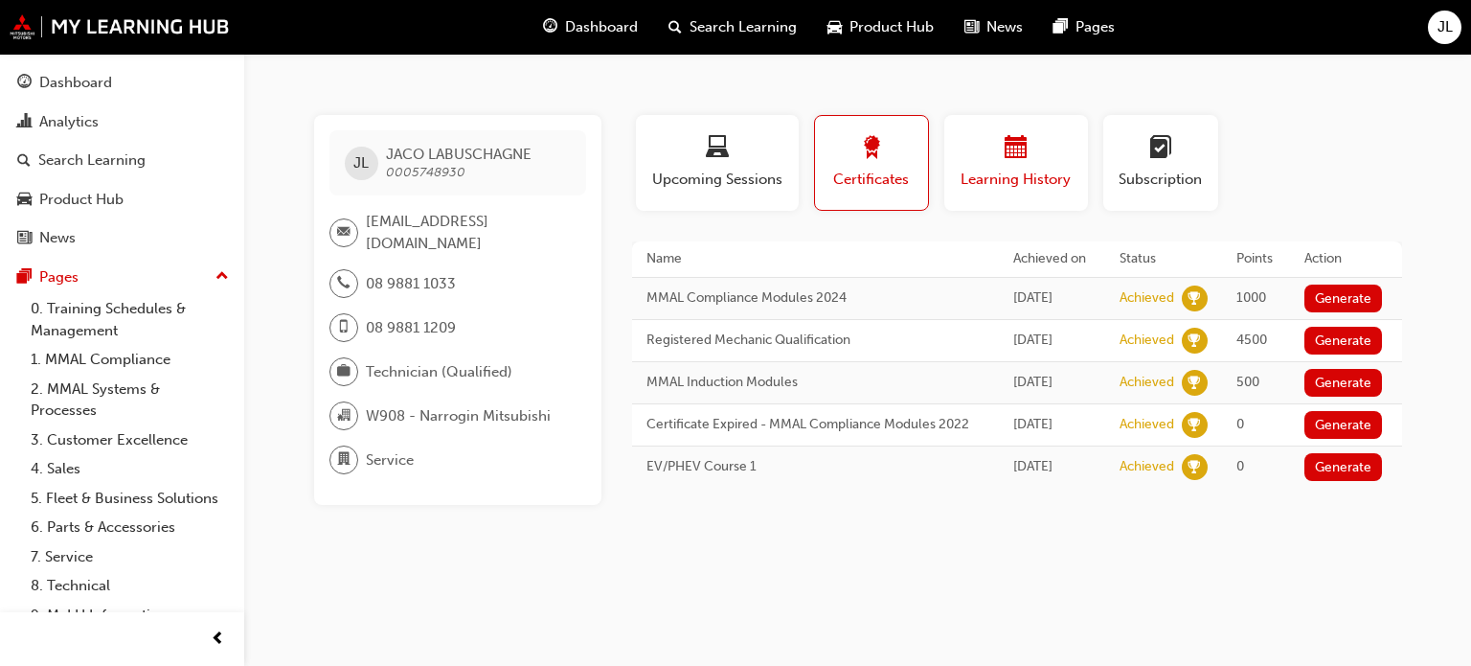
drag, startPoint x: 1041, startPoint y: 173, endPoint x: 947, endPoint y: 173, distance: 93.9
click at [1040, 173] on span "Learning History" at bounding box center [1016, 180] width 115 height 22
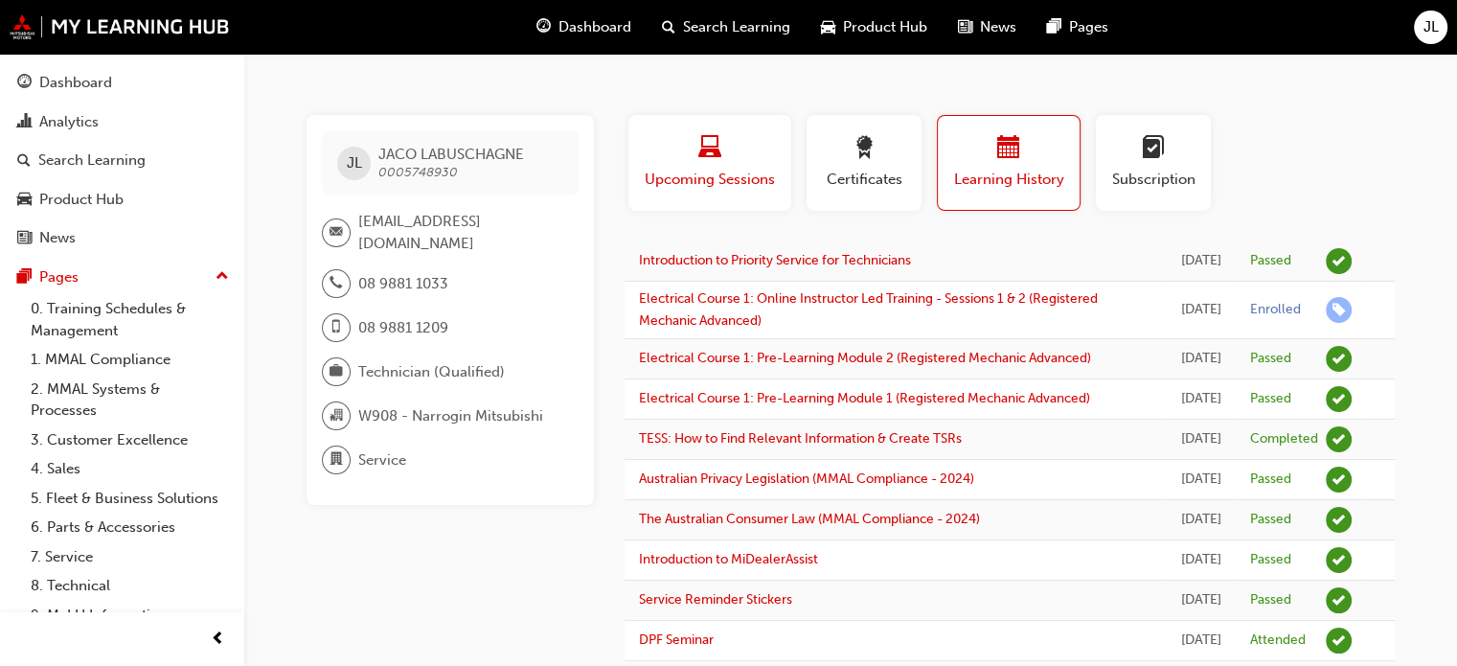
click at [747, 171] on span "Upcoming Sessions" at bounding box center [710, 180] width 134 height 22
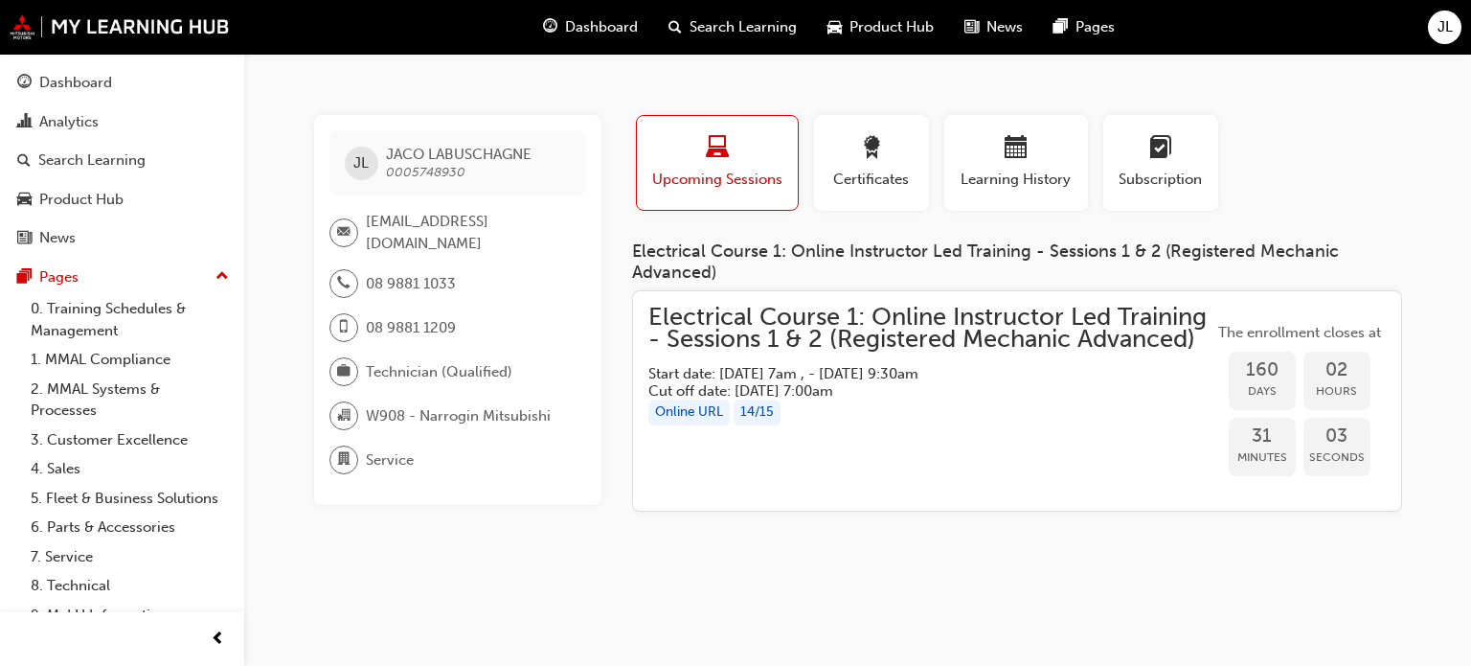
click at [378, 221] on span "[EMAIL_ADDRESS][DOMAIN_NAME]" at bounding box center [468, 232] width 205 height 43
click at [345, 231] on span "email-icon" at bounding box center [343, 232] width 13 height 25
click at [366, 223] on span "[EMAIL_ADDRESS][DOMAIN_NAME]" at bounding box center [468, 232] width 205 height 43
click at [437, 260] on div "[PERSON_NAME] LABUSCHAGNE 0005748930 [EMAIL_ADDRESS][DOMAIN_NAME] 08 9881 1033 …" at bounding box center [457, 310] width 287 height 390
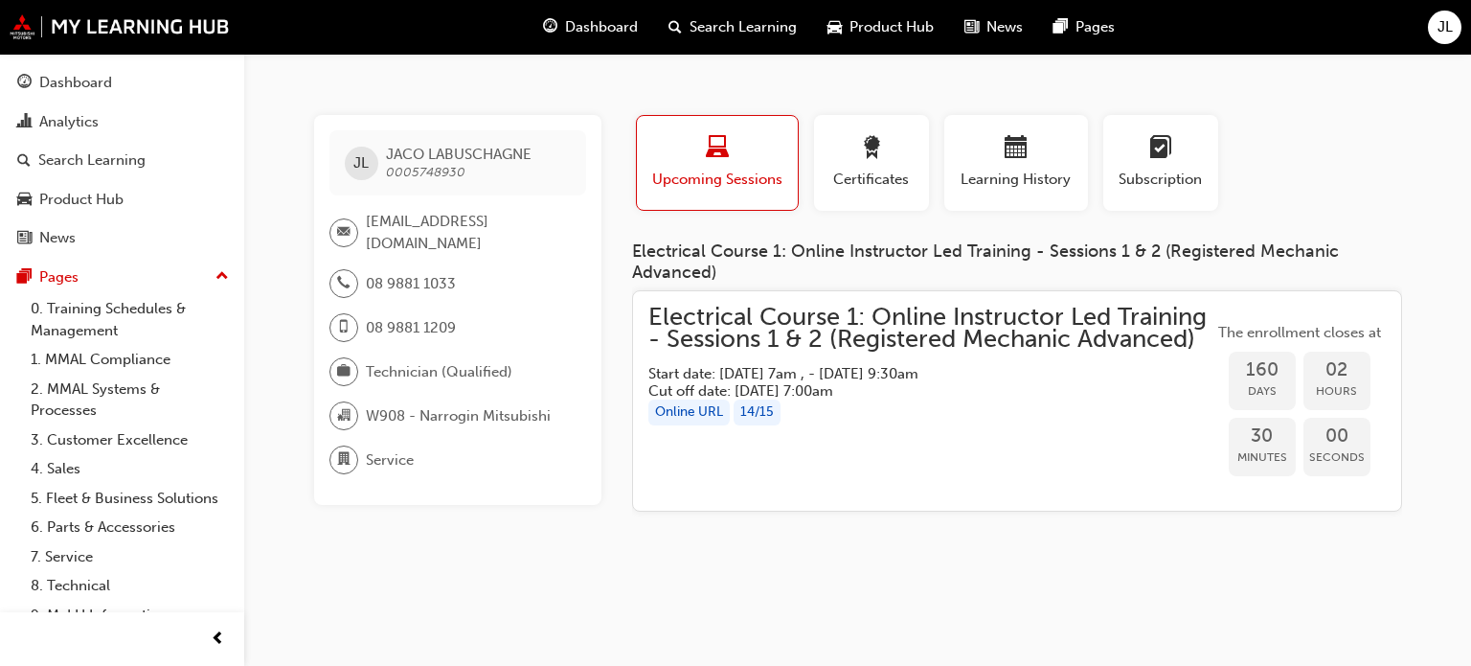
click at [349, 235] on span "email-icon" at bounding box center [343, 232] width 13 height 25
click at [383, 238] on span "[EMAIL_ADDRESS][DOMAIN_NAME]" at bounding box center [468, 232] width 205 height 43
click at [394, 232] on span "[EMAIL_ADDRESS][DOMAIN_NAME]" at bounding box center [468, 232] width 205 height 43
click at [423, 228] on span "[EMAIL_ADDRESS][DOMAIN_NAME]" at bounding box center [468, 232] width 205 height 43
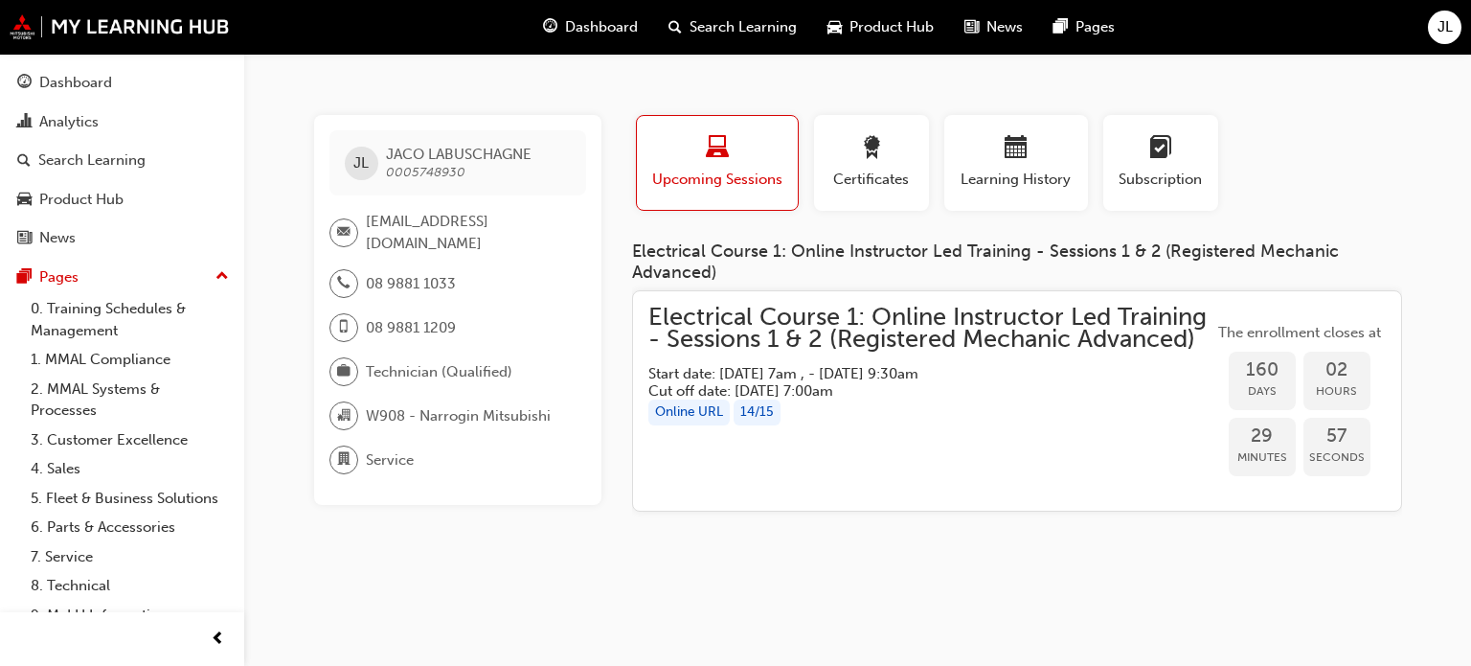
click at [532, 257] on div "[PERSON_NAME] LABUSCHAGNE 0005748930 [EMAIL_ADDRESS][DOMAIN_NAME] 08 9881 1033 …" at bounding box center [457, 310] width 287 height 390
click at [550, 563] on div "[PERSON_NAME] LABUSCHAGNE 0005748930 [EMAIL_ADDRESS][DOMAIN_NAME] 08 9881 1033 …" at bounding box center [735, 333] width 1471 height 666
click at [407, 322] on span "08 9881 1209" at bounding box center [411, 328] width 90 height 22
click at [649, 524] on div "Electrical Course 1: Online Instructor Led Training - Sessions 1 & 2 (Registere…" at bounding box center [1017, 383] width 770 height 285
click at [67, 91] on div "Dashboard" at bounding box center [75, 83] width 73 height 22
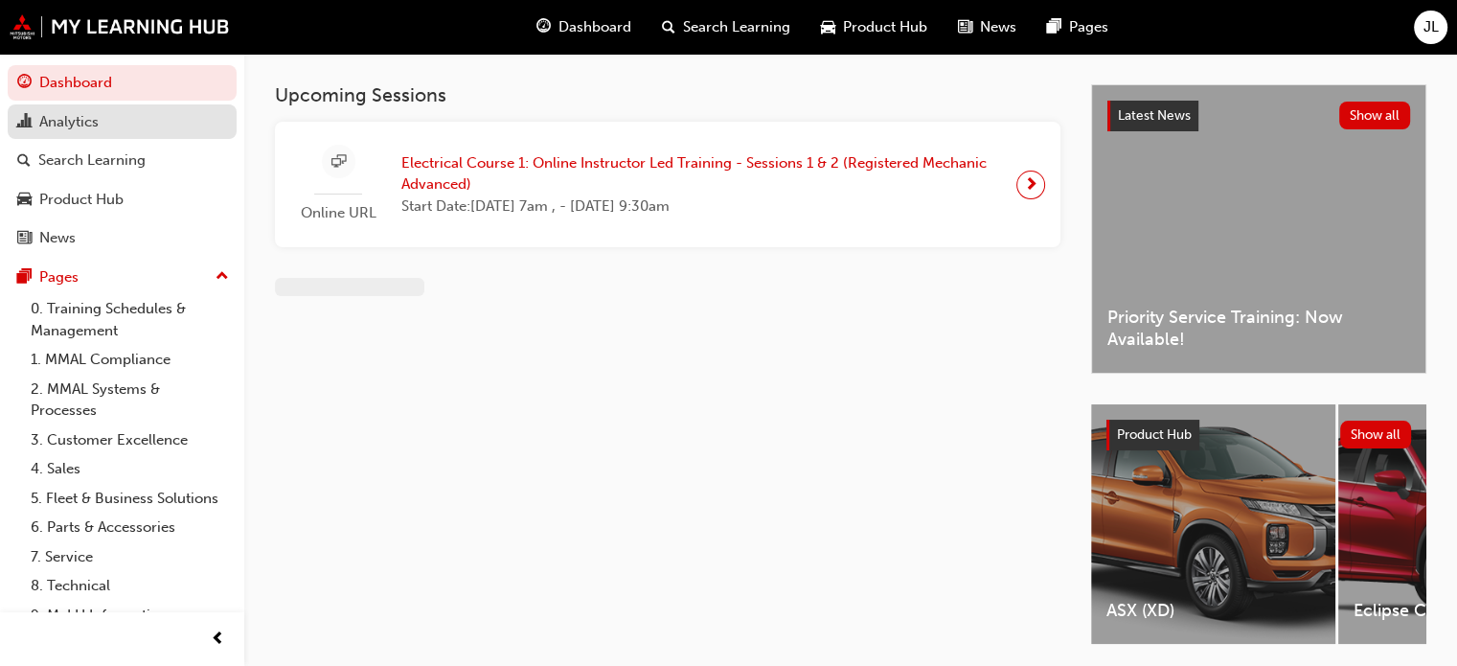
click at [68, 125] on div "Analytics" at bounding box center [68, 122] width 59 height 22
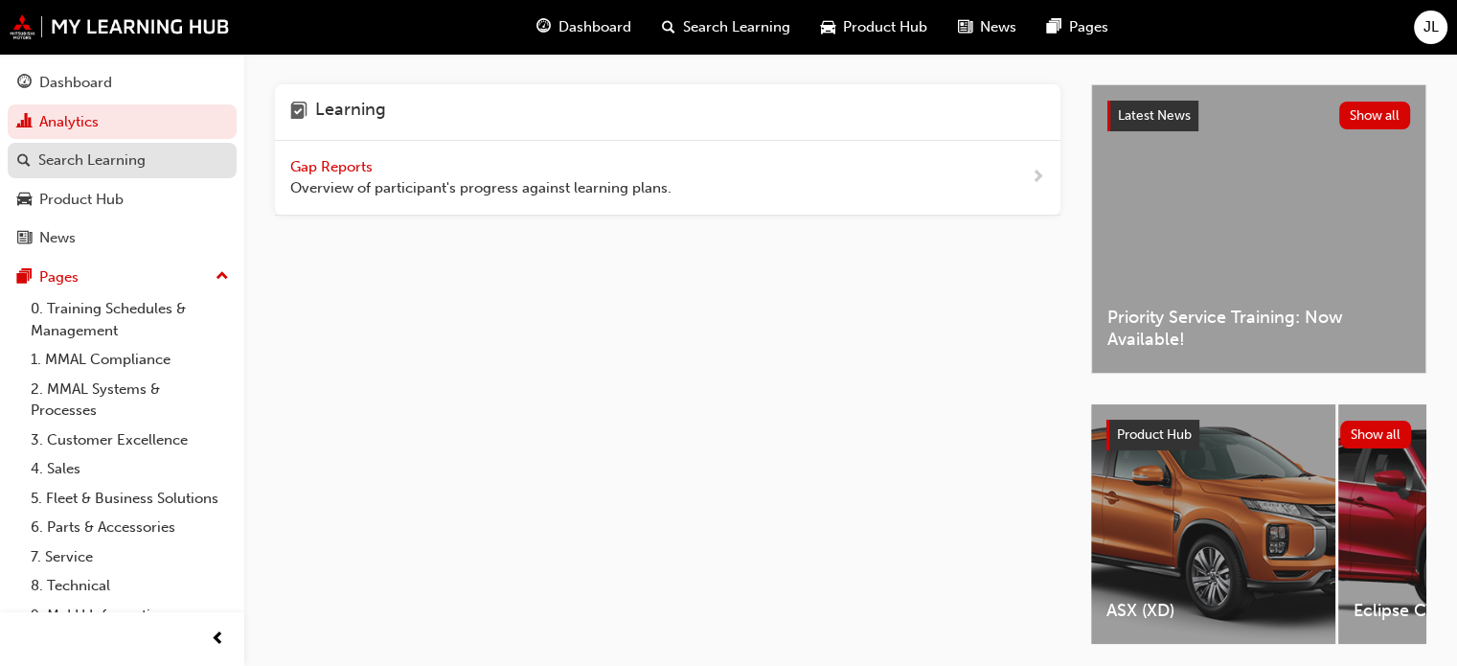
click at [82, 143] on link "Search Learning" at bounding box center [122, 160] width 229 height 35
